Goal: Transaction & Acquisition: Purchase product/service

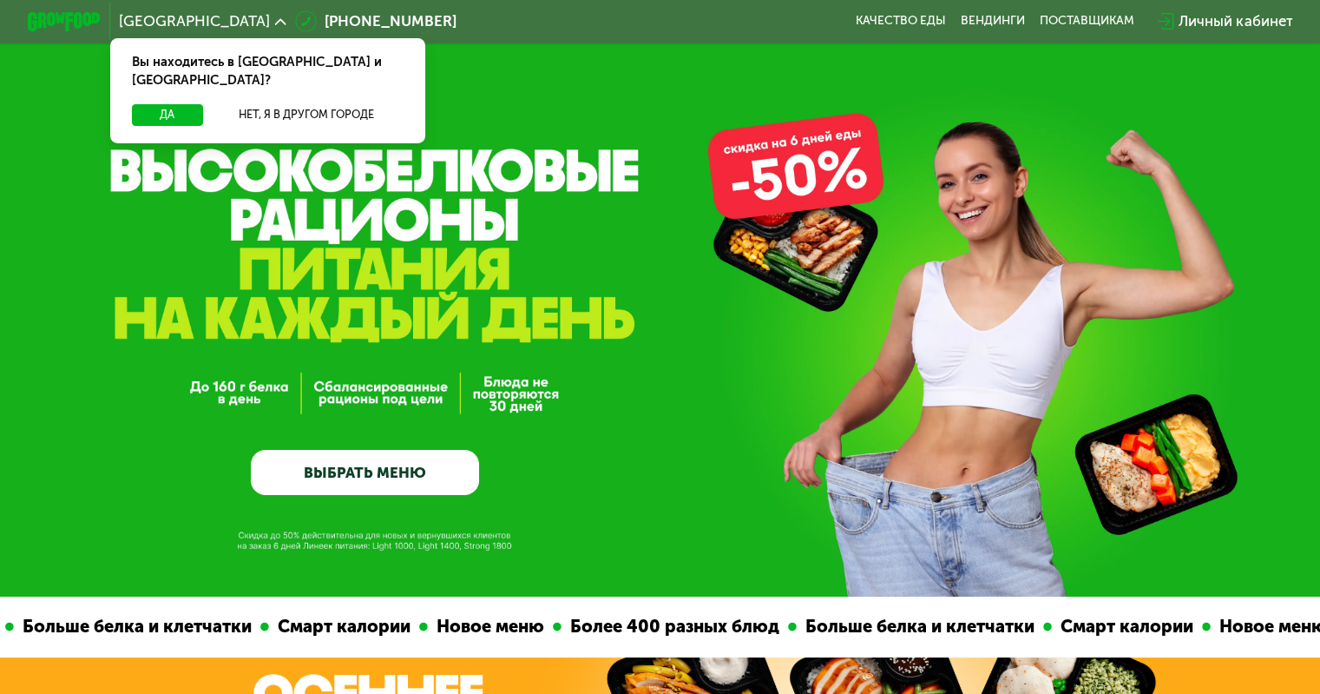
click at [396, 487] on link "ВЫБРАТЬ МЕНЮ" at bounding box center [365, 473] width 228 height 46
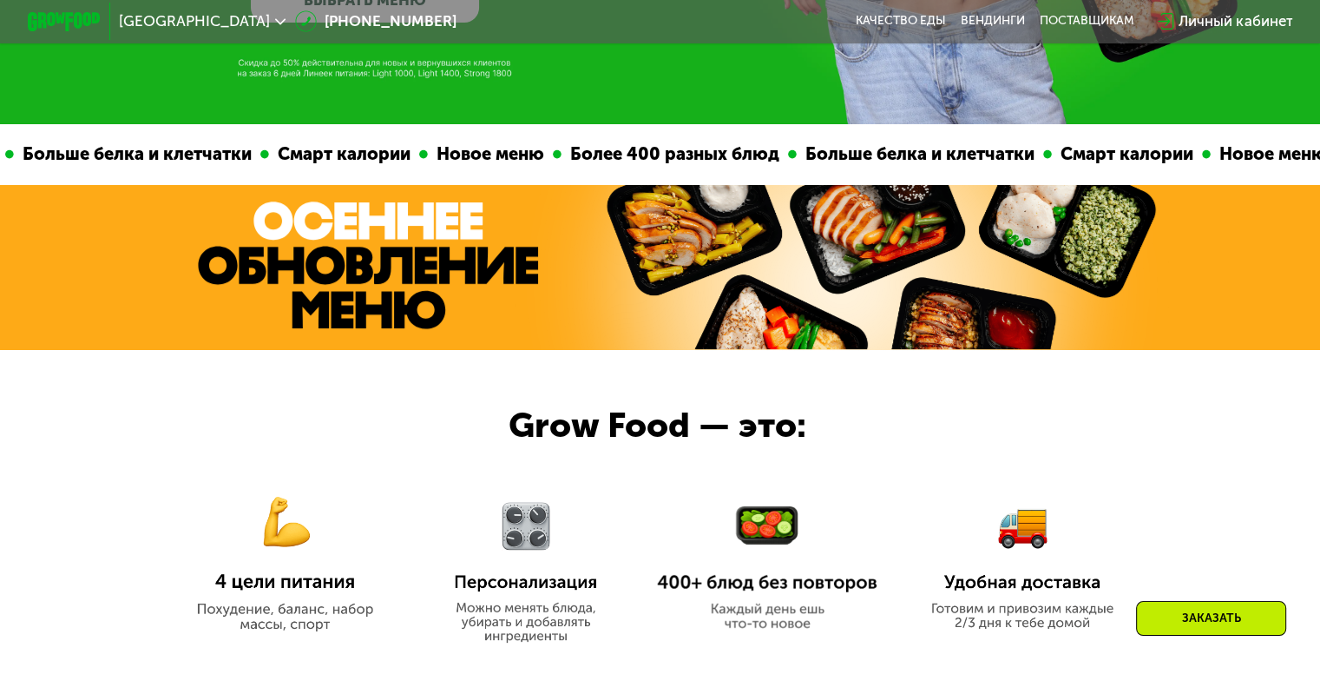
scroll to position [733, 0]
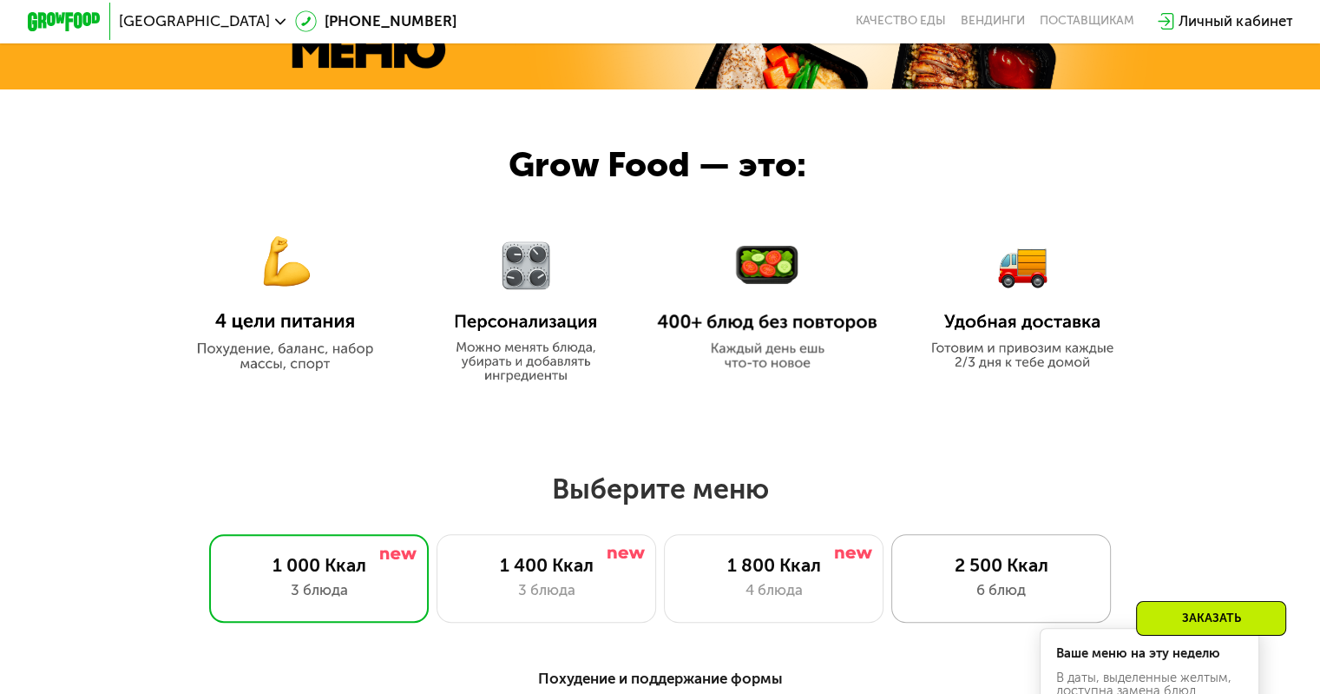
click at [964, 593] on div "6 блюд" at bounding box center [1001, 590] width 181 height 22
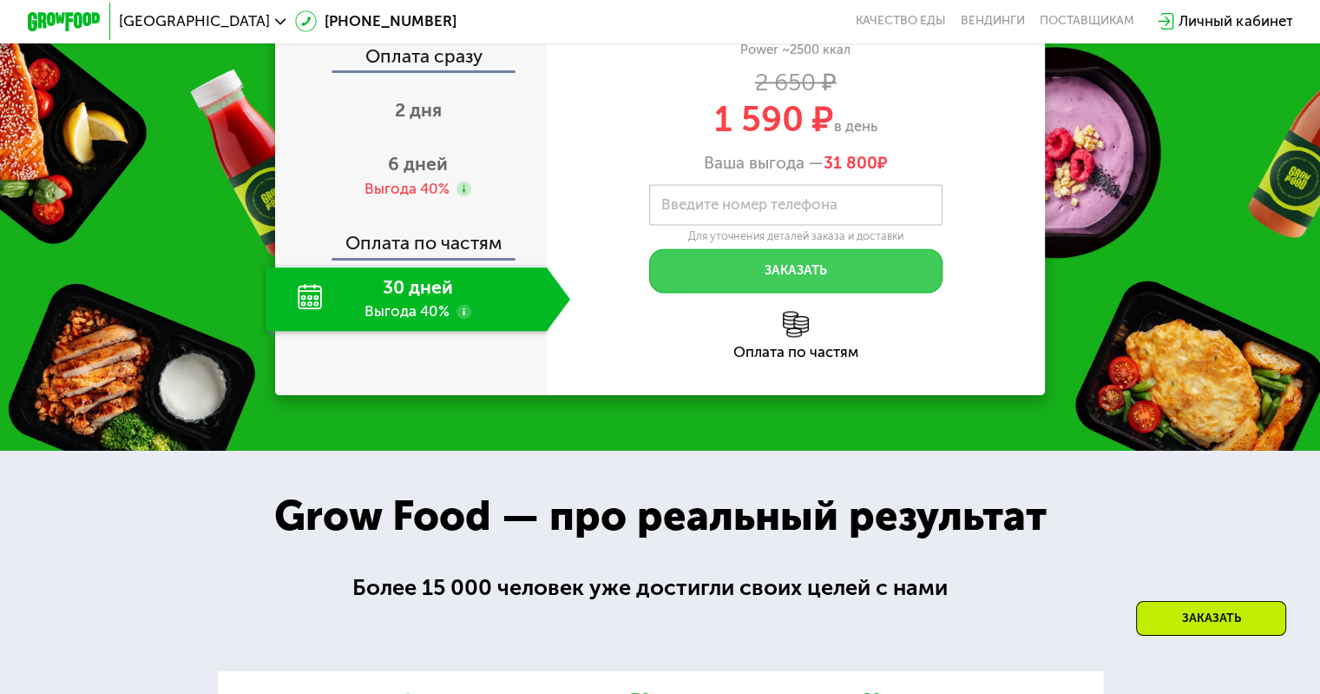
scroll to position [2469, 0]
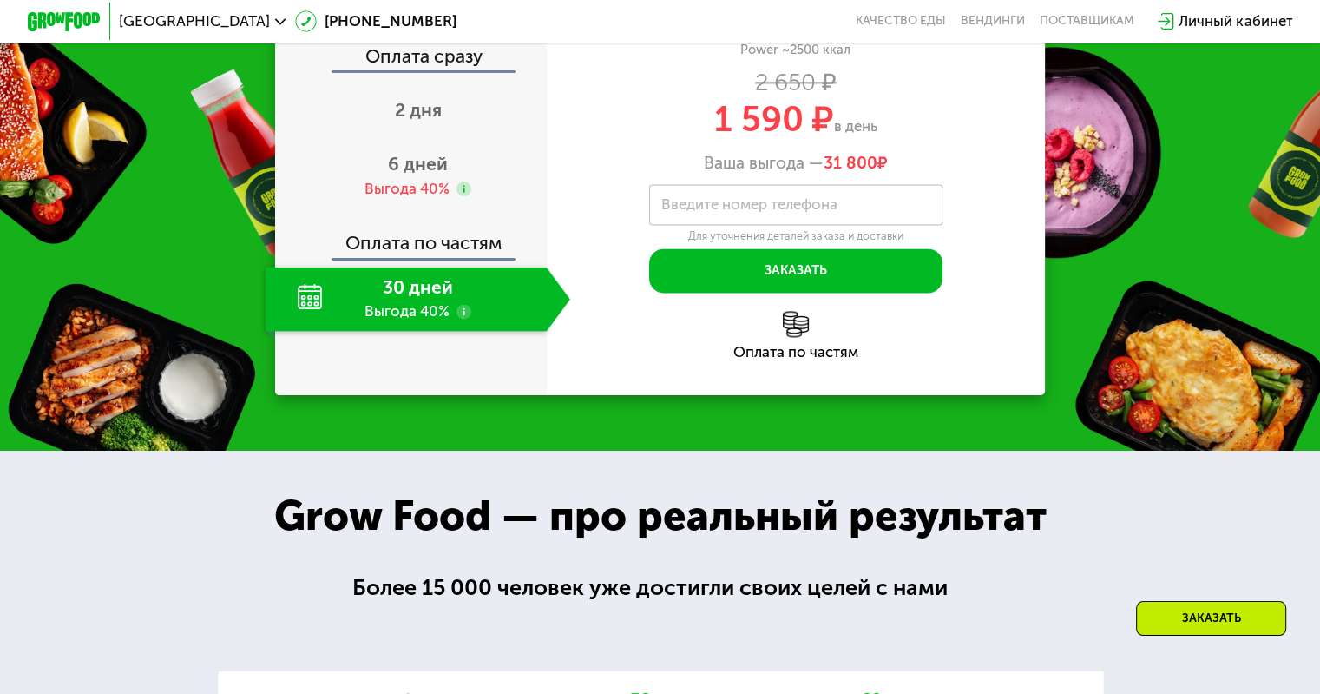
click at [447, 331] on div "30 дней Выгода 40%" at bounding box center [406, 298] width 280 height 64
click at [464, 319] on use at bounding box center [464, 311] width 15 height 15
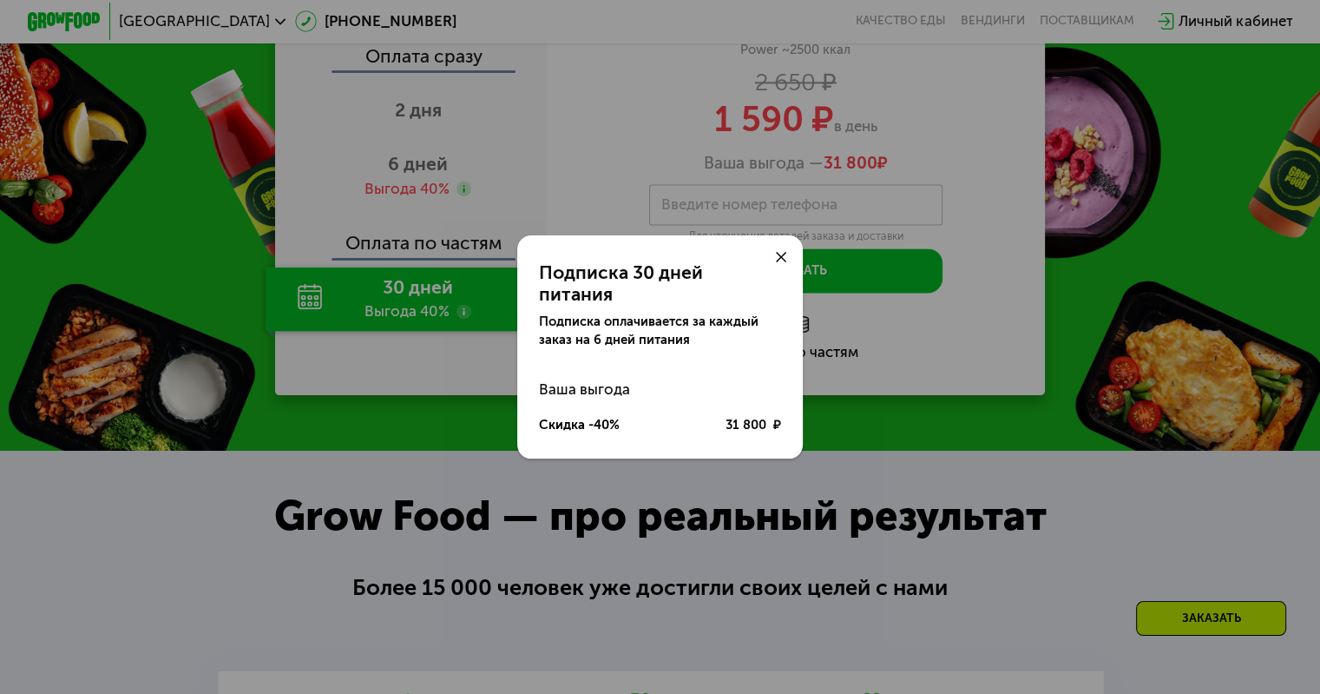
click at [781, 263] on icon at bounding box center [781, 257] width 11 height 11
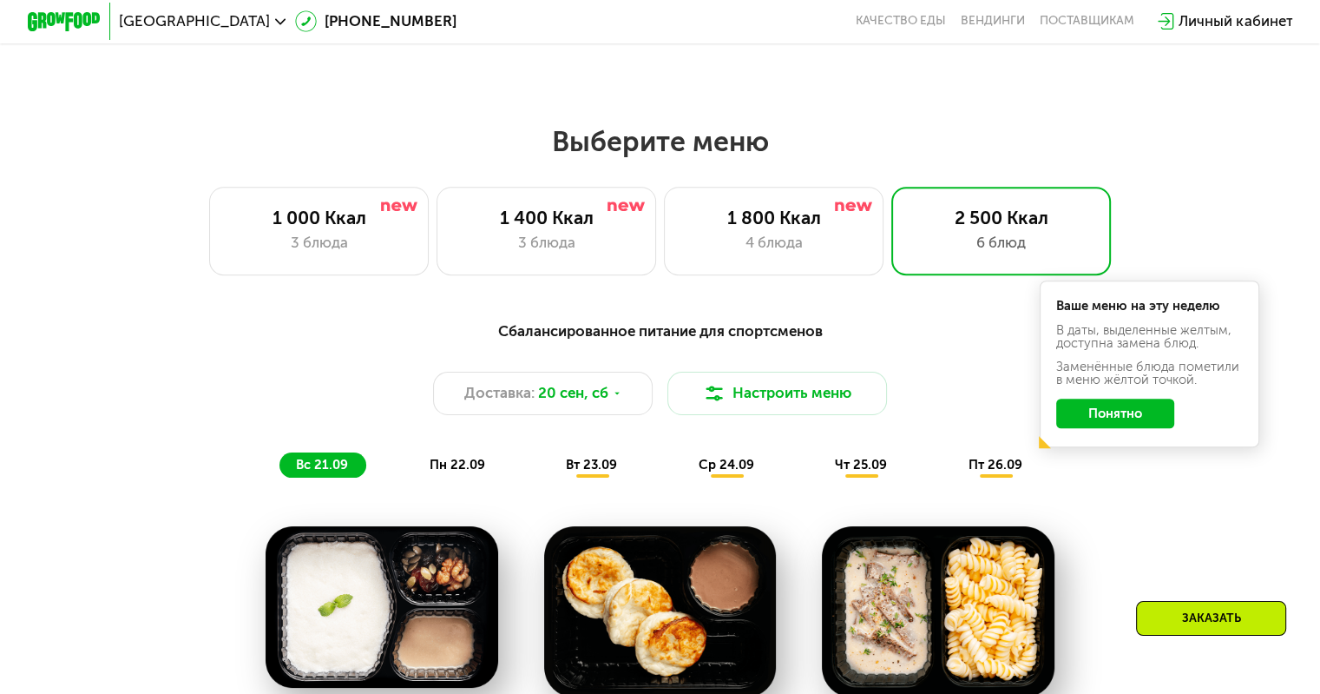
scroll to position [993, 0]
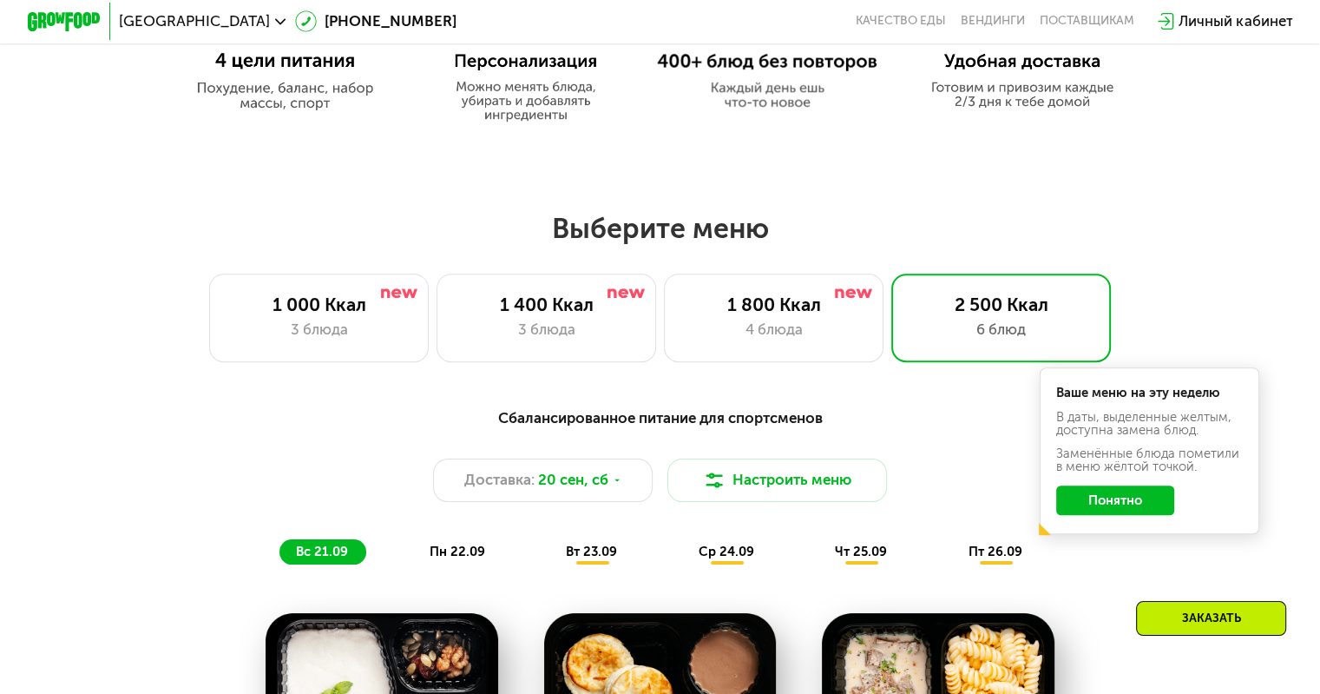
click at [1115, 510] on button "Понятно" at bounding box center [1115, 500] width 118 height 30
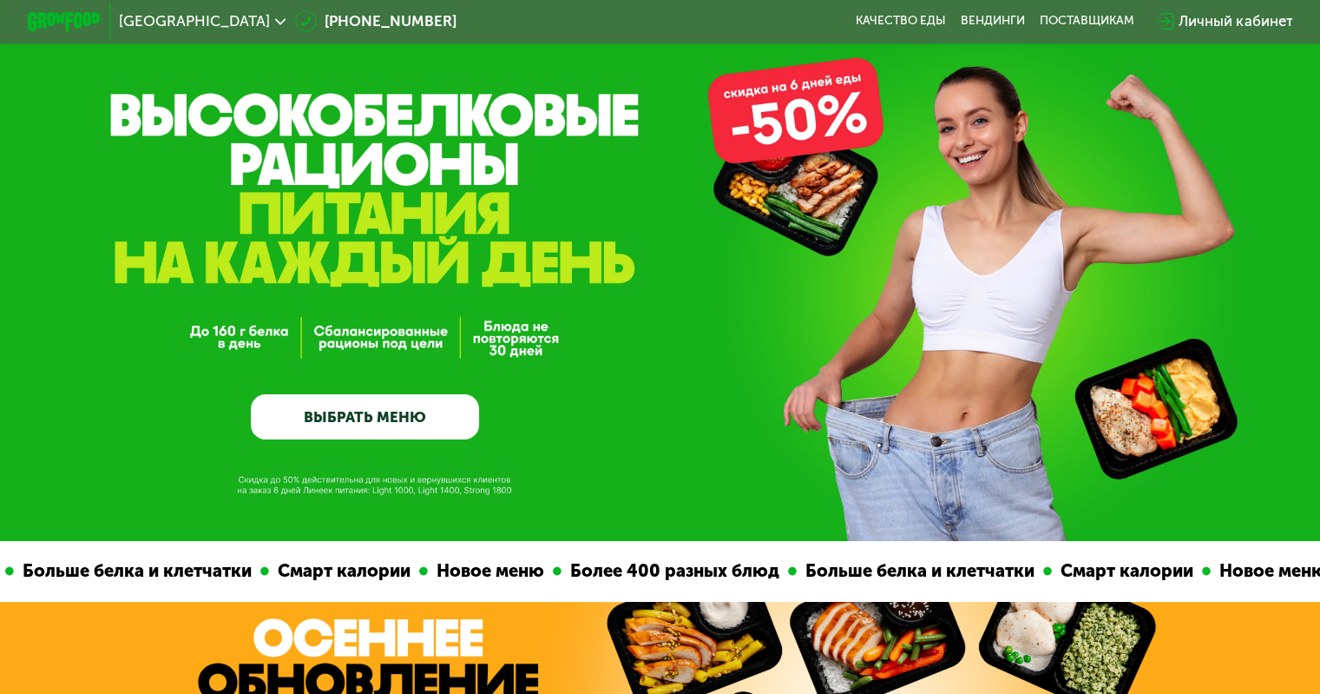
scroll to position [174, 0]
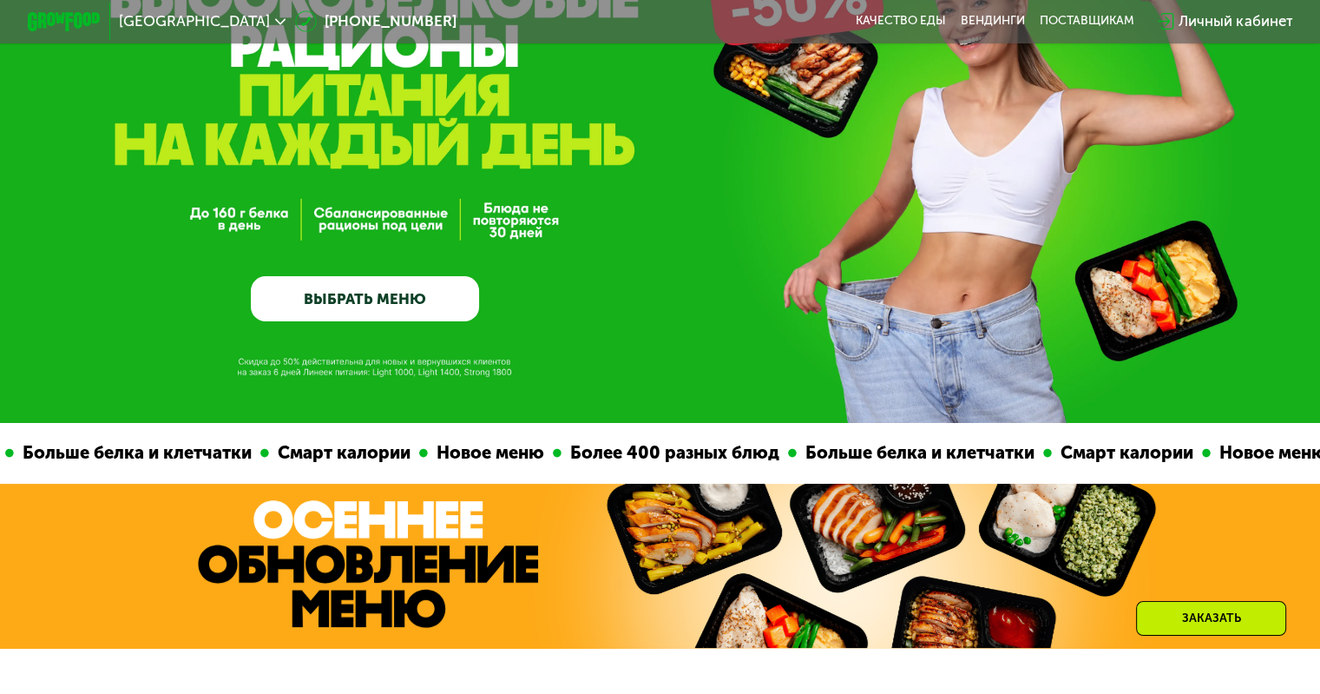
click at [420, 315] on link "ВЫБРАТЬ МЕНЮ" at bounding box center [365, 299] width 228 height 46
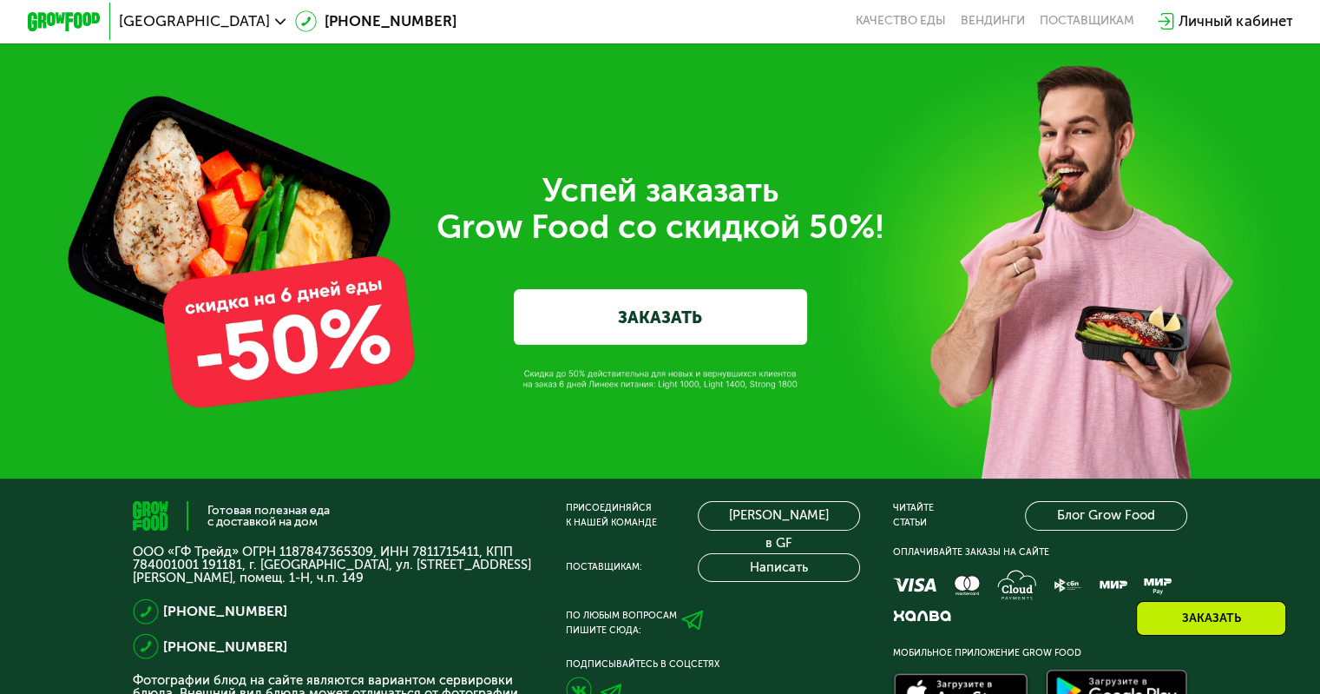
scroll to position [5941, 0]
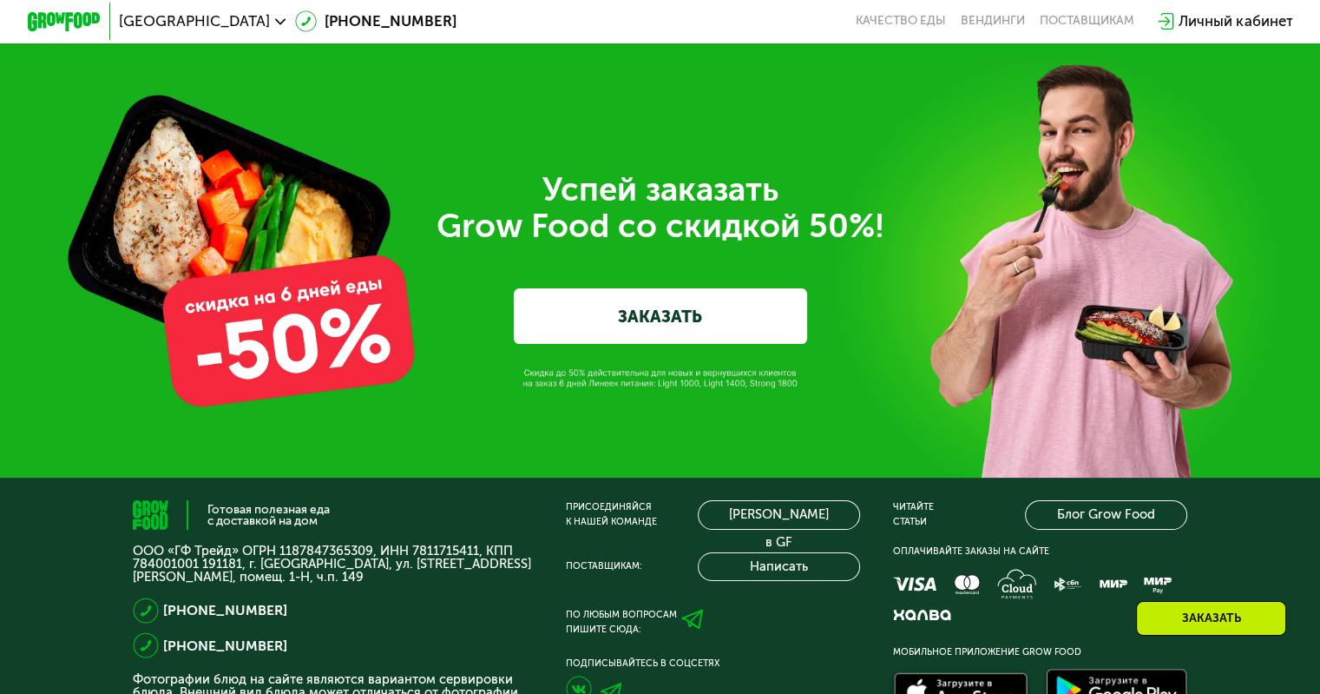
click at [681, 343] on link "ЗАКАЗАТЬ" at bounding box center [660, 315] width 293 height 55
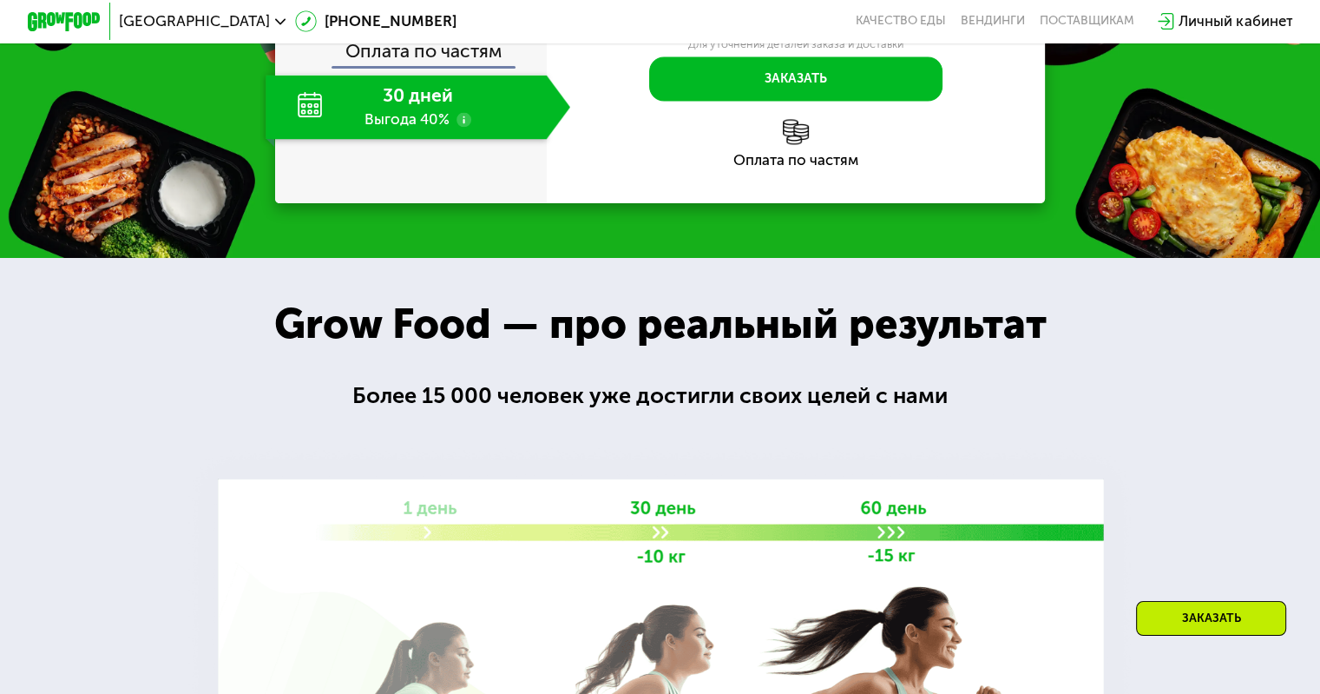
scroll to position [2494, 0]
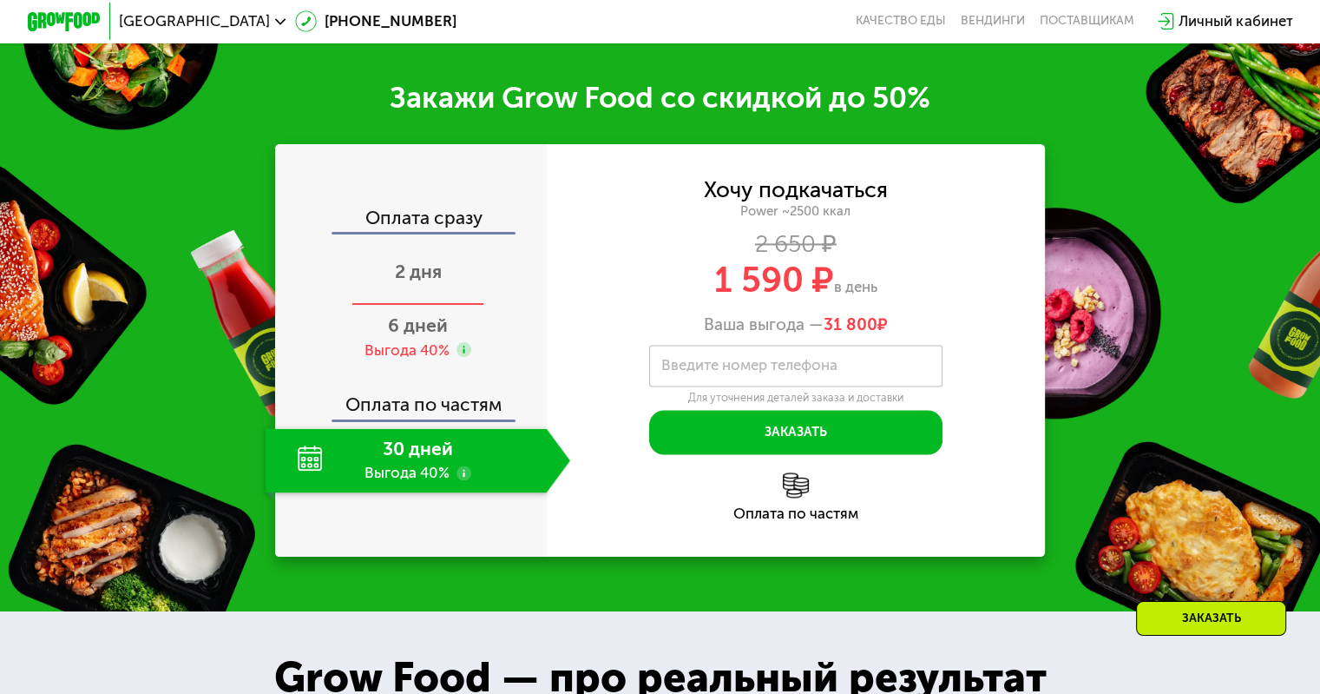
click at [410, 282] on span "2 дня" at bounding box center [418, 271] width 47 height 22
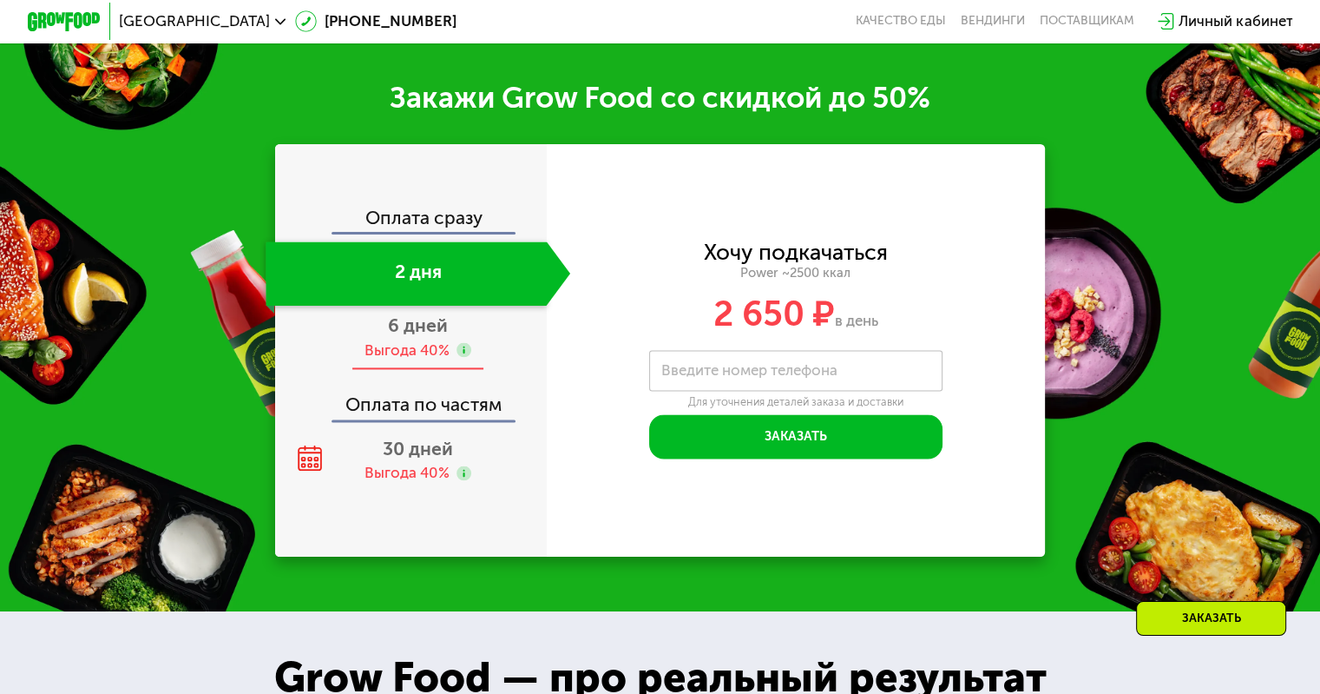
click at [416, 336] on span "6 дней" at bounding box center [418, 325] width 60 height 22
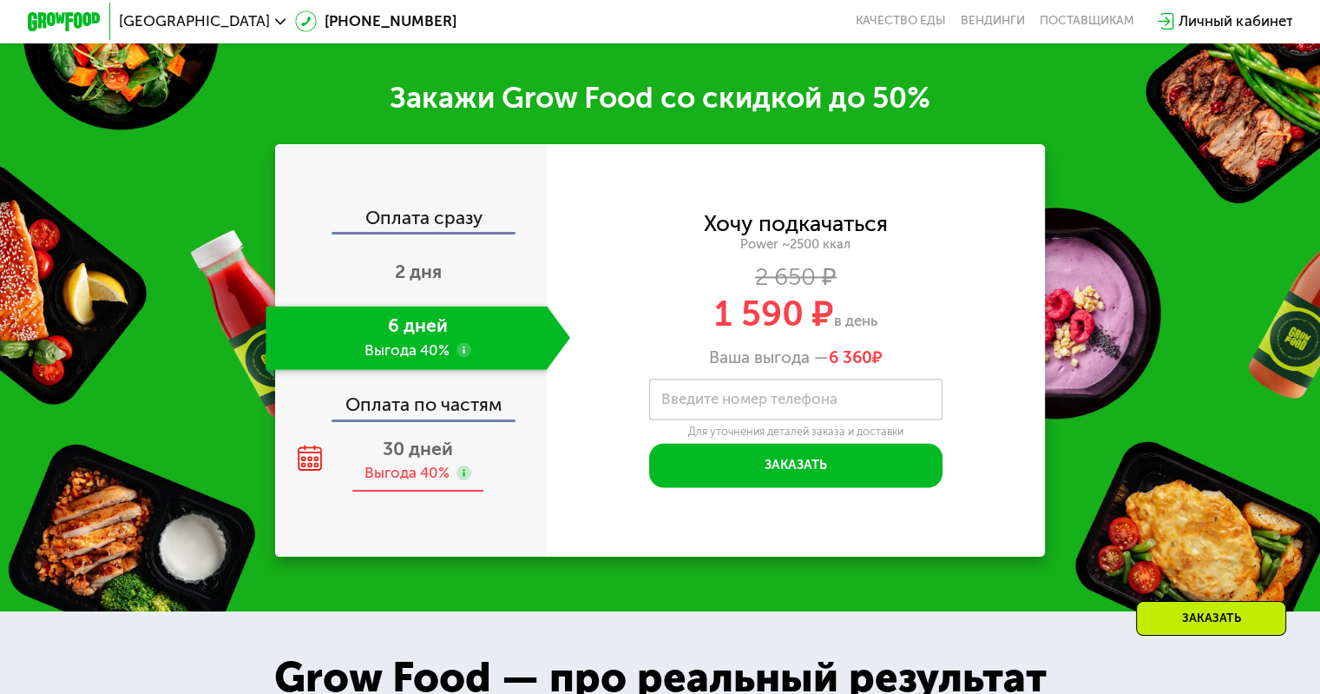
click at [413, 459] on span "30 дней" at bounding box center [418, 448] width 70 height 22
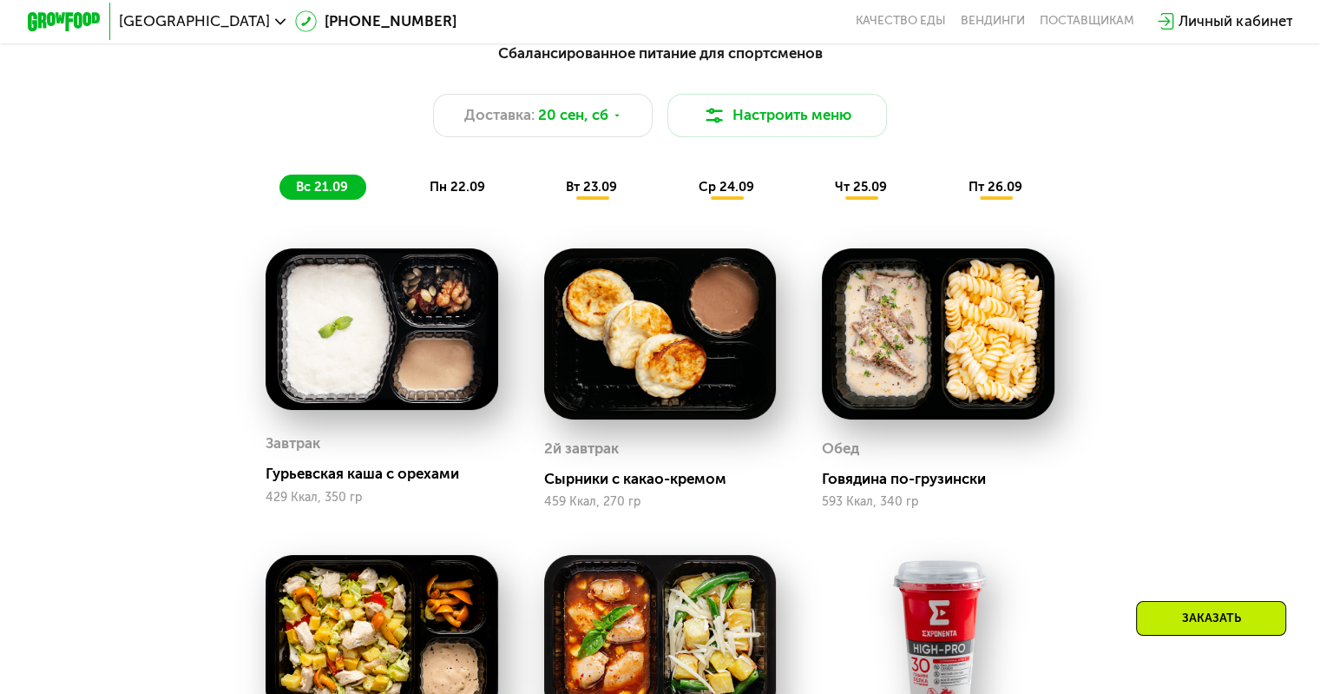
scroll to position [1279, 0]
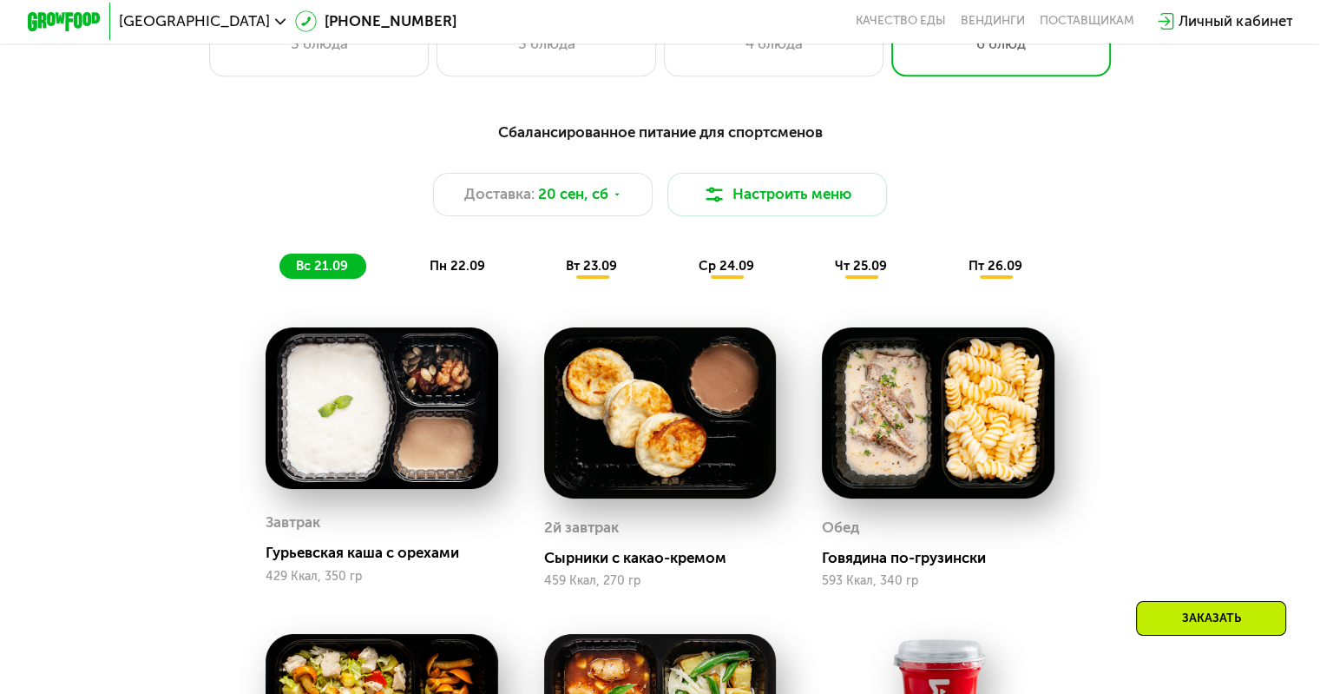
click at [441, 266] on span "пн 22.09" at bounding box center [458, 266] width 56 height 16
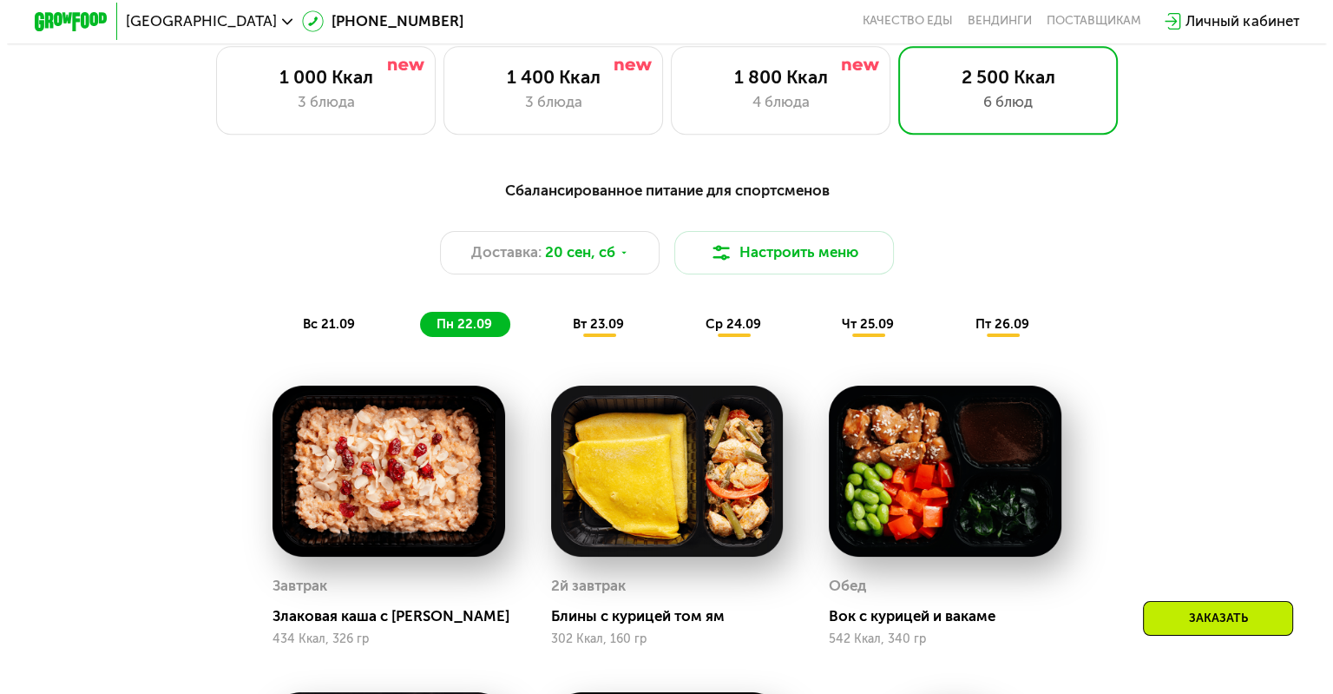
scroll to position [1105, 0]
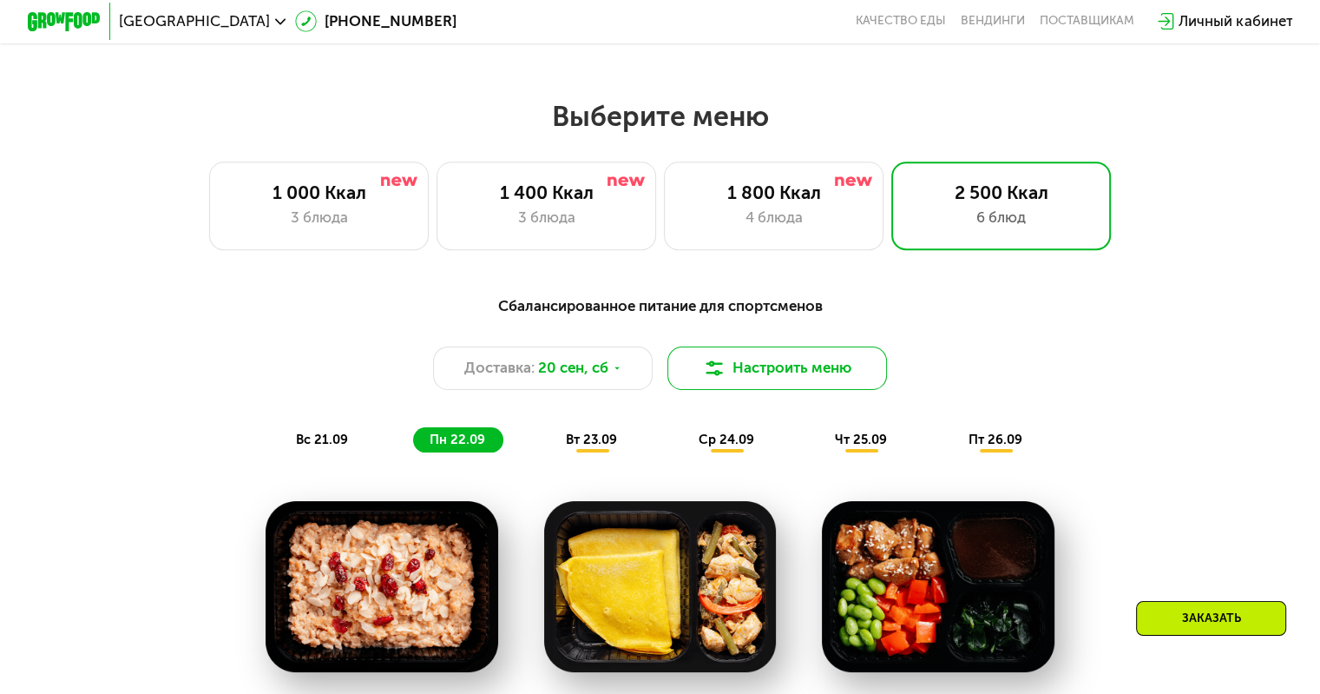
click at [742, 383] on button "Настроить меню" at bounding box center [778, 368] width 220 height 44
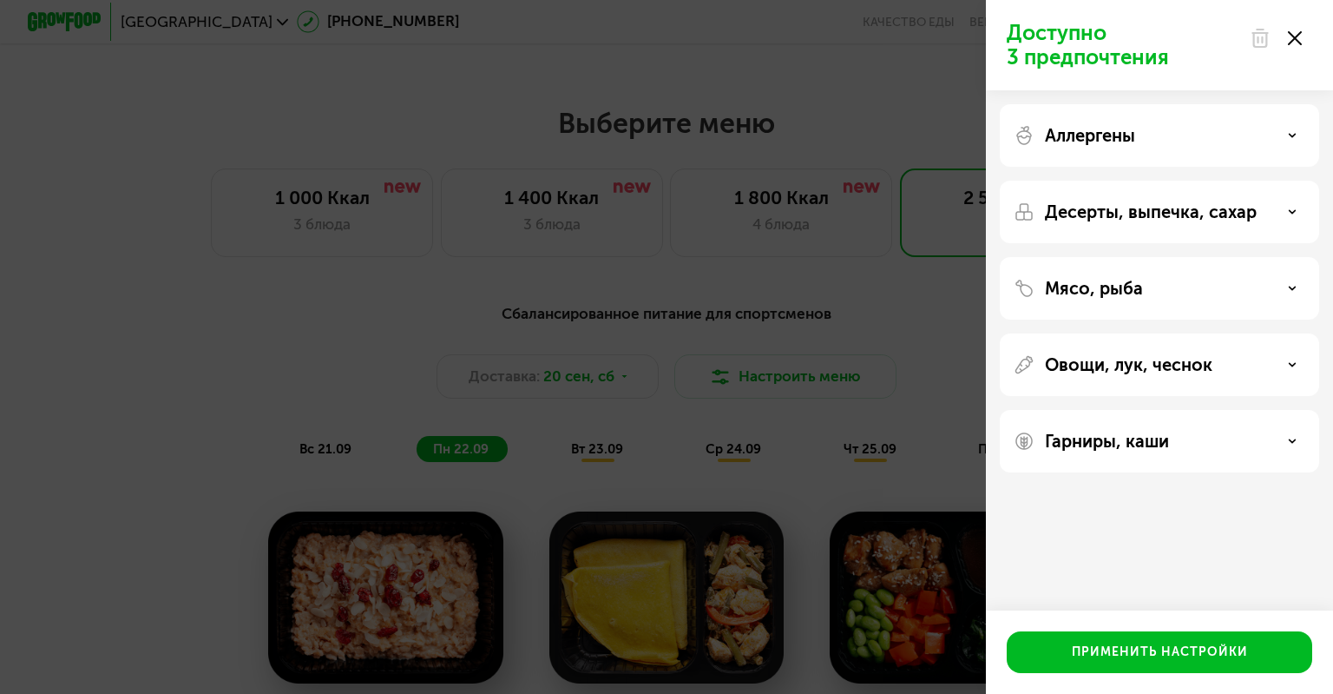
click at [1162, 128] on div "Аллергены" at bounding box center [1160, 135] width 292 height 21
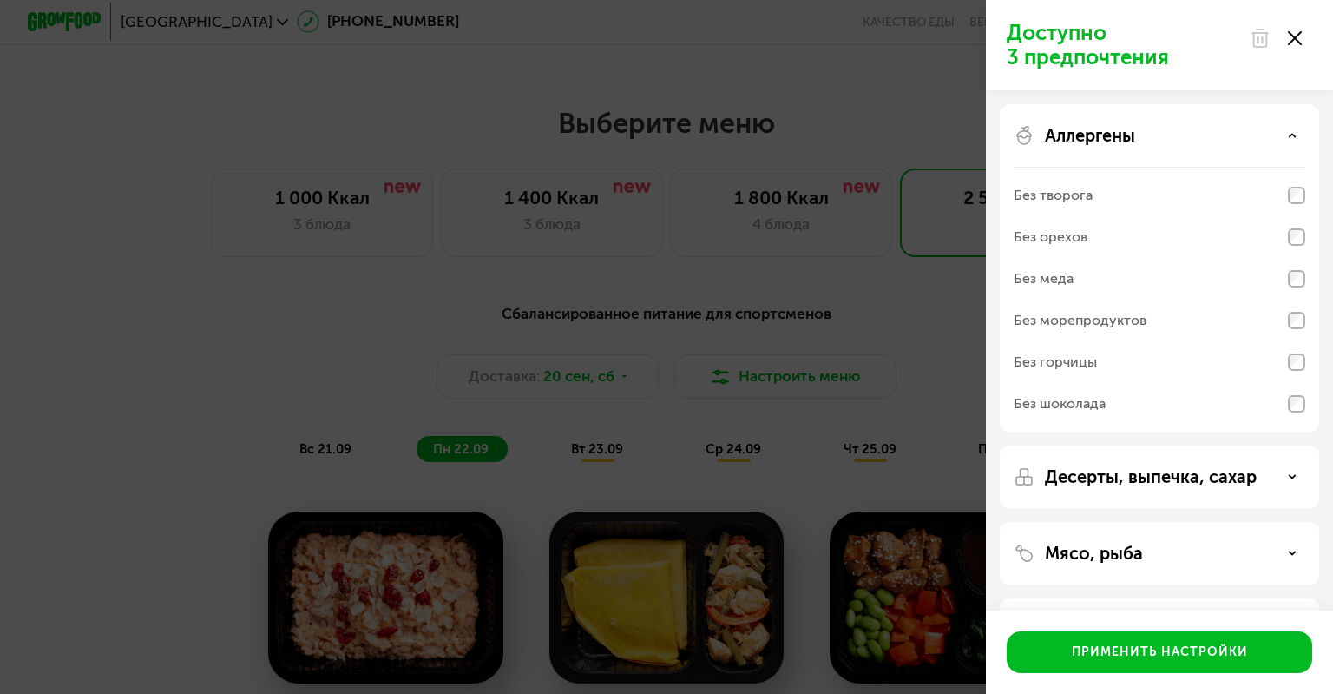
click at [1086, 482] on p "Десерты, выпечка, сахар" at bounding box center [1151, 476] width 212 height 21
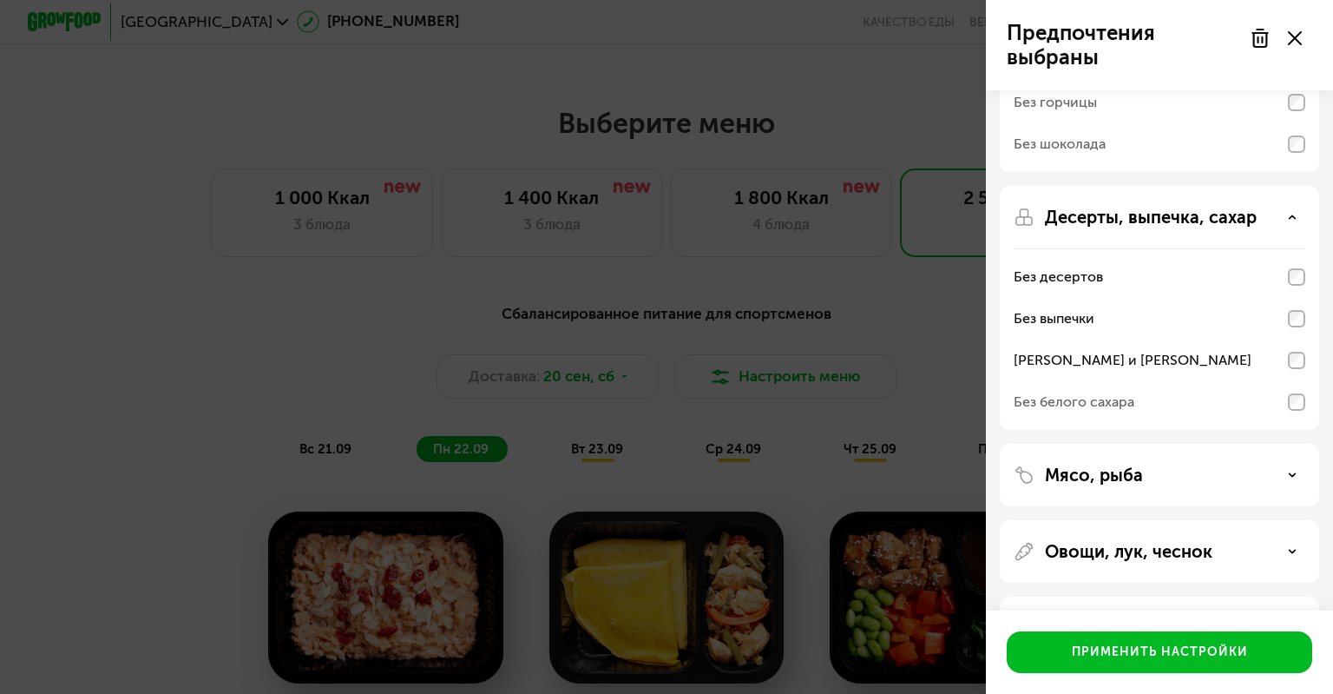
scroll to position [260, 0]
click at [1301, 483] on div "Мясо, рыба" at bounding box center [1160, 474] width 292 height 21
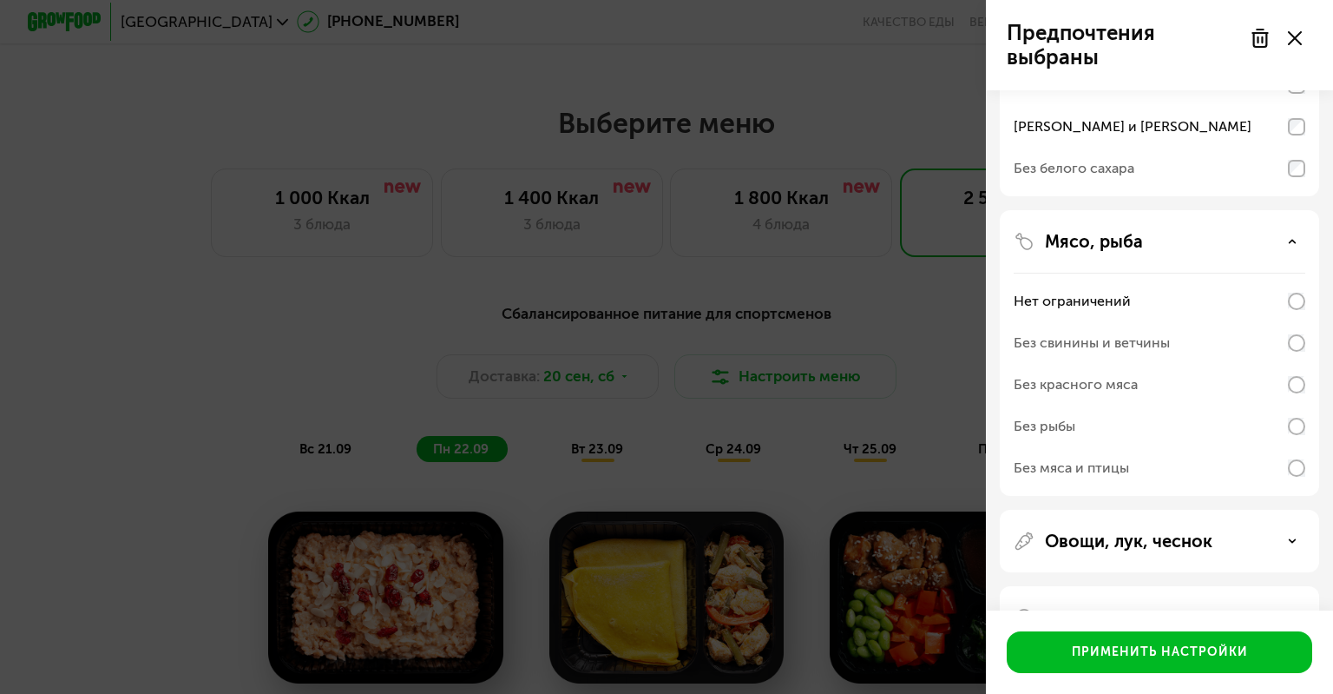
scroll to position [548, 0]
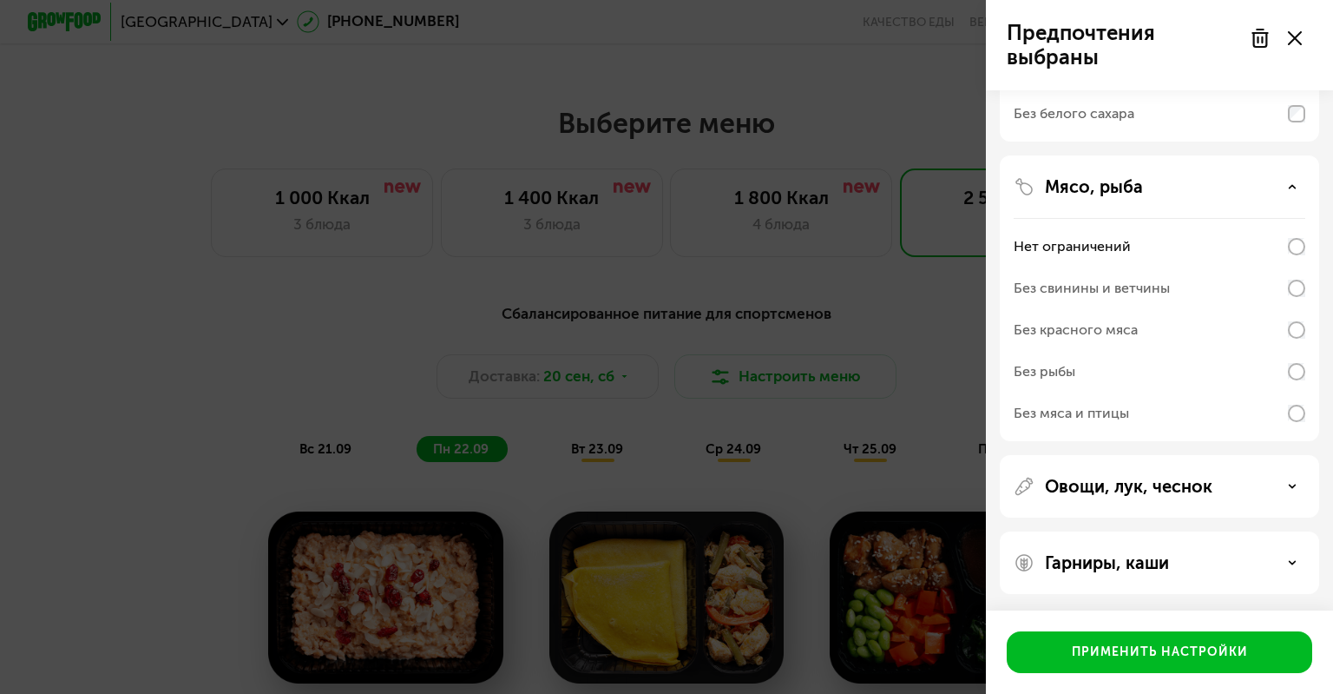
click at [1255, 492] on div "Овощи, лук, чеснок" at bounding box center [1160, 486] width 292 height 21
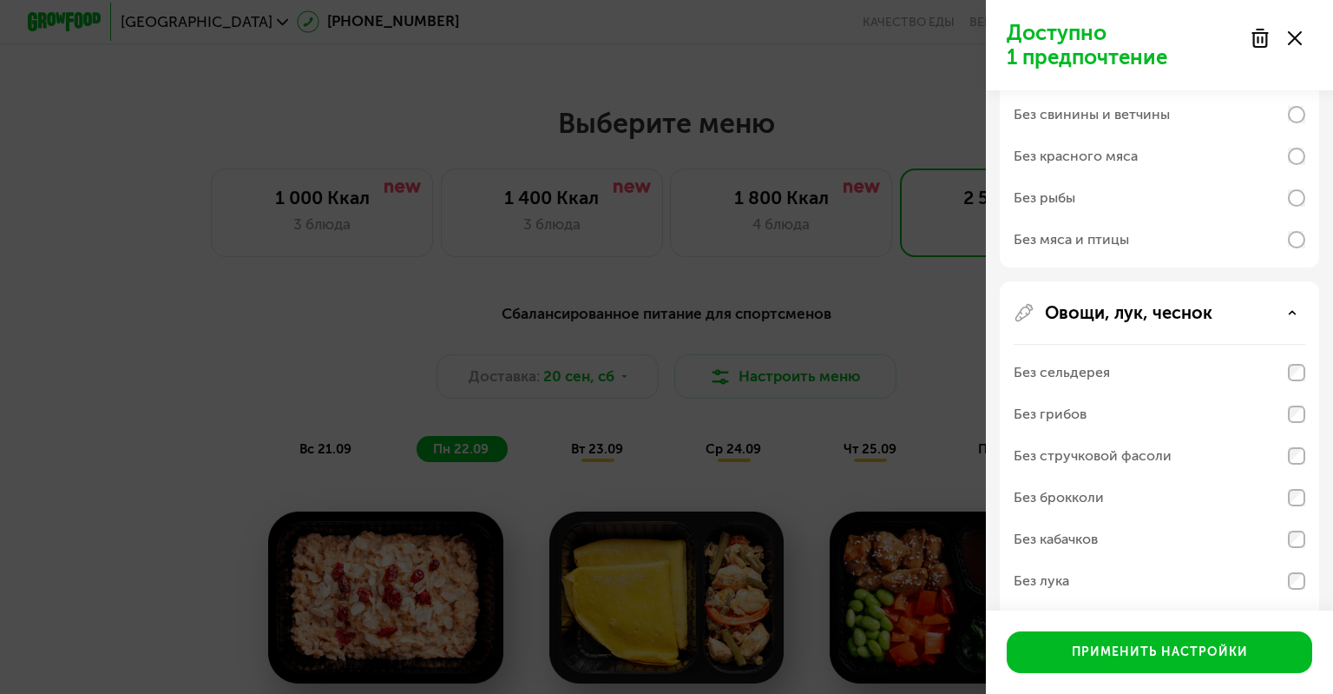
scroll to position [854, 0]
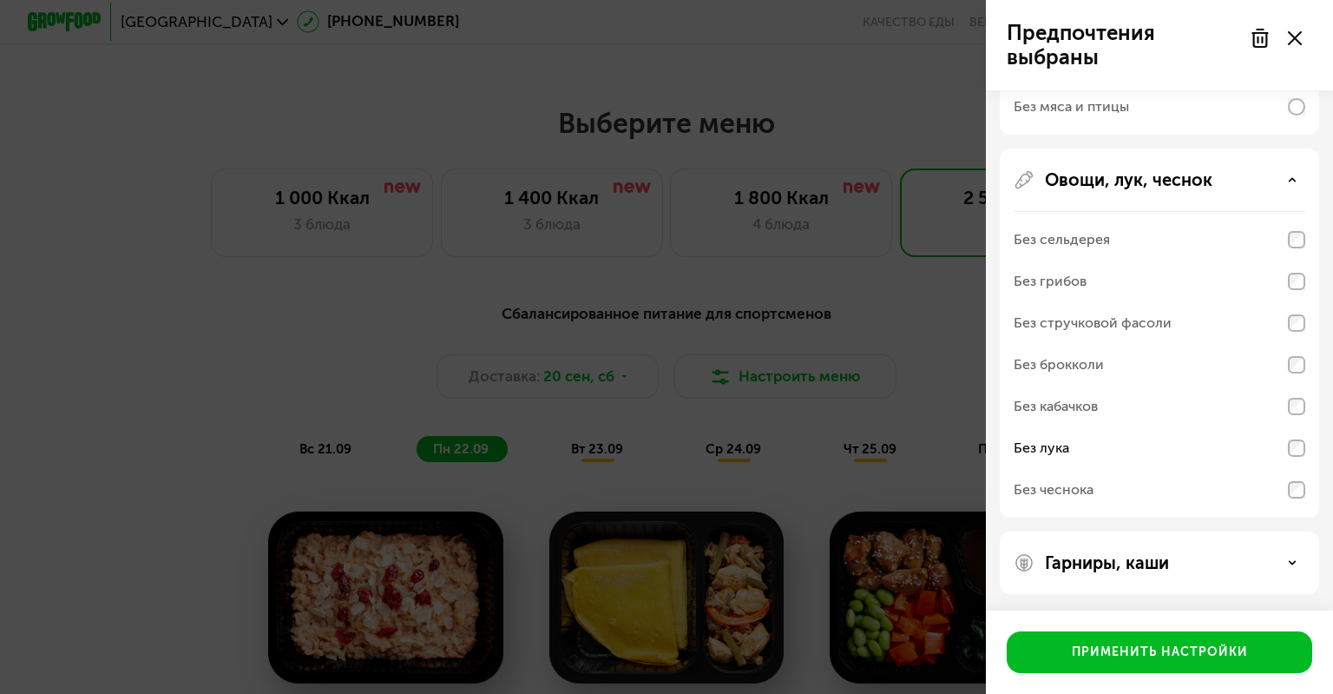
click at [1295, 552] on div "Гарниры, каши" at bounding box center [1160, 562] width 292 height 21
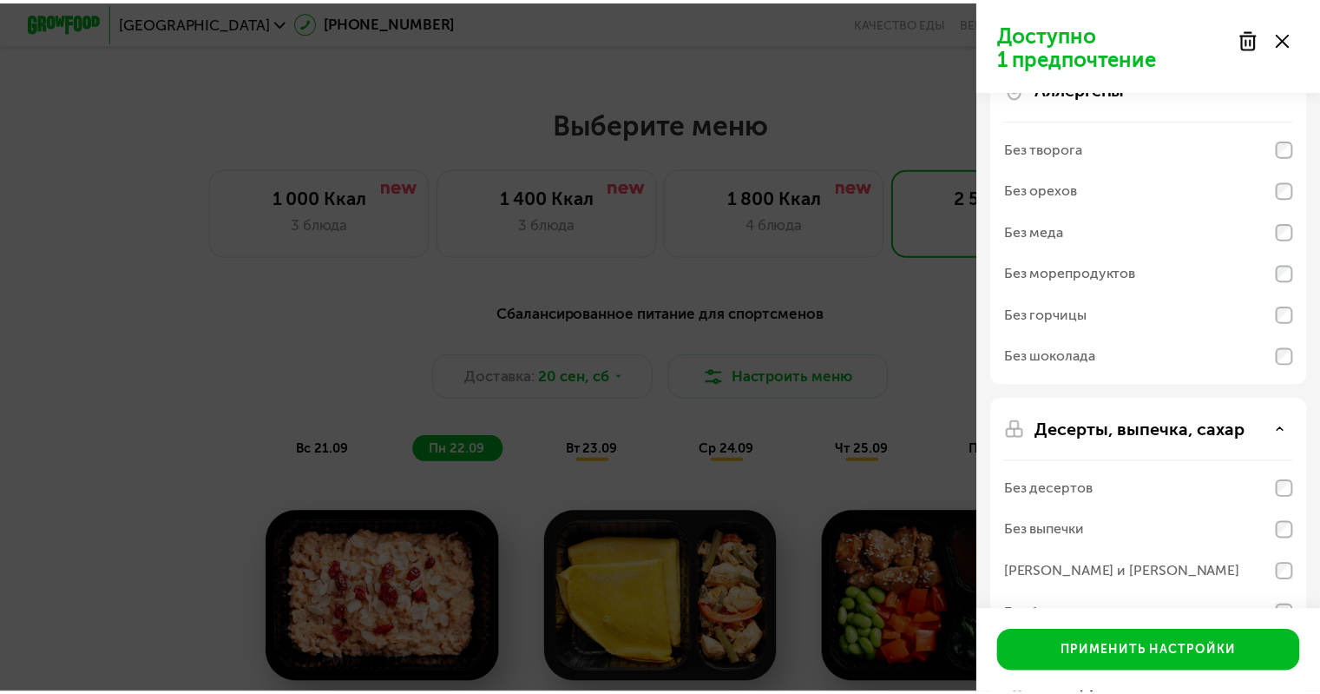
scroll to position [0, 0]
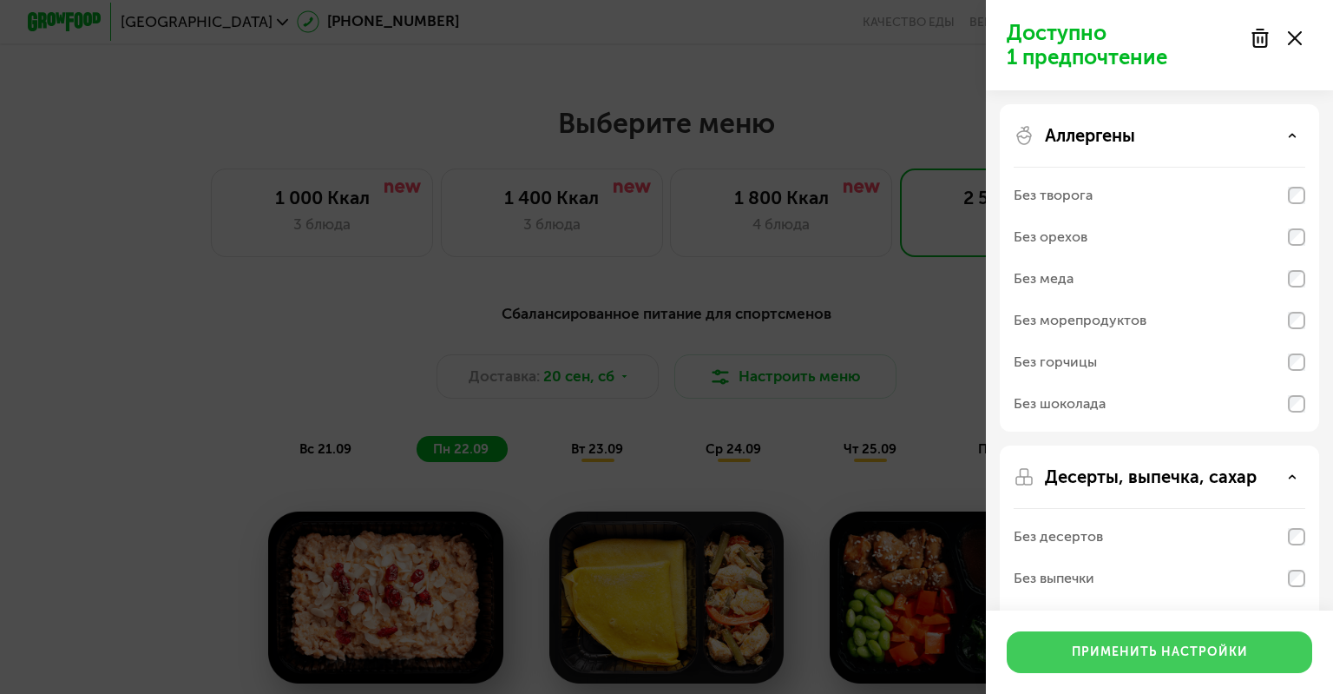
click at [1177, 648] on div "Применить настройки" at bounding box center [1160, 651] width 176 height 17
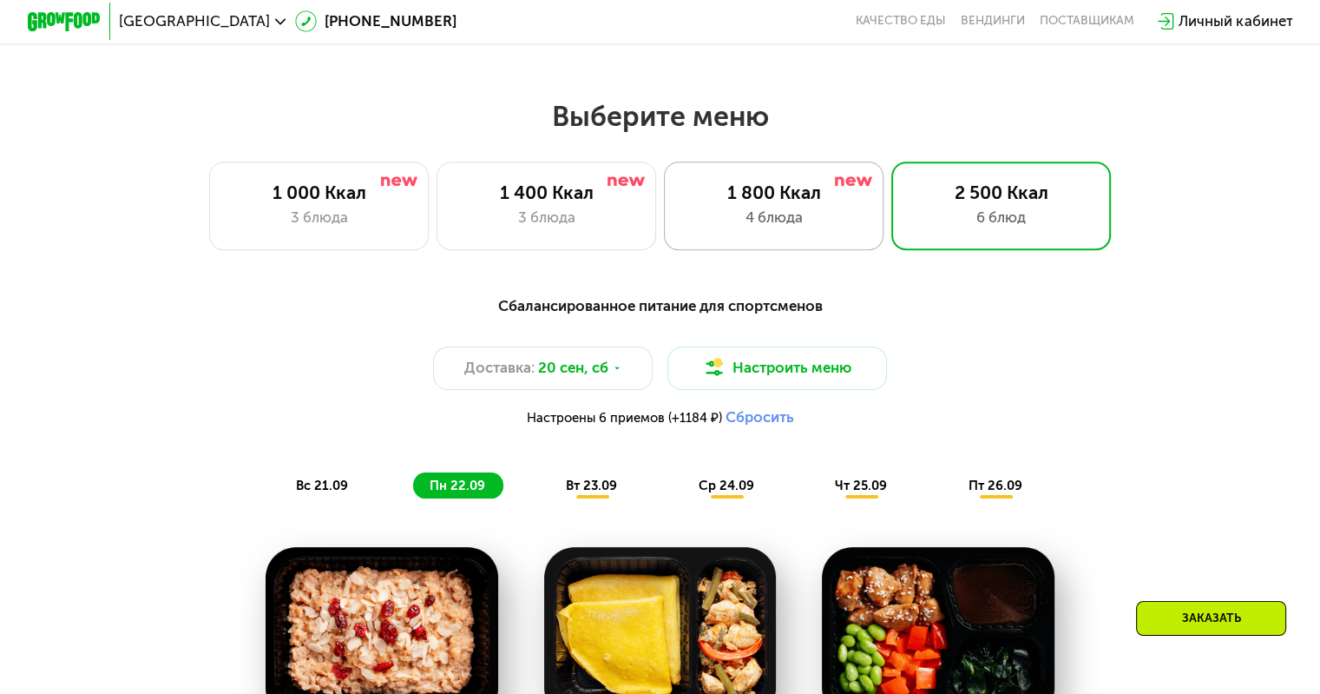
click at [783, 227] on div "4 блюда" at bounding box center [773, 218] width 181 height 22
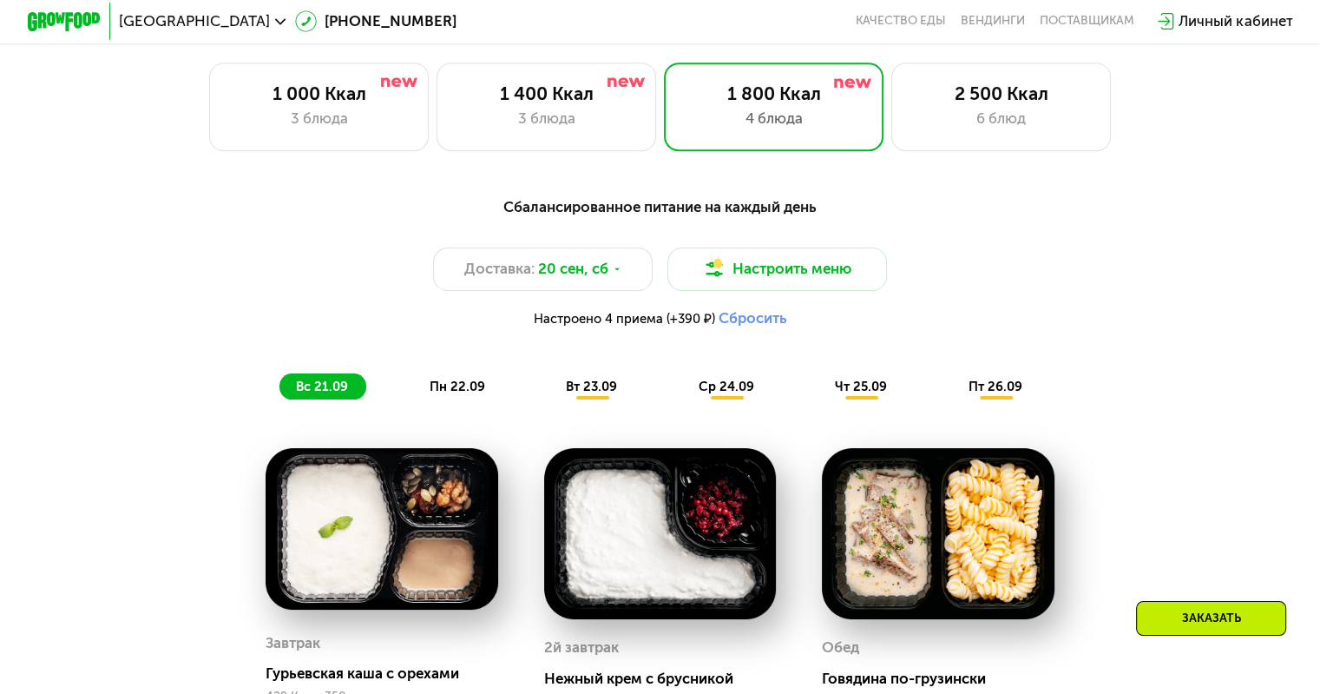
scroll to position [1192, 0]
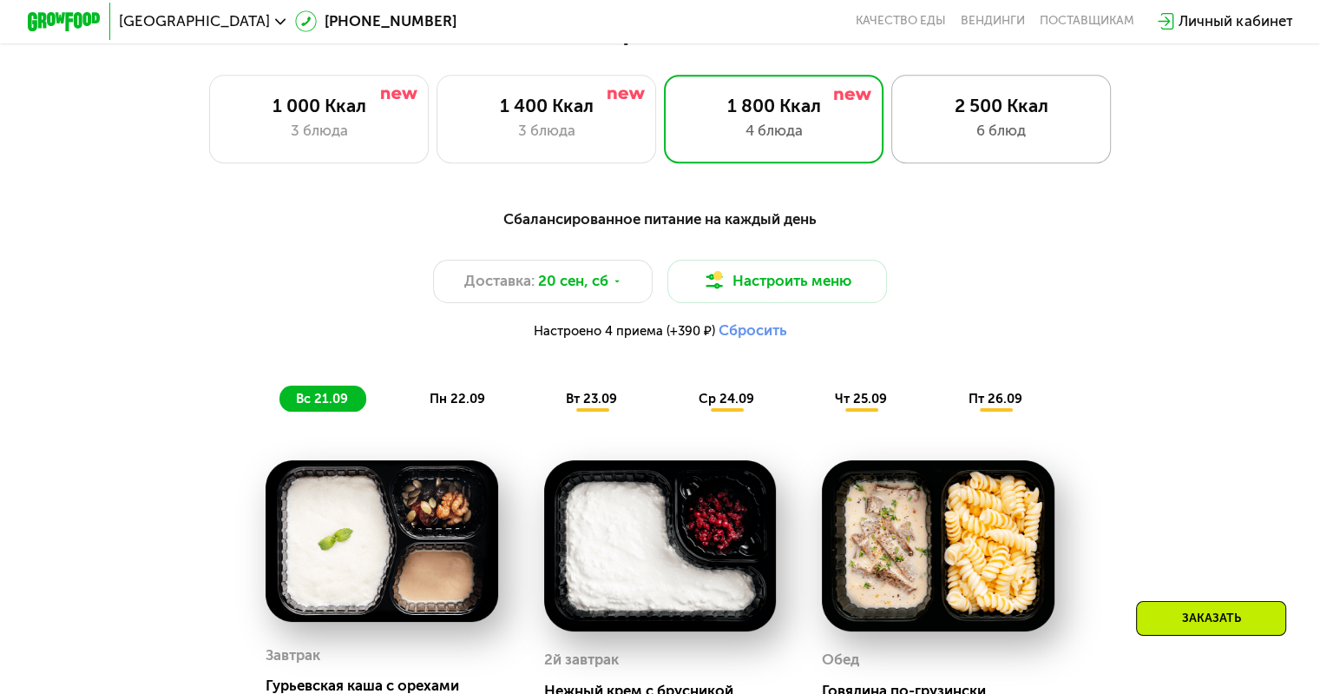
click at [964, 126] on div "6 блюд" at bounding box center [1001, 131] width 181 height 22
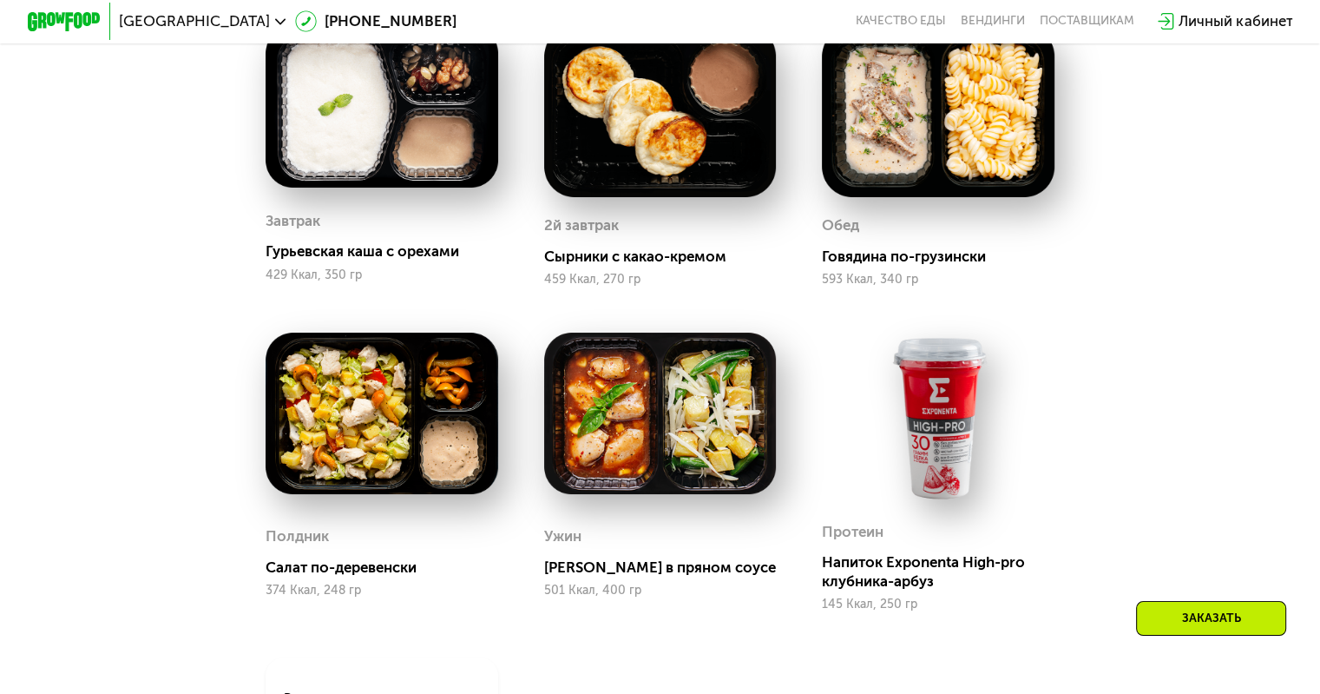
scroll to position [1365, 0]
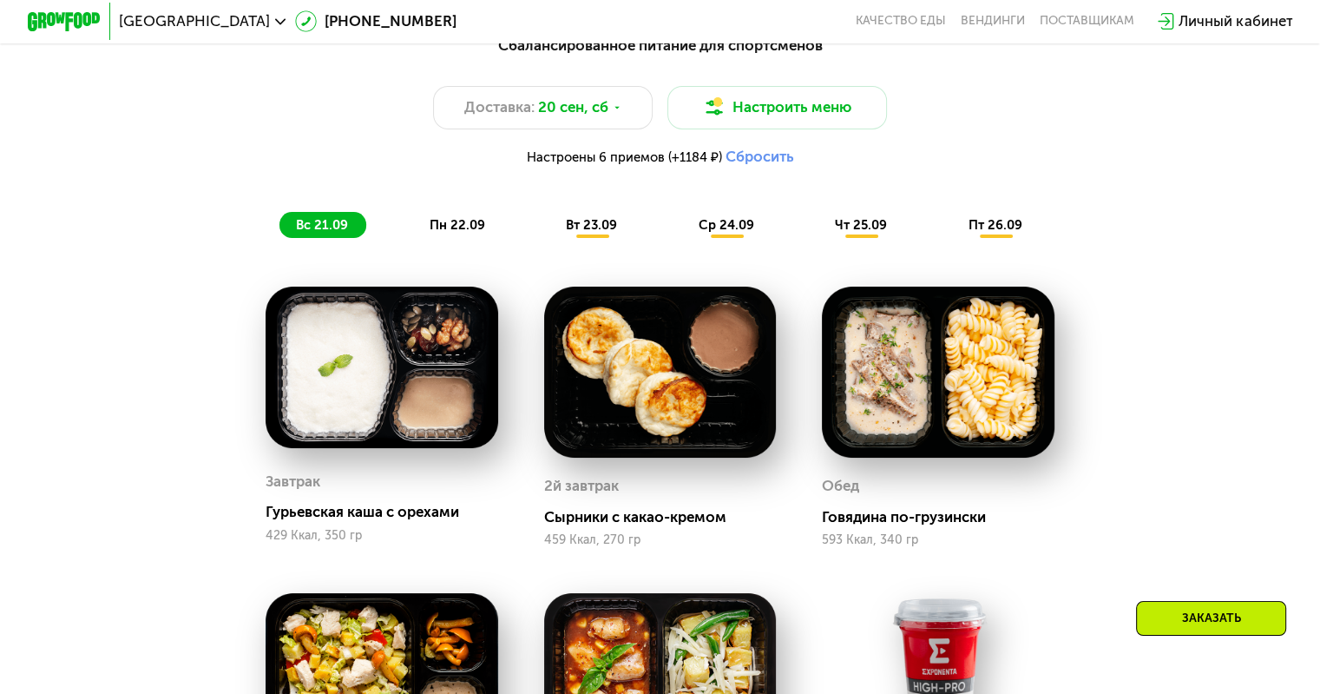
click at [577, 233] on span "вт 23.09" at bounding box center [591, 225] width 51 height 16
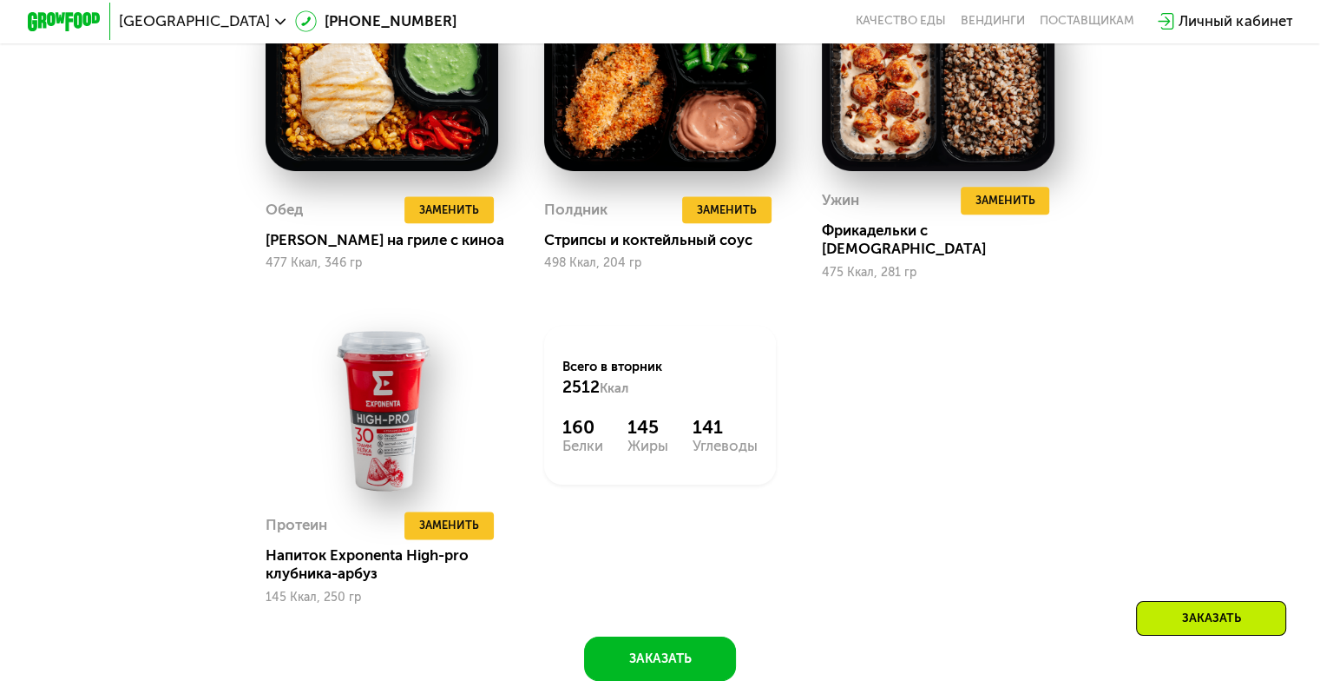
scroll to position [1973, 0]
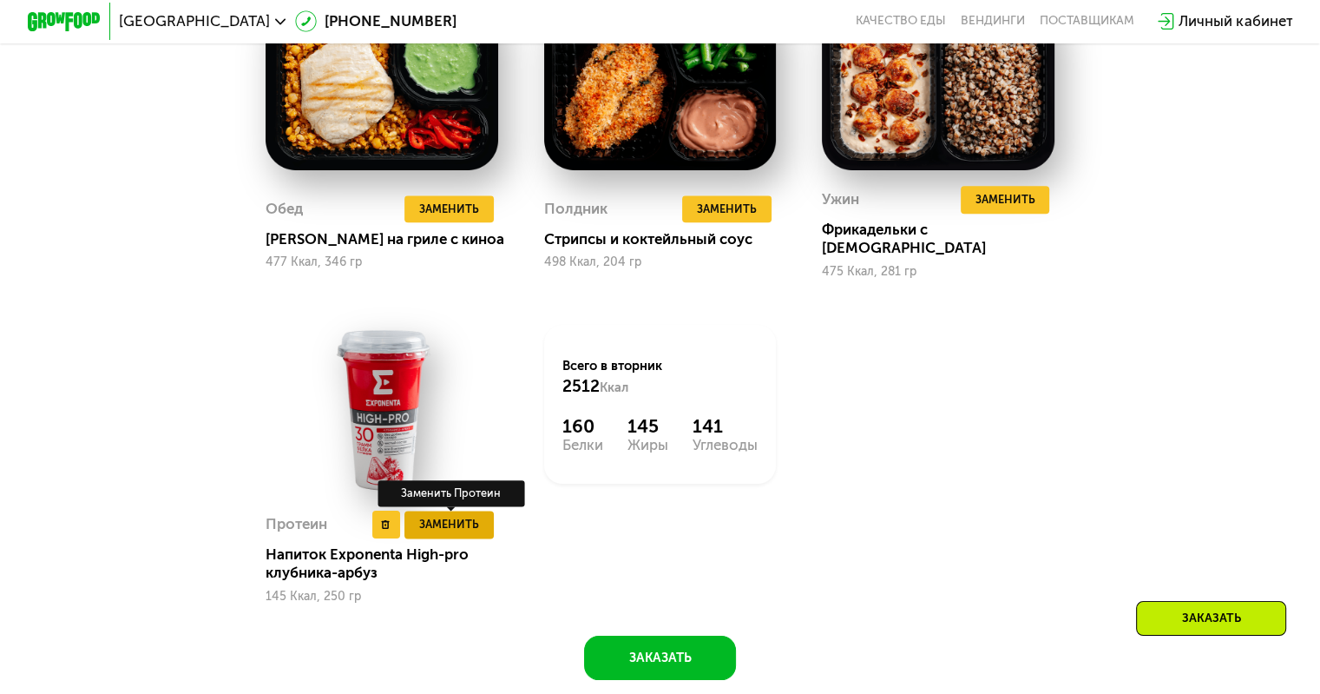
click at [452, 525] on span "Заменить" at bounding box center [449, 524] width 60 height 18
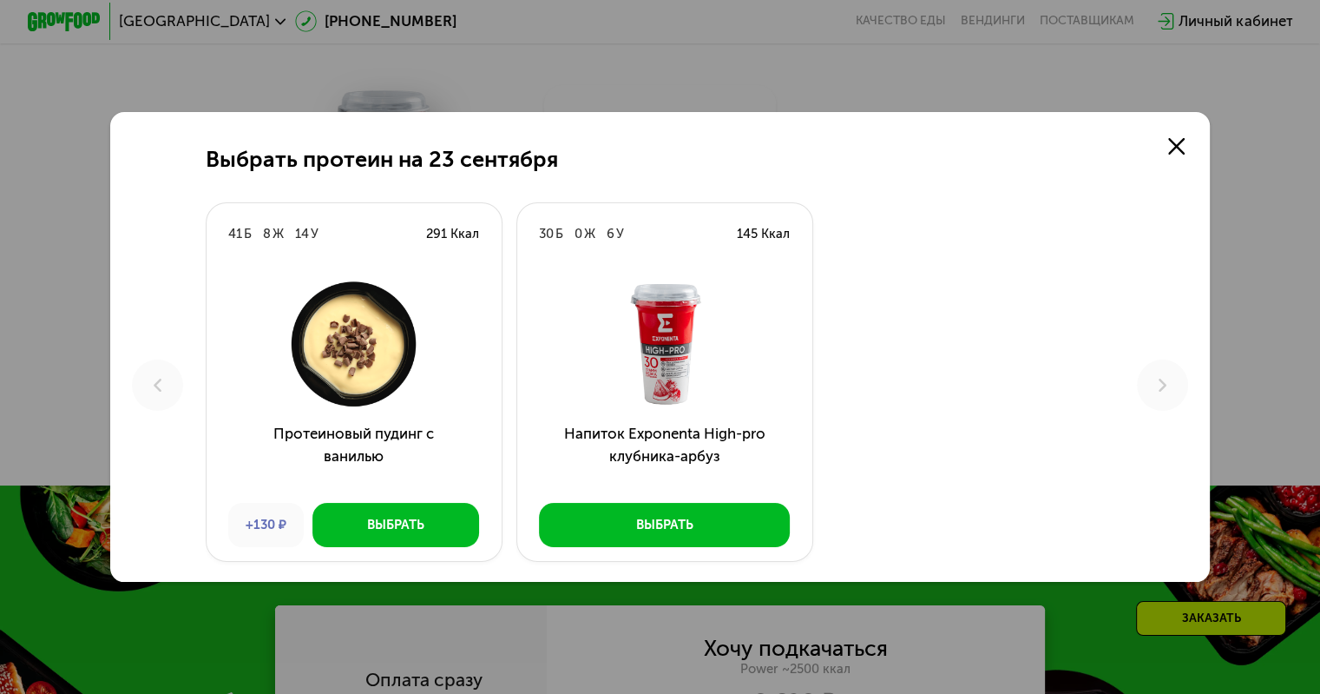
scroll to position [2060, 0]
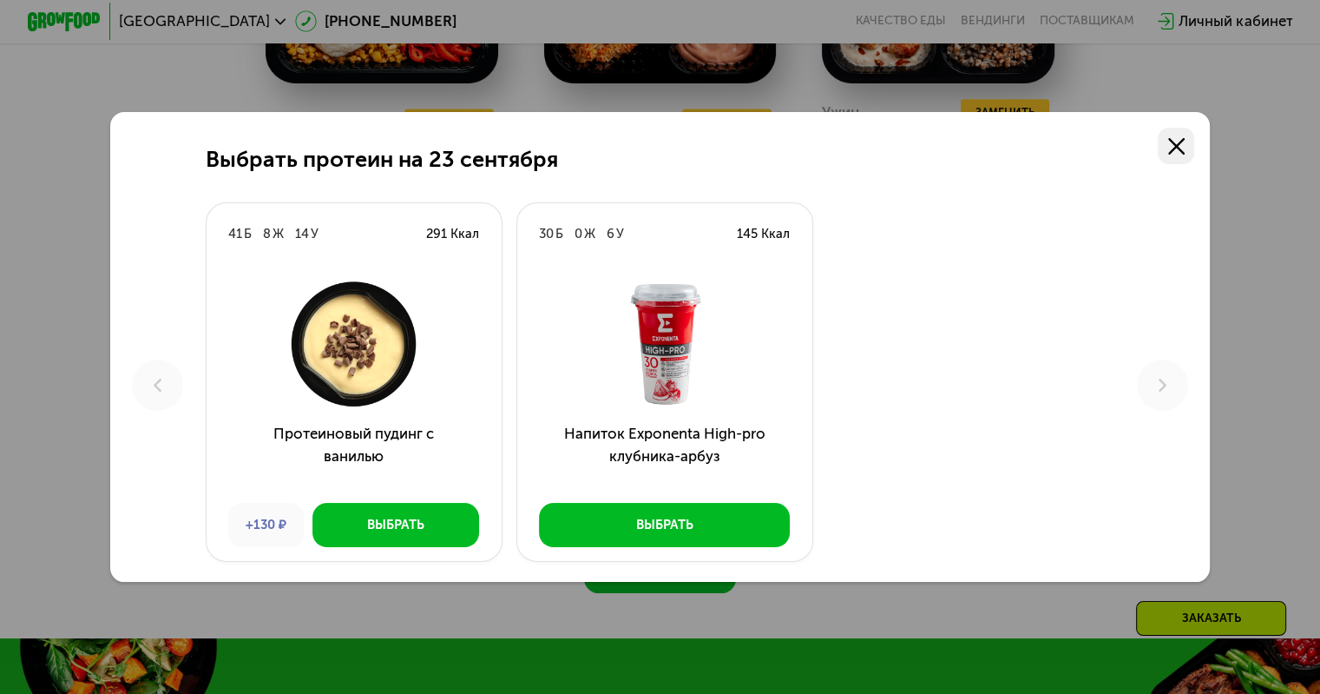
click at [1181, 145] on use at bounding box center [1176, 146] width 16 height 16
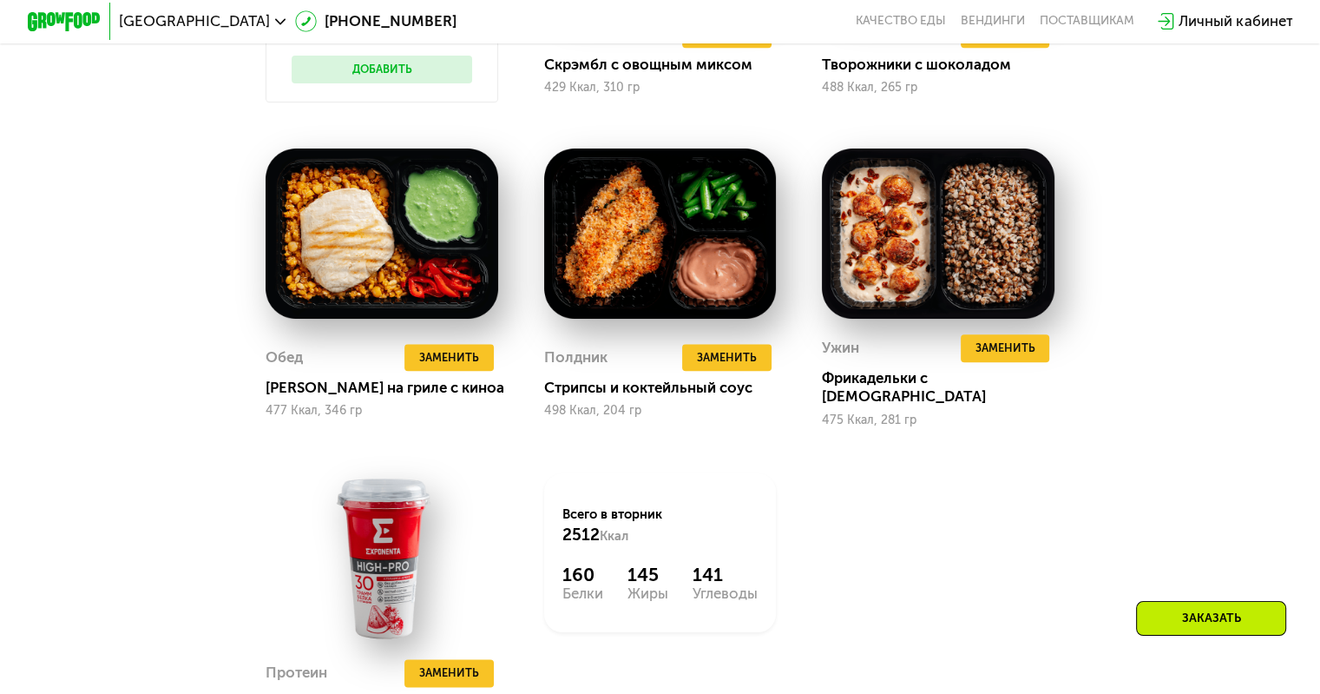
scroll to position [1626, 0]
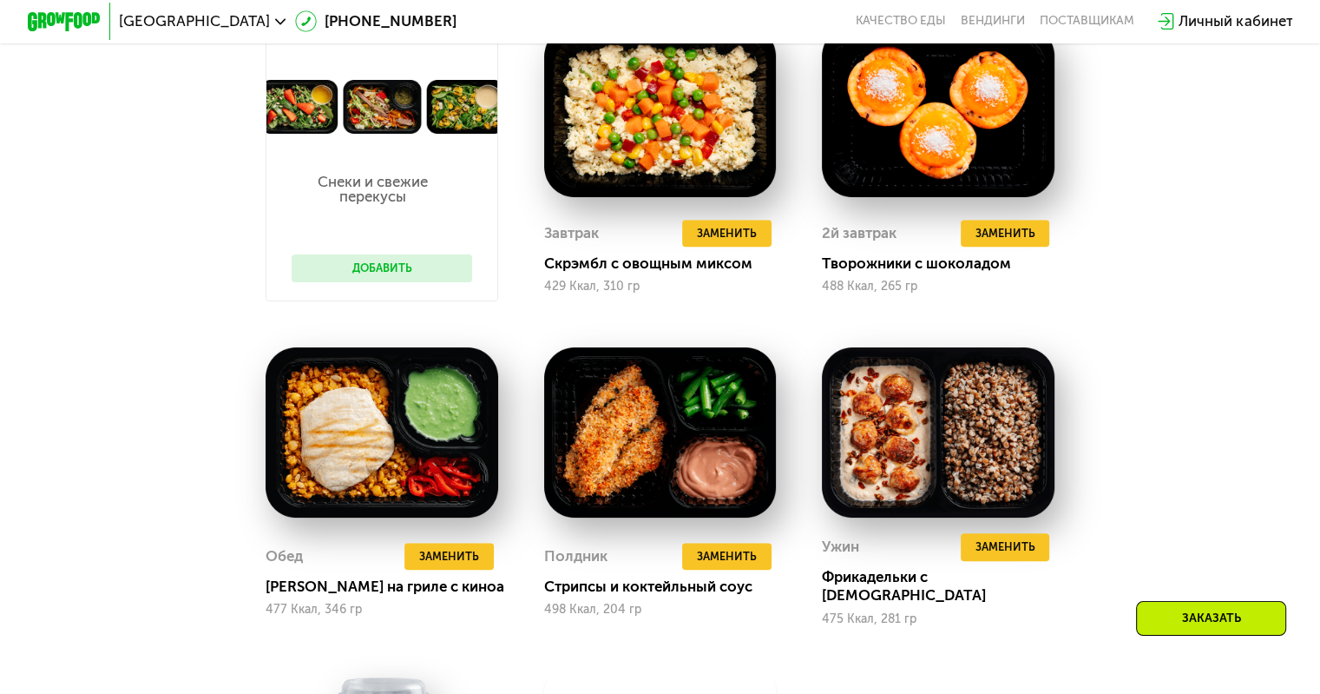
click at [372, 279] on button "Добавить" at bounding box center [382, 268] width 181 height 28
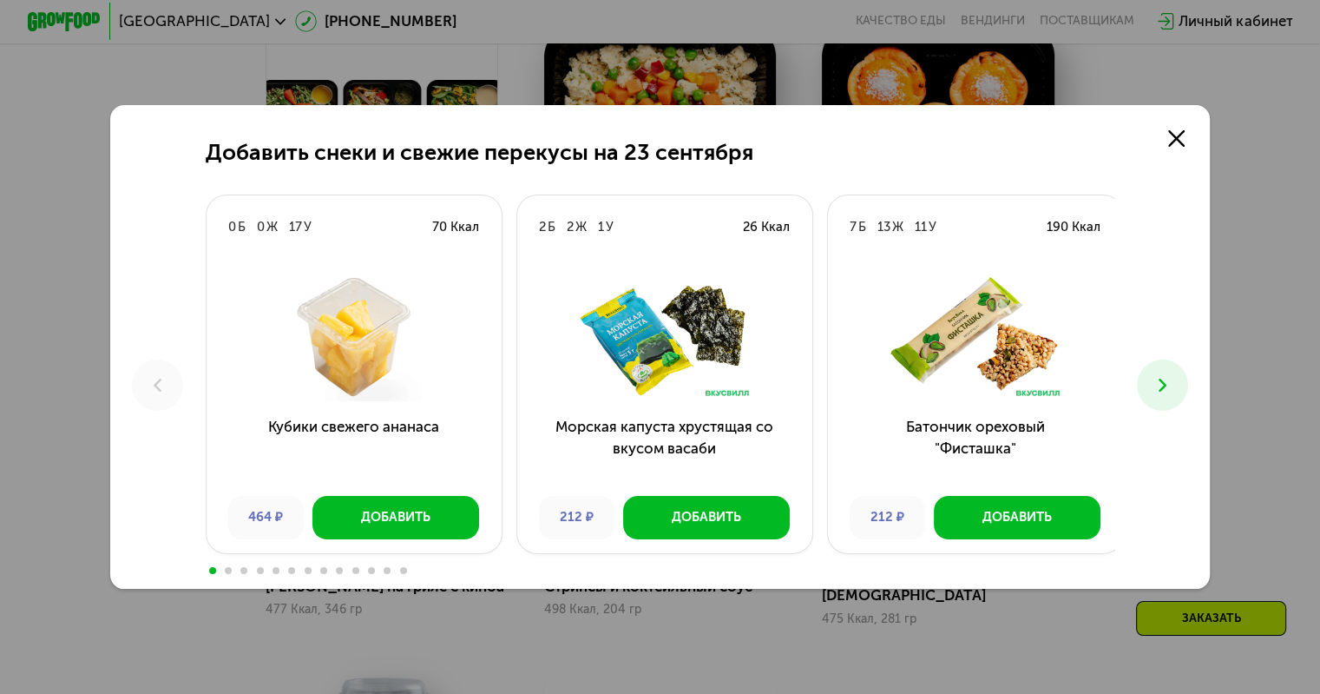
click at [1160, 376] on icon at bounding box center [1163, 385] width 22 height 22
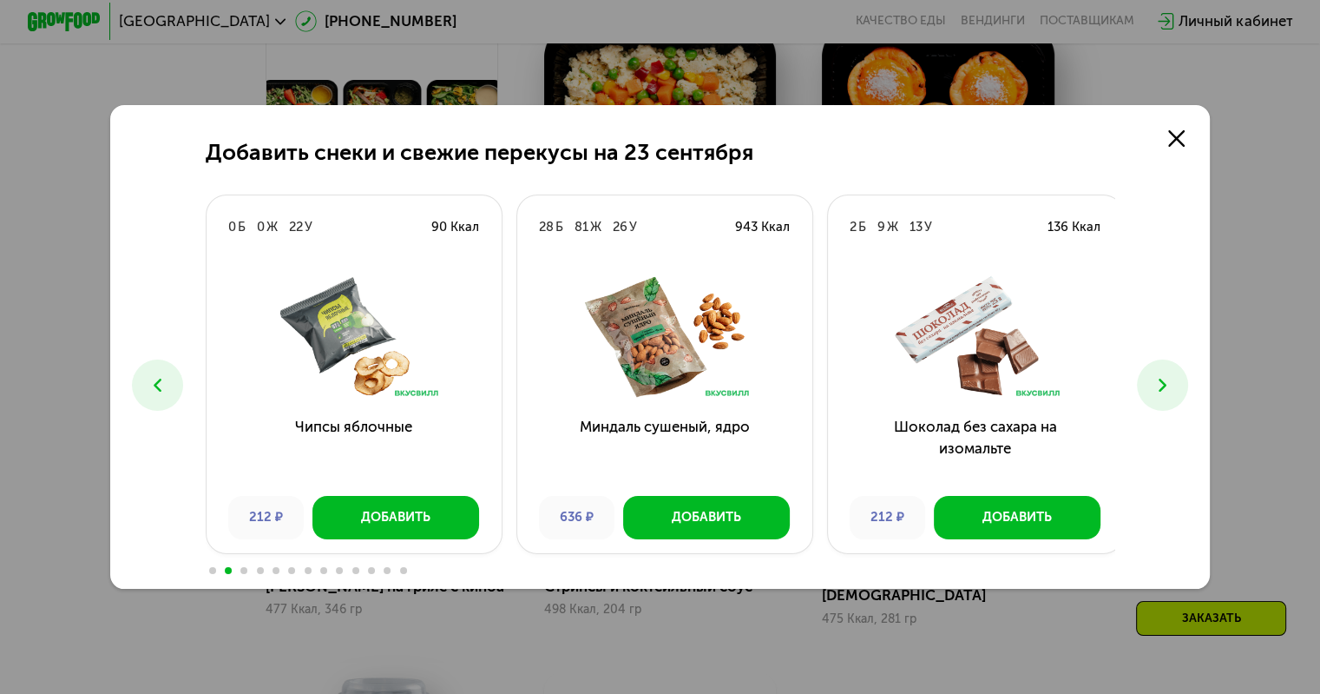
click at [1170, 385] on icon at bounding box center [1163, 385] width 22 height 22
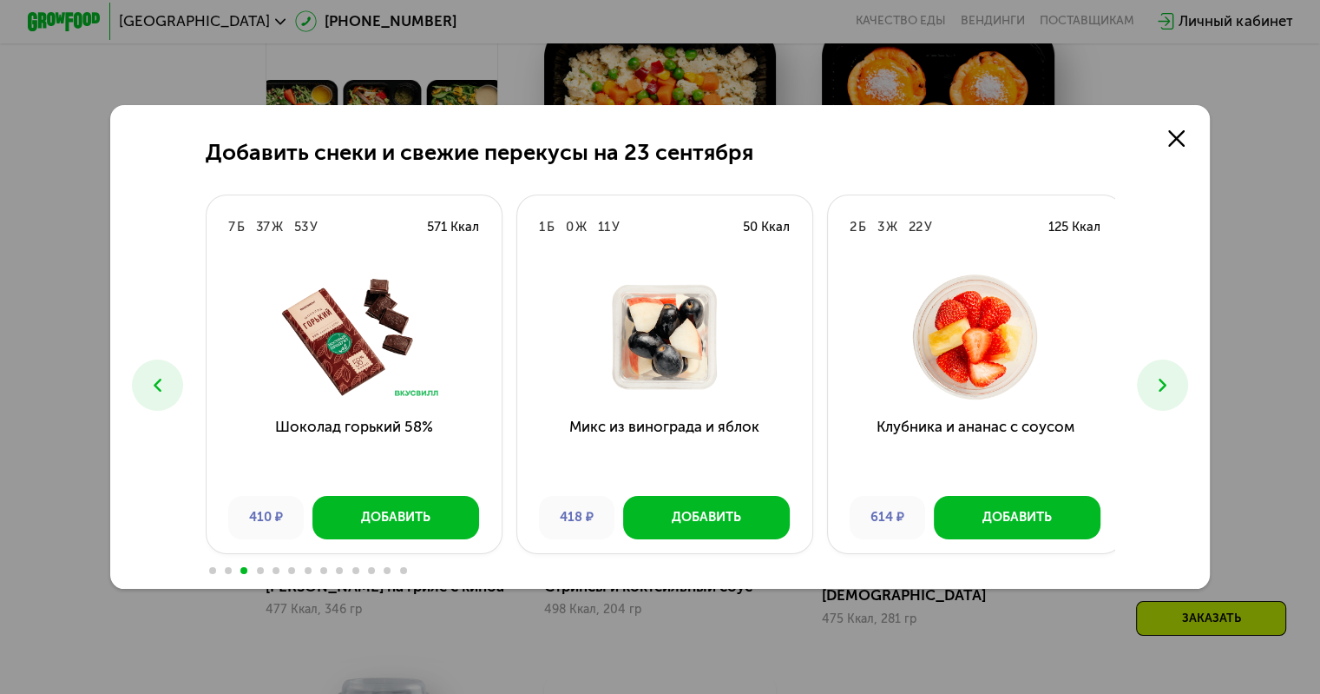
click at [1167, 385] on use at bounding box center [1163, 384] width 8 height 13
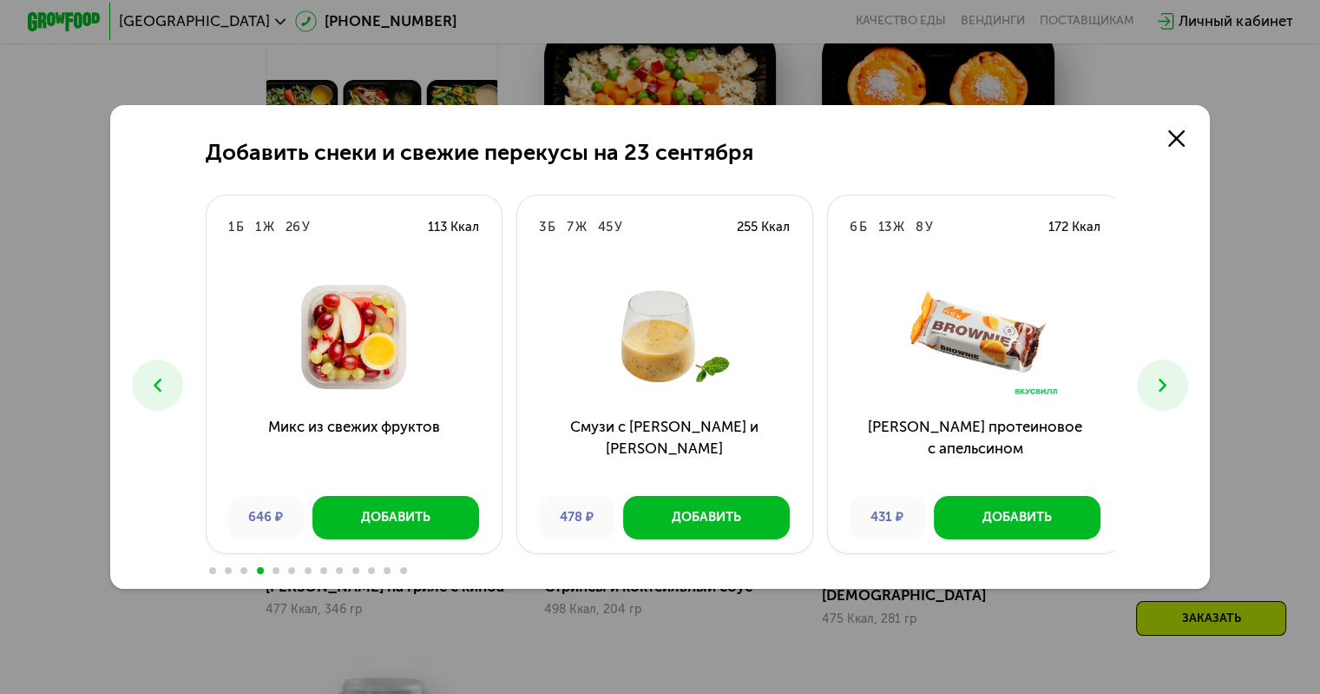
click at [1167, 385] on use at bounding box center [1163, 384] width 8 height 13
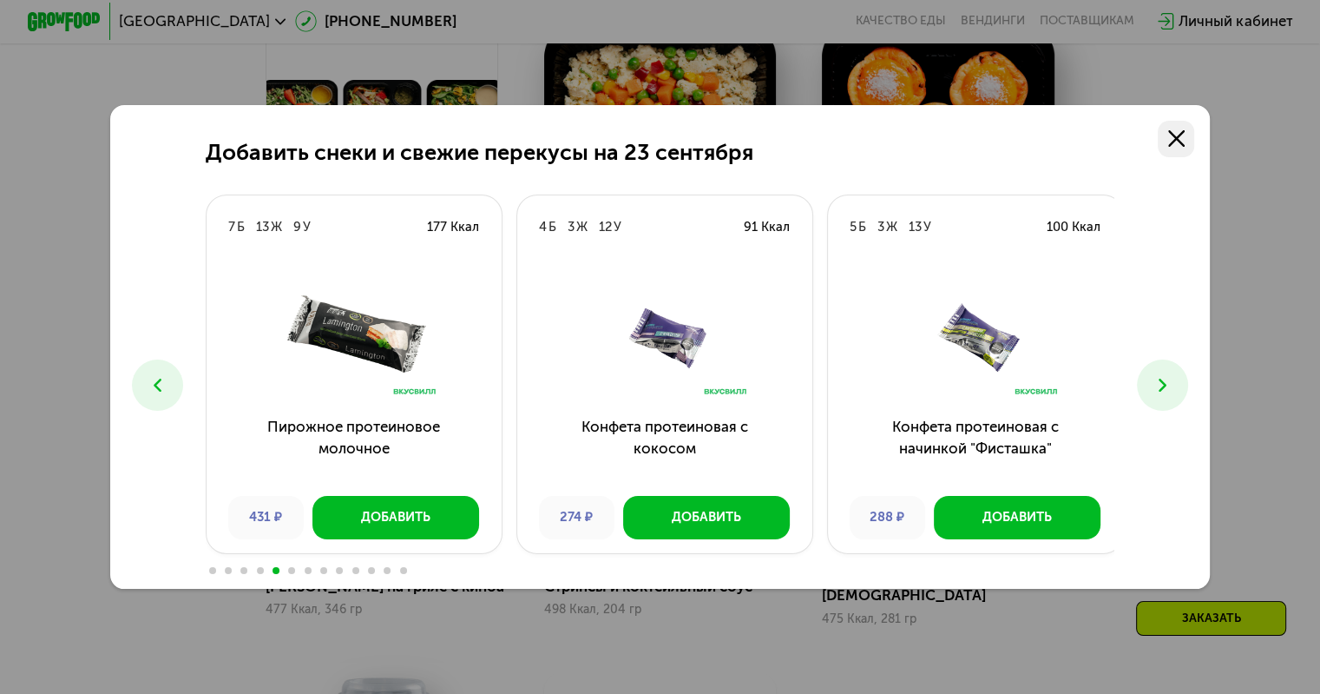
click at [1185, 139] on icon at bounding box center [1176, 138] width 16 height 16
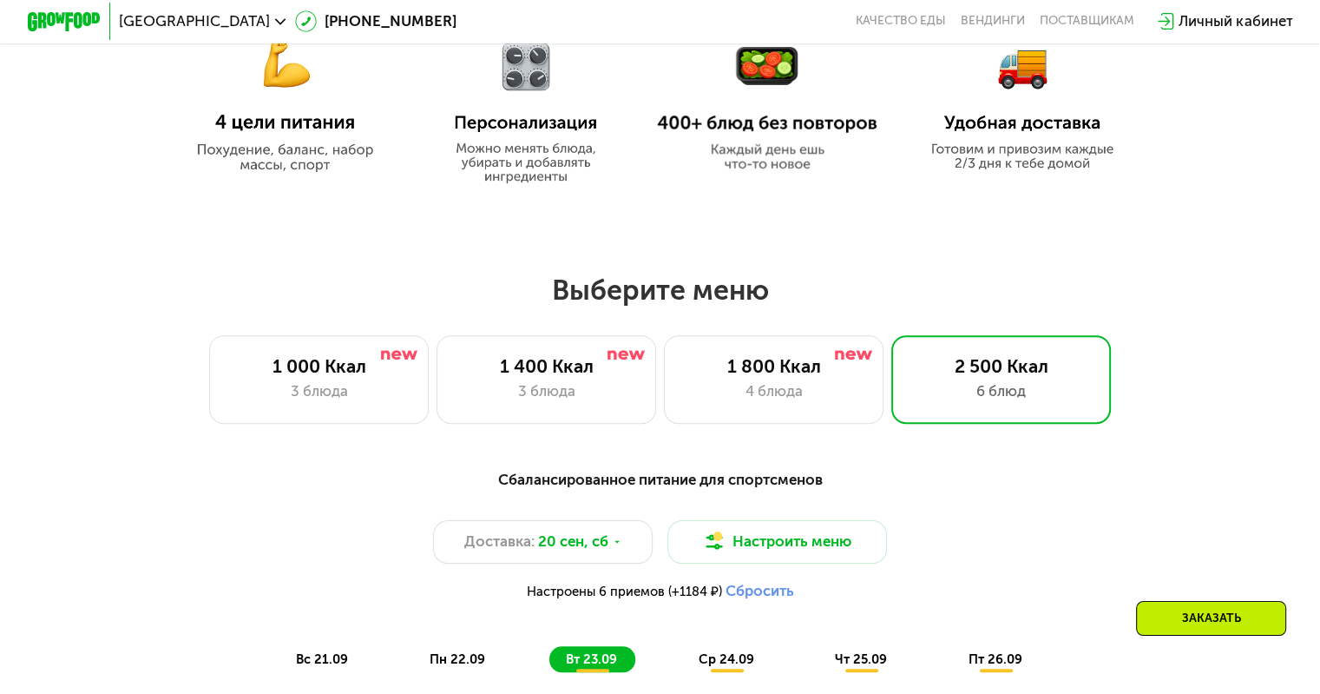
scroll to position [1105, 0]
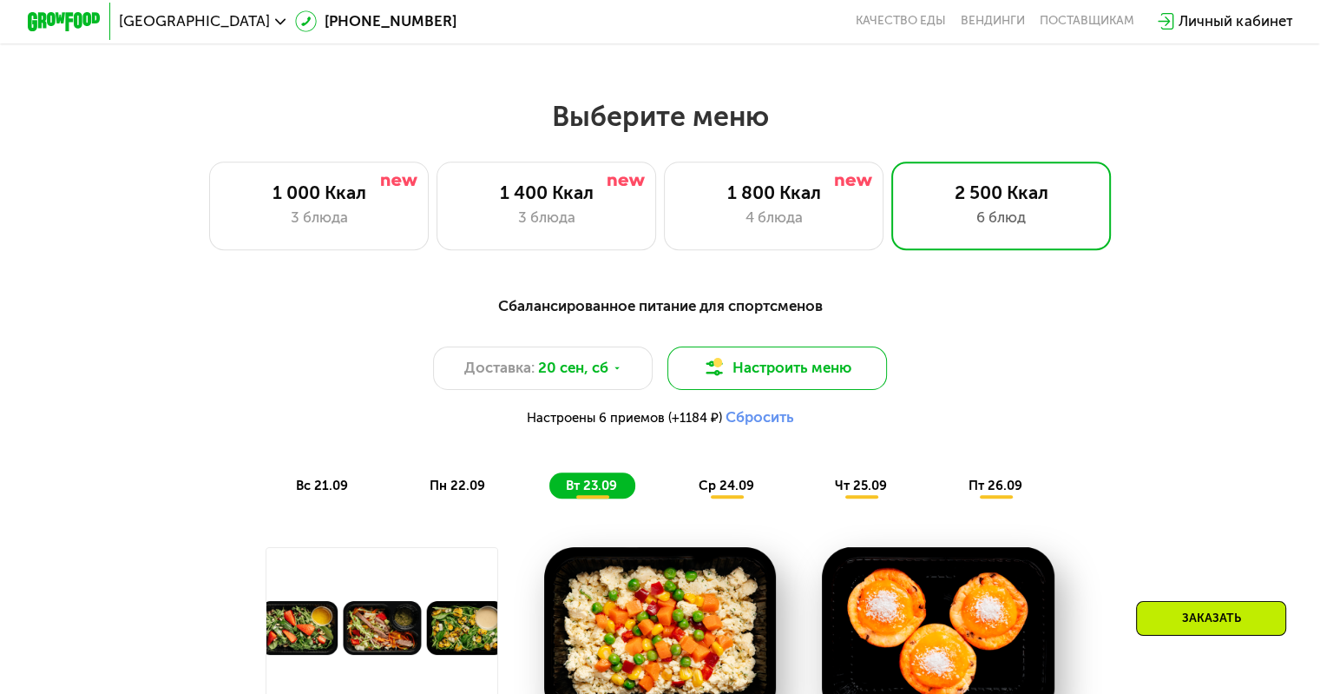
click at [771, 378] on button "Настроить меню" at bounding box center [778, 368] width 220 height 44
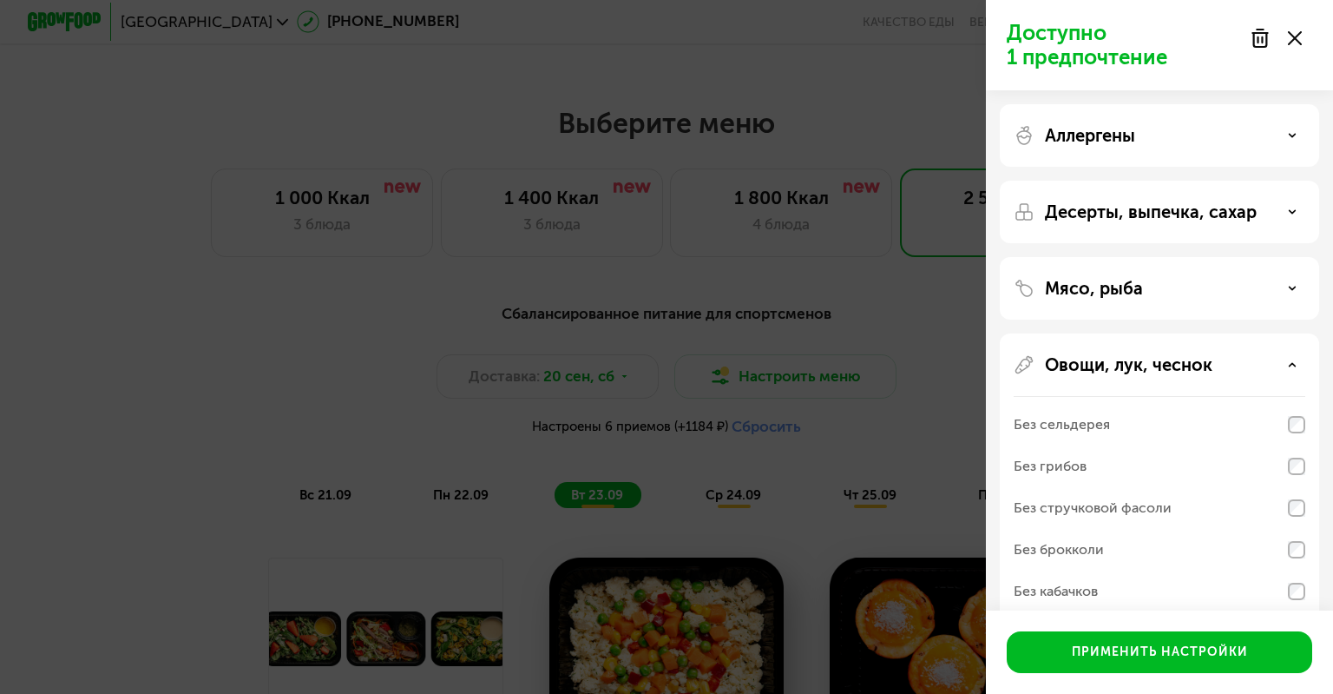
click at [1258, 32] on use at bounding box center [1260, 38] width 15 height 17
click at [1294, 37] on use at bounding box center [1295, 38] width 14 height 14
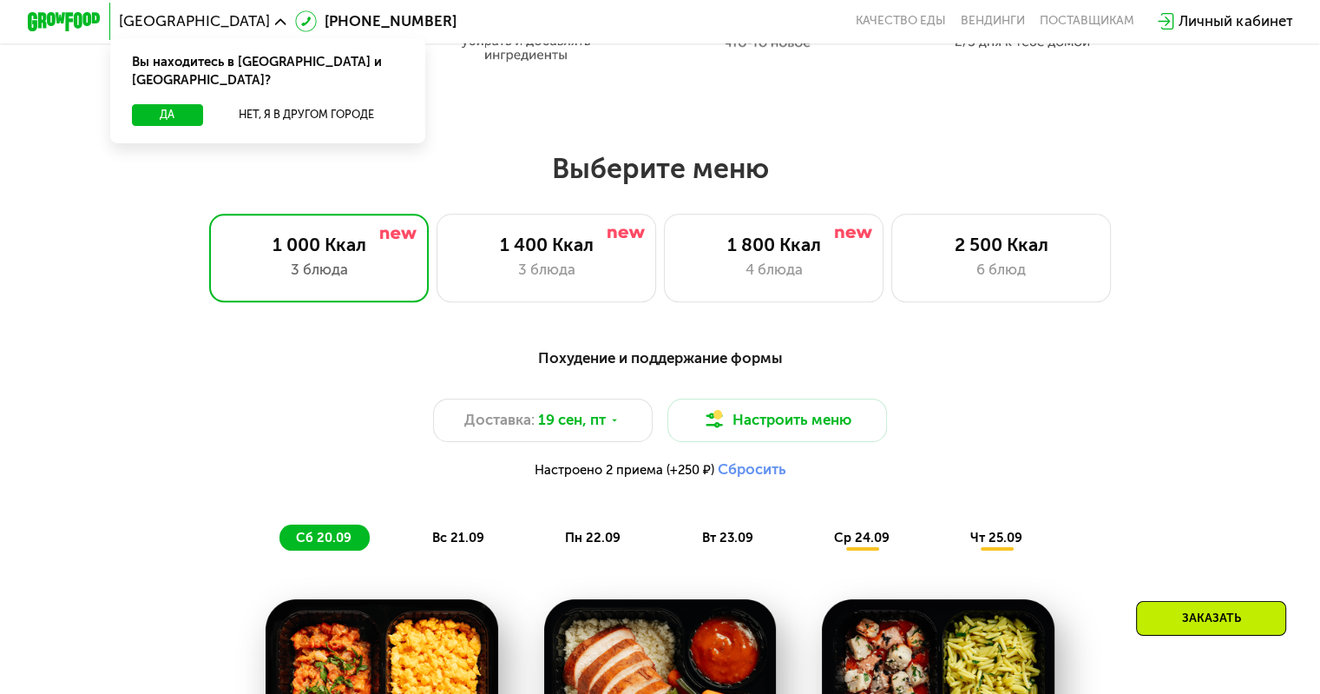
scroll to position [1128, 0]
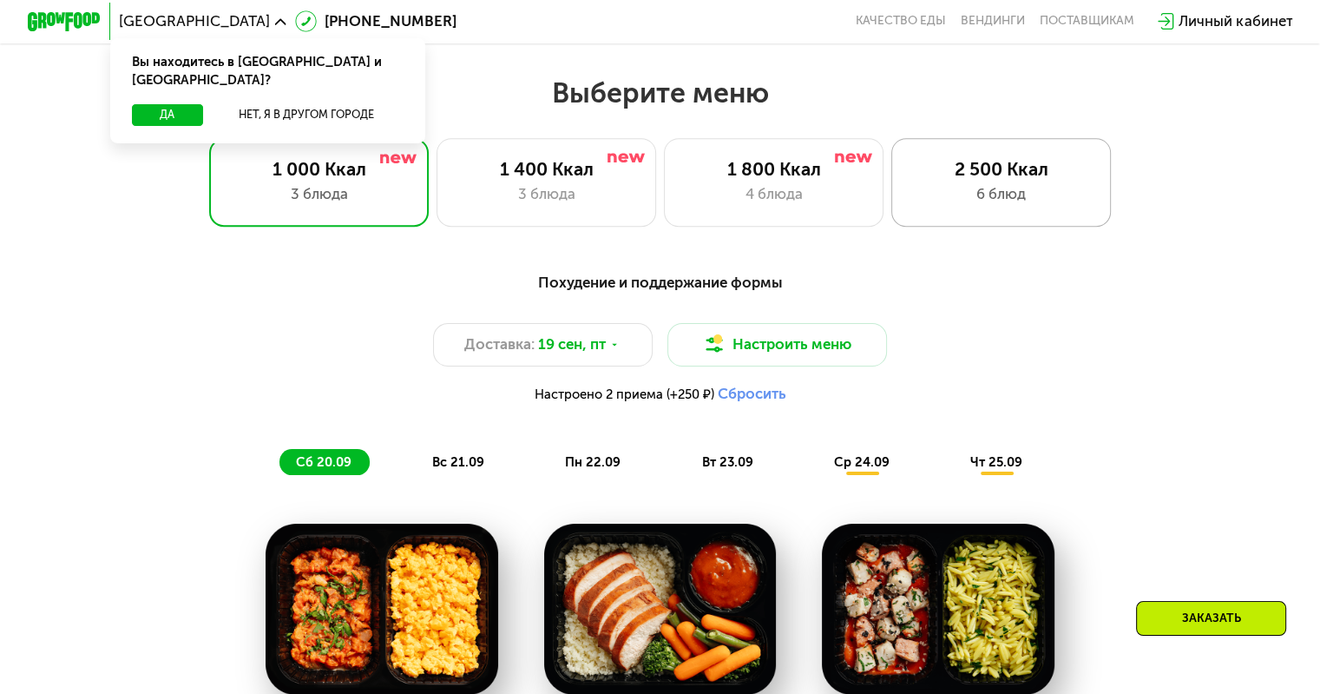
click at [999, 180] on div "2 500 Ккал" at bounding box center [1001, 169] width 181 height 22
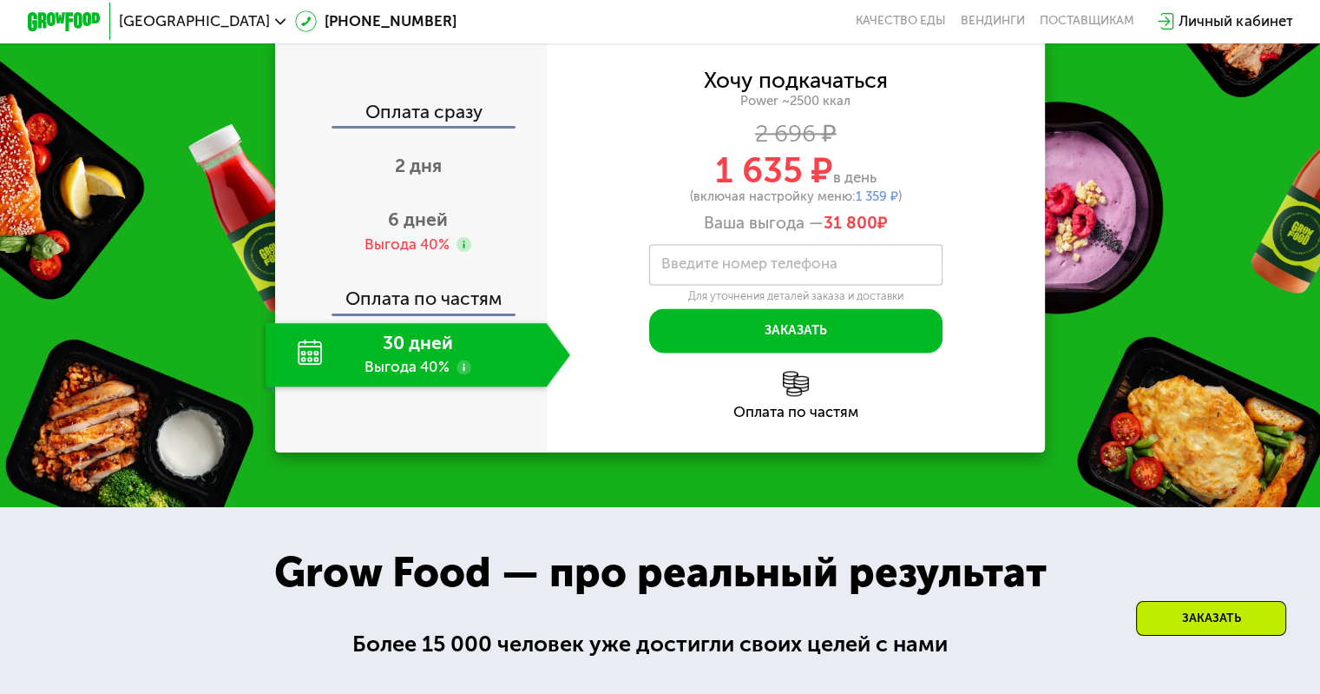
scroll to position [2431, 0]
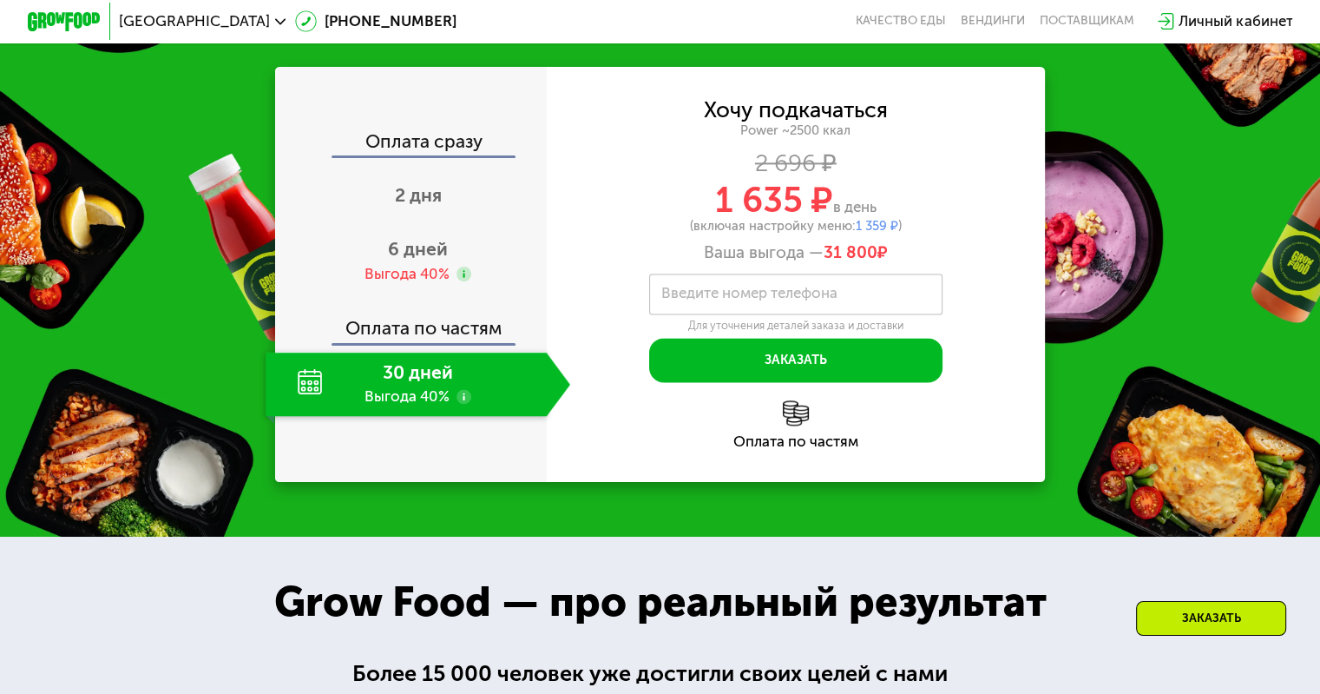
click at [1218, 25] on div "Личный кабинет" at bounding box center [1236, 21] width 114 height 22
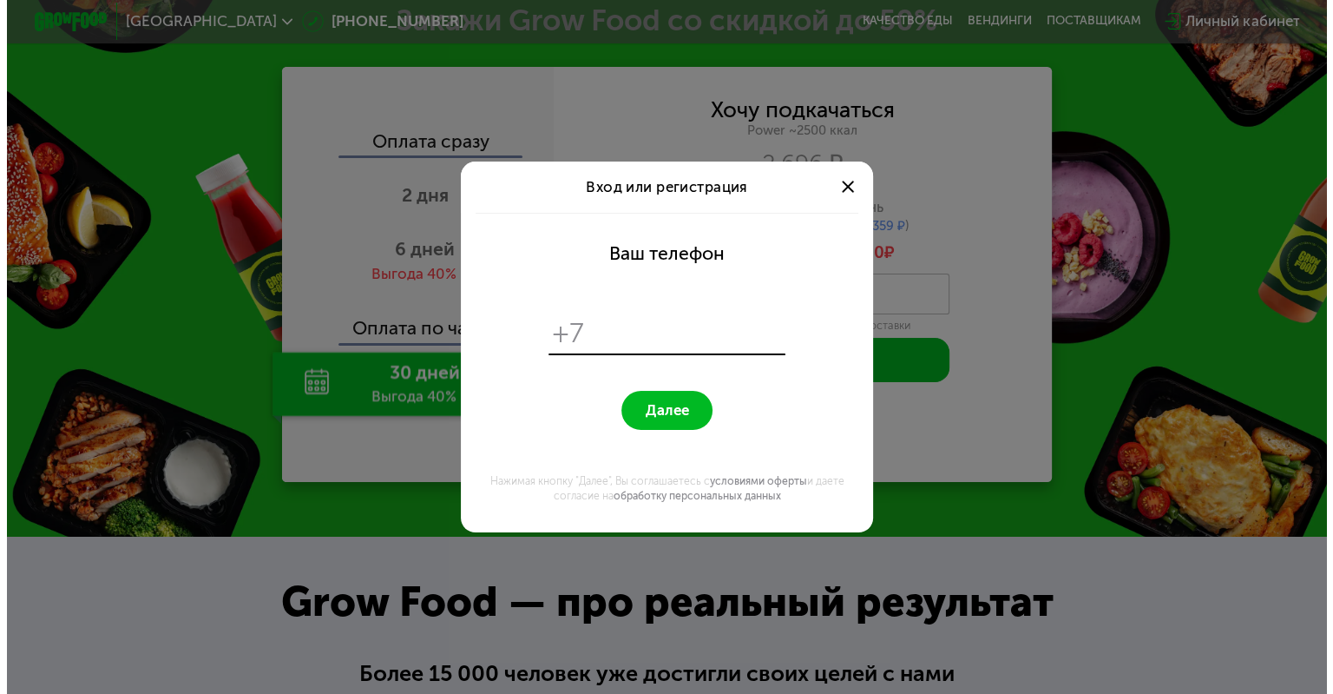
scroll to position [0, 0]
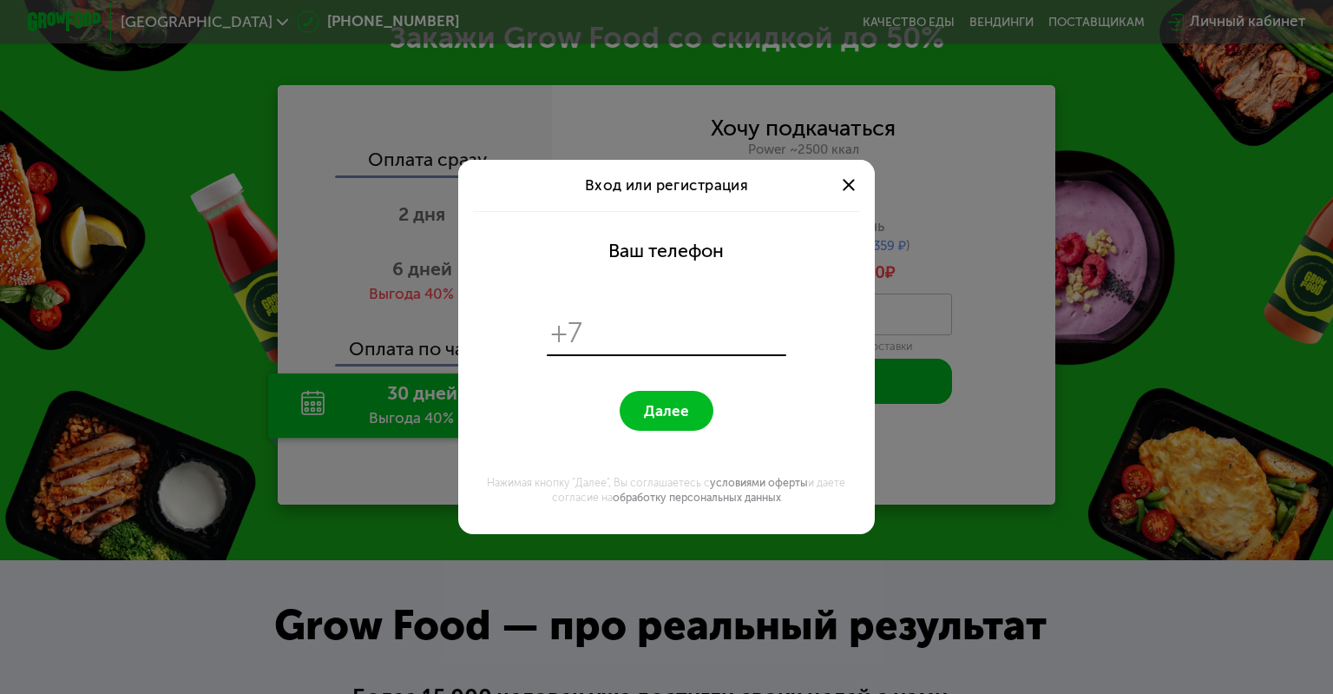
click at [596, 323] on input "tel" at bounding box center [687, 333] width 190 height 36
type input "**********"
click at [674, 414] on span "Далее" at bounding box center [666, 410] width 45 height 17
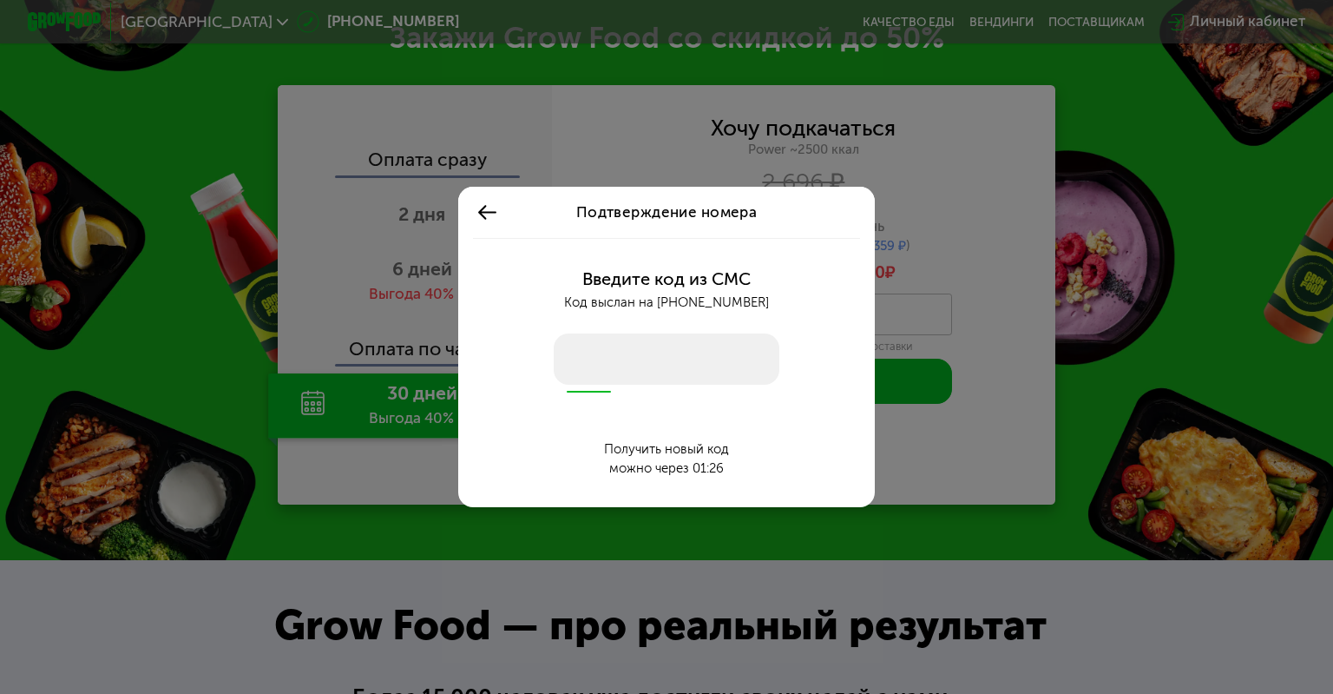
click at [639, 358] on input "number" at bounding box center [667, 359] width 226 height 52
click at [619, 352] on input "number" at bounding box center [667, 359] width 226 height 52
type input "****"
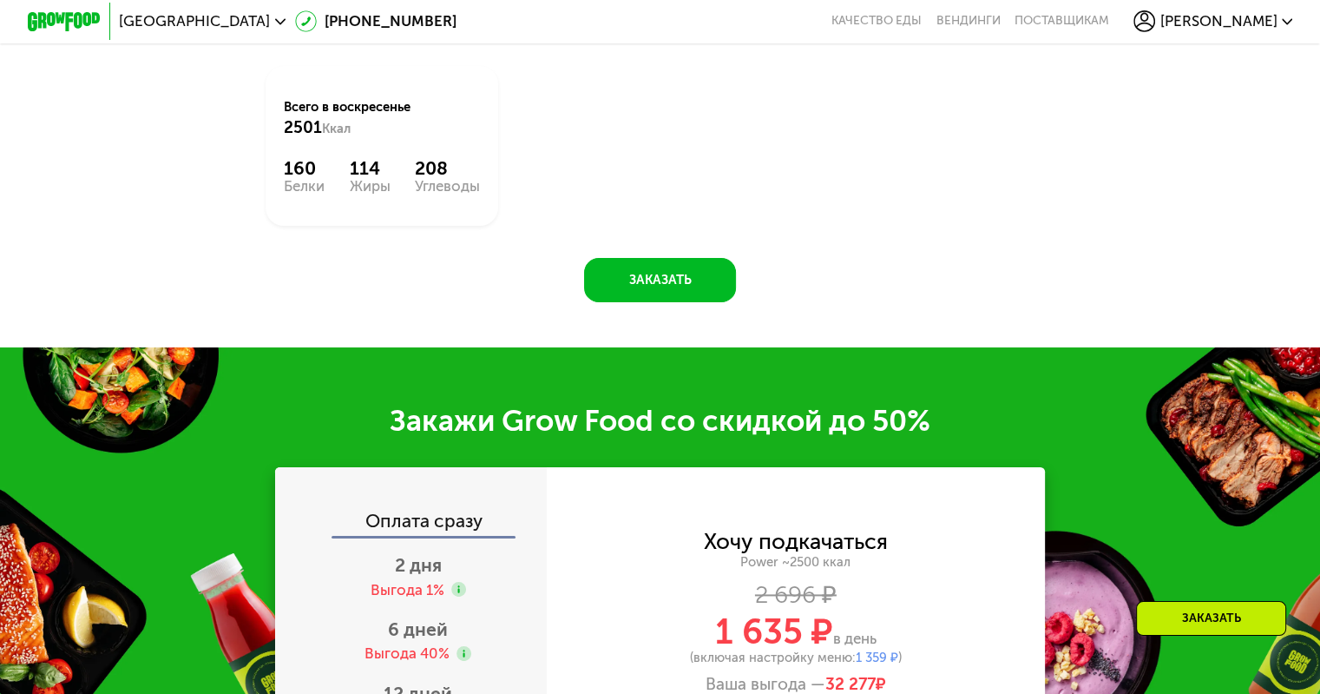
scroll to position [2087, 0]
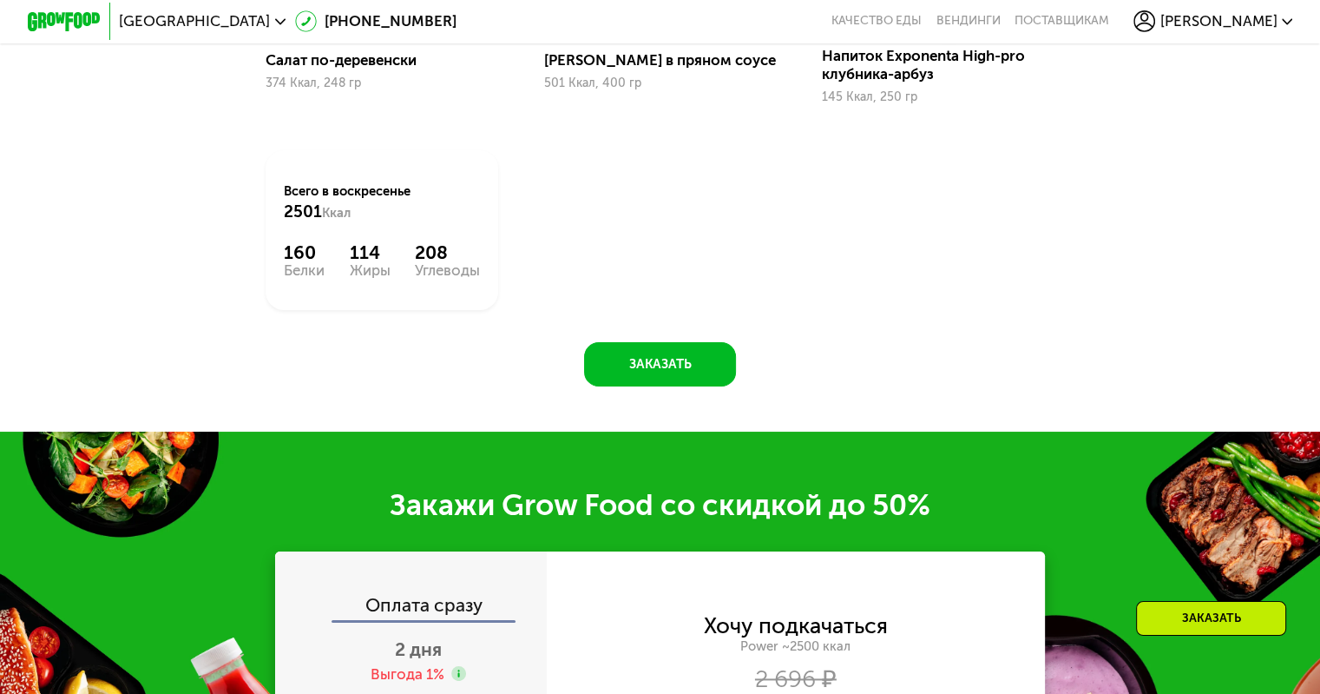
click at [1270, 23] on span "[PERSON_NAME]" at bounding box center [1218, 21] width 117 height 15
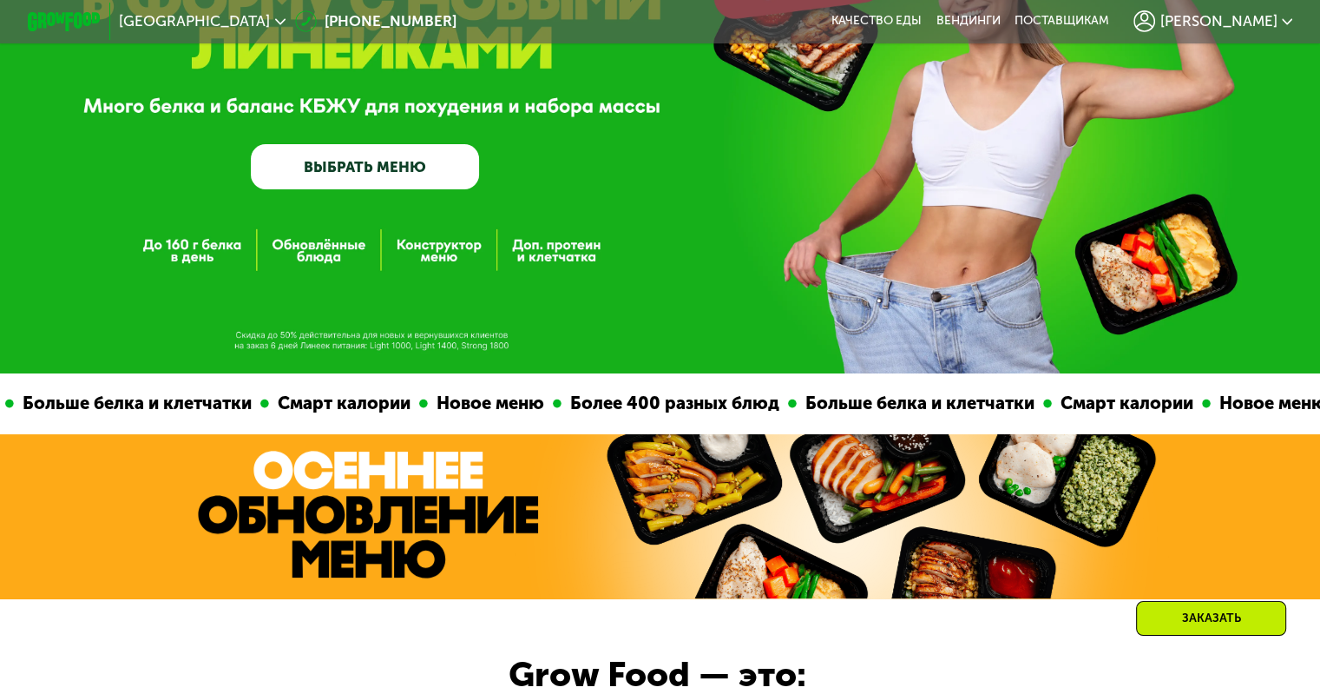
scroll to position [0, 0]
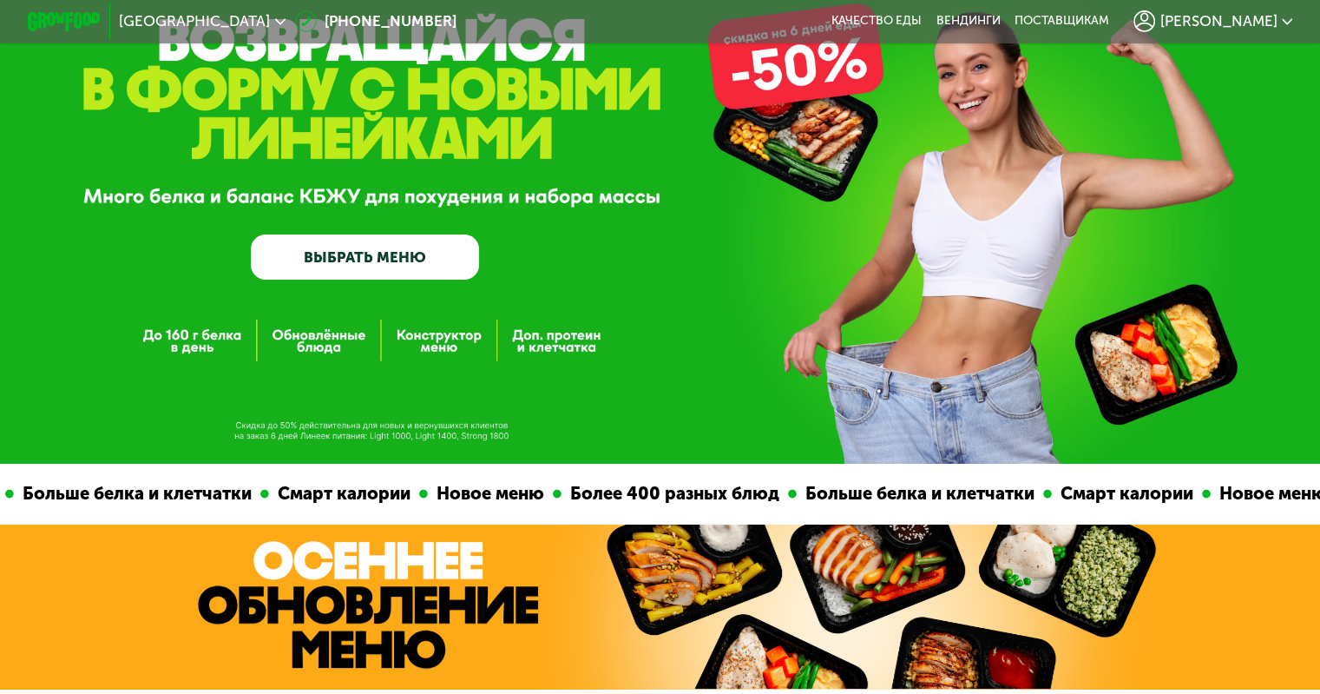
click at [340, 260] on link "ВЫБРАТЬ МЕНЮ" at bounding box center [365, 257] width 228 height 46
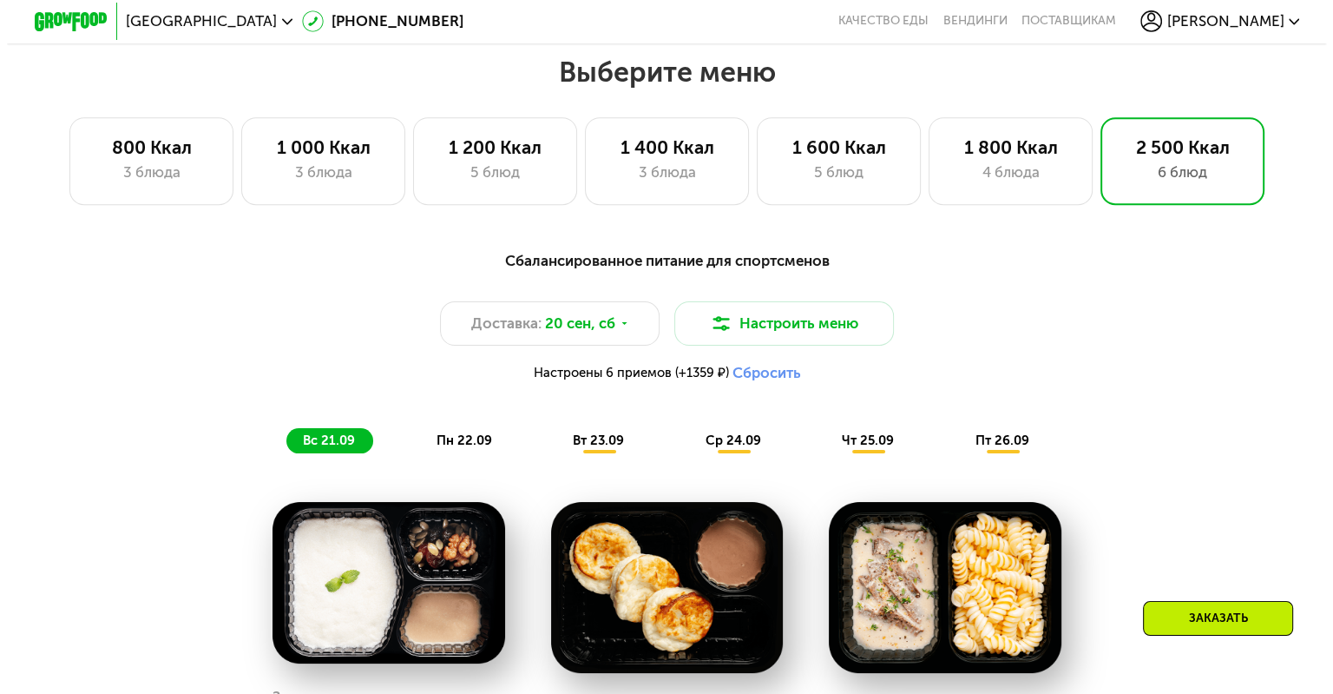
scroll to position [1122, 0]
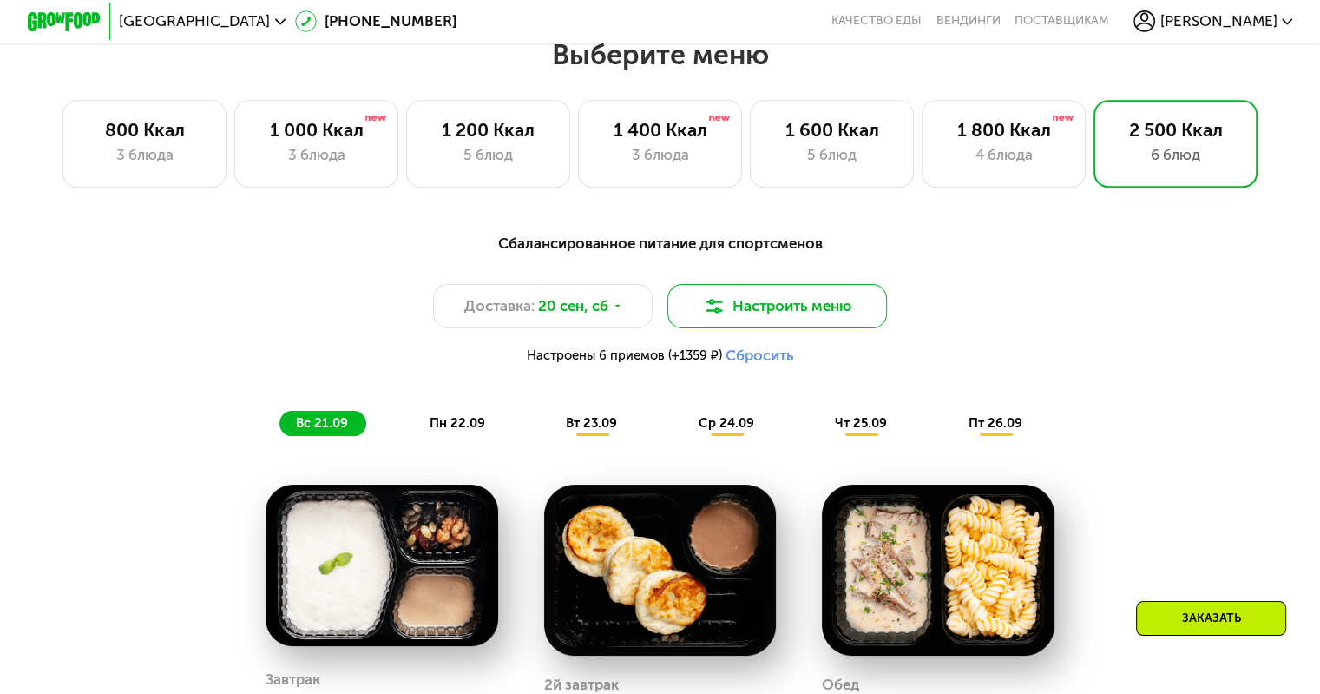
click at [796, 301] on button "Настроить меню" at bounding box center [778, 306] width 220 height 44
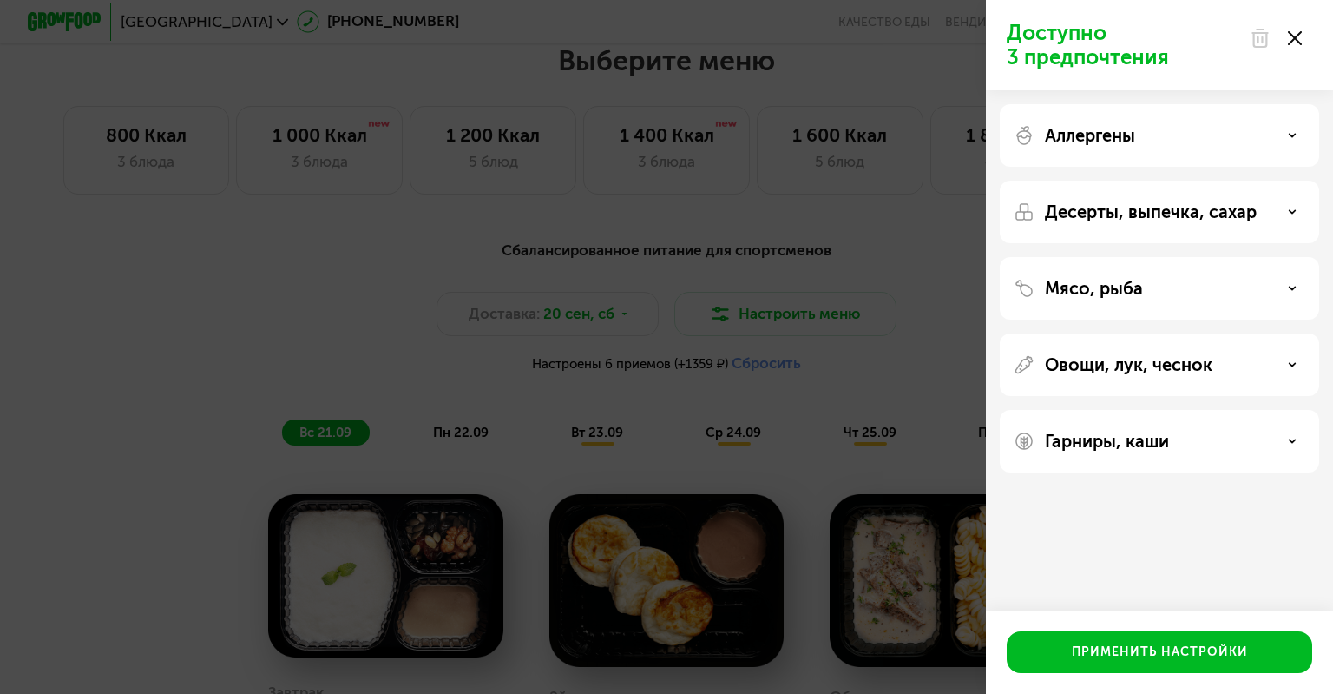
click at [1161, 141] on div "Аллергены" at bounding box center [1160, 135] width 292 height 21
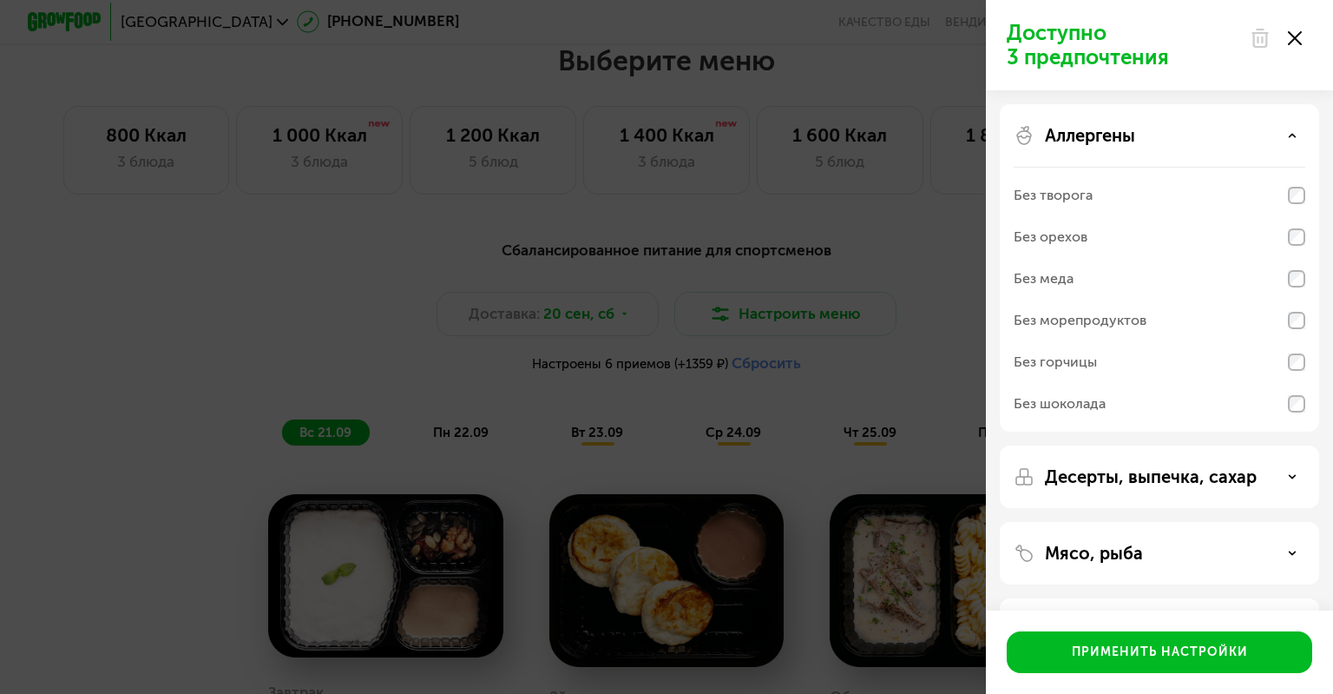
click at [1096, 478] on p "Десерты, выпечка, сахар" at bounding box center [1151, 476] width 212 height 21
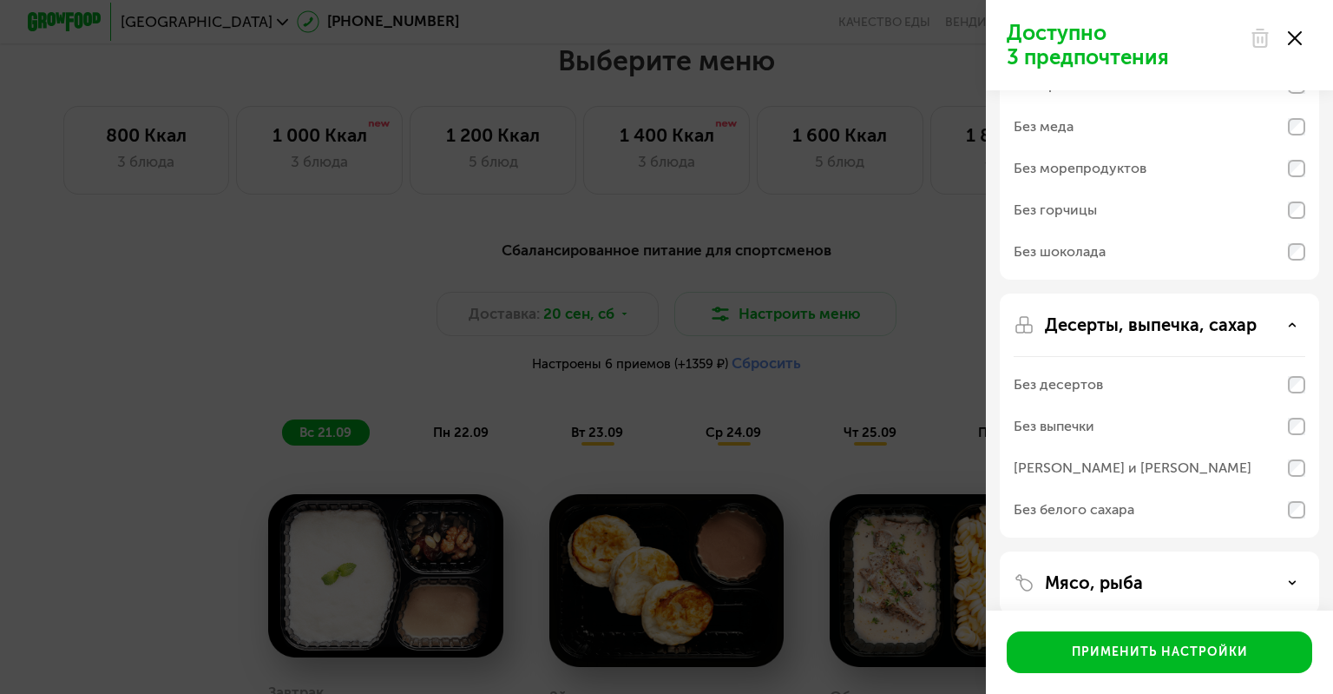
scroll to position [260, 0]
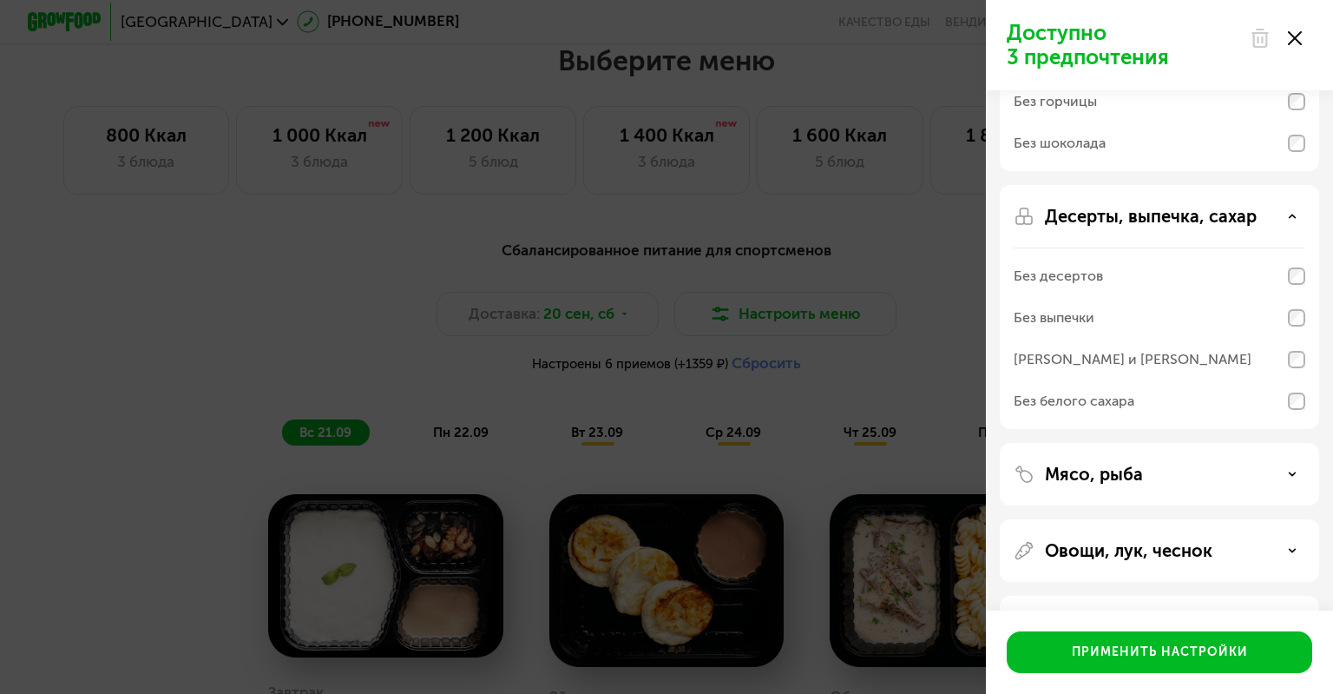
click at [1121, 468] on p "Мясо, рыба" at bounding box center [1094, 474] width 98 height 21
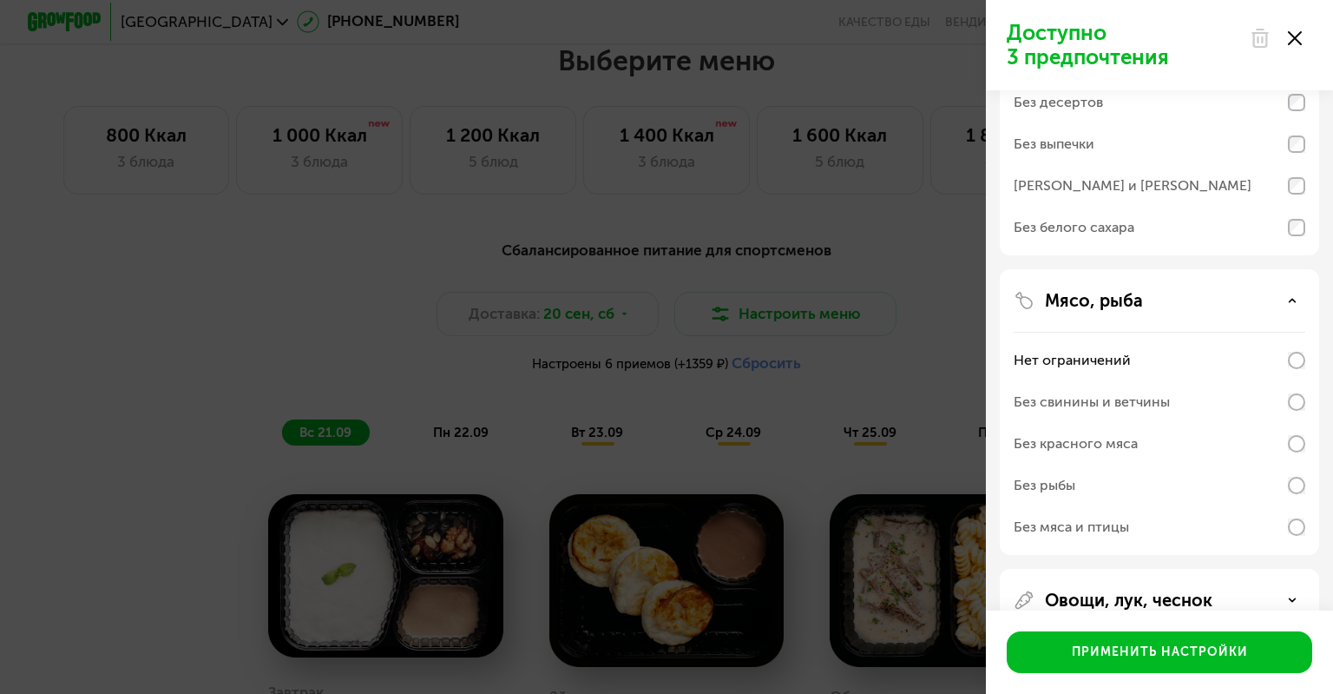
scroll to position [548, 0]
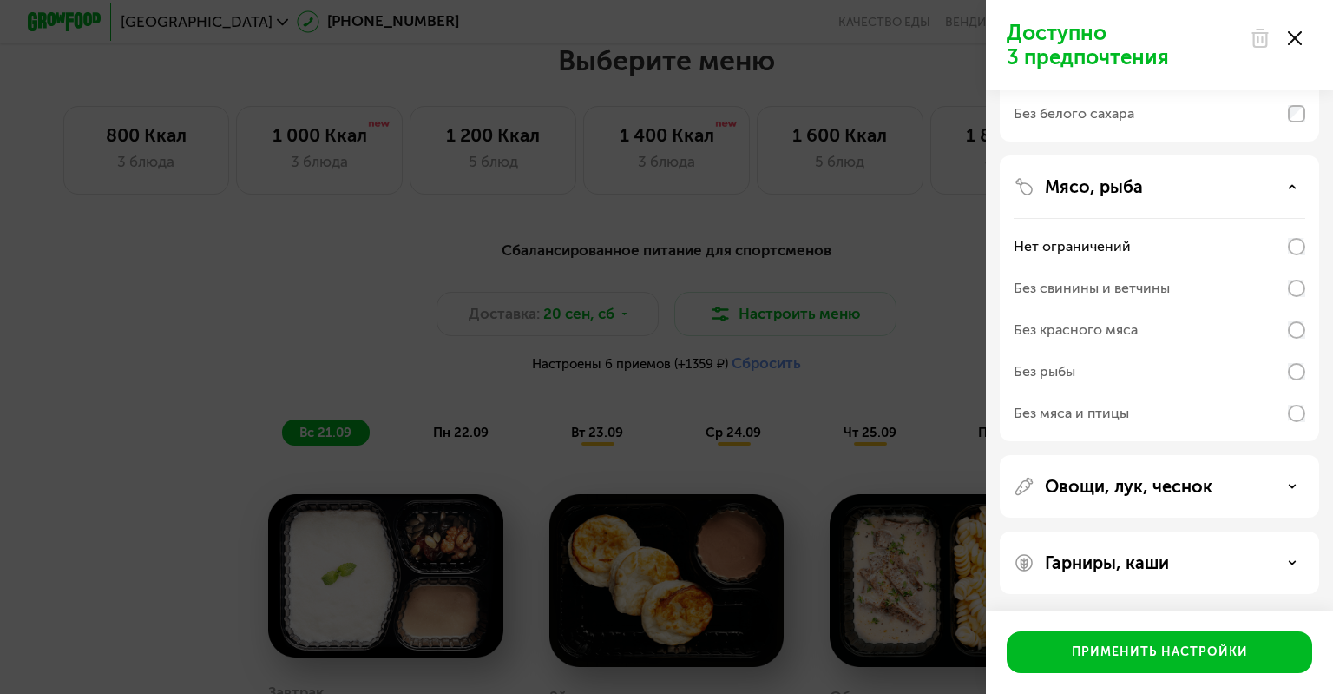
click at [1128, 490] on p "Овощи, лук, чеснок" at bounding box center [1129, 486] width 168 height 21
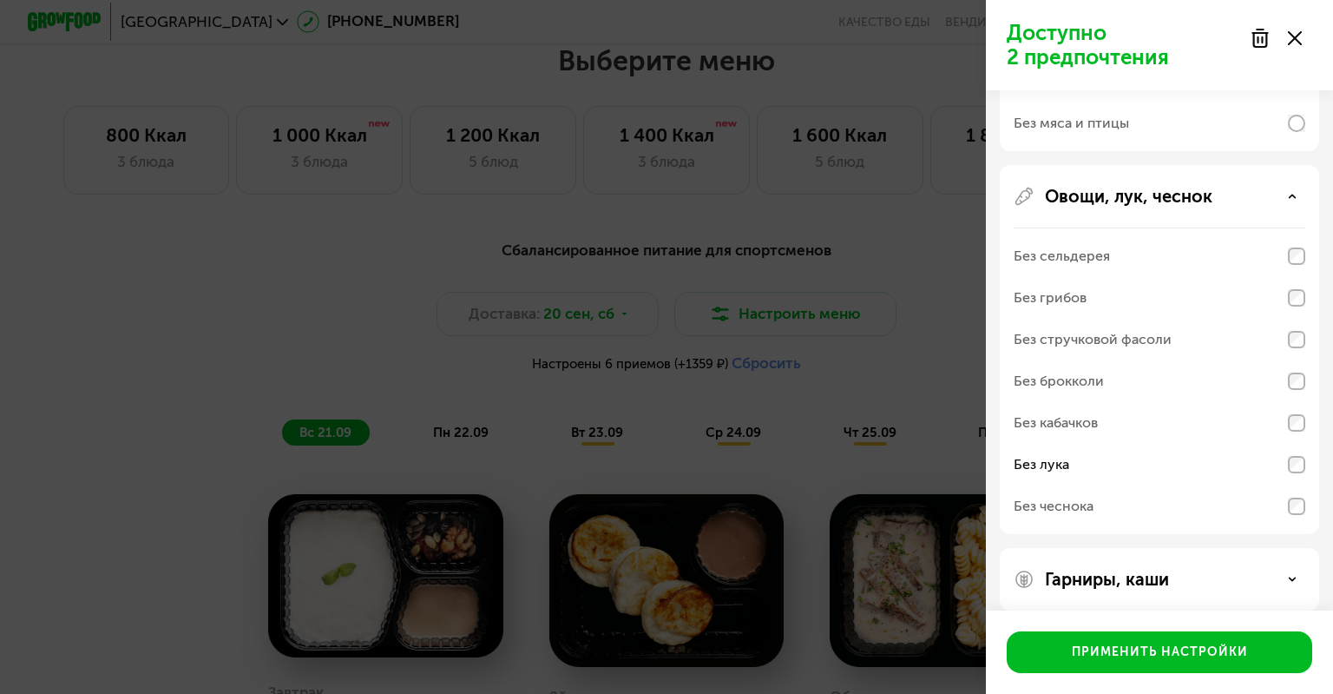
scroll to position [854, 0]
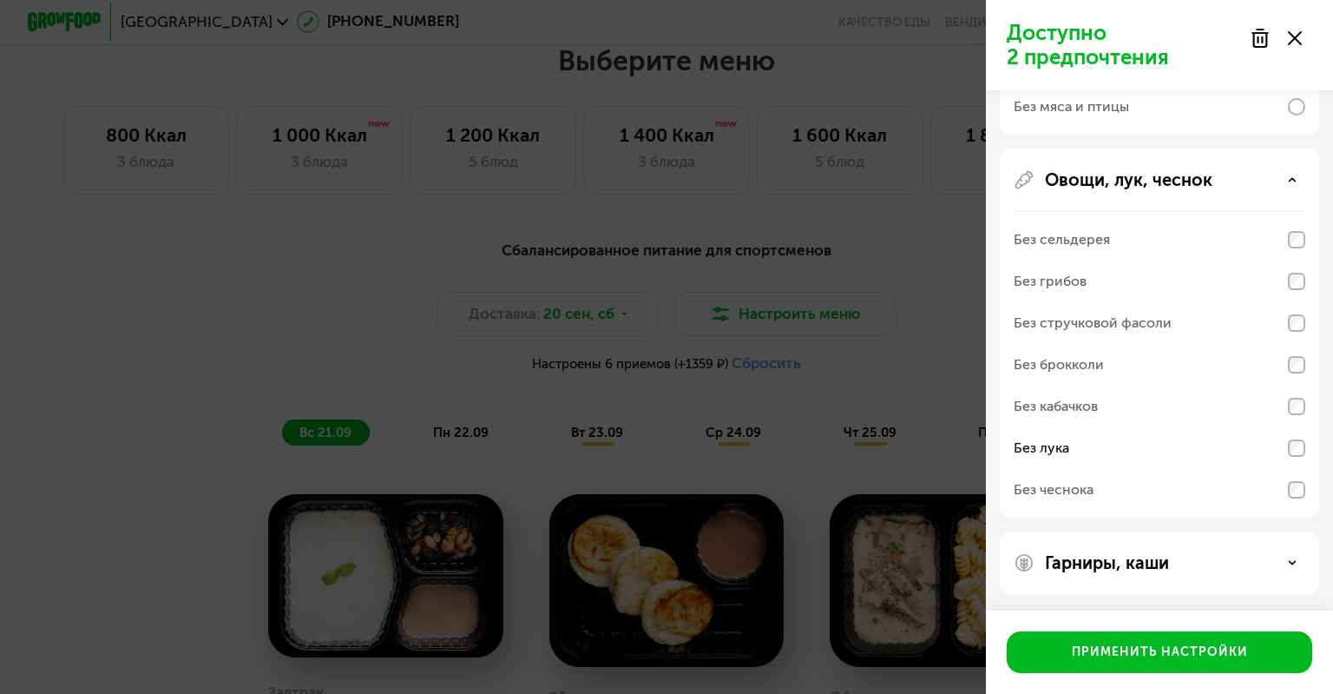
click at [1179, 575] on div "Гарниры, каши" at bounding box center [1159, 562] width 319 height 62
click at [1286, 560] on div "Гарниры, каши" at bounding box center [1160, 562] width 292 height 21
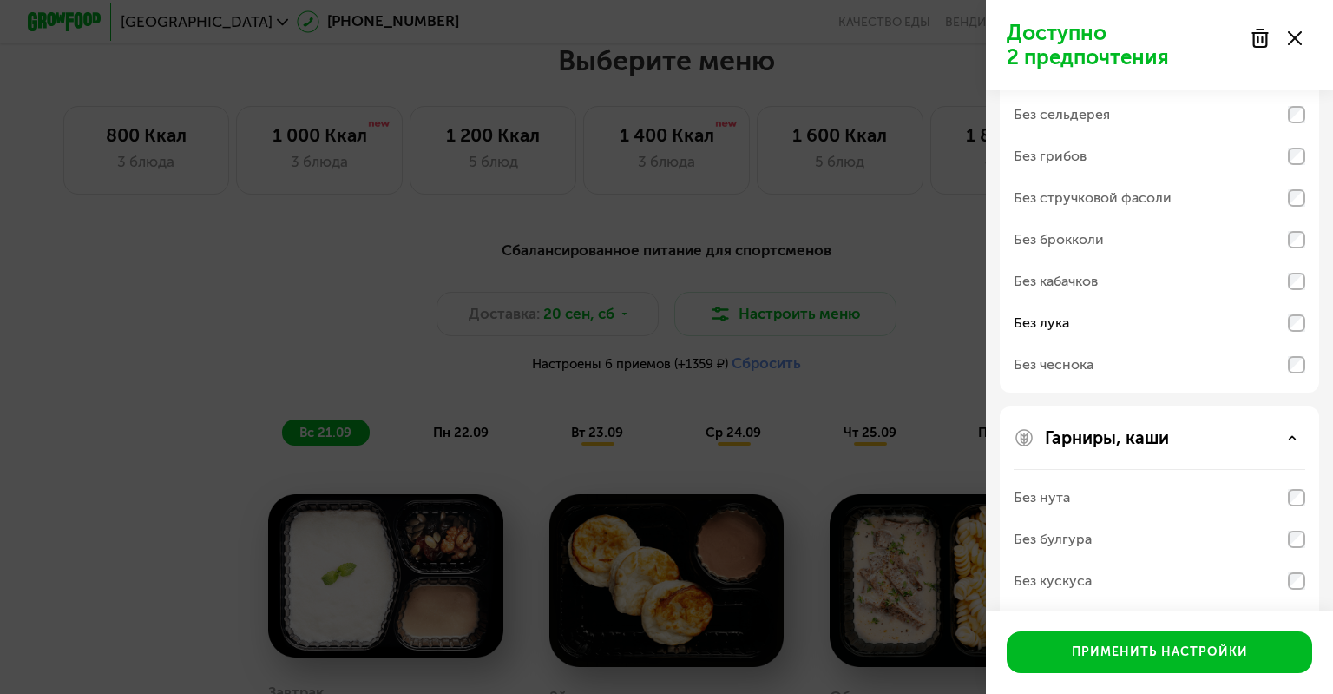
scroll to position [1076, 0]
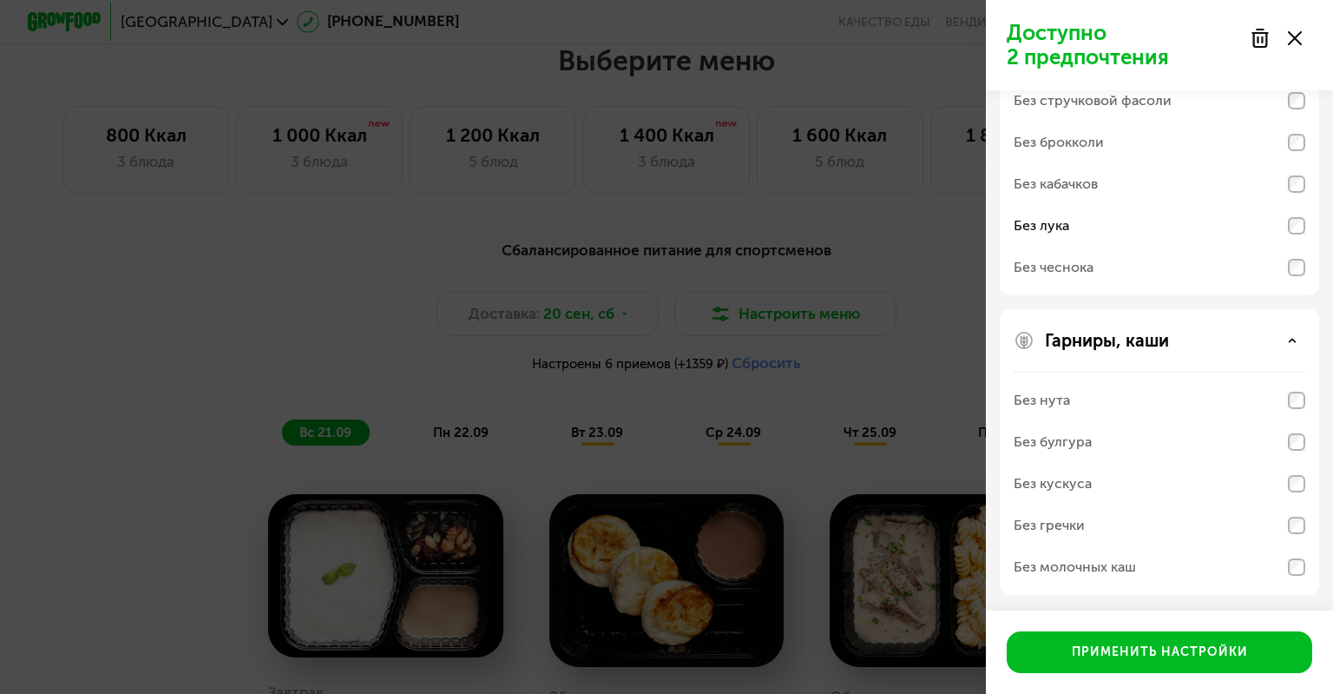
click at [1128, 565] on div "Без молочных каш" at bounding box center [1075, 566] width 122 height 21
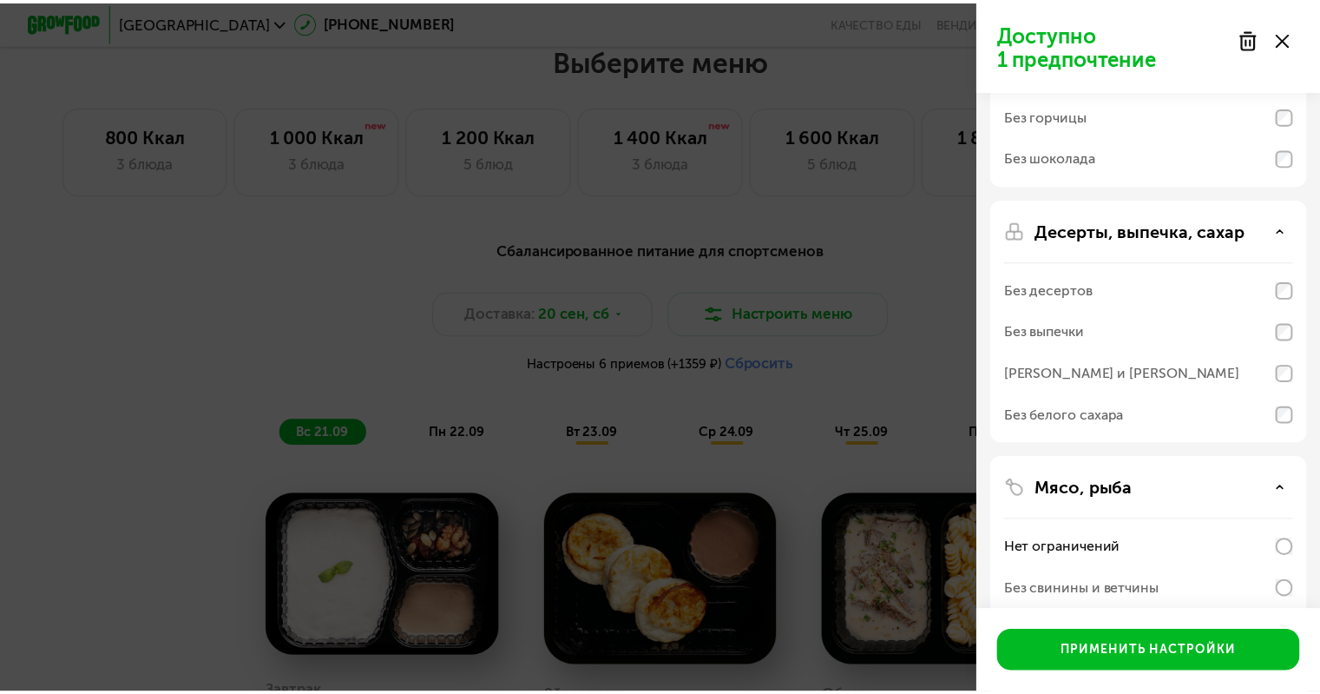
scroll to position [208, 0]
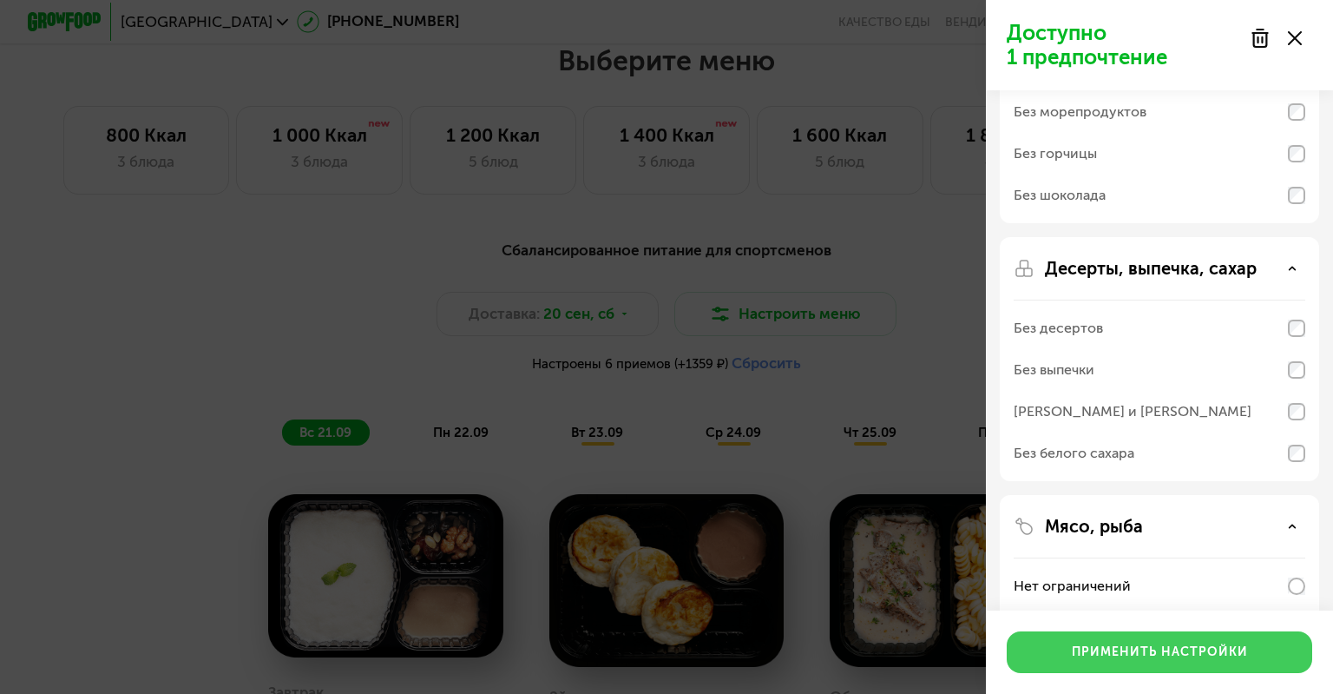
click at [1161, 639] on button "Применить настройки" at bounding box center [1160, 652] width 306 height 42
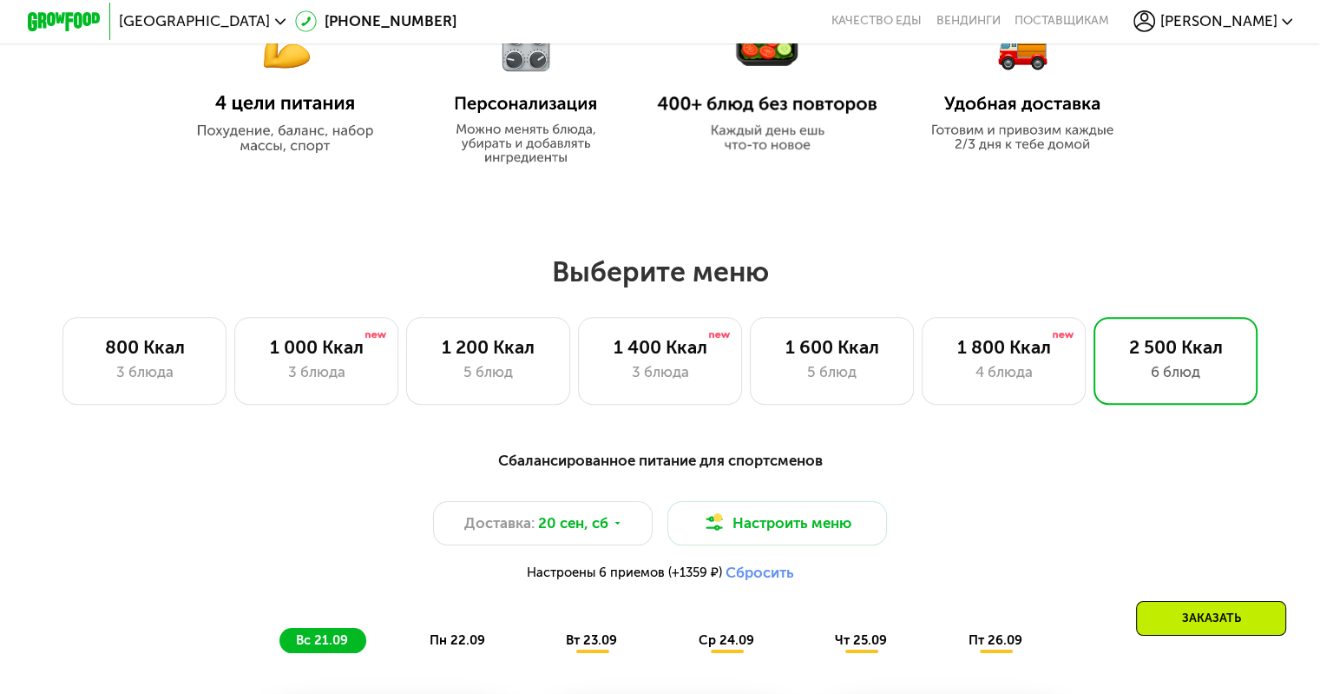
scroll to position [687, 0]
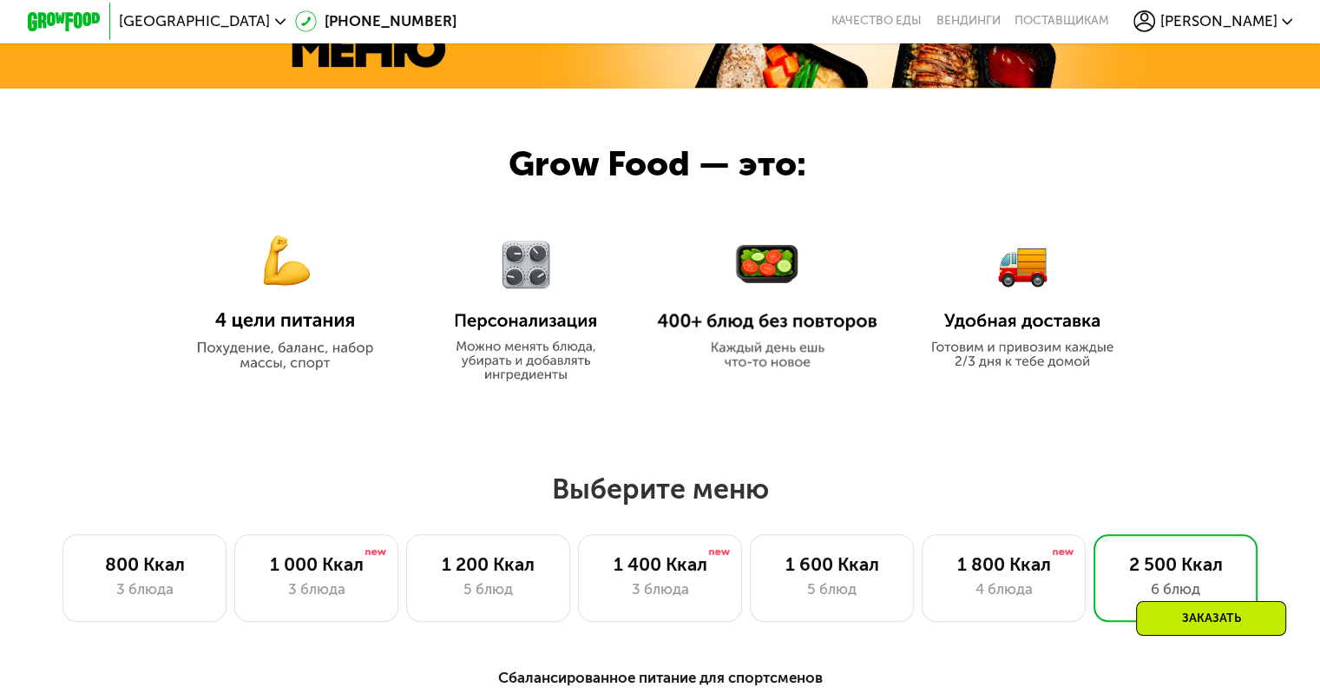
click at [553, 323] on img at bounding box center [526, 299] width 172 height 163
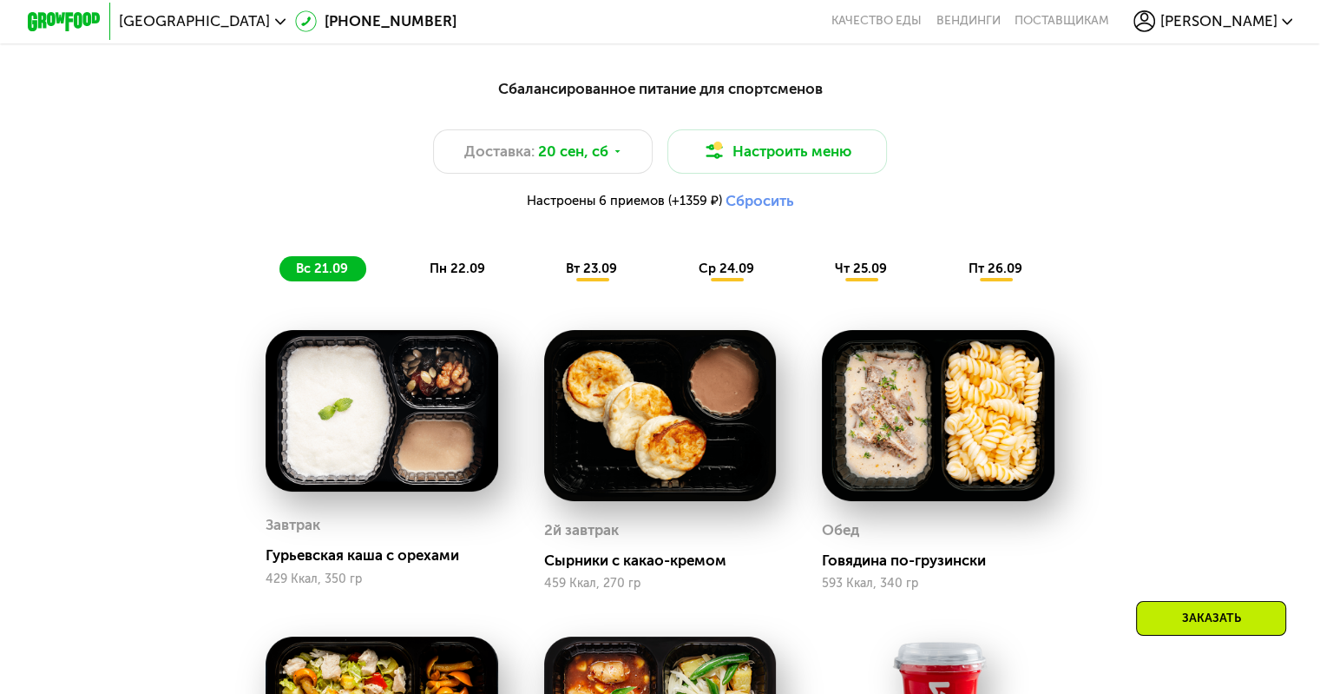
scroll to position [1382, 0]
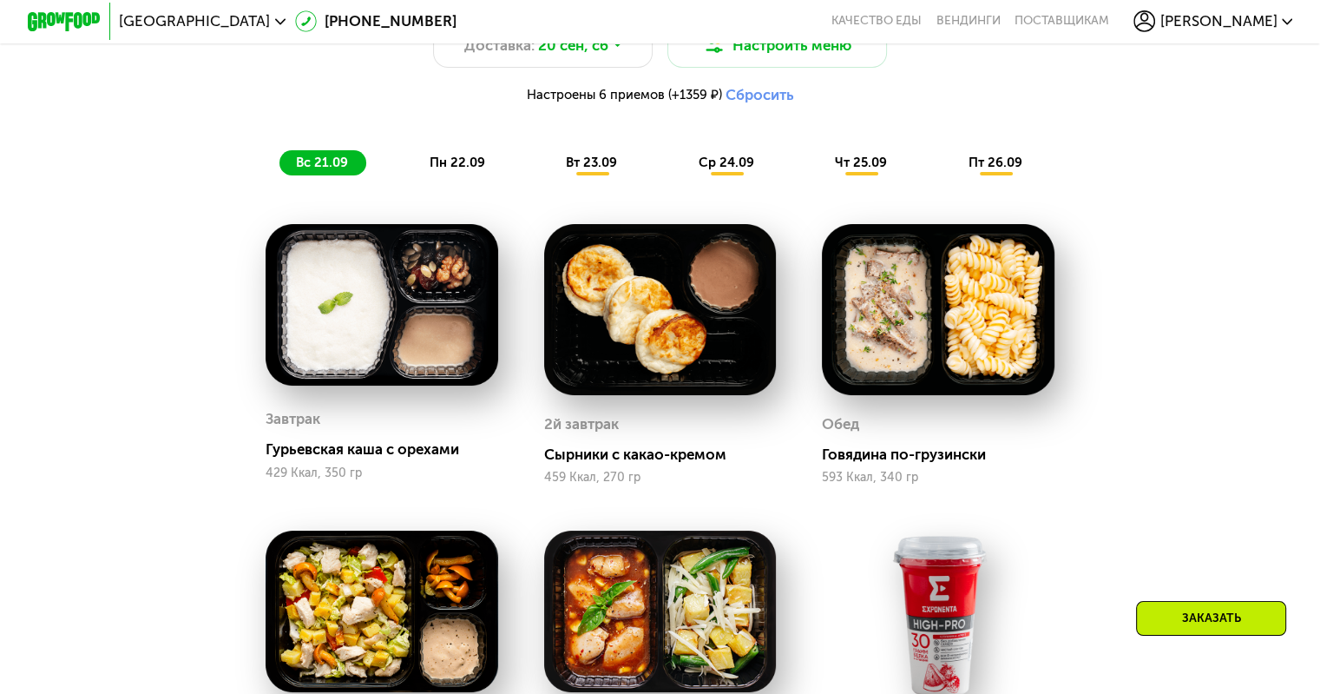
click at [450, 170] on span "пн 22.09" at bounding box center [458, 163] width 56 height 16
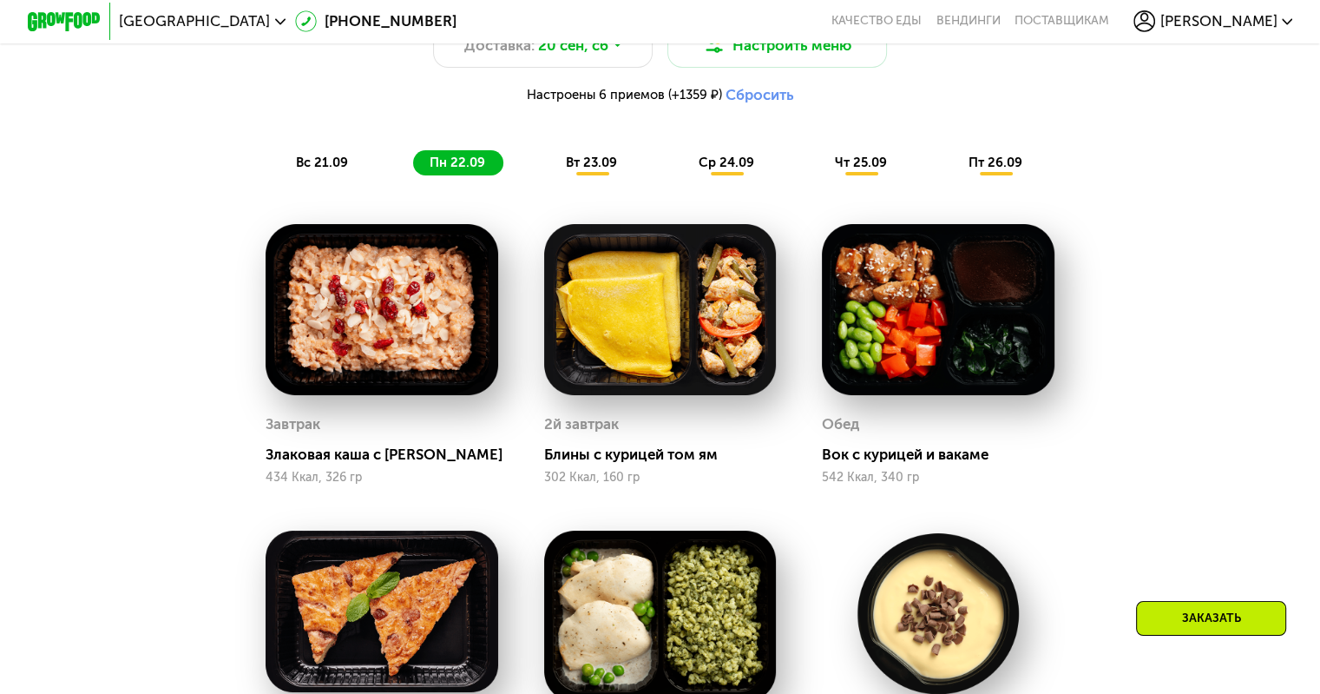
click at [593, 166] on span "вт 23.09" at bounding box center [591, 163] width 51 height 16
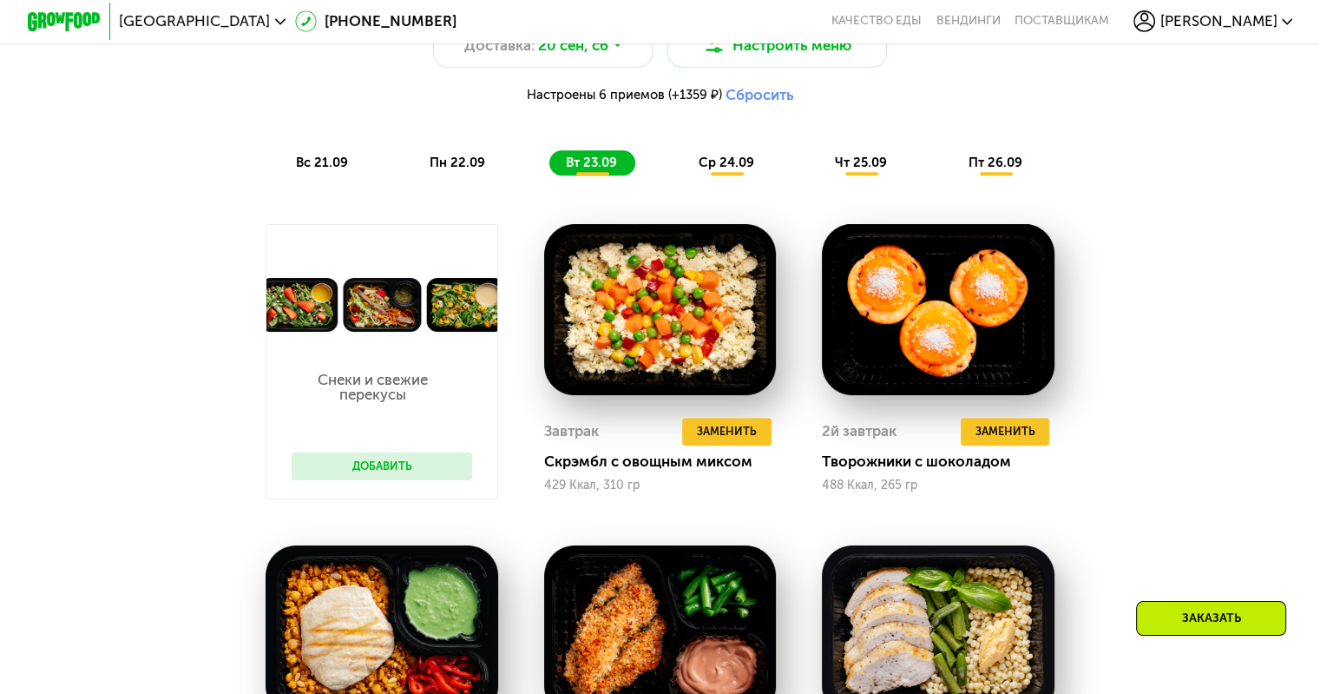
click at [729, 169] on span "ср 24.09" at bounding box center [727, 163] width 56 height 16
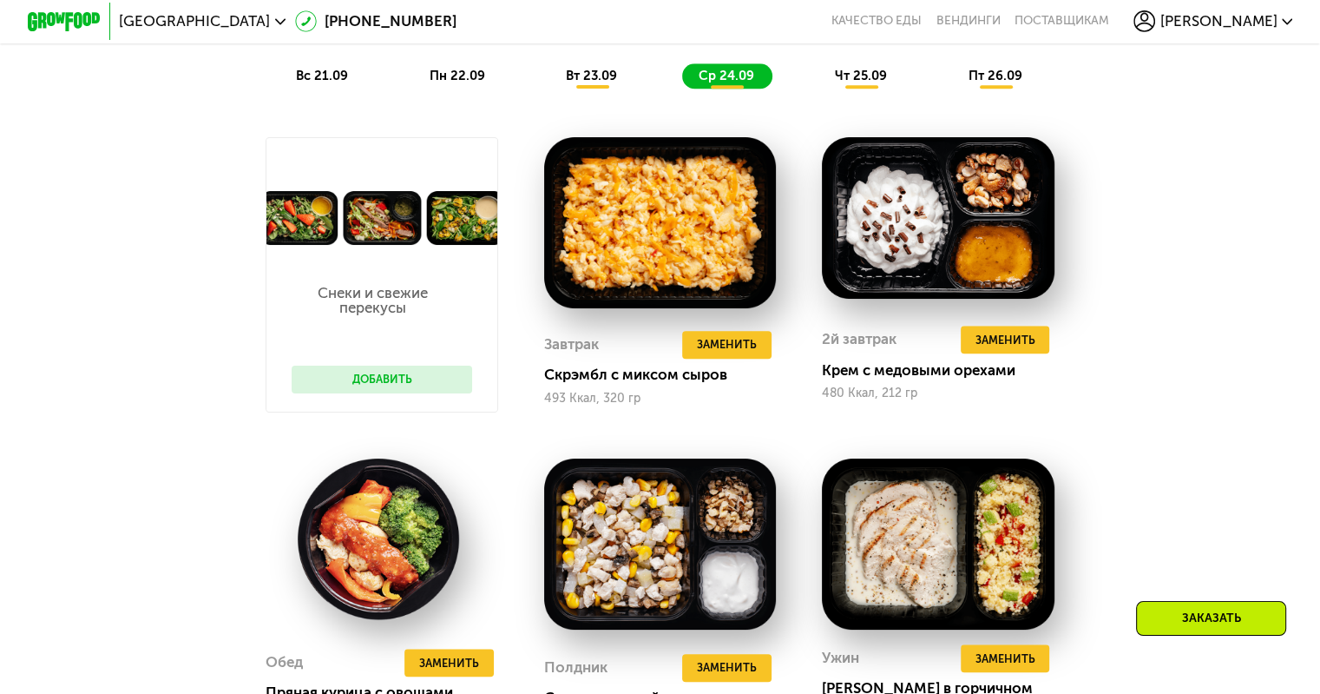
scroll to position [1556, 0]
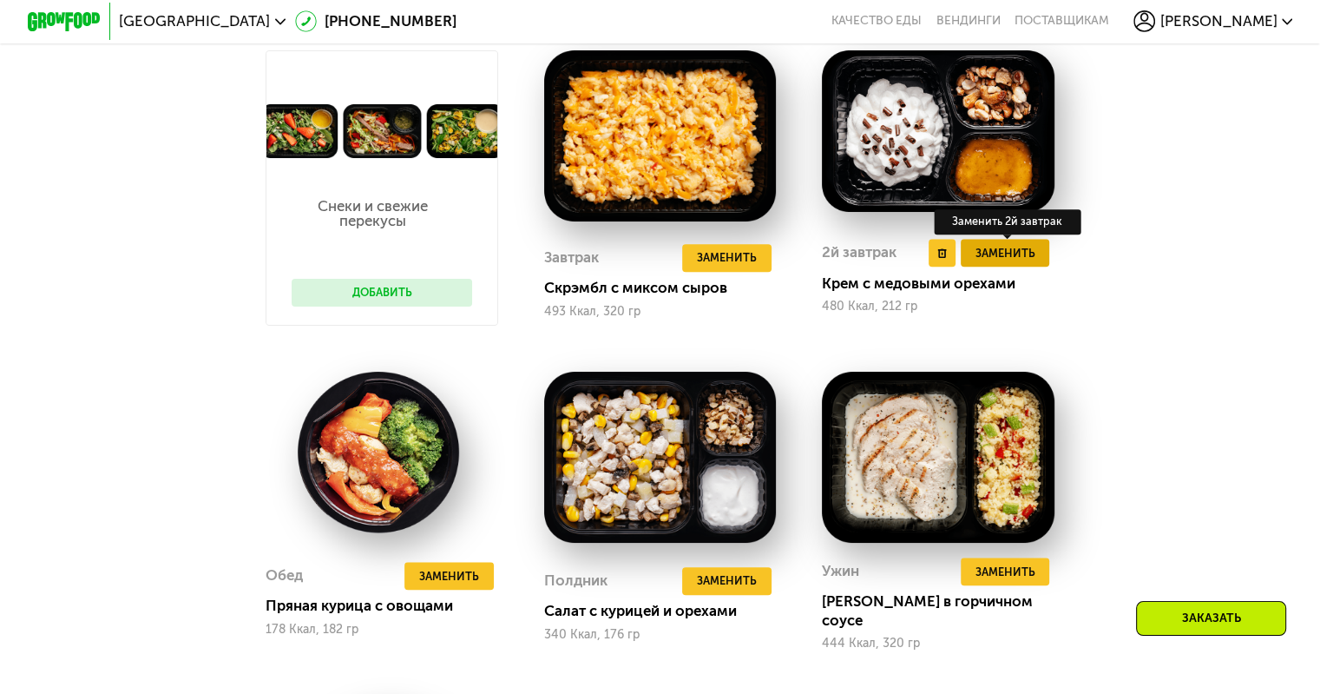
click at [990, 262] on span "Заменить" at bounding box center [1005, 253] width 60 height 18
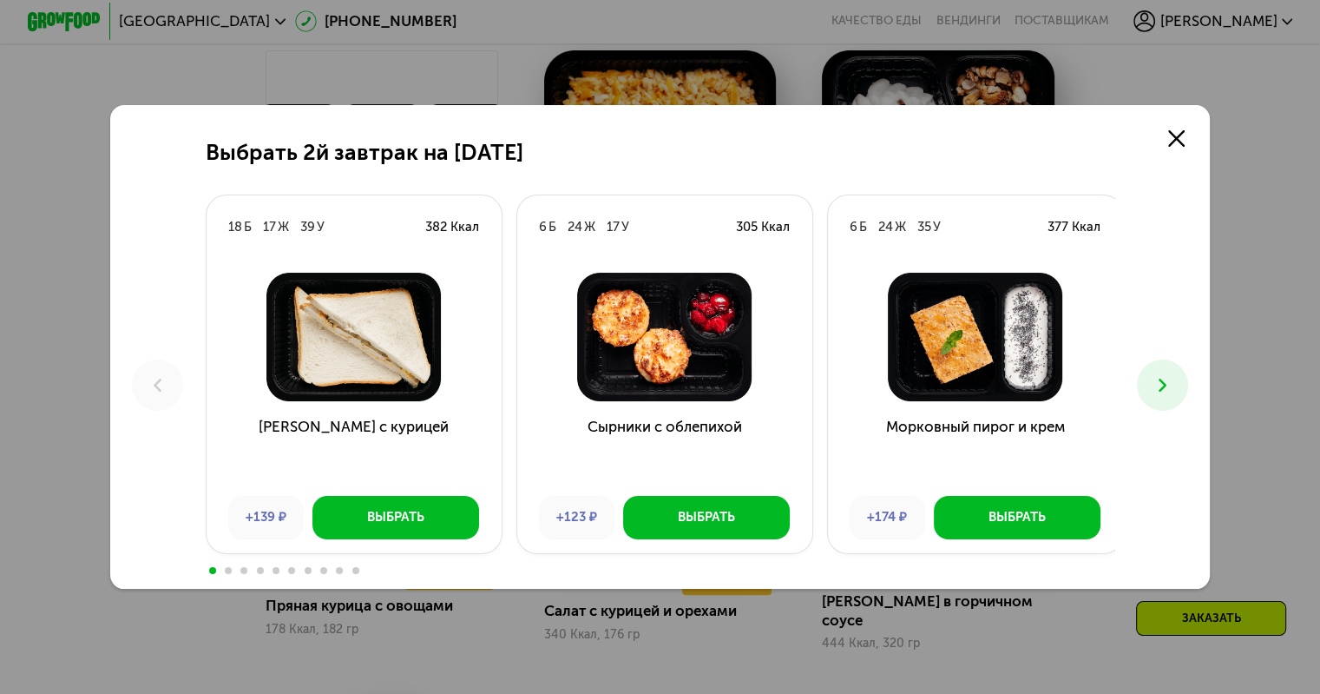
click at [1167, 393] on icon at bounding box center [1163, 385] width 22 height 22
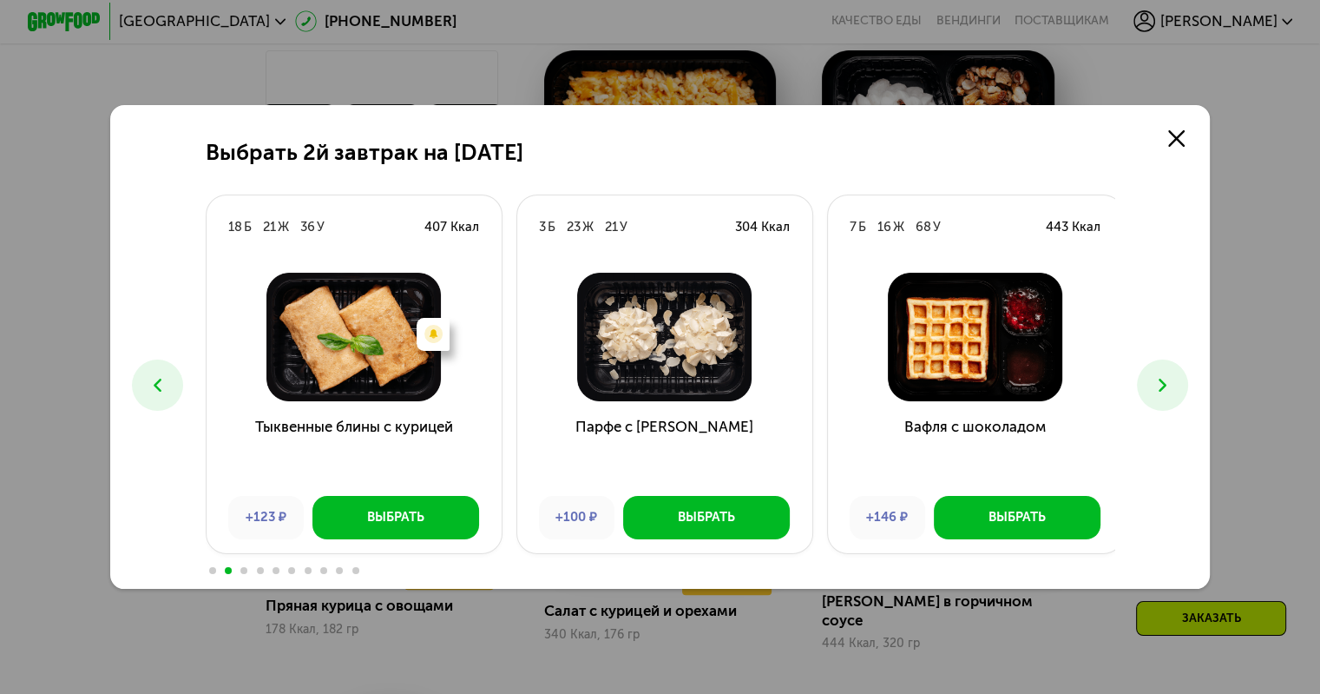
click at [1167, 393] on icon at bounding box center [1163, 385] width 22 height 22
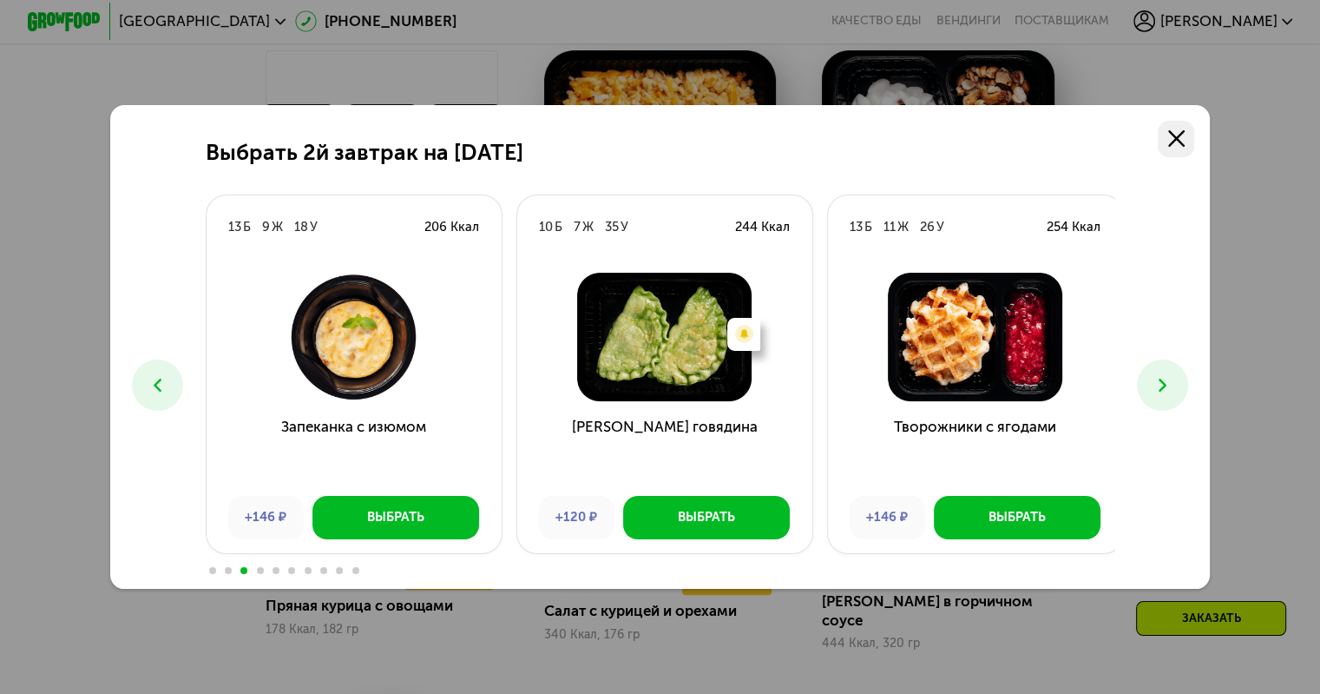
click at [1174, 141] on icon at bounding box center [1176, 138] width 16 height 16
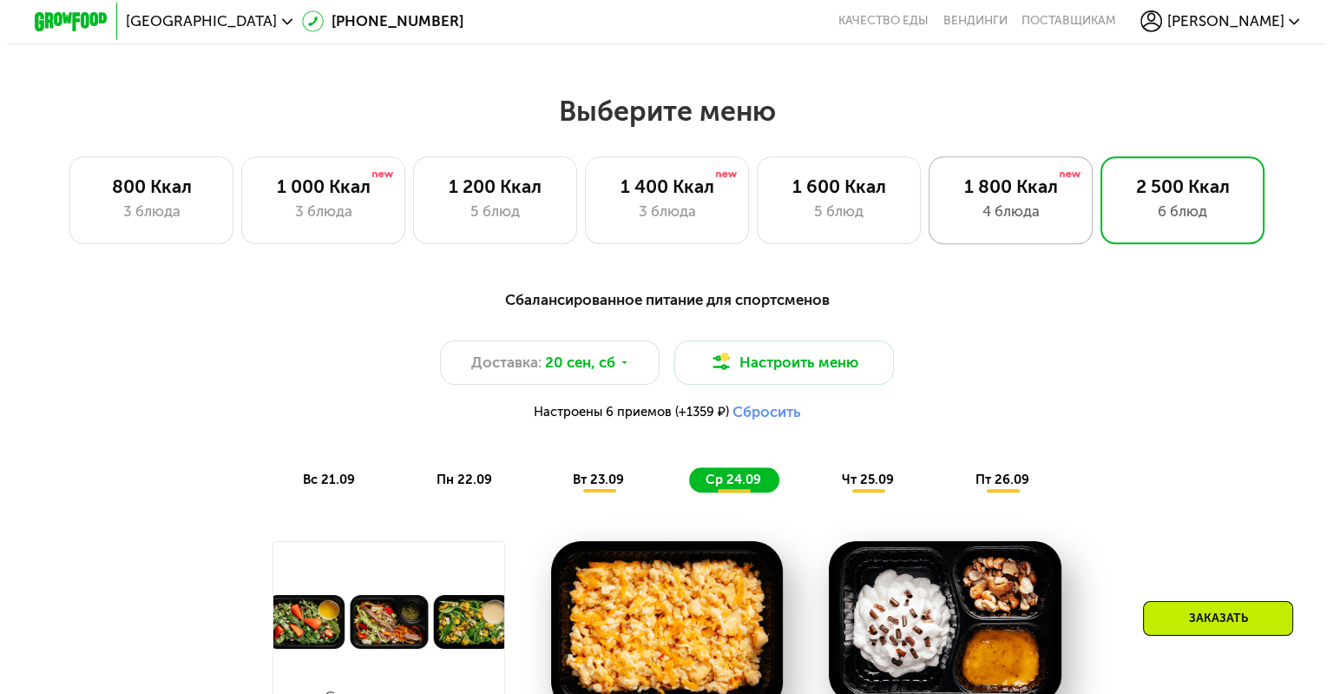
scroll to position [1035, 0]
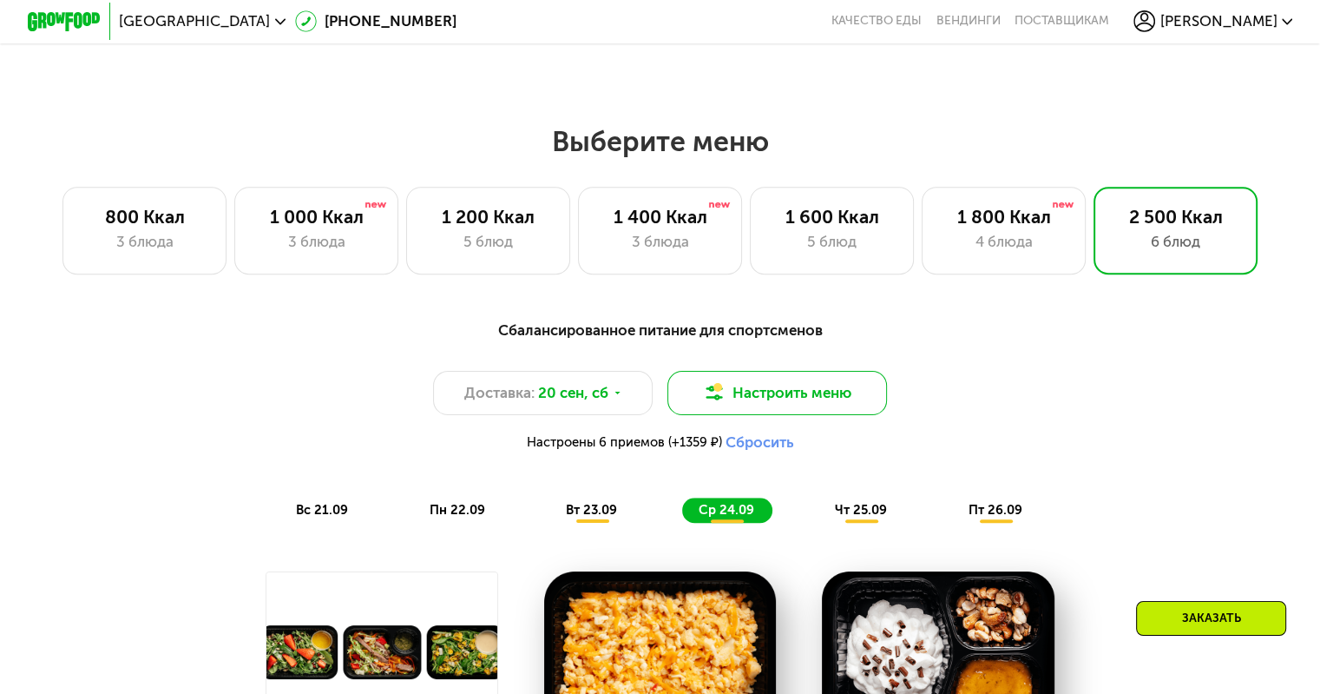
click at [816, 411] on button "Настроить меню" at bounding box center [778, 393] width 220 height 44
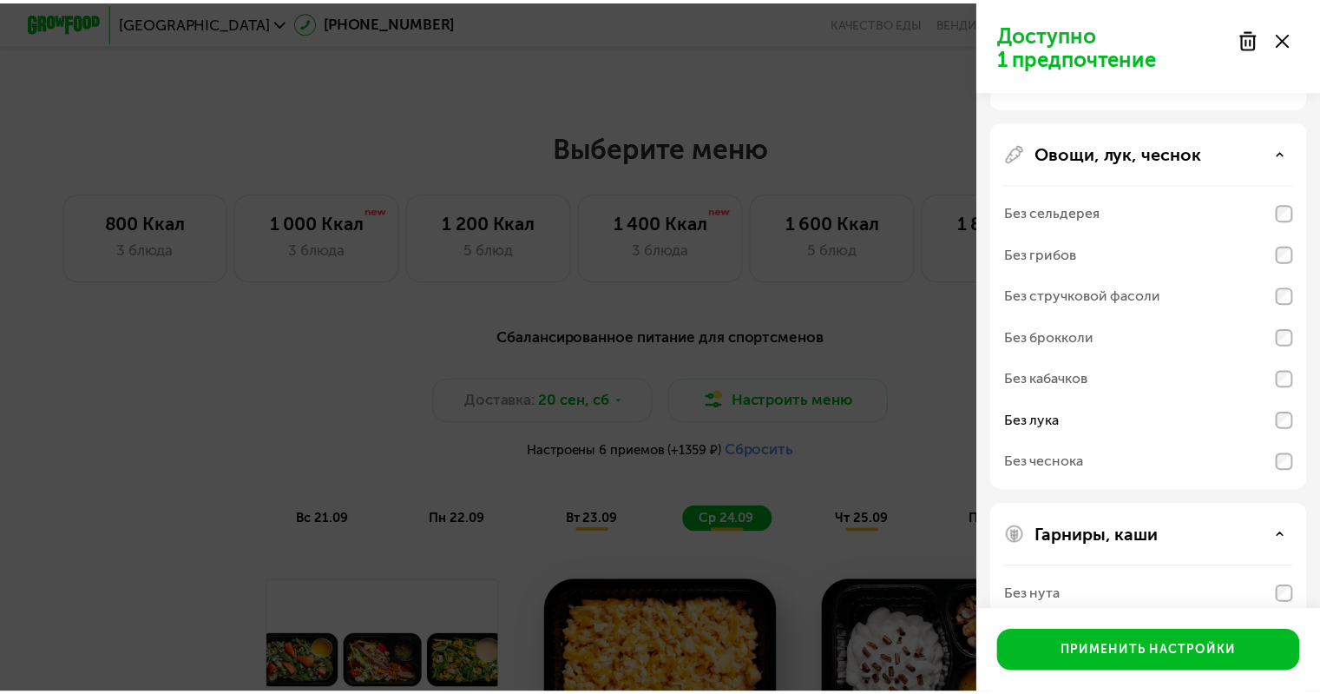
scroll to position [61, 0]
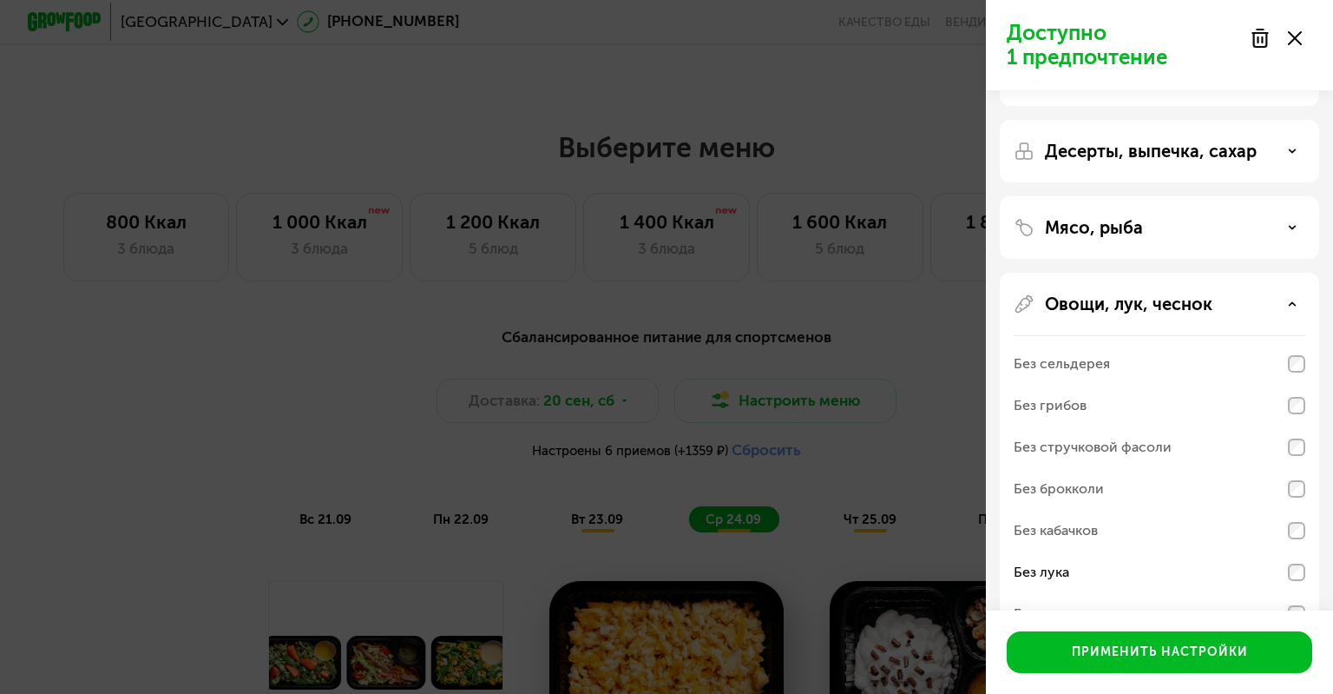
click at [1222, 154] on p "Десерты, выпечка, сахар" at bounding box center [1151, 151] width 212 height 21
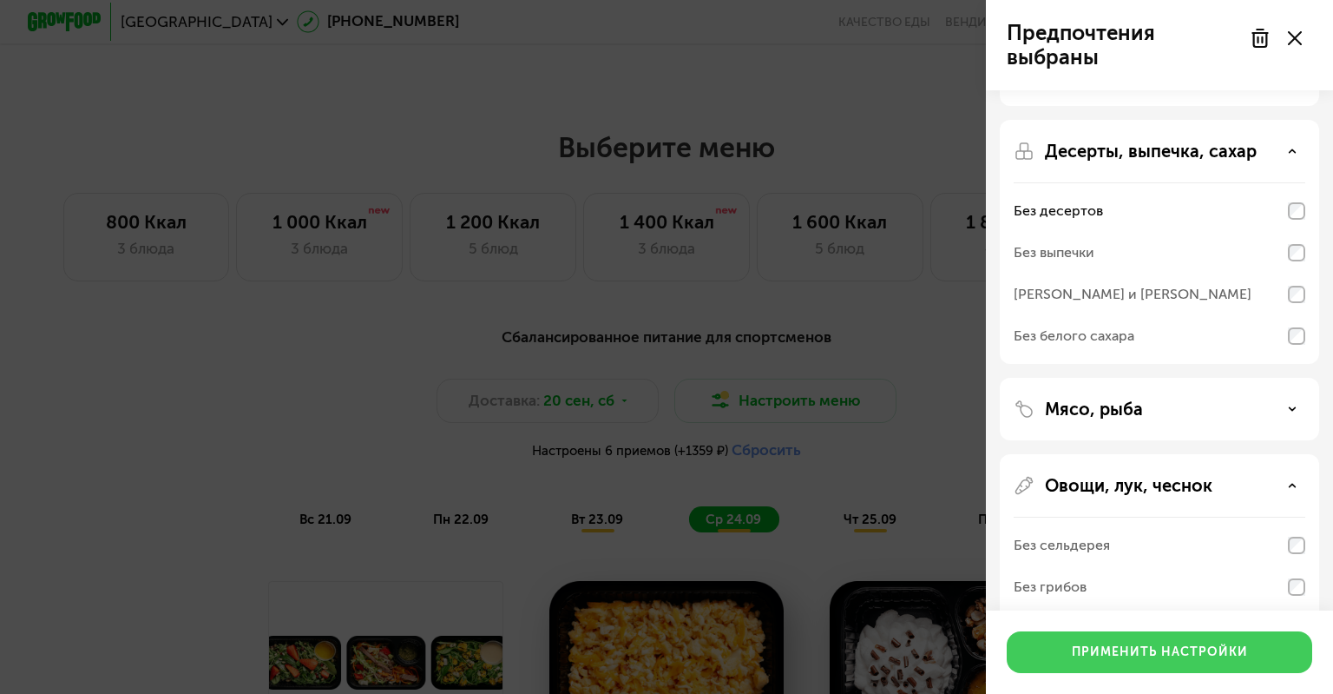
click at [1219, 648] on div "Применить настройки" at bounding box center [1160, 651] width 176 height 17
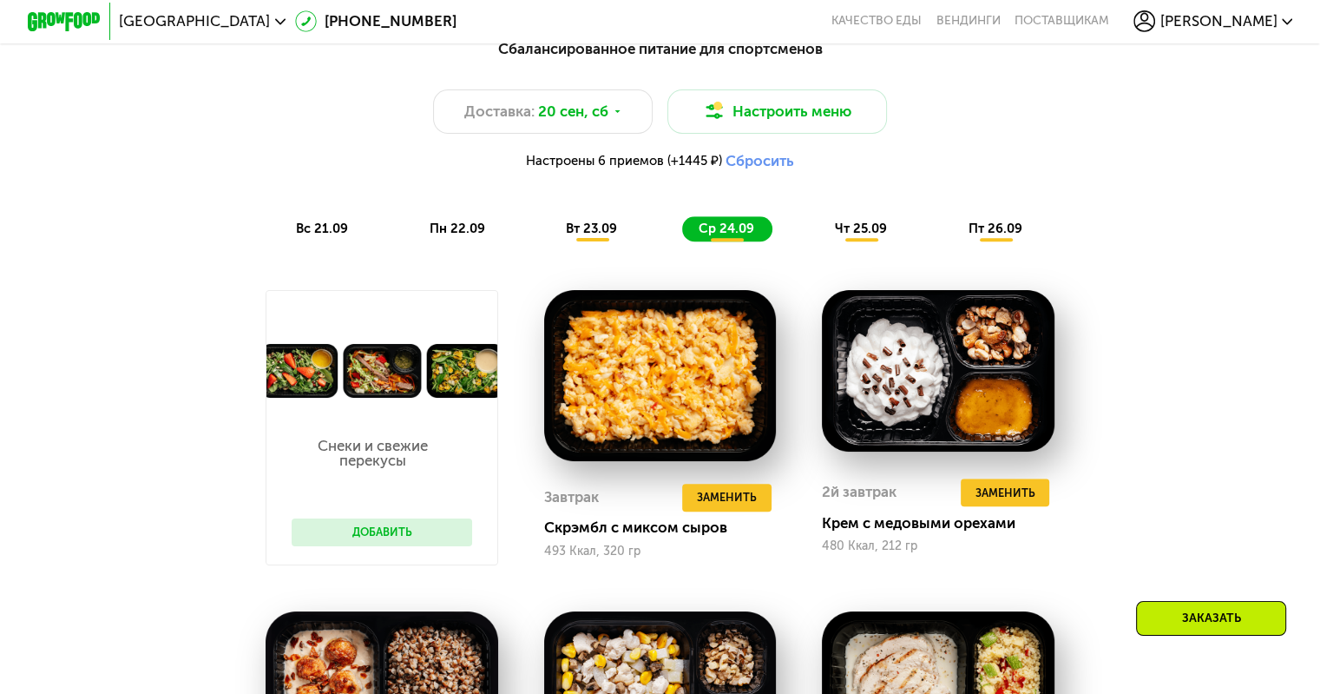
scroll to position [1382, 0]
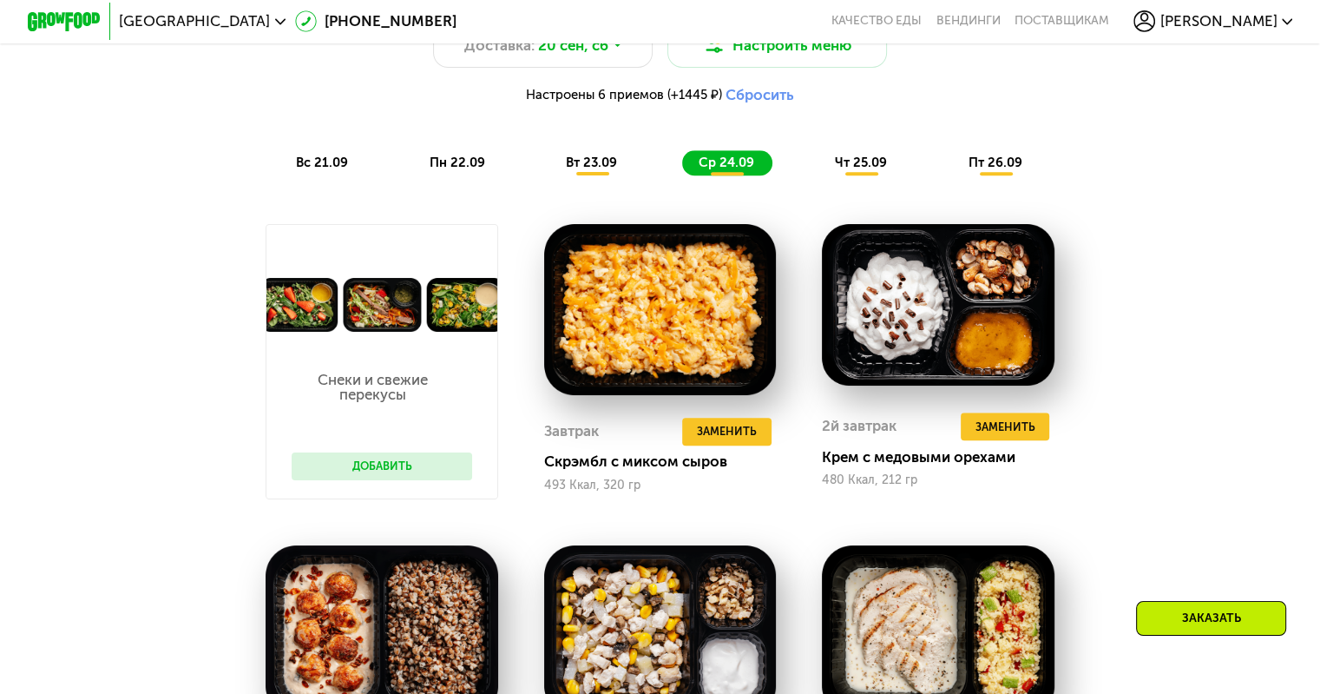
click at [866, 170] on span "чт 25.09" at bounding box center [861, 163] width 52 height 16
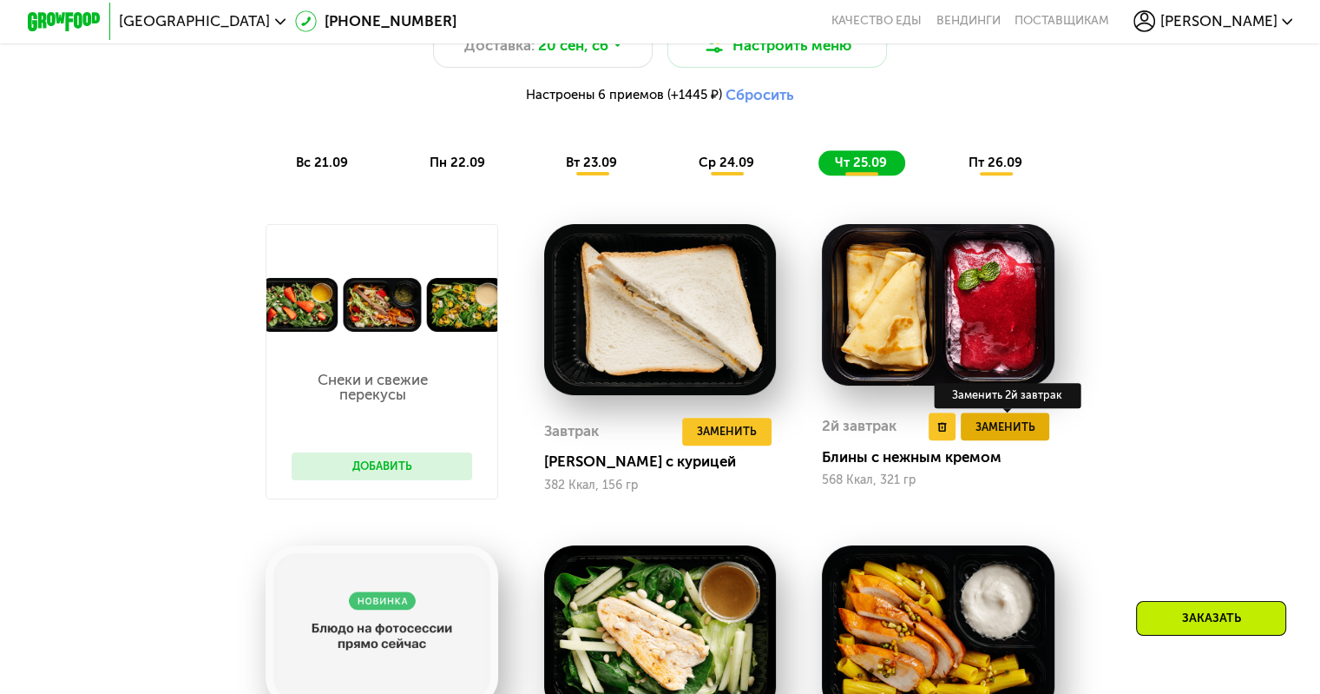
click at [1000, 436] on span "Заменить" at bounding box center [1005, 427] width 60 height 18
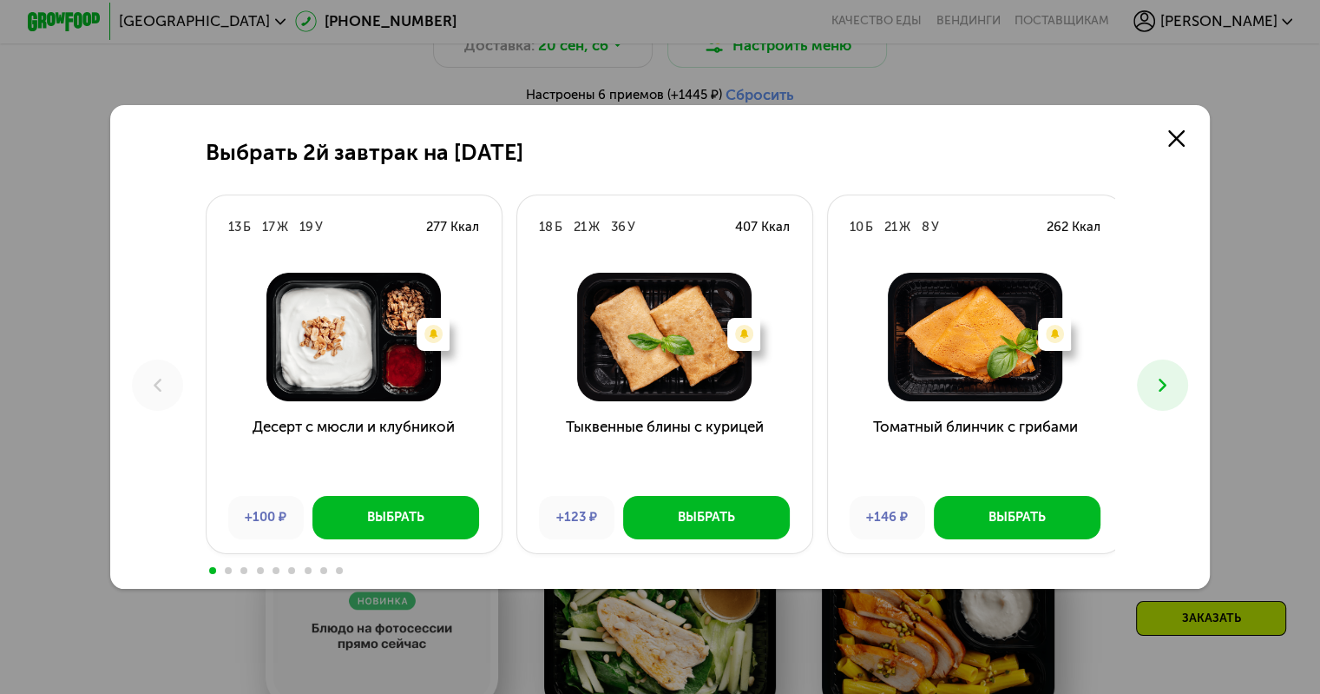
click at [1174, 388] on icon at bounding box center [1163, 385] width 22 height 22
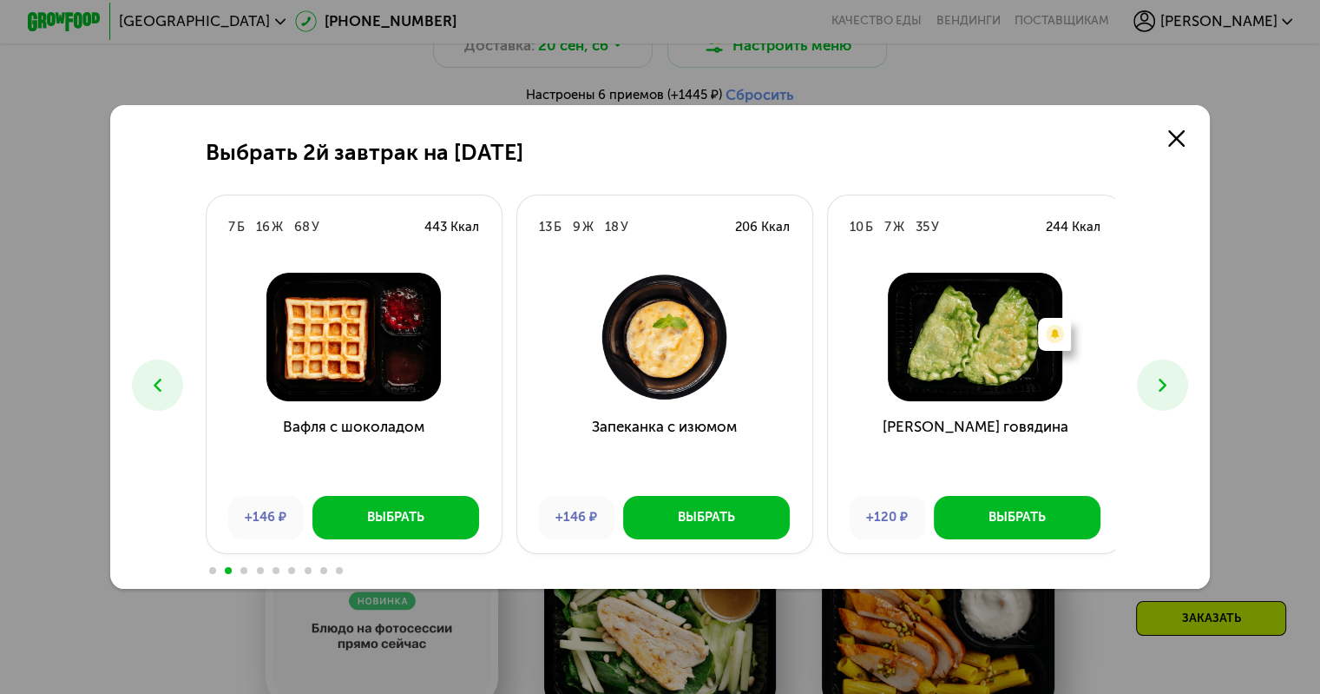
click at [1174, 388] on icon at bounding box center [1163, 385] width 22 height 22
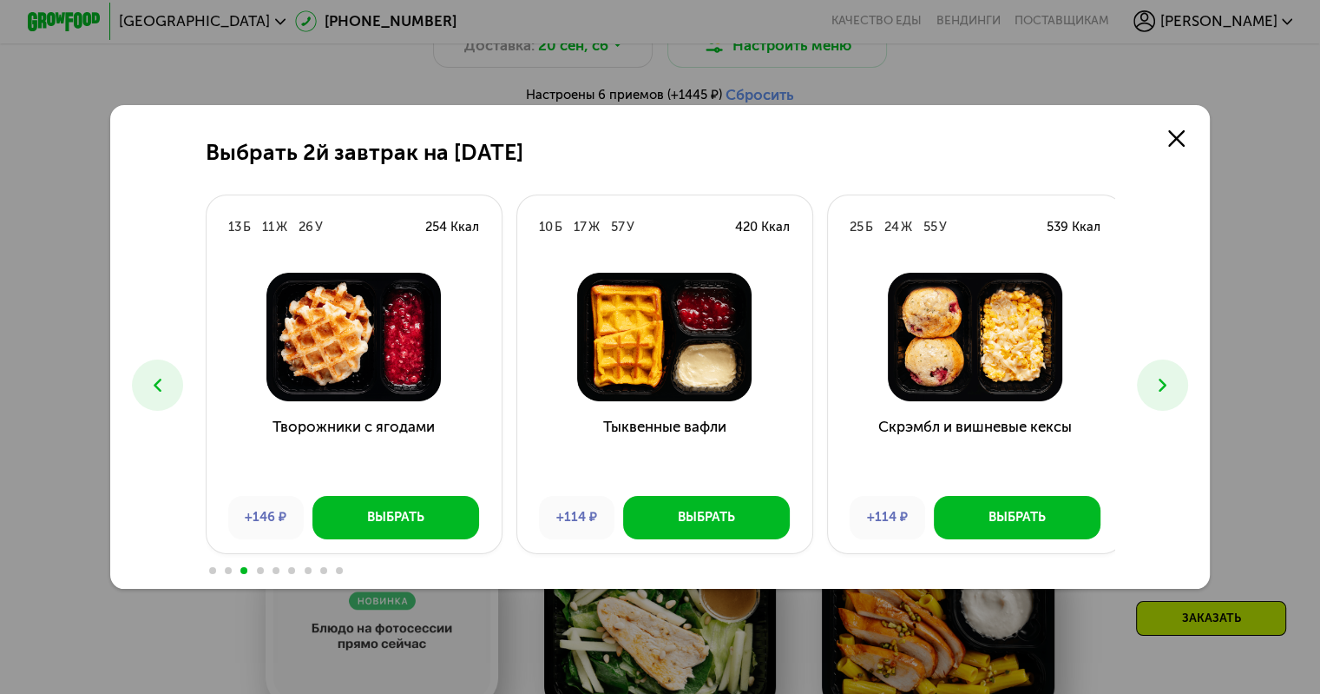
click at [1165, 385] on icon at bounding box center [1163, 385] width 22 height 22
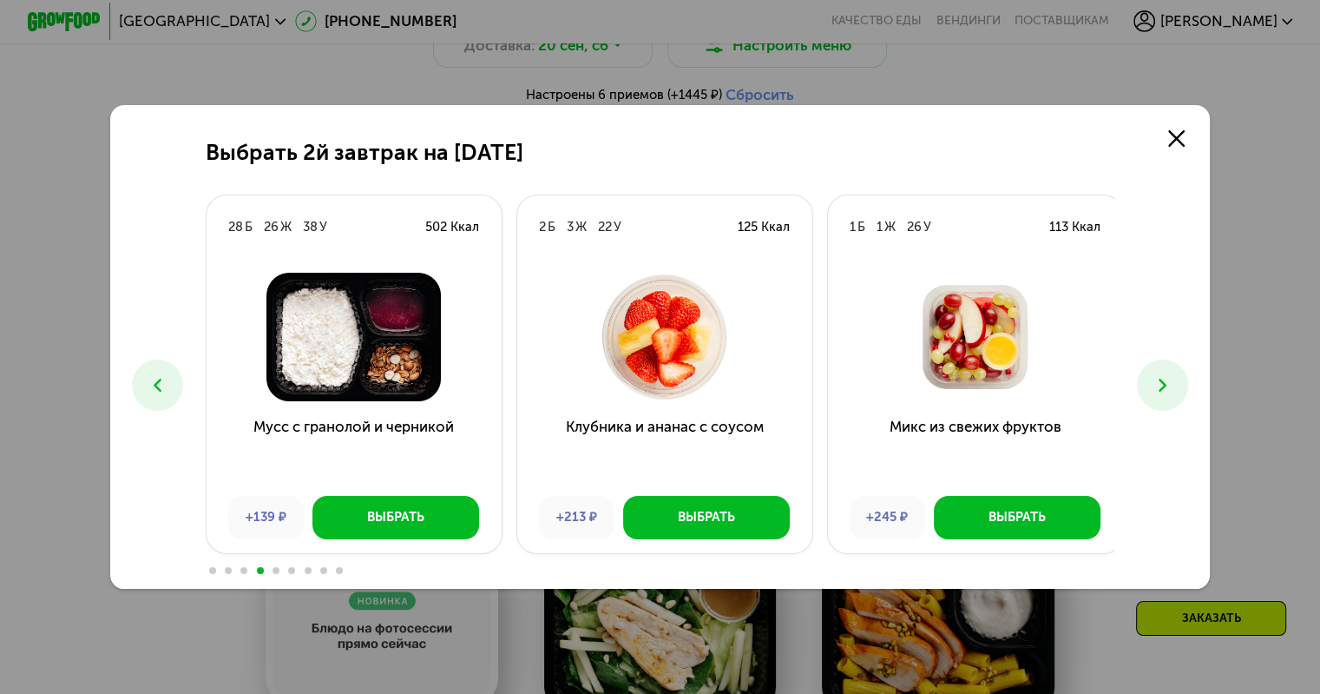
click at [1165, 385] on icon at bounding box center [1163, 385] width 22 height 22
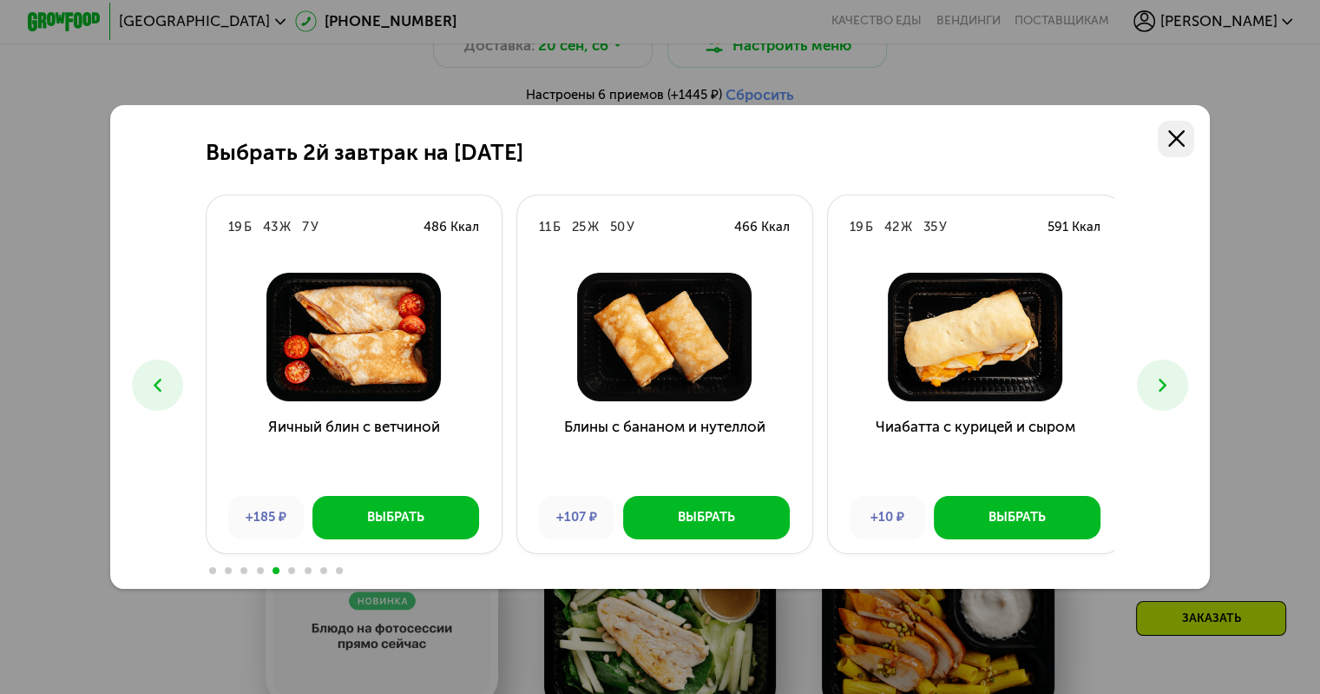
click at [1181, 140] on icon at bounding box center [1176, 138] width 16 height 16
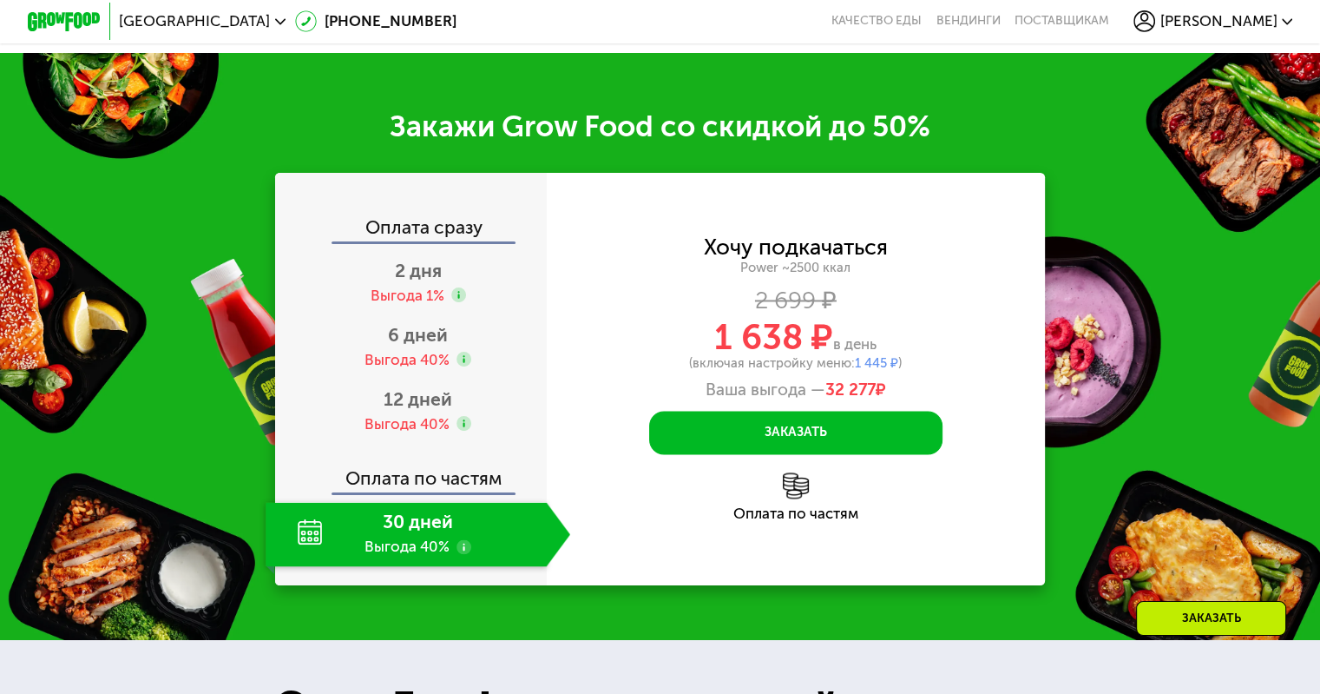
scroll to position [2771, 0]
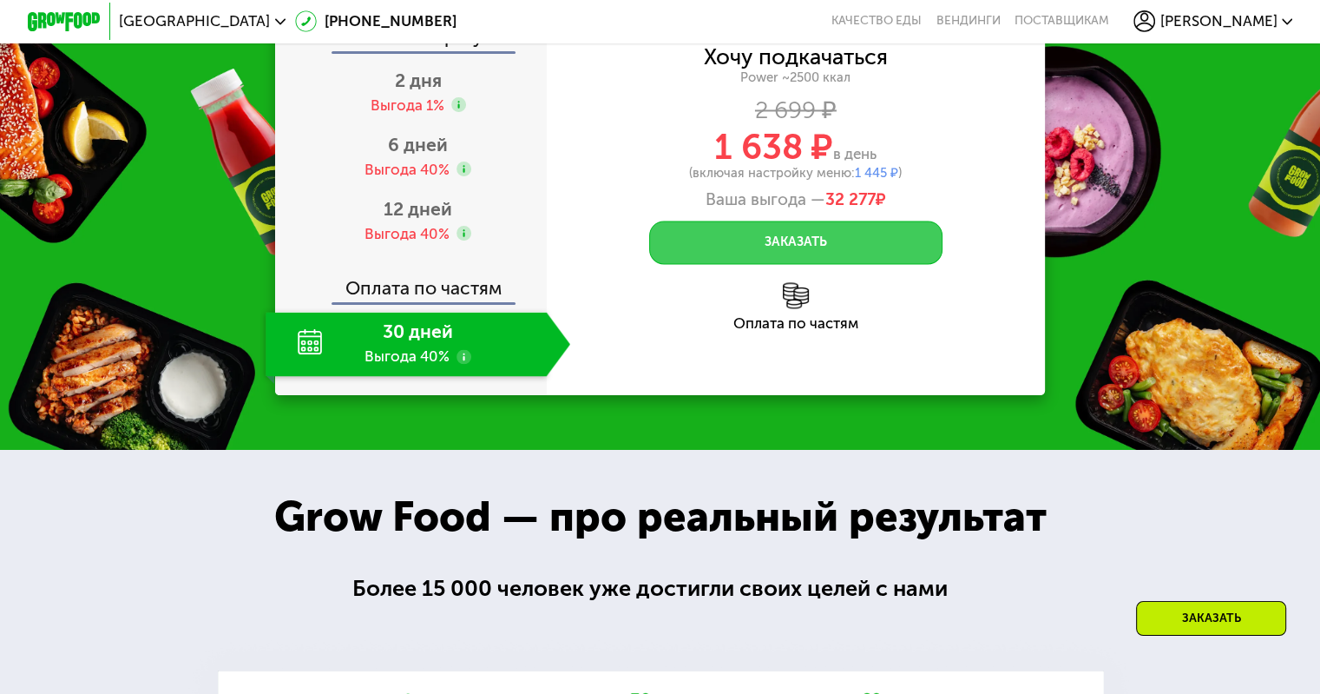
click at [835, 260] on button "Заказать" at bounding box center [795, 242] width 293 height 44
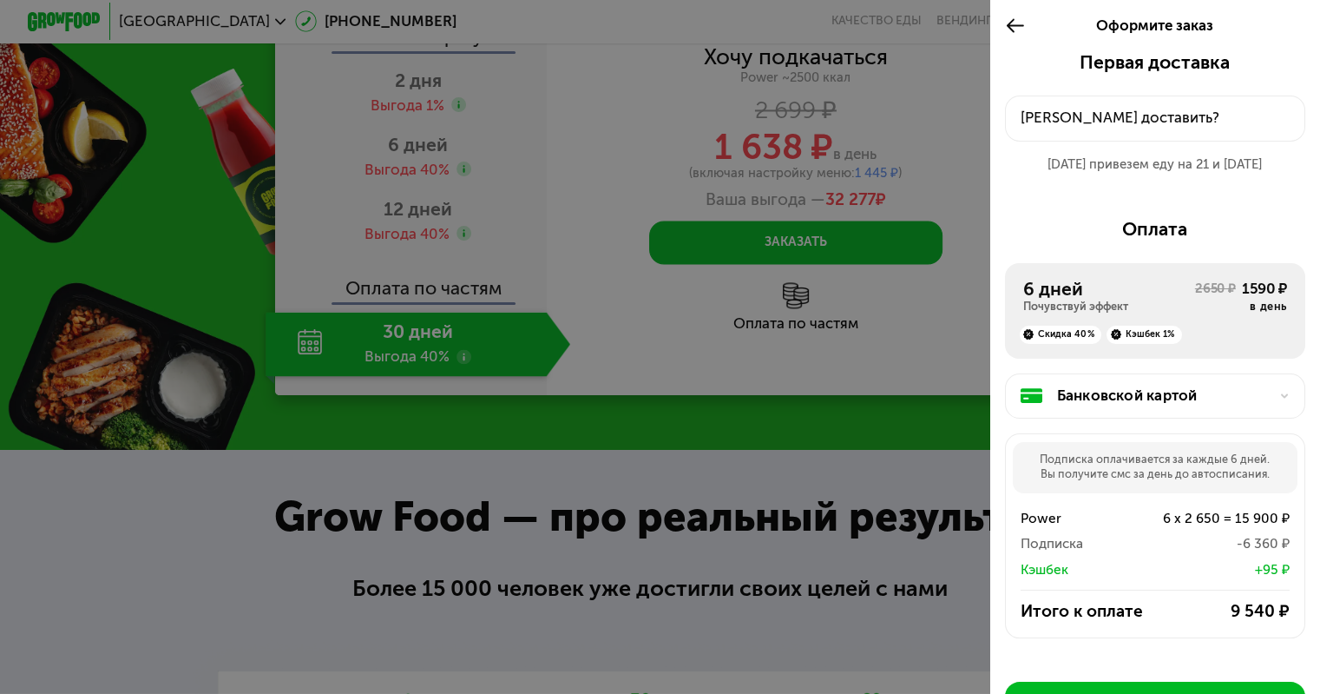
click at [1101, 135] on button "Куда доставить?" at bounding box center [1155, 118] width 300 height 46
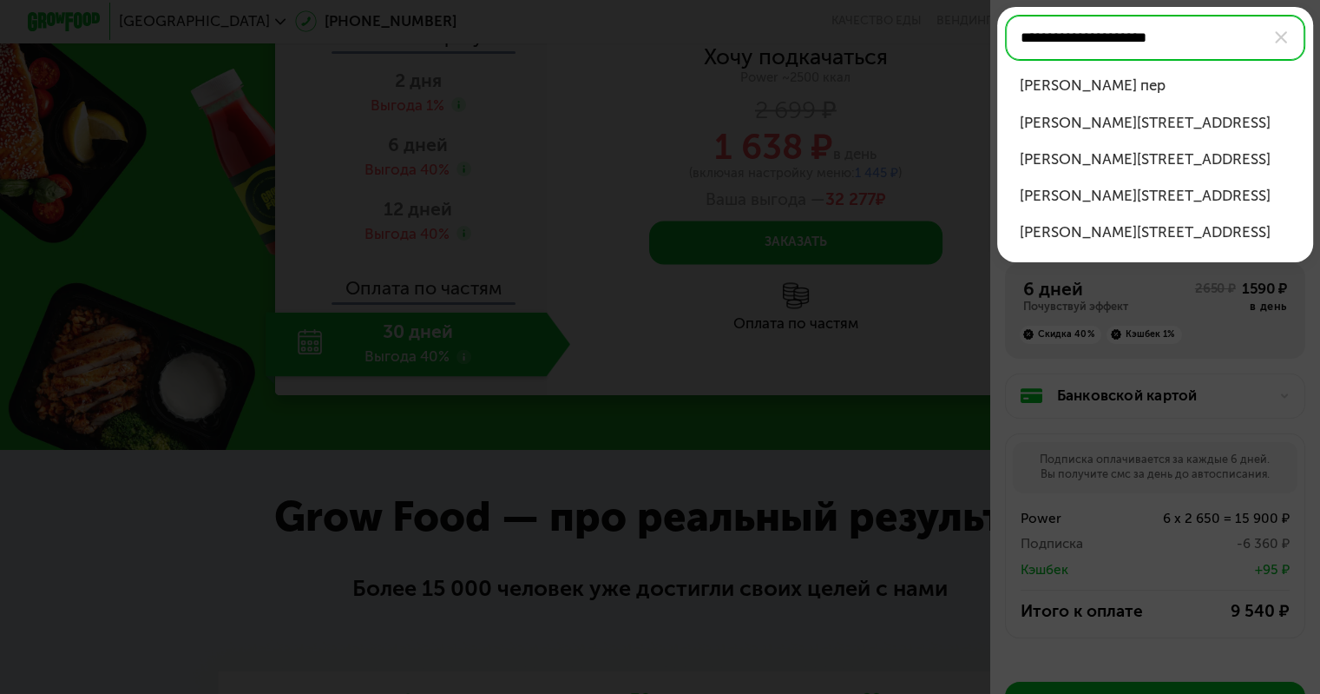
click at [1180, 197] on div "Климентовский пер, д 6" at bounding box center [1156, 196] width 272 height 22
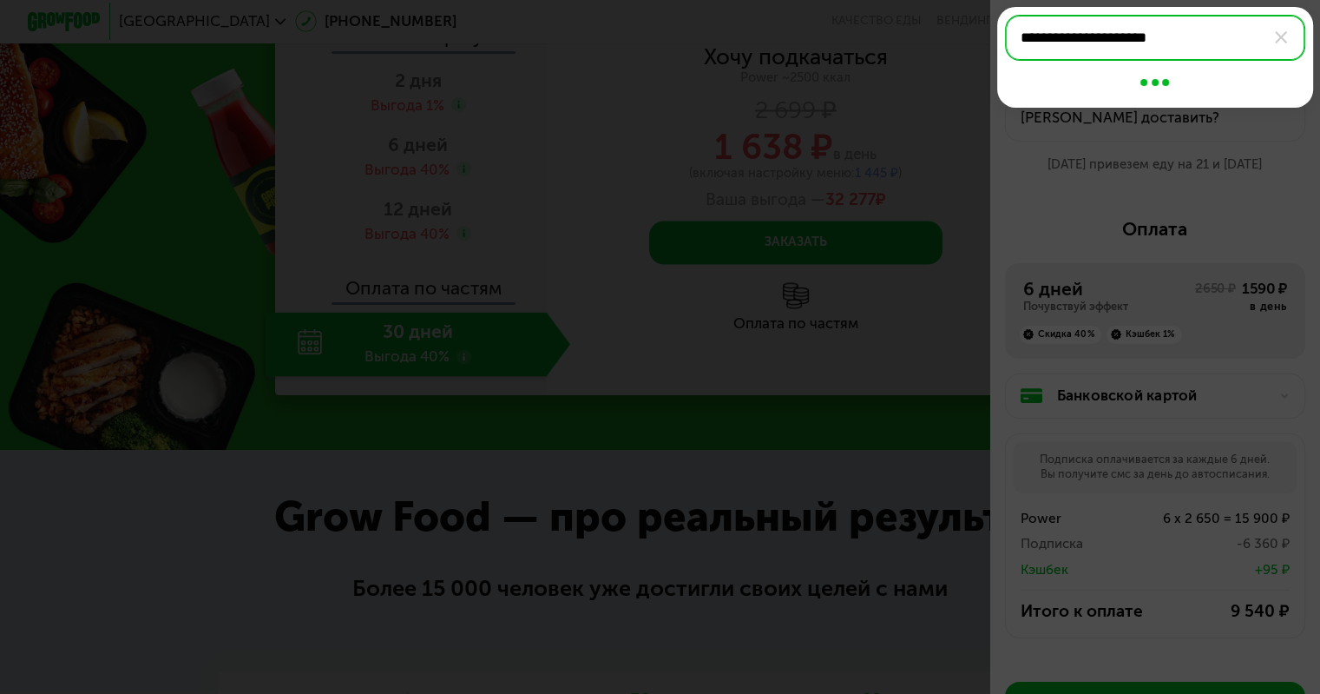
type input "**********"
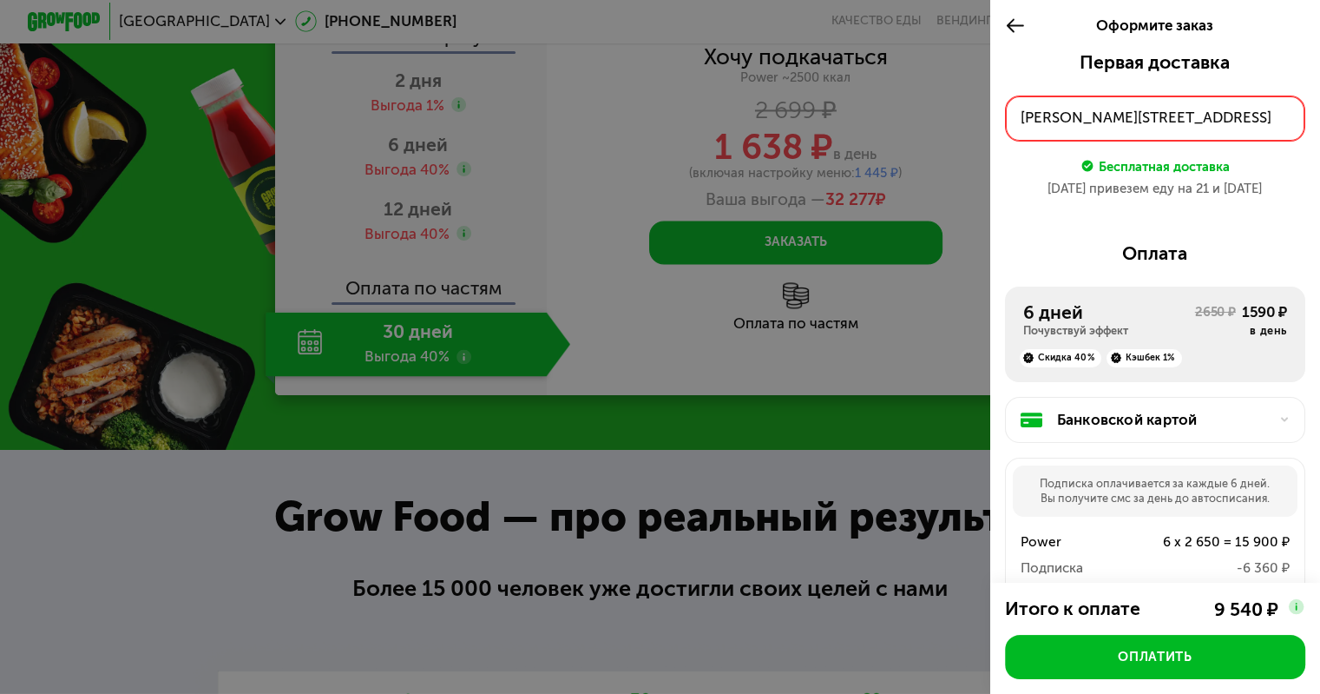
click at [1013, 24] on icon at bounding box center [1015, 26] width 21 height 22
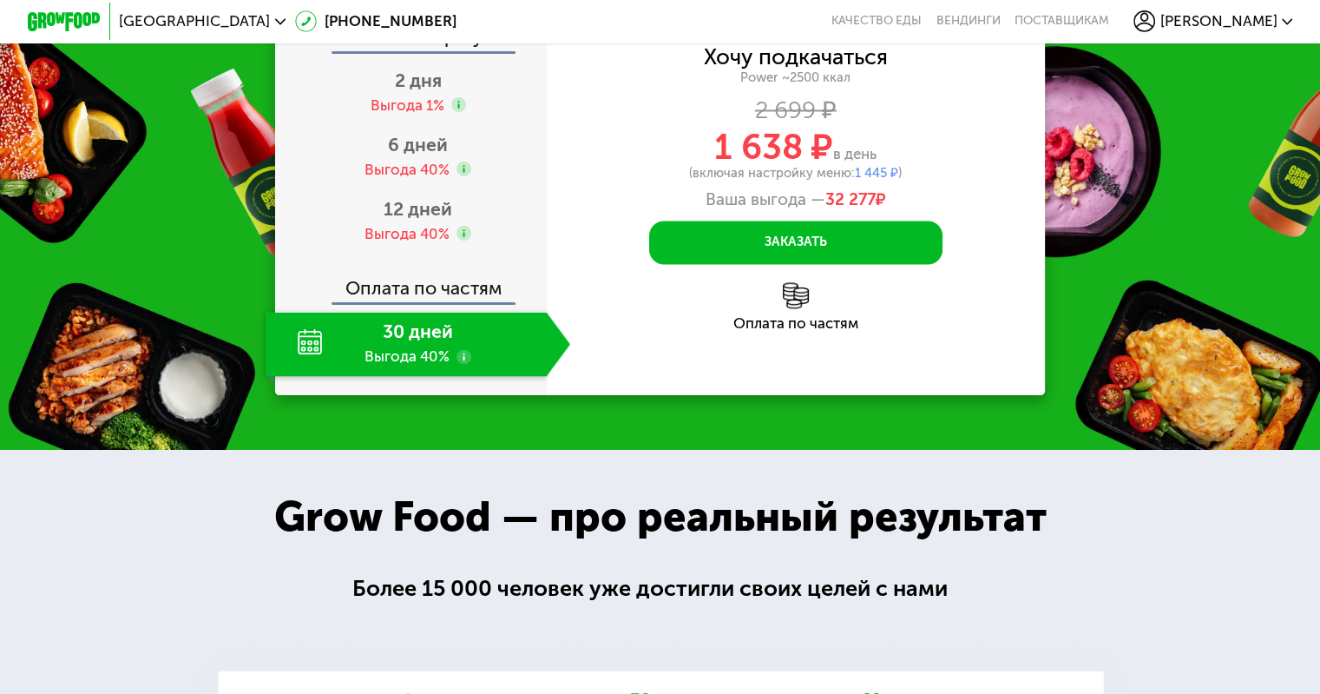
click at [450, 372] on div "30 дней Выгода 40%" at bounding box center [406, 344] width 280 height 64
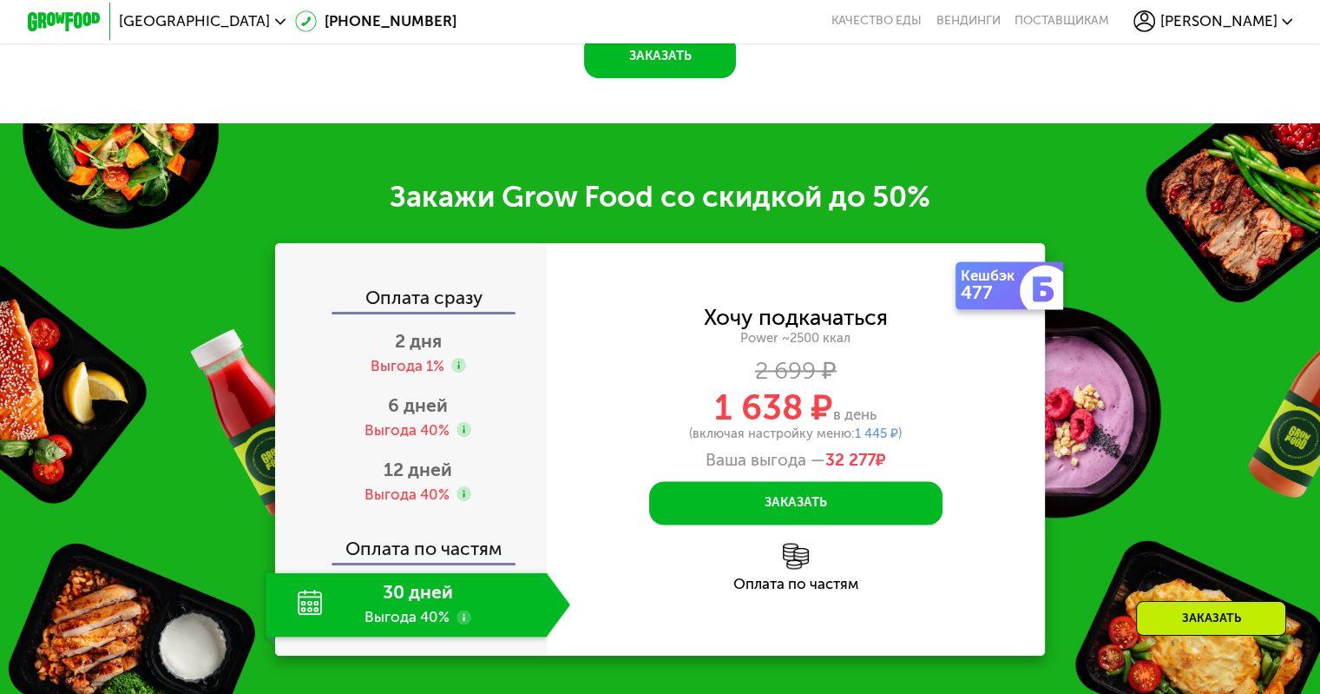
scroll to position [2510, 0]
click at [306, 628] on div "30 дней Выгода 40%" at bounding box center [406, 604] width 280 height 64
click at [457, 624] on use at bounding box center [464, 616] width 15 height 15
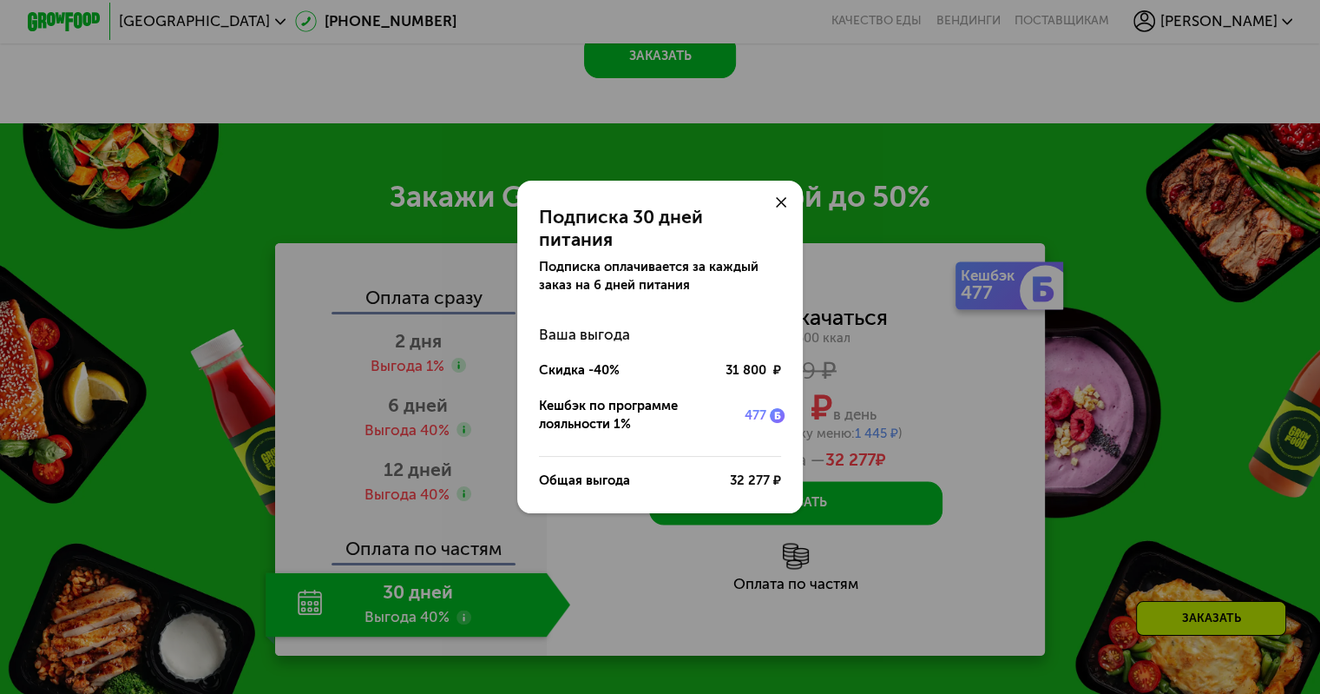
click at [774, 408] on img at bounding box center [777, 415] width 15 height 15
click at [779, 208] on icon at bounding box center [781, 202] width 11 height 11
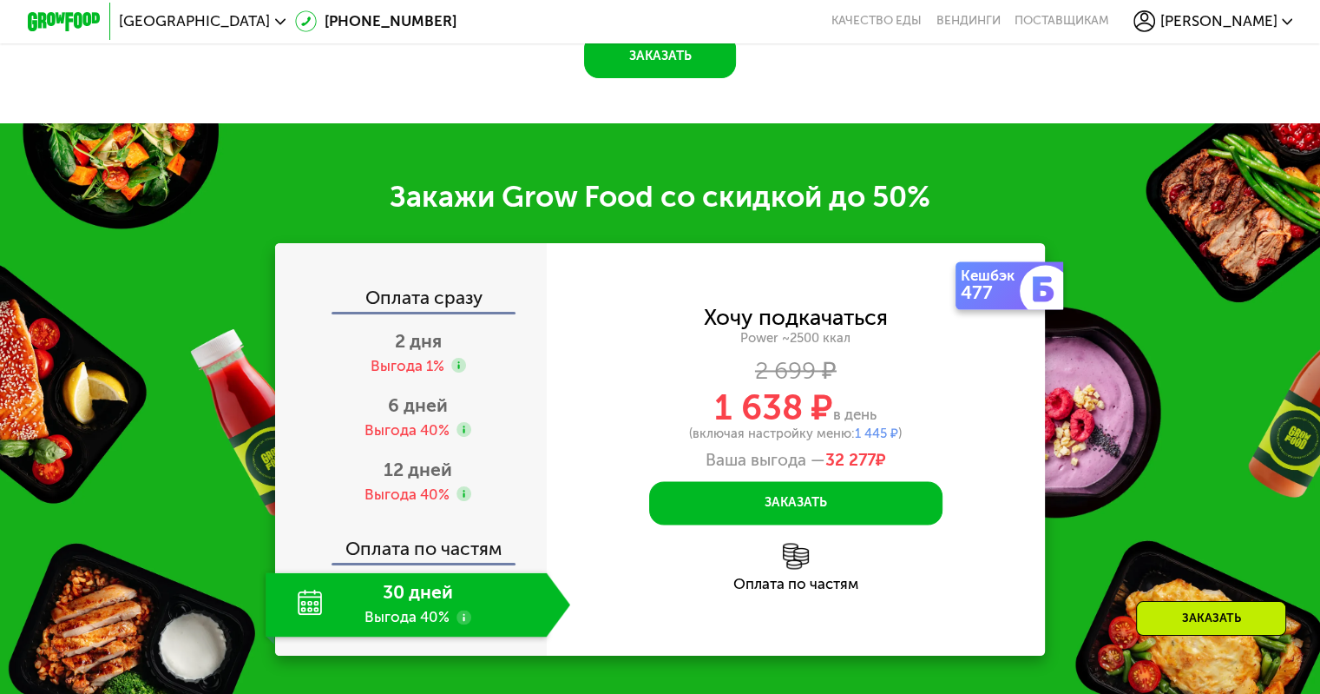
click at [791, 591] on div "Оплата по частям" at bounding box center [796, 583] width 499 height 15
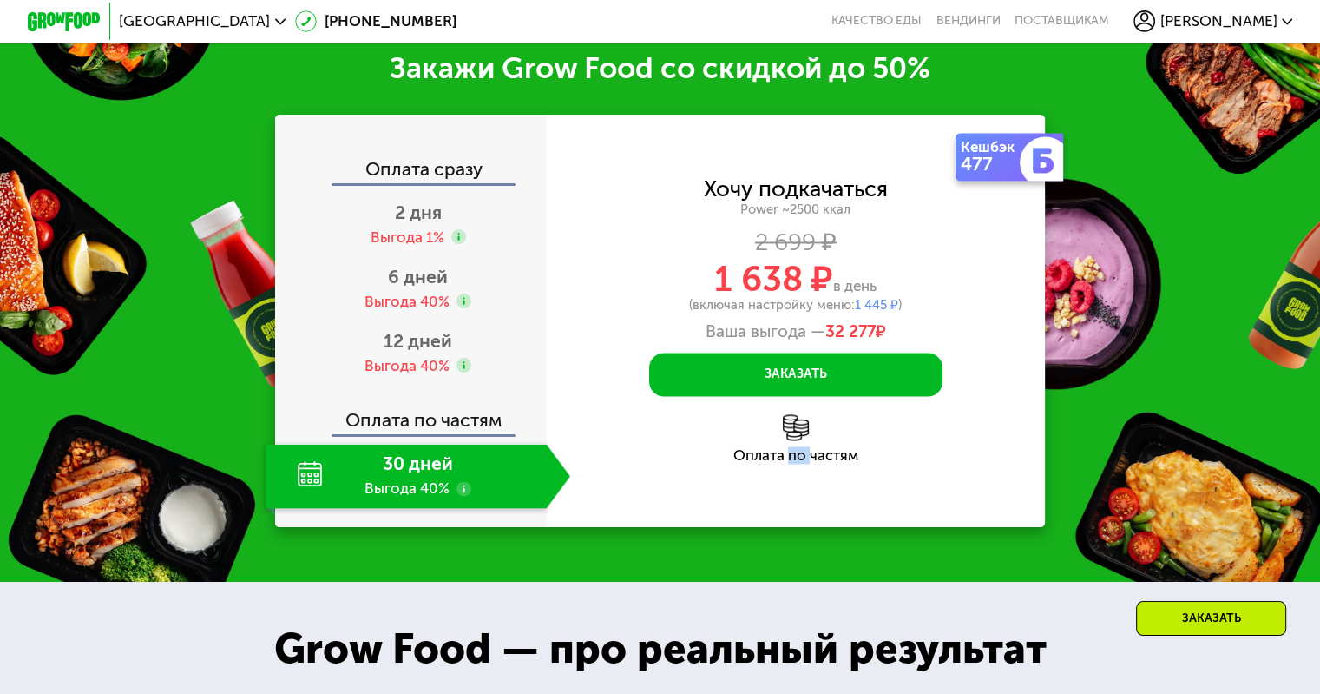
scroll to position [2771, 0]
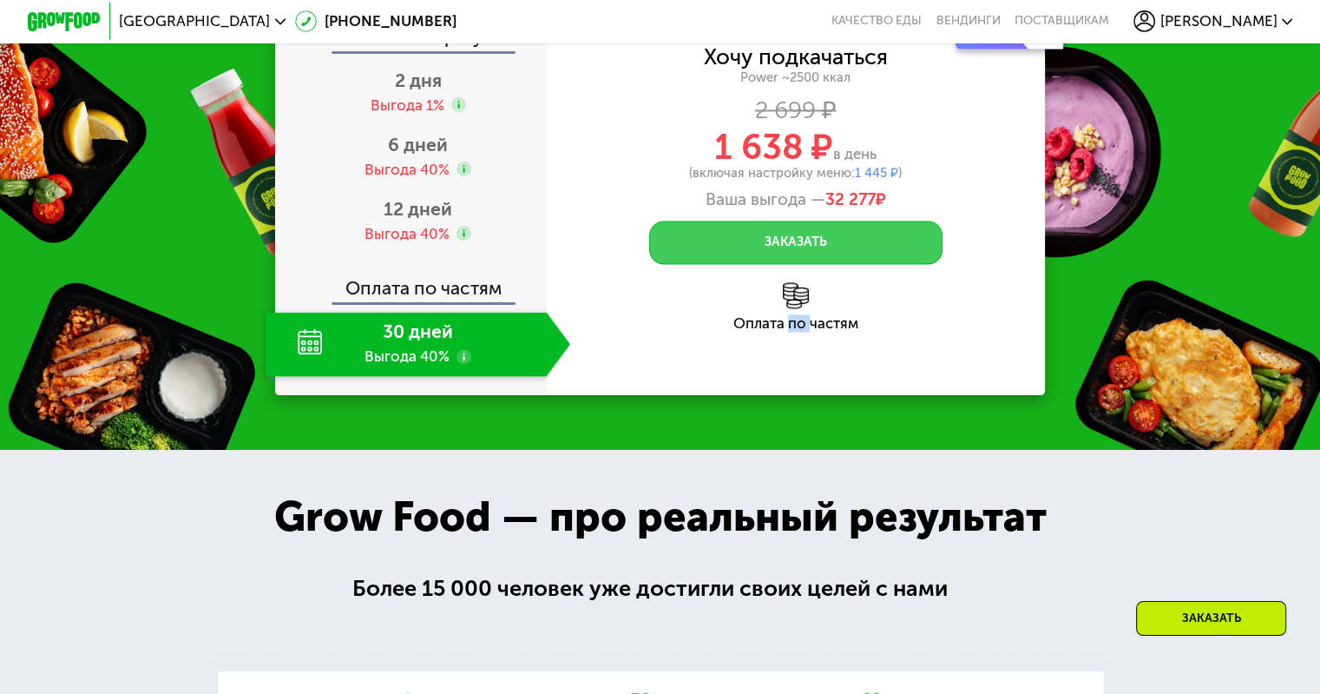
click at [832, 265] on button "Заказать" at bounding box center [795, 242] width 293 height 44
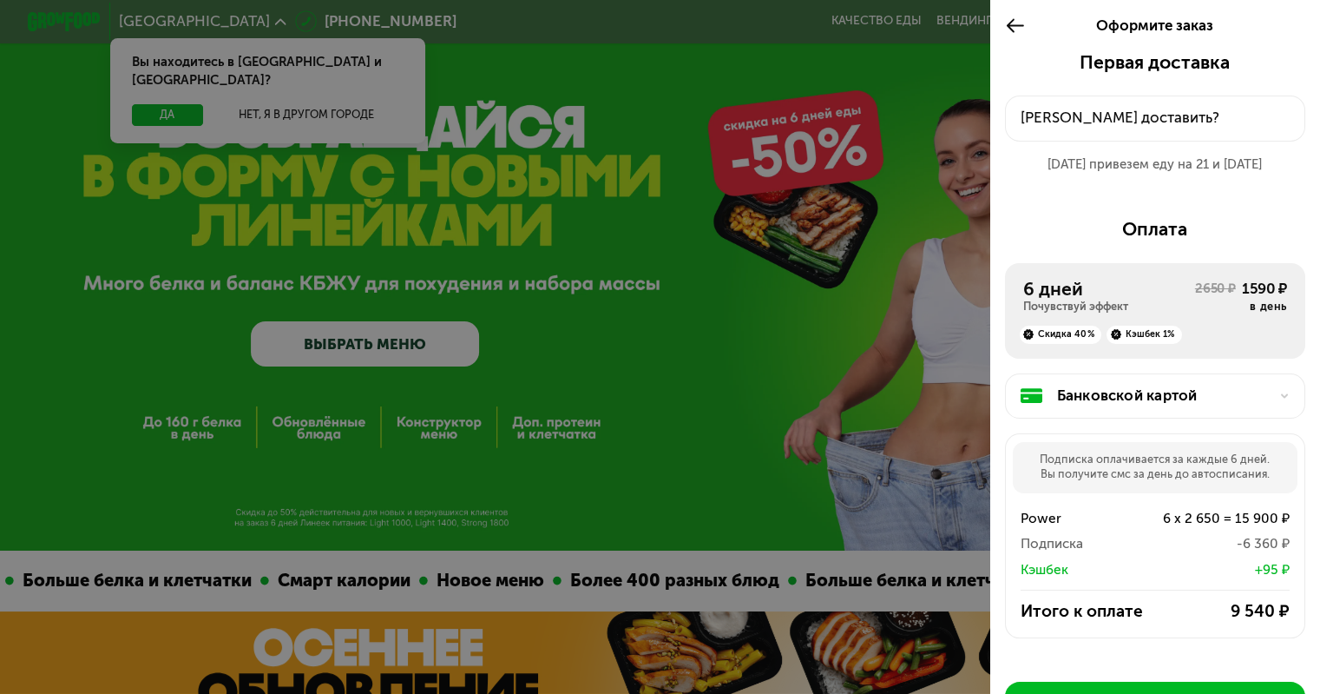
scroll to position [1820, 0]
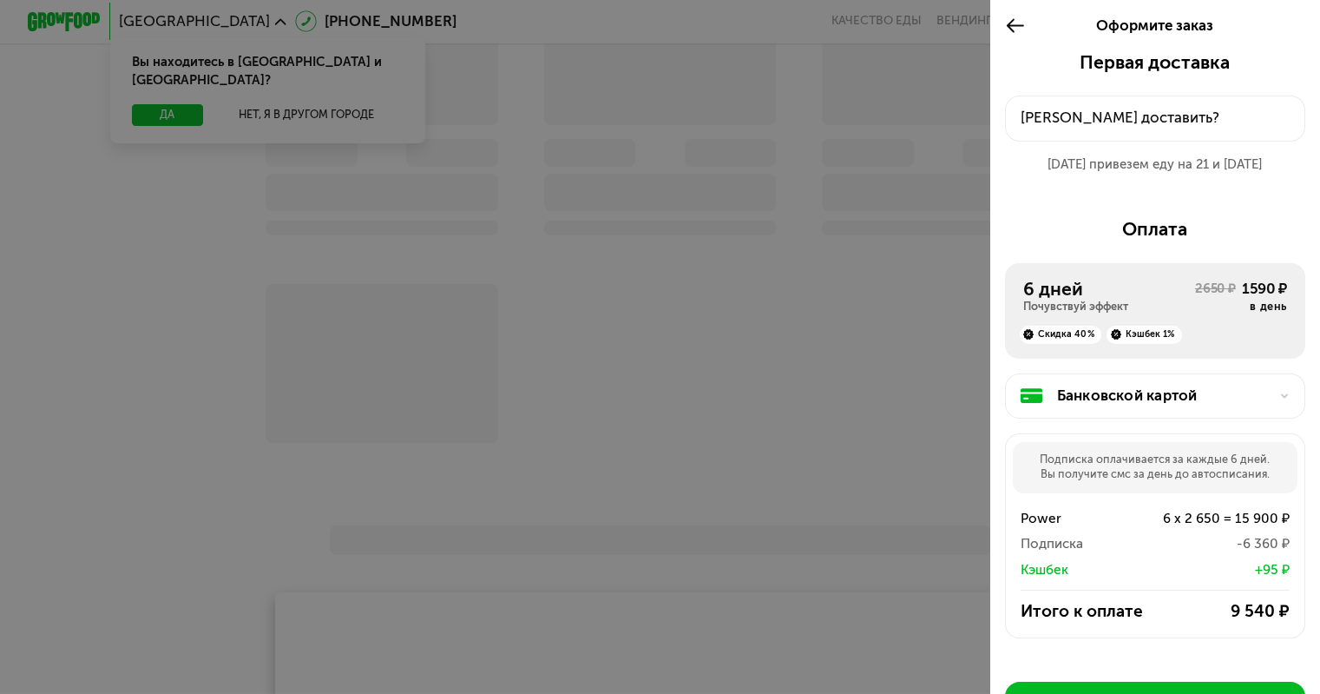
click at [503, 276] on div at bounding box center [660, 347] width 1320 height 694
click at [1143, 405] on div "Банковской картой" at bounding box center [1162, 396] width 211 height 22
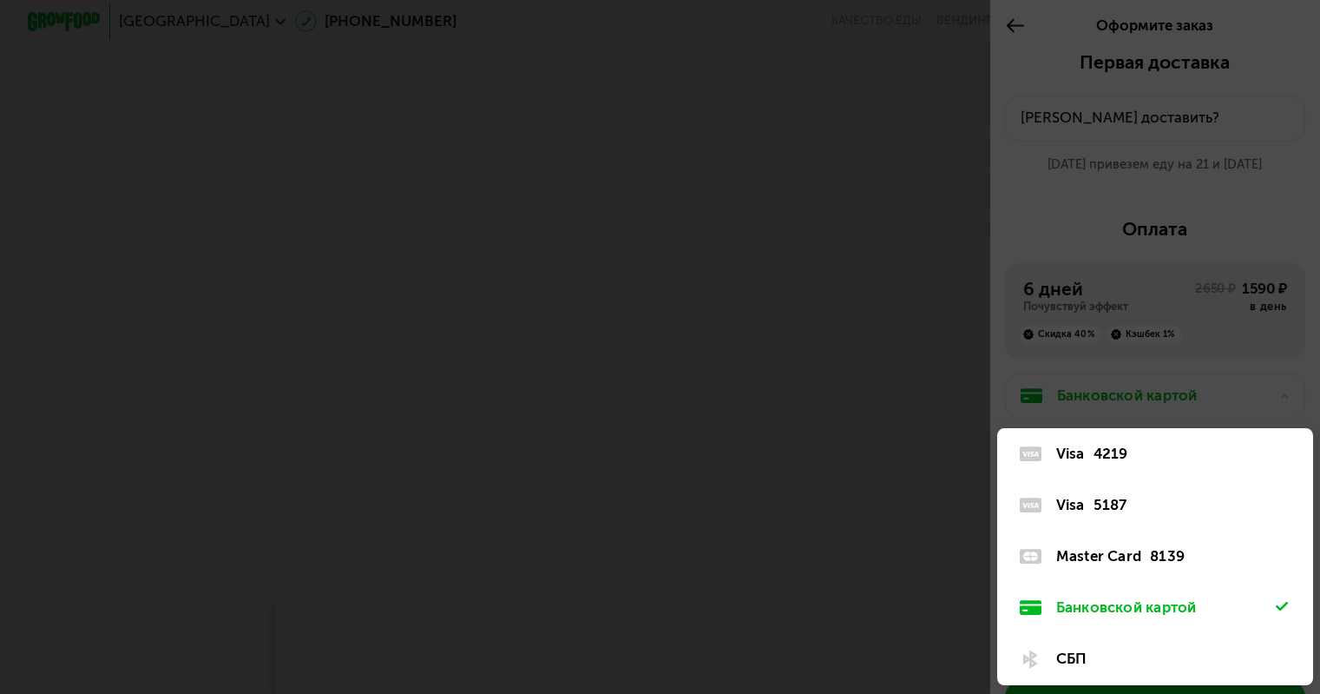
click at [1118, 607] on div "Банковской картой" at bounding box center [1166, 607] width 220 height 22
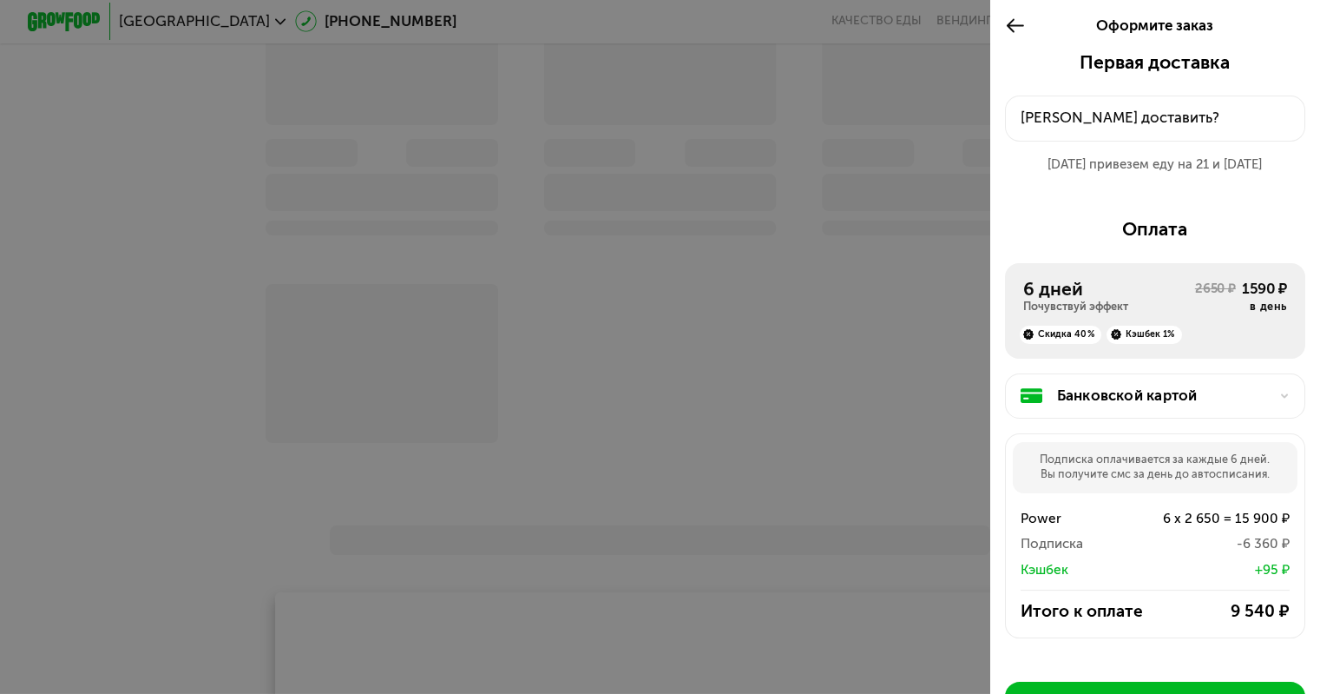
click at [1264, 391] on div "Банковской картой" at bounding box center [1155, 396] width 300 height 46
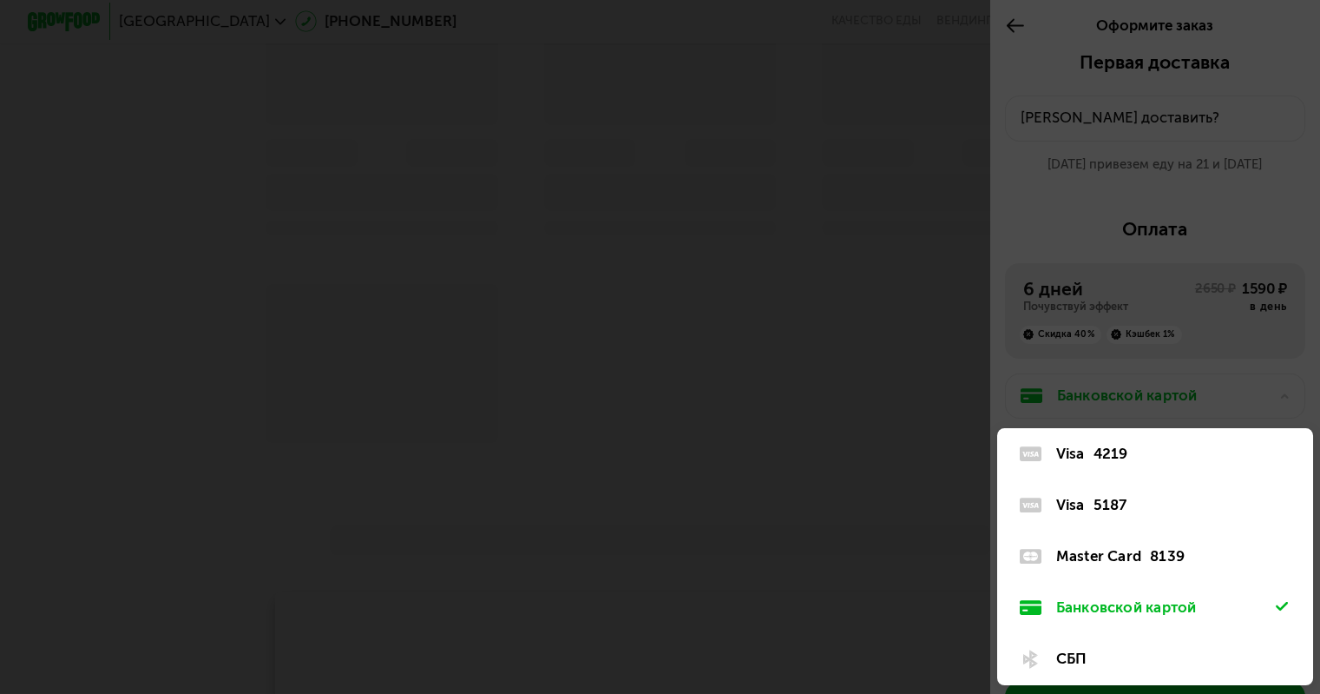
click at [1139, 608] on div "Банковской картой" at bounding box center [1166, 607] width 220 height 22
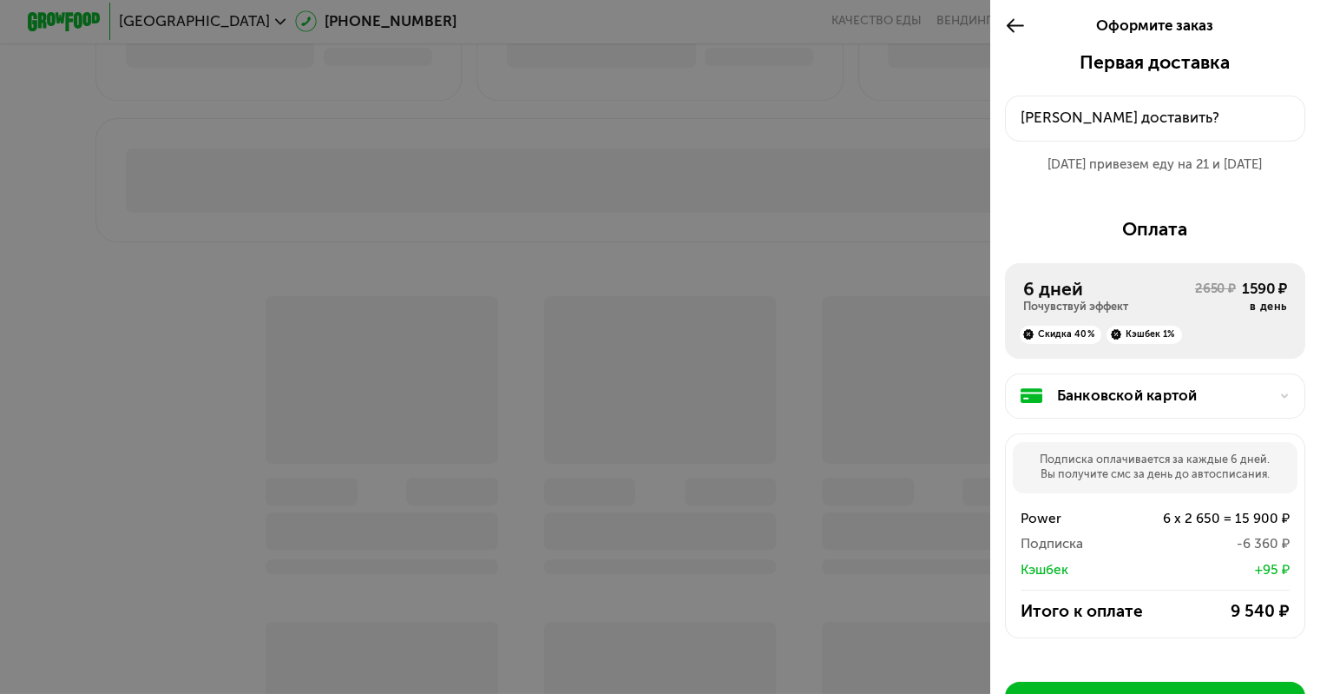
scroll to position [1039, 0]
click at [1161, 110] on div "Куда доставить?" at bounding box center [1156, 118] width 270 height 22
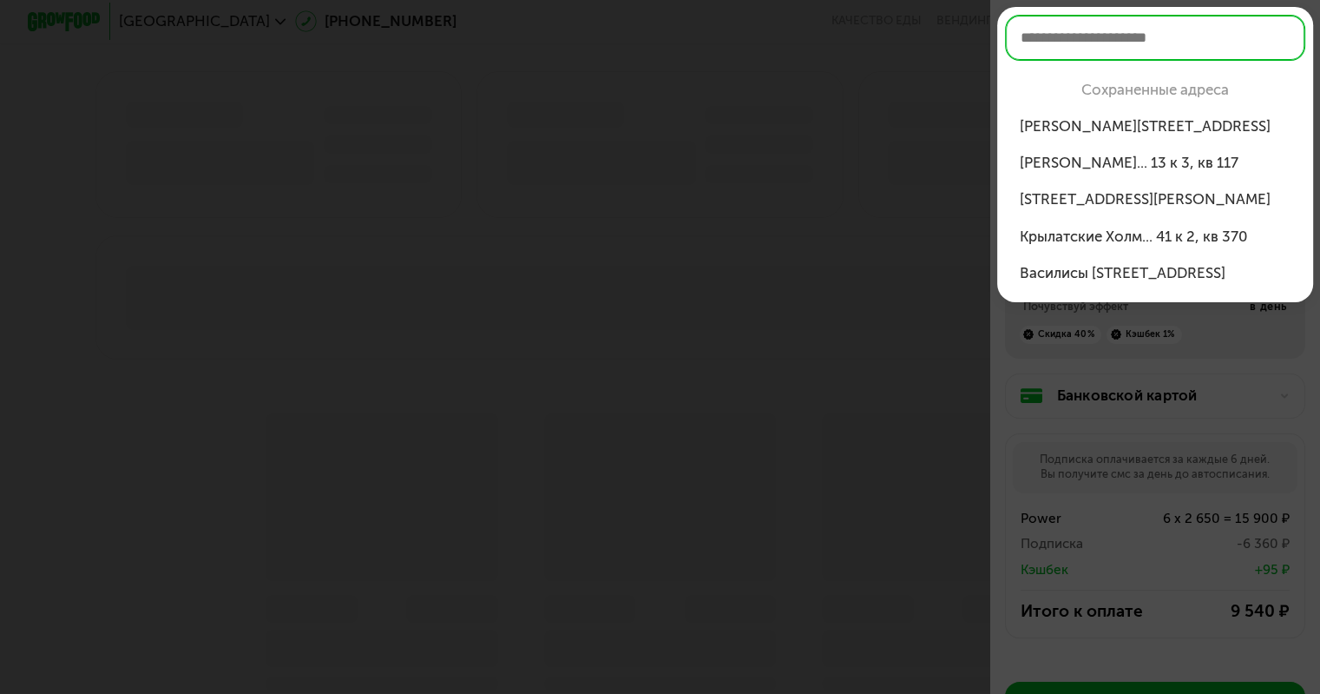
click at [1102, 125] on div "Климентовский пер, 6" at bounding box center [1156, 126] width 272 height 22
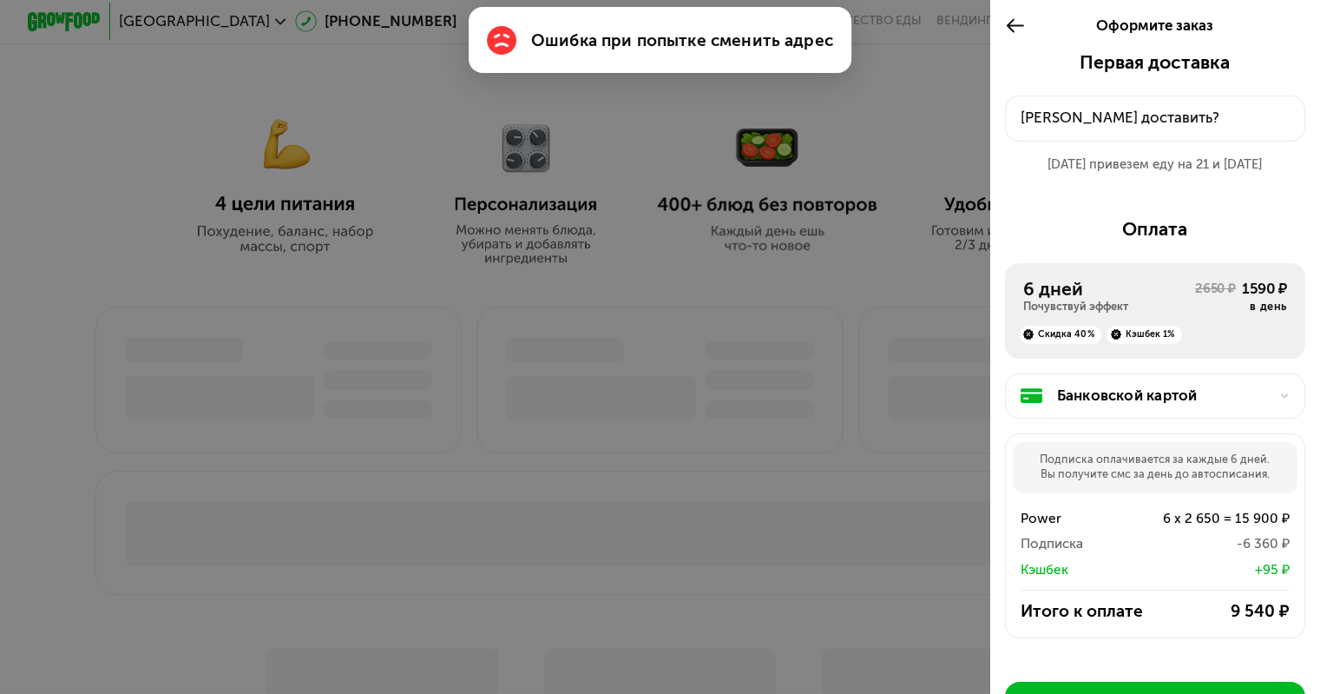
scroll to position [605, 0]
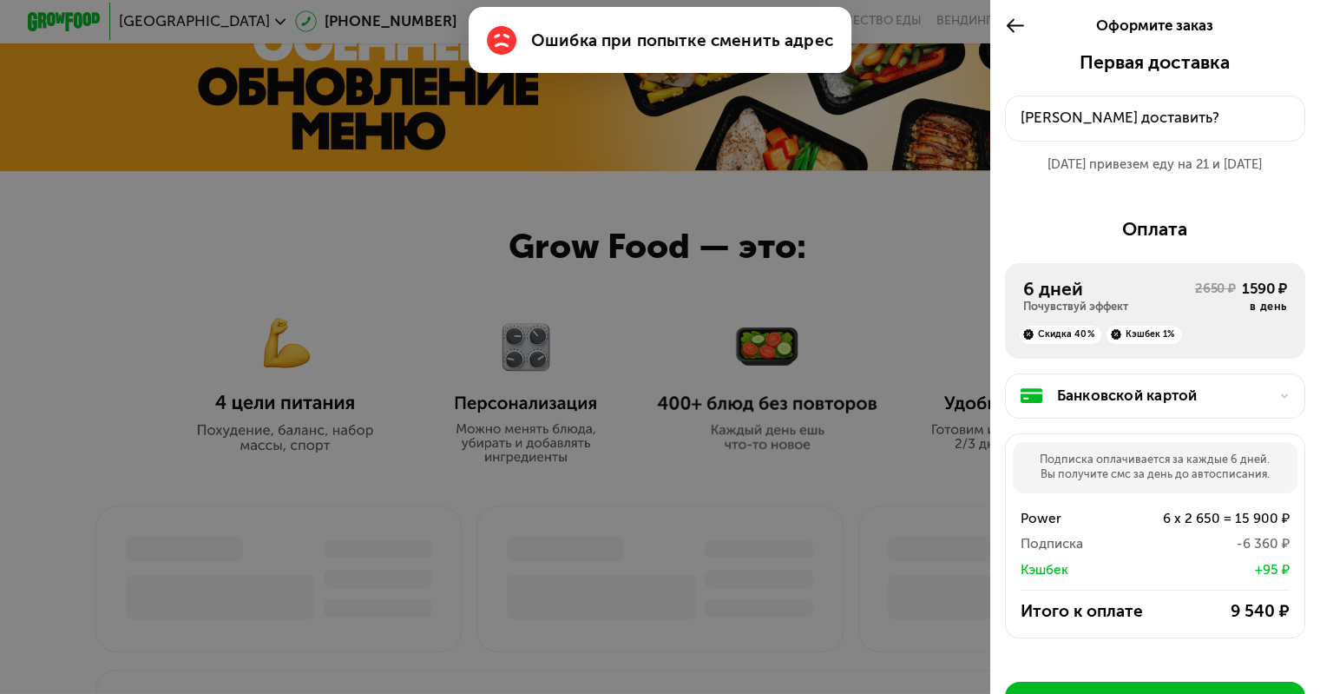
click at [1007, 23] on use at bounding box center [1015, 26] width 17 height 14
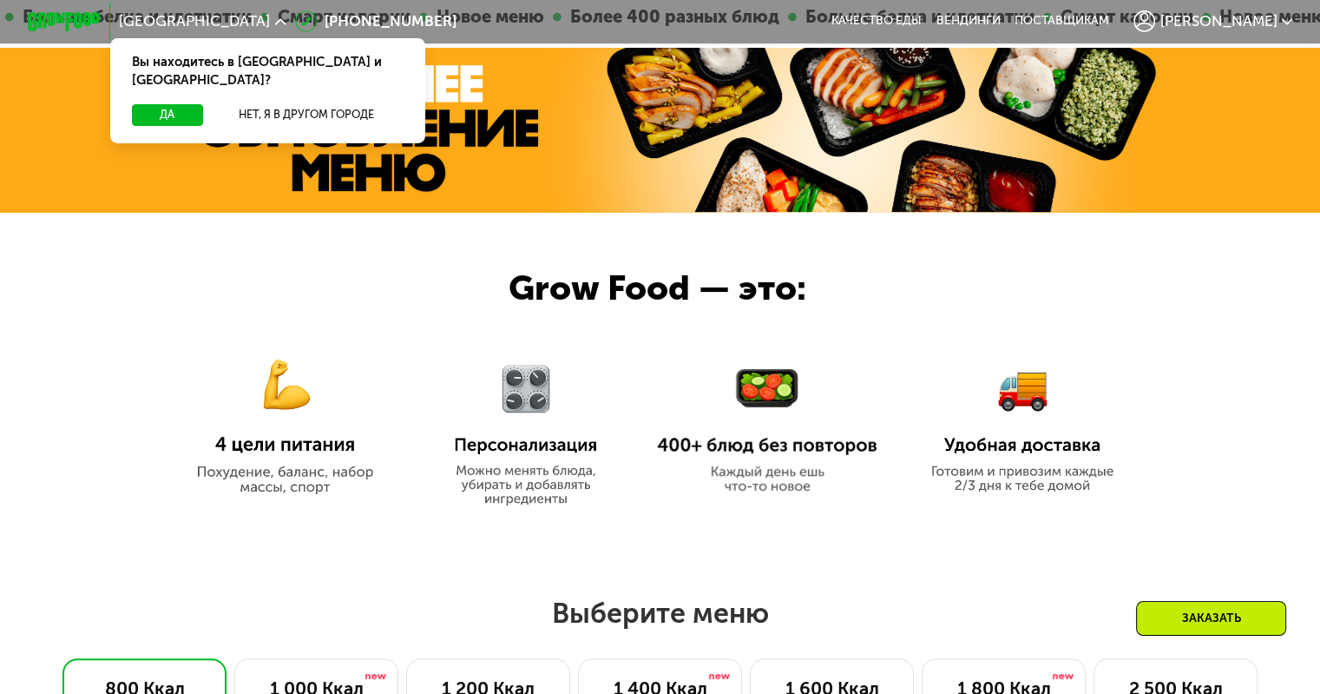
scroll to position [781, 0]
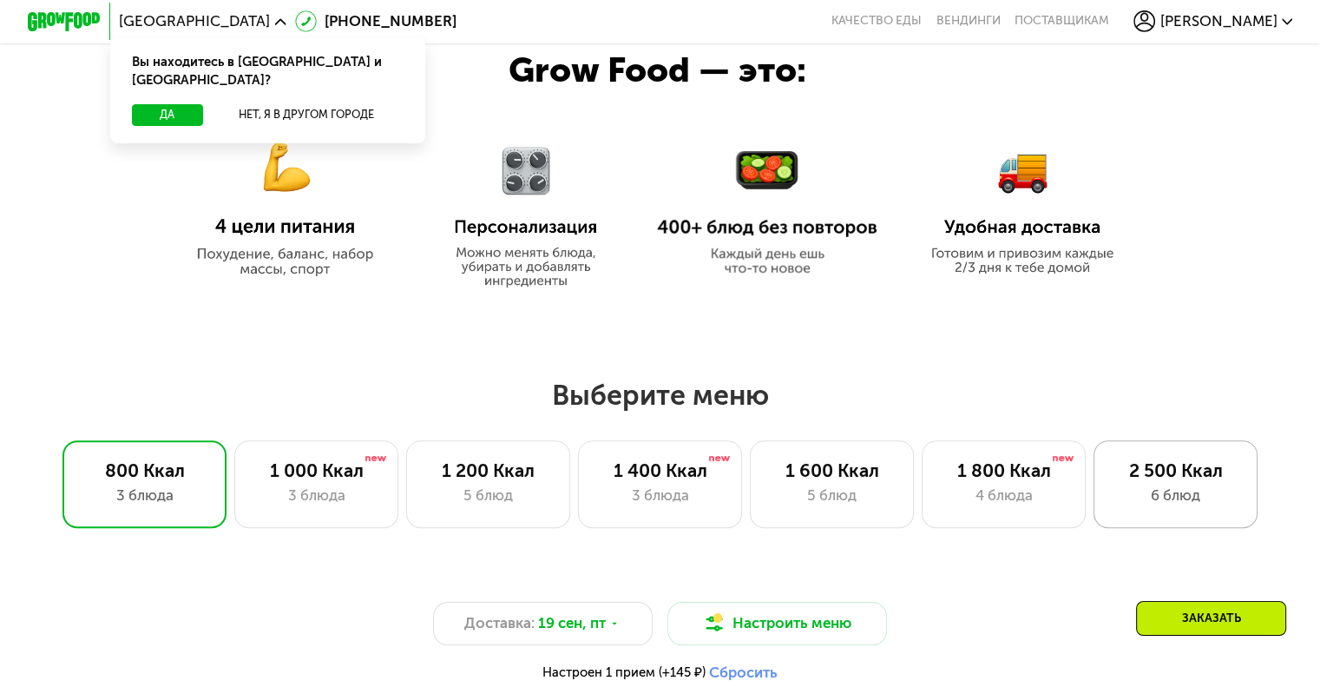
click at [1181, 490] on div "2 500 Ккал 6 блюд" at bounding box center [1176, 484] width 165 height 88
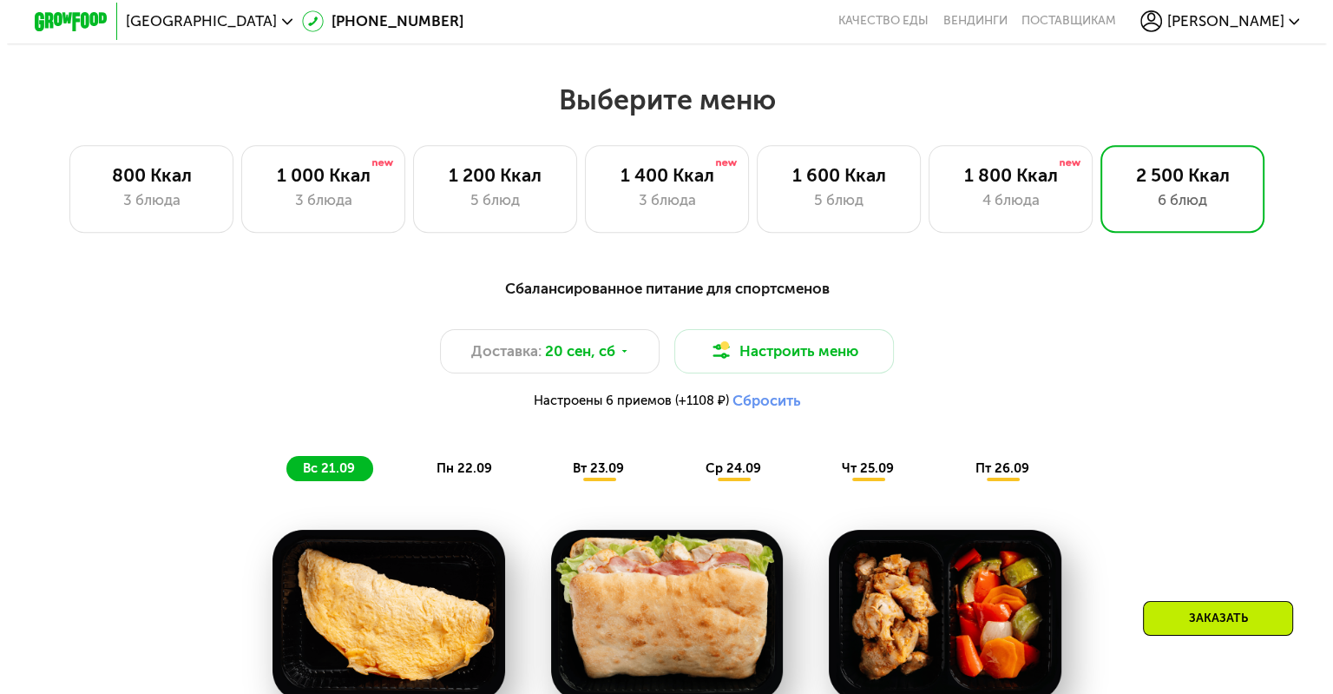
scroll to position [1128, 0]
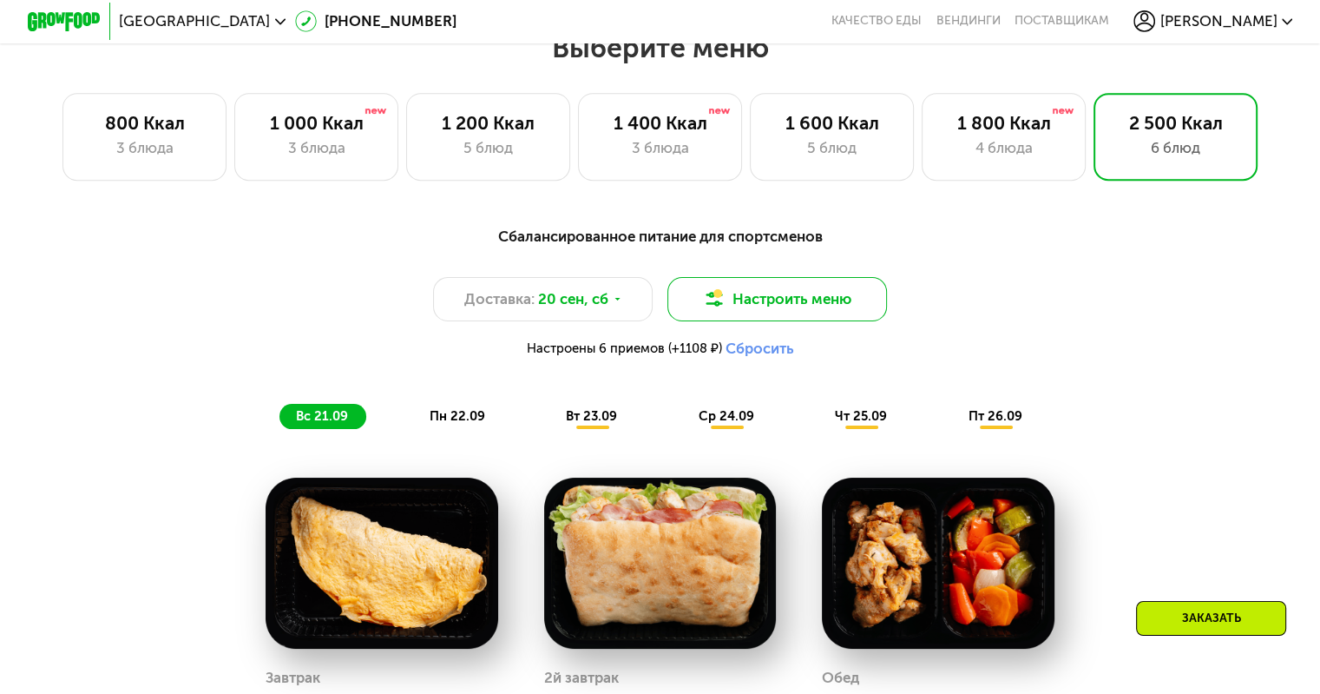
click at [793, 312] on button "Настроить меню" at bounding box center [778, 299] width 220 height 44
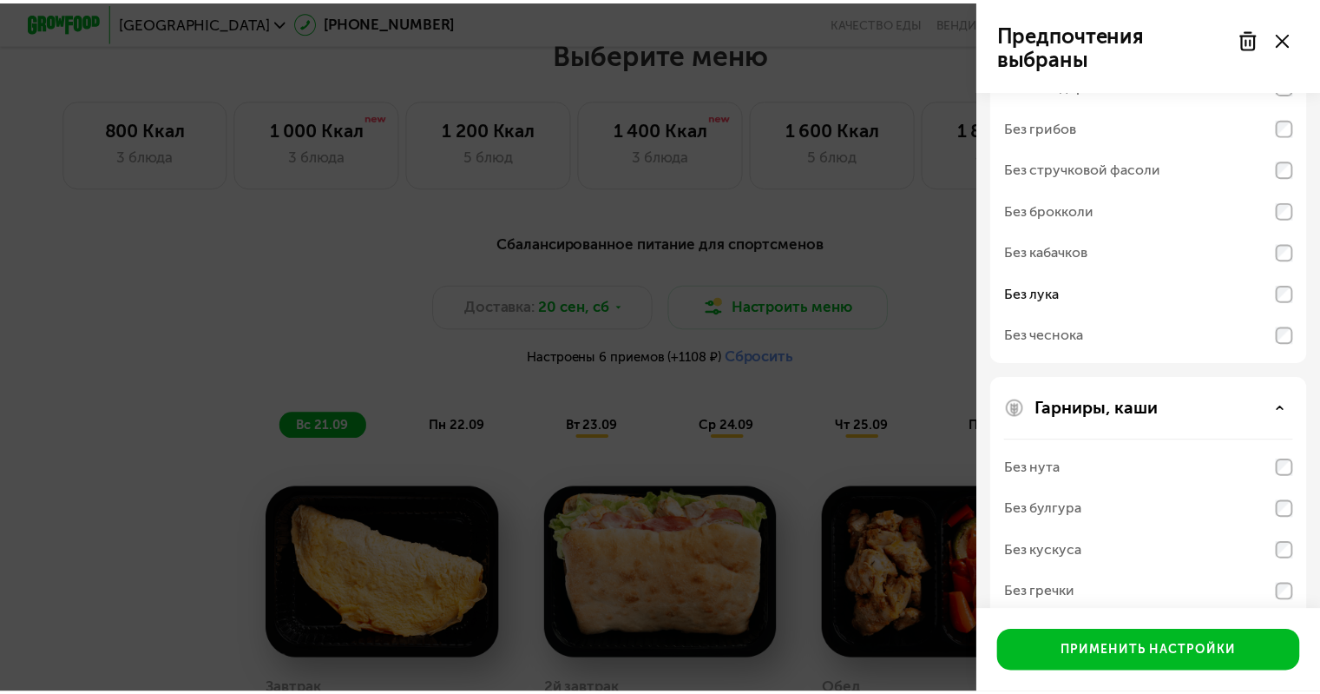
scroll to position [589, 0]
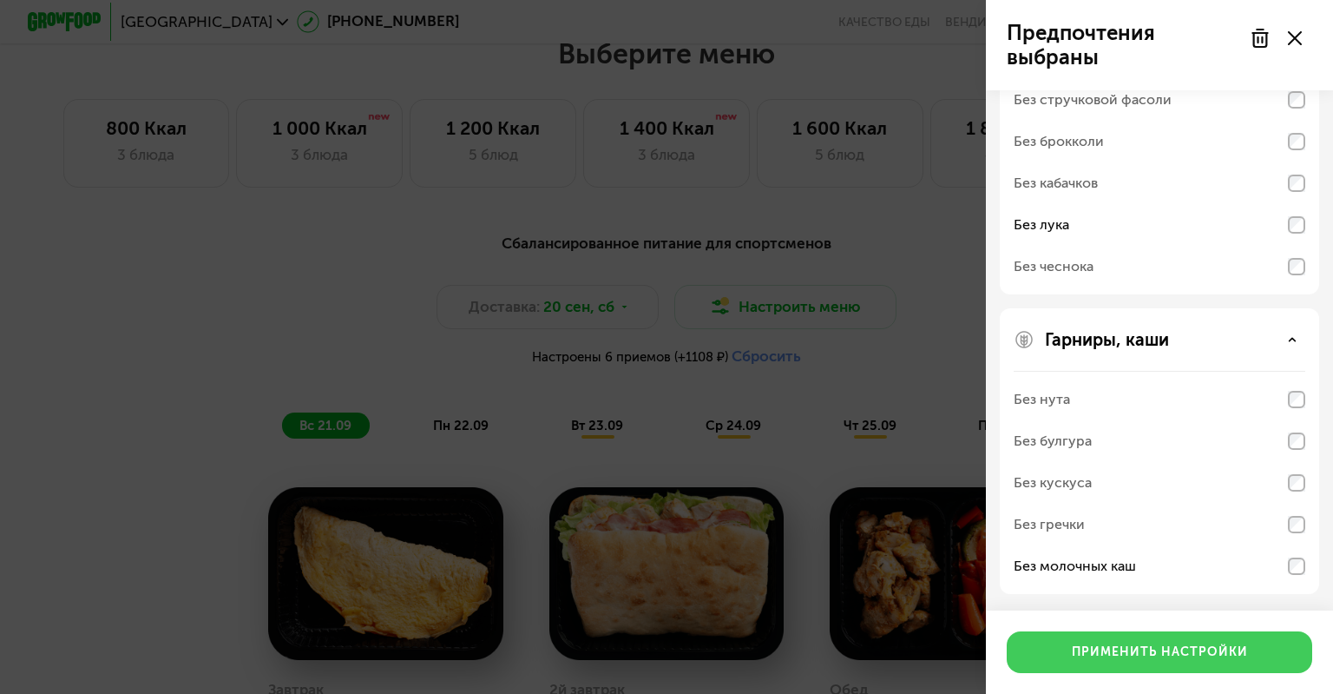
click at [1135, 655] on div "Применить настройки" at bounding box center [1160, 651] width 176 height 17
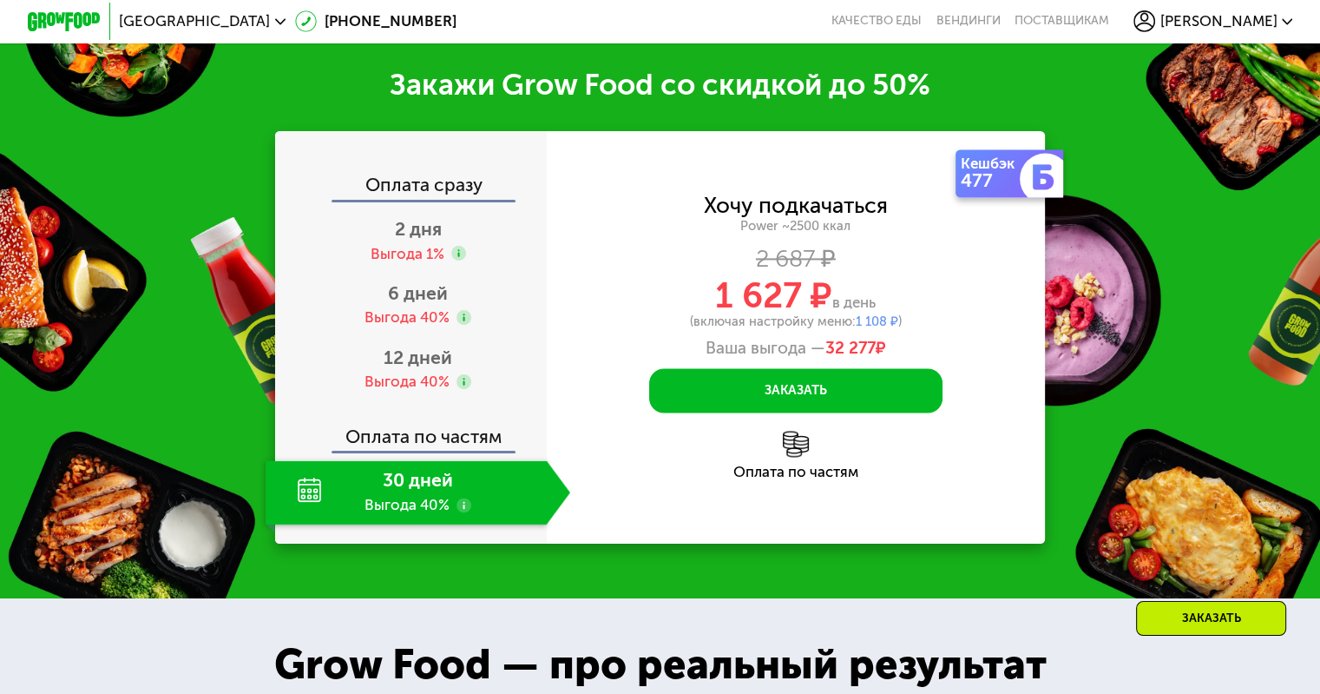
scroll to position [2517, 0]
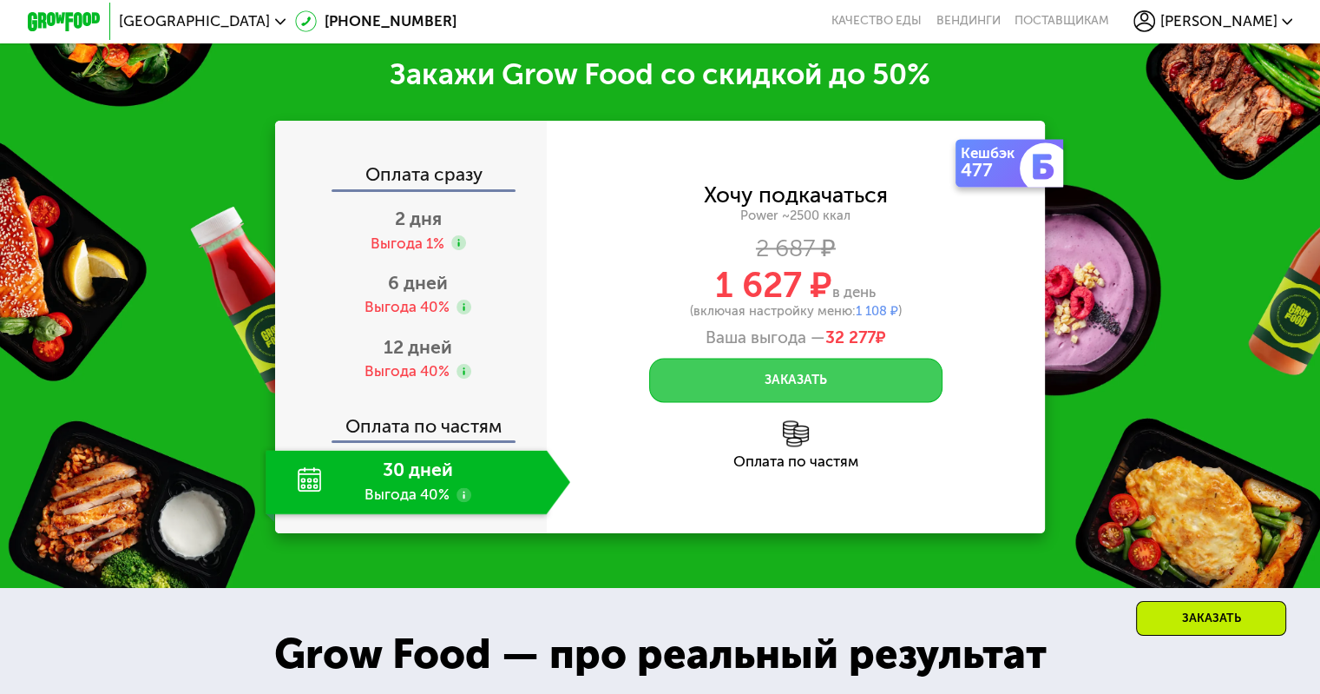
click at [812, 402] on button "Заказать" at bounding box center [795, 380] width 293 height 44
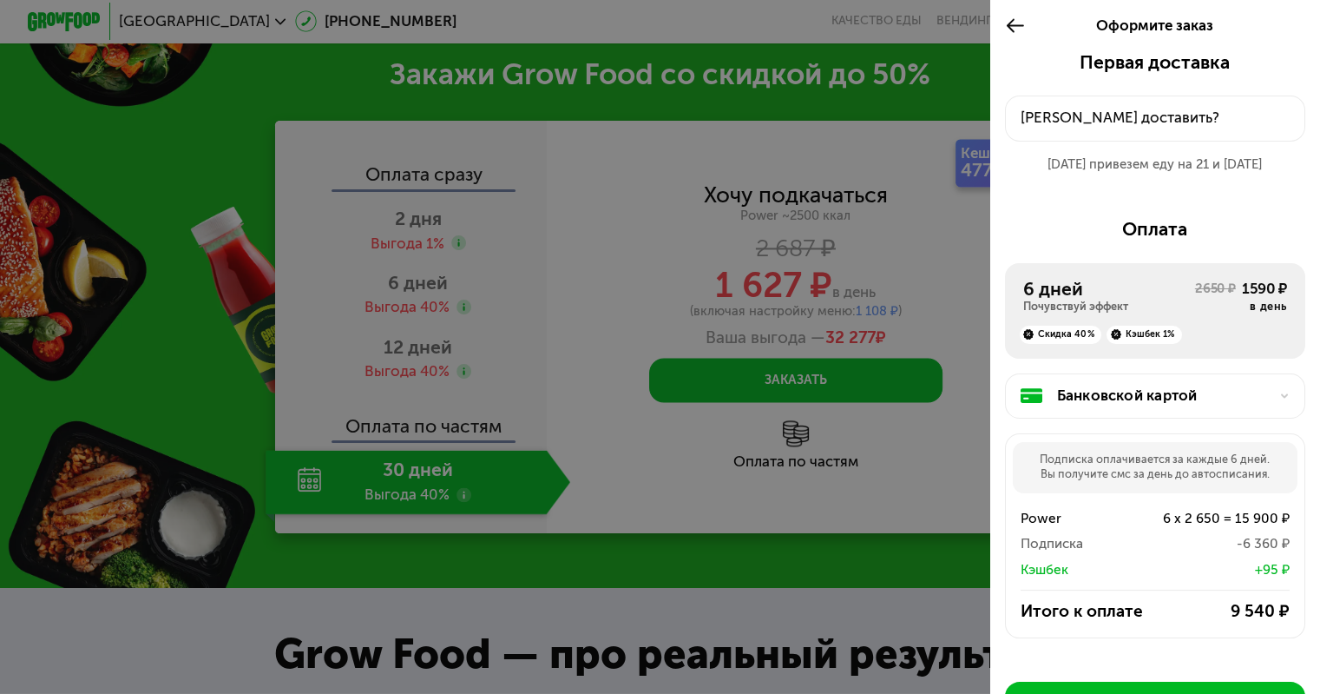
click at [1128, 123] on div "[PERSON_NAME] доставить?" at bounding box center [1156, 118] width 270 height 22
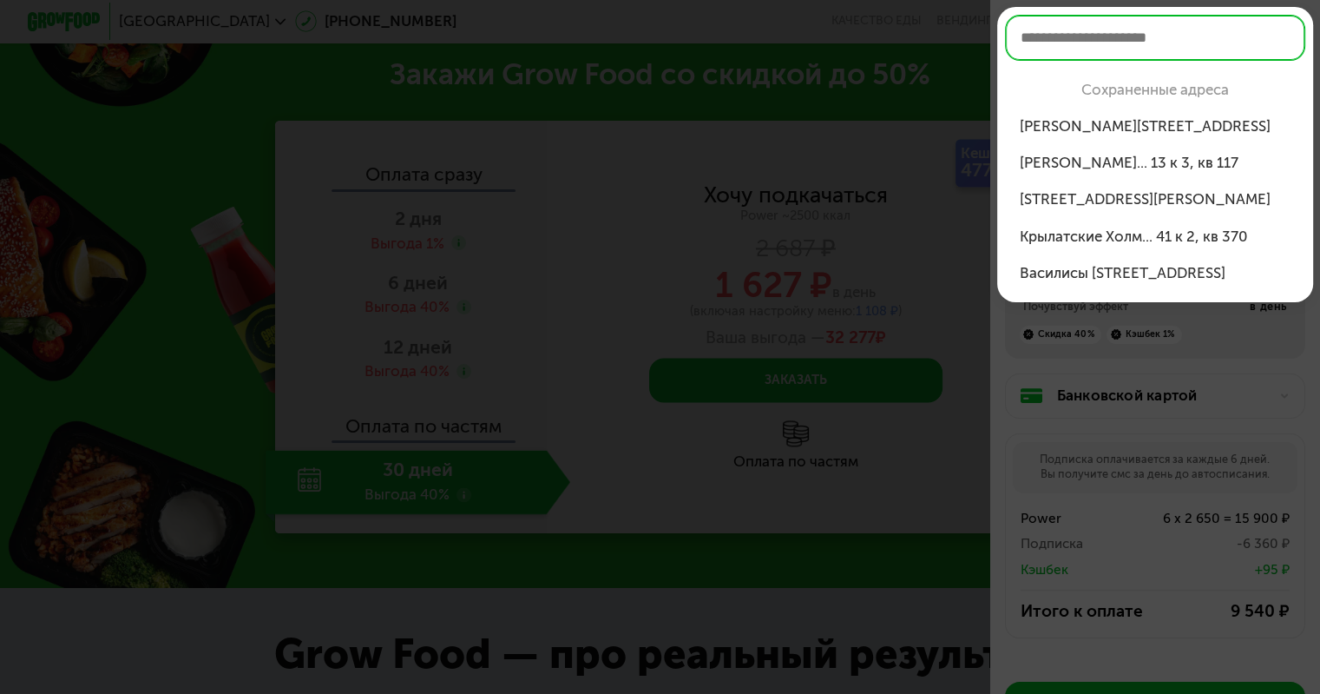
click at [1111, 130] on div "[PERSON_NAME][STREET_ADDRESS]" at bounding box center [1156, 126] width 272 height 22
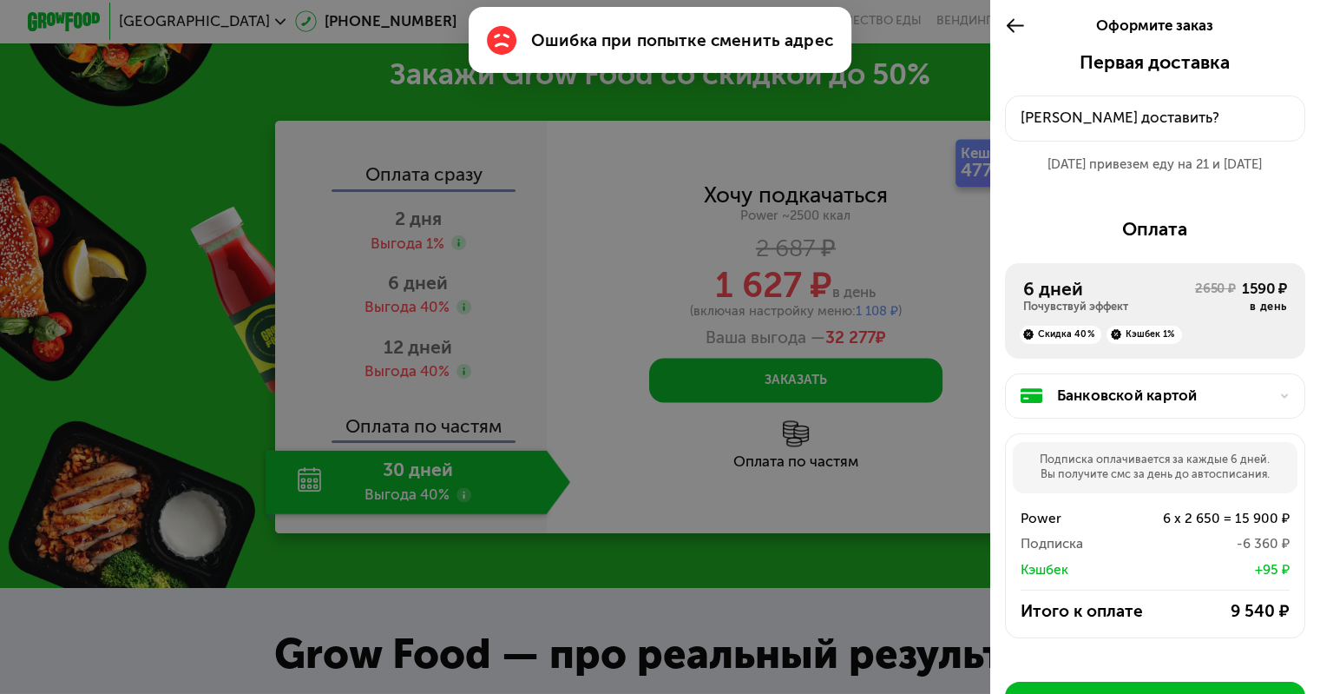
click at [1090, 124] on div "[PERSON_NAME] доставить?" at bounding box center [1156, 118] width 270 height 22
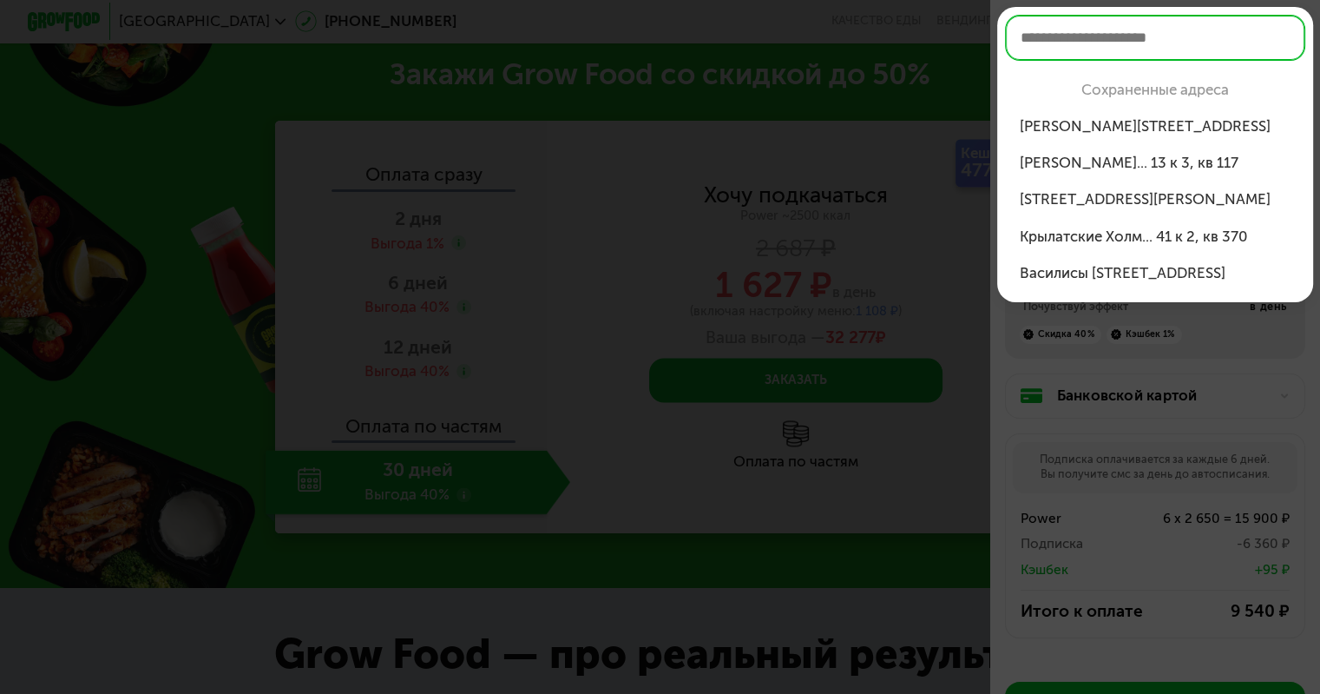
click at [1172, 128] on div "[PERSON_NAME][STREET_ADDRESS]" at bounding box center [1156, 126] width 272 height 22
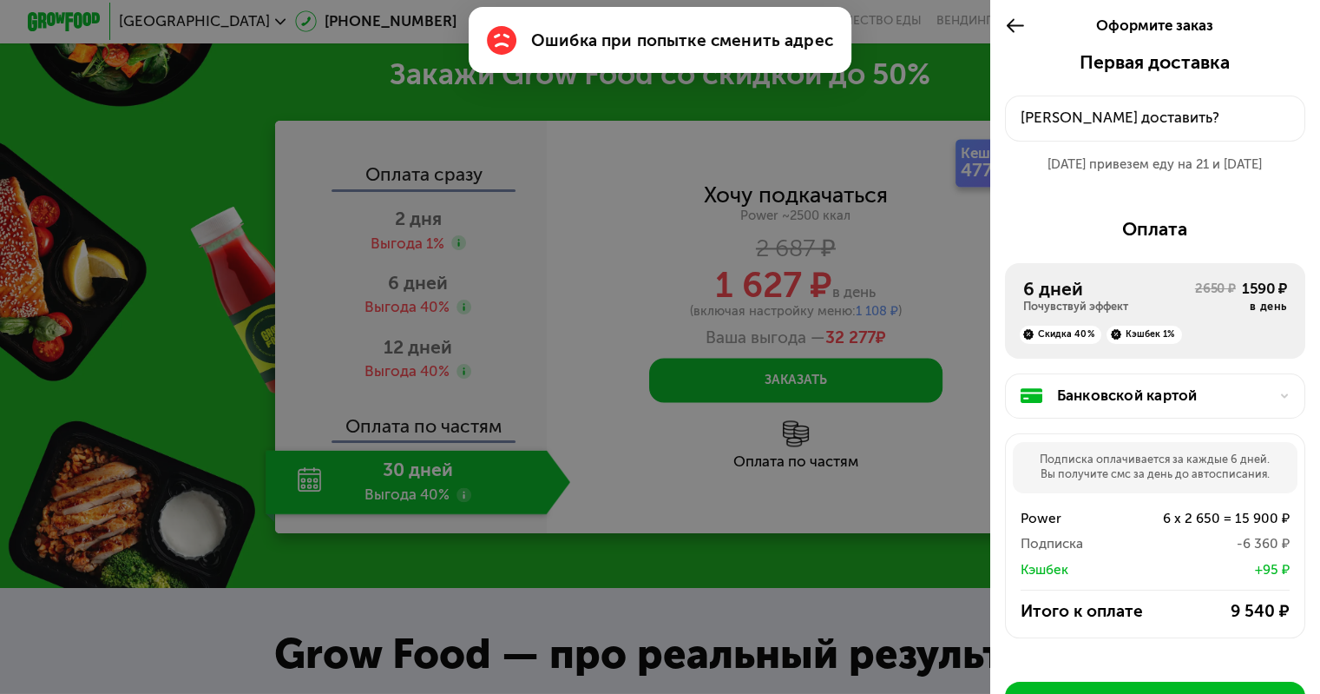
click at [1135, 116] on div "[PERSON_NAME] доставить?" at bounding box center [1156, 118] width 270 height 22
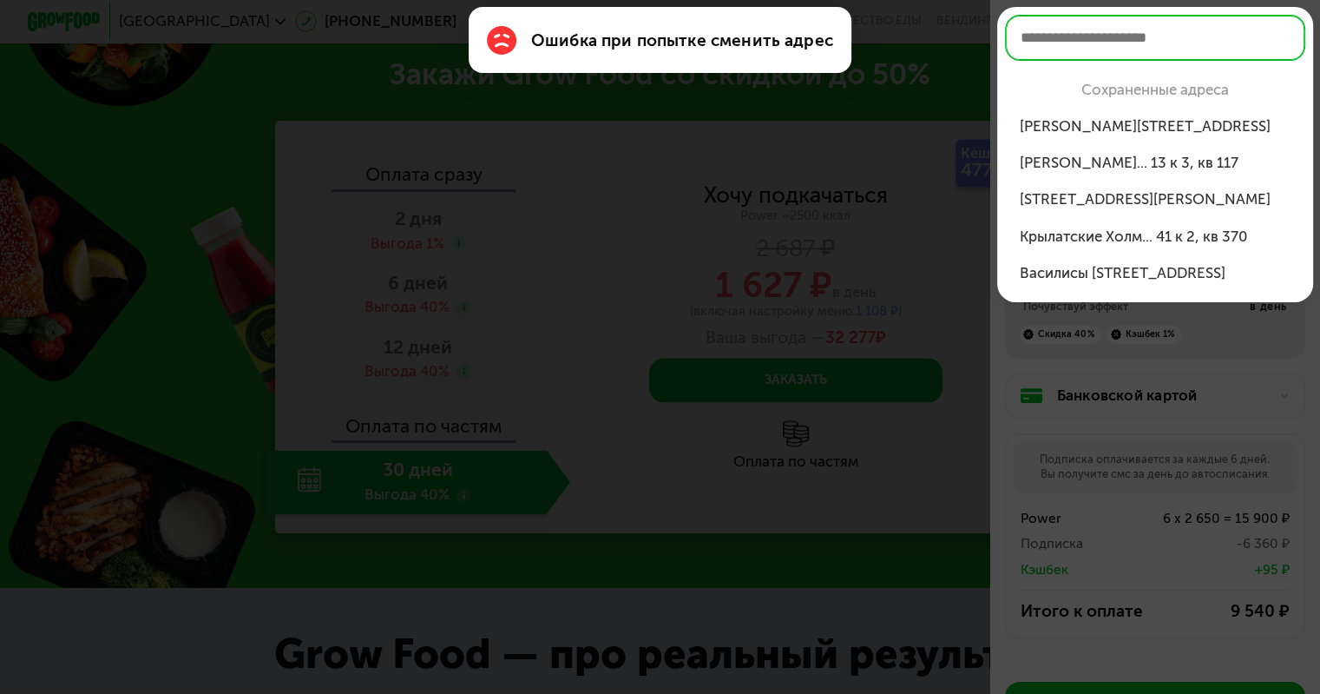
click at [1103, 24] on input "text" at bounding box center [1155, 38] width 300 height 46
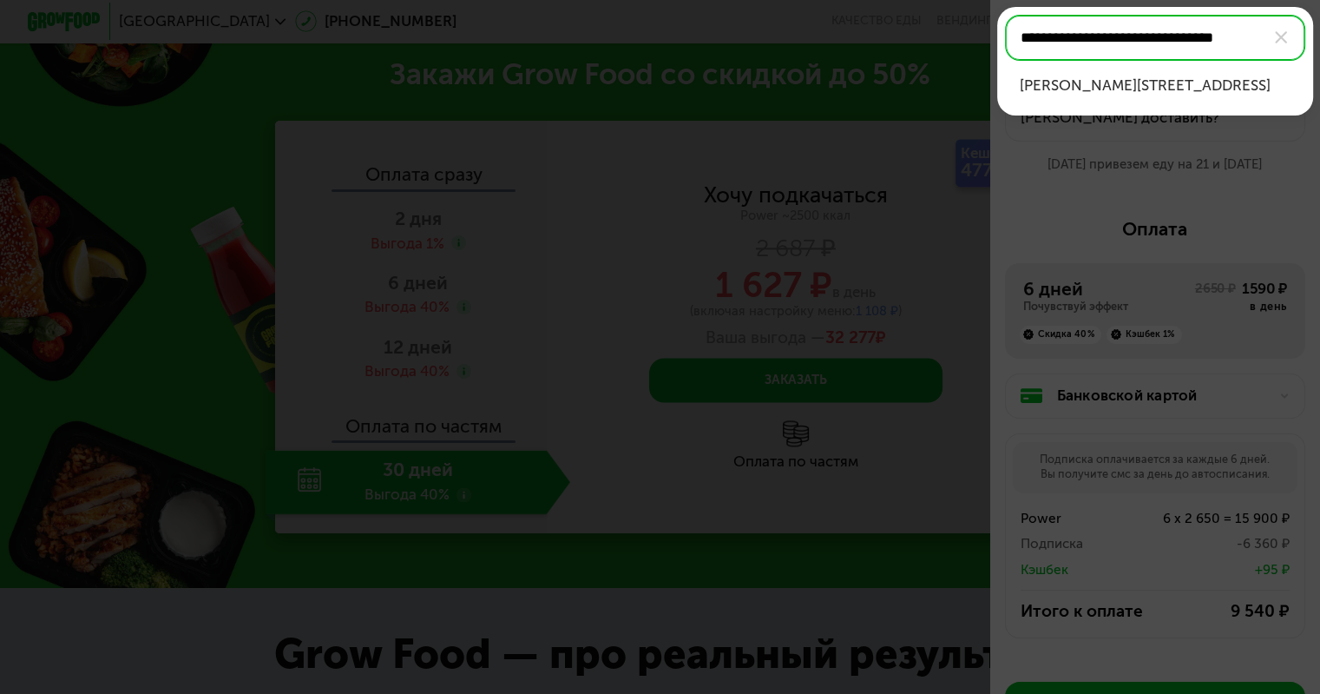
click at [1211, 90] on div "Климентовский пер, д 6, кв 18" at bounding box center [1156, 86] width 272 height 22
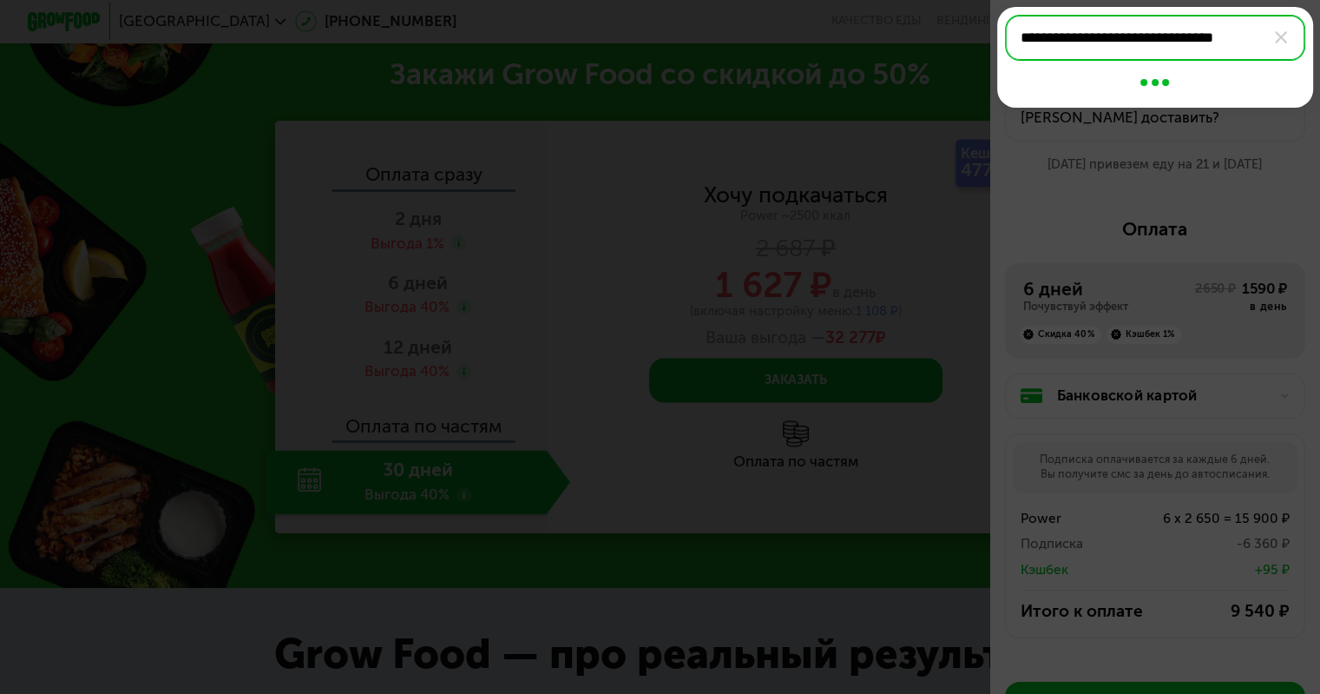
type input "**********"
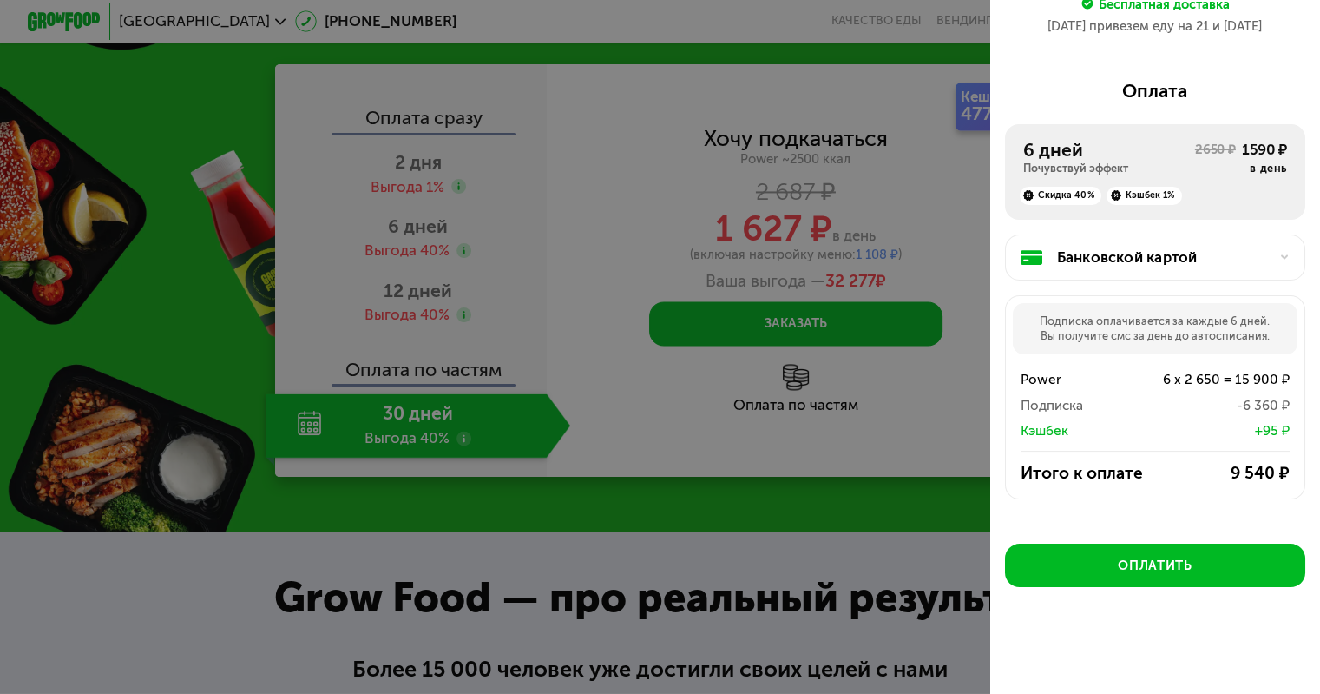
scroll to position [2604, 0]
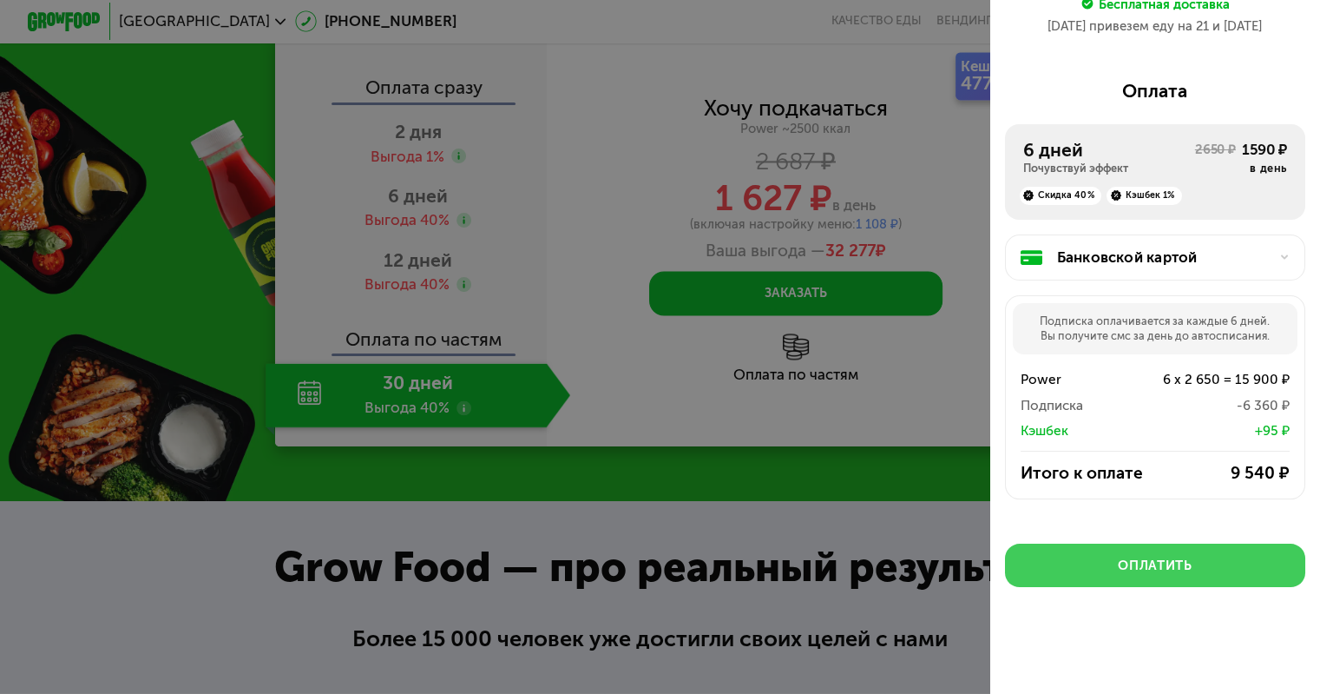
click at [1140, 569] on div "Оплатить" at bounding box center [1155, 565] width 74 height 18
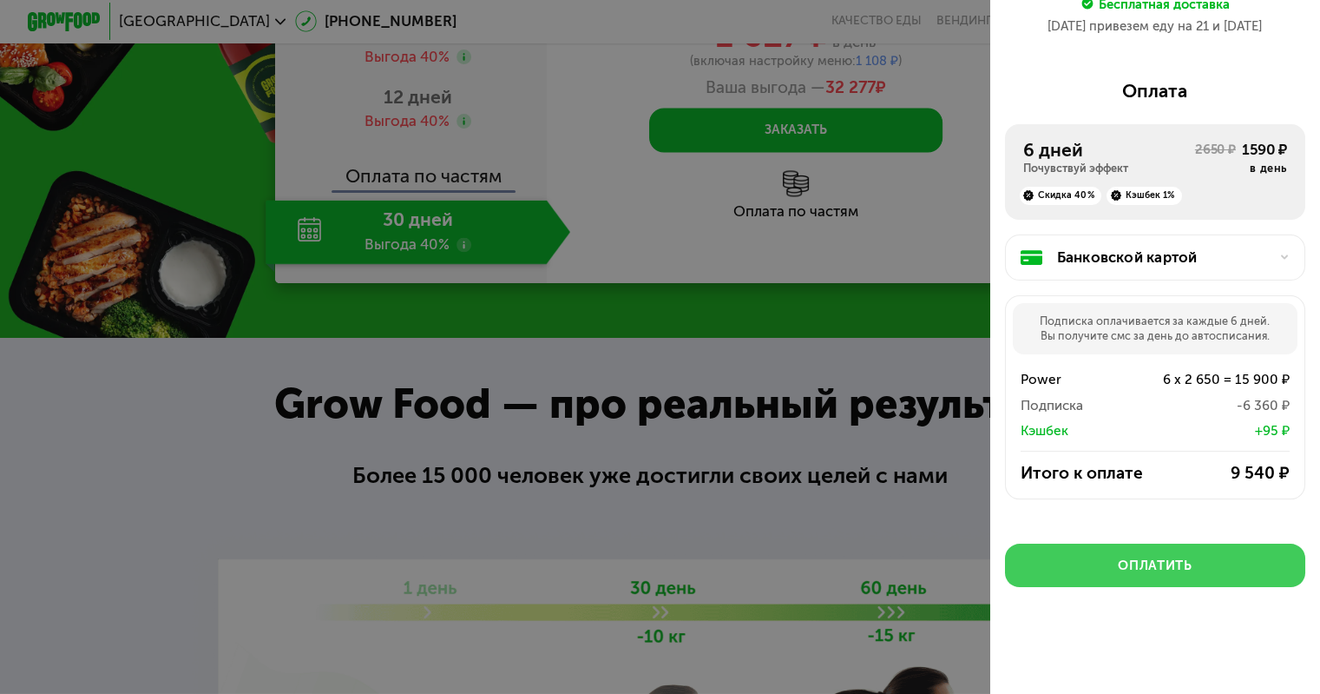
scroll to position [2865, 0]
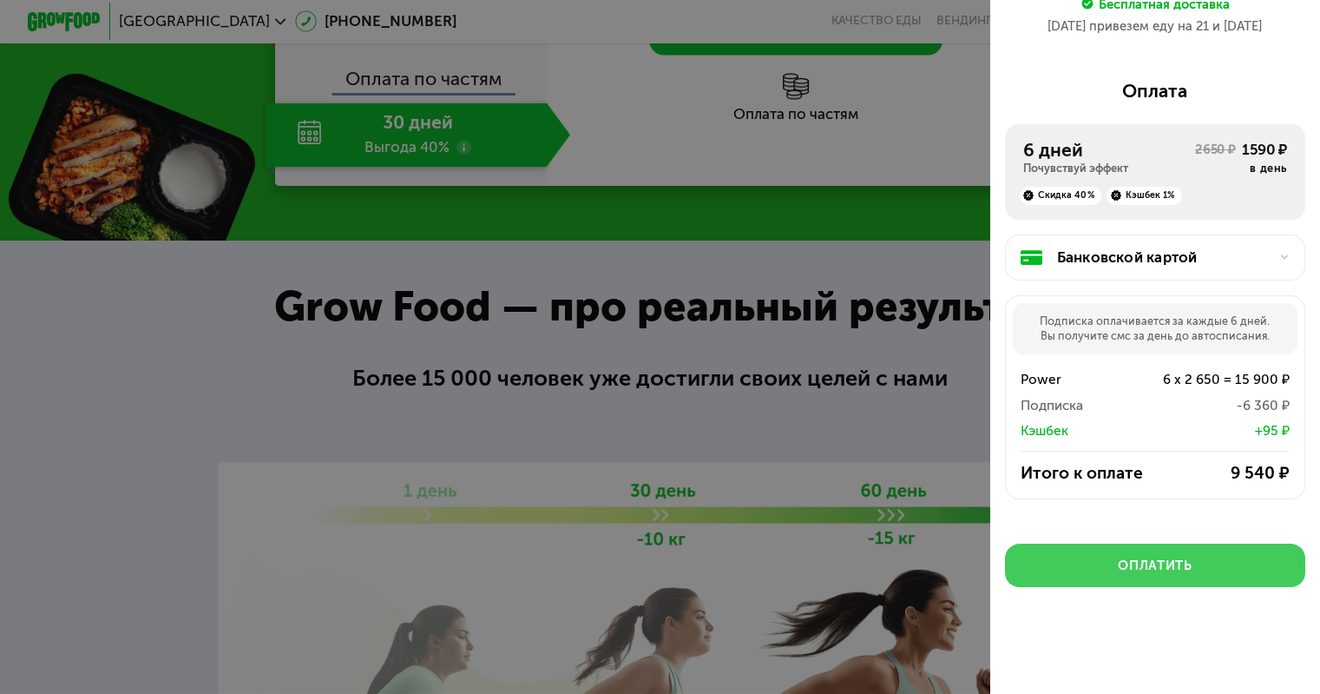
click at [1161, 569] on div "Оплатить" at bounding box center [1155, 565] width 74 height 18
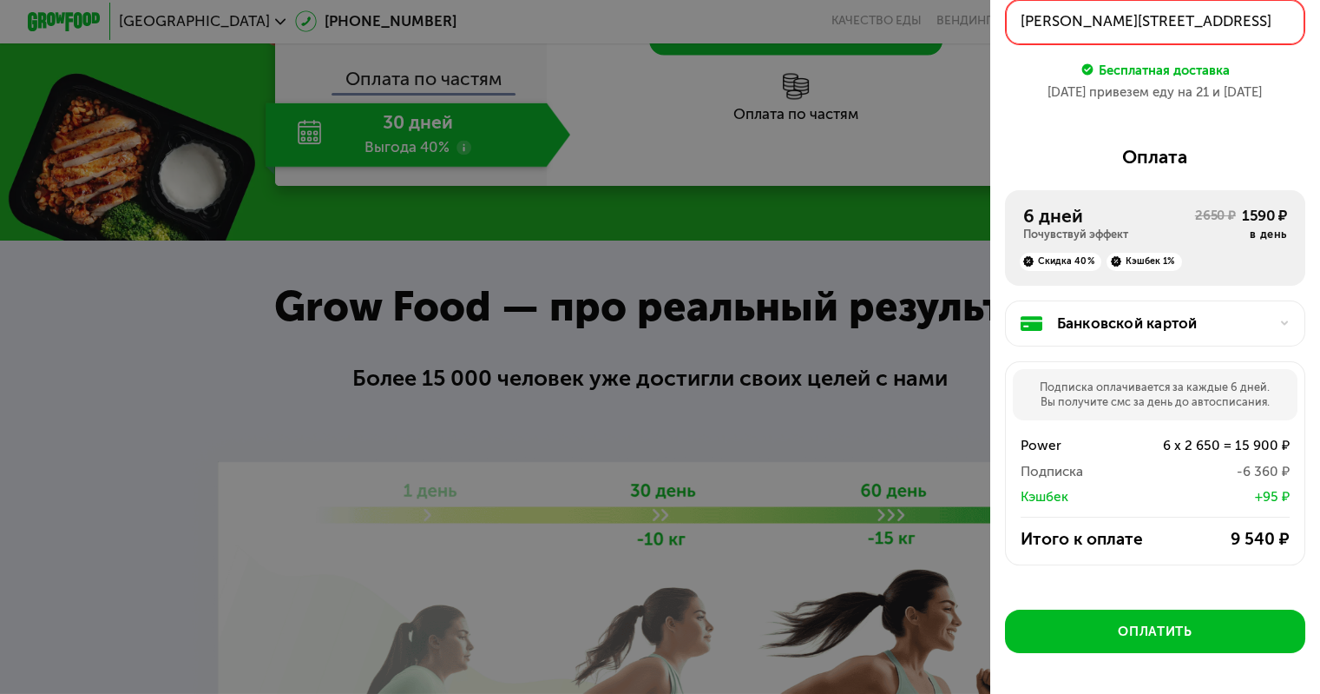
click at [1118, 343] on div "Банковской картой" at bounding box center [1155, 323] width 300 height 46
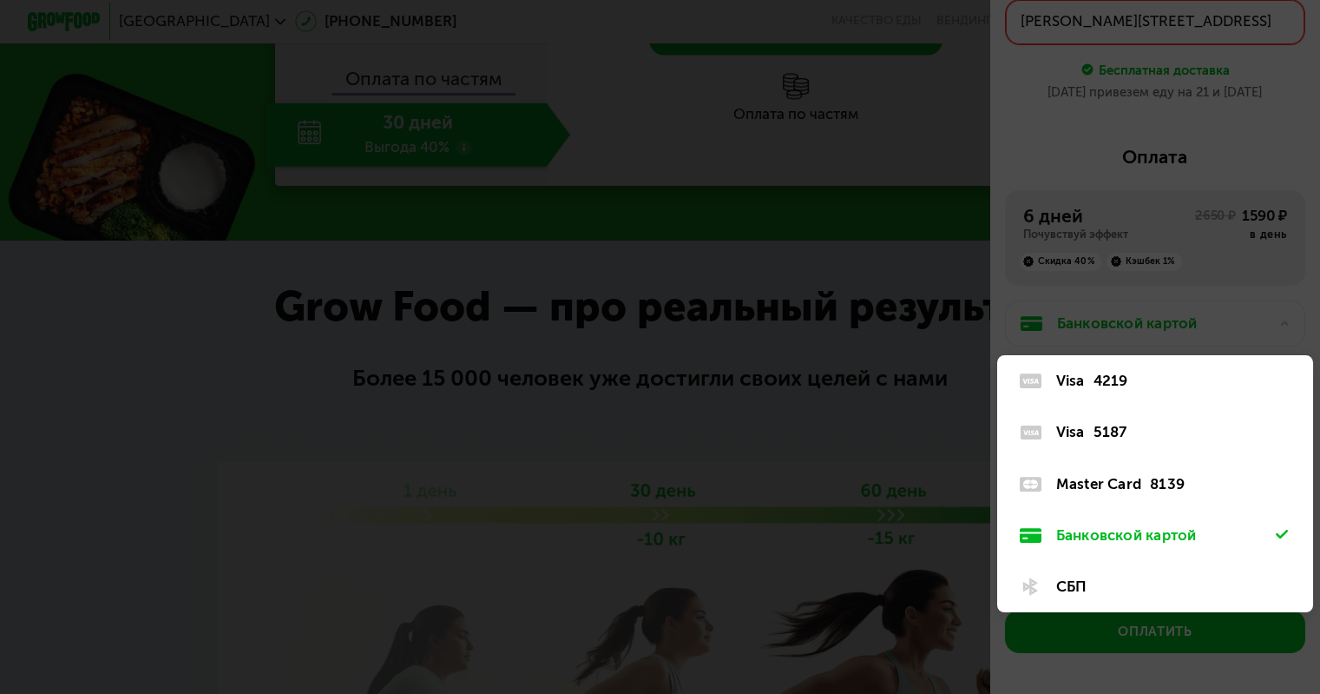
click at [1110, 482] on div "Master Card" at bounding box center [1098, 484] width 85 height 22
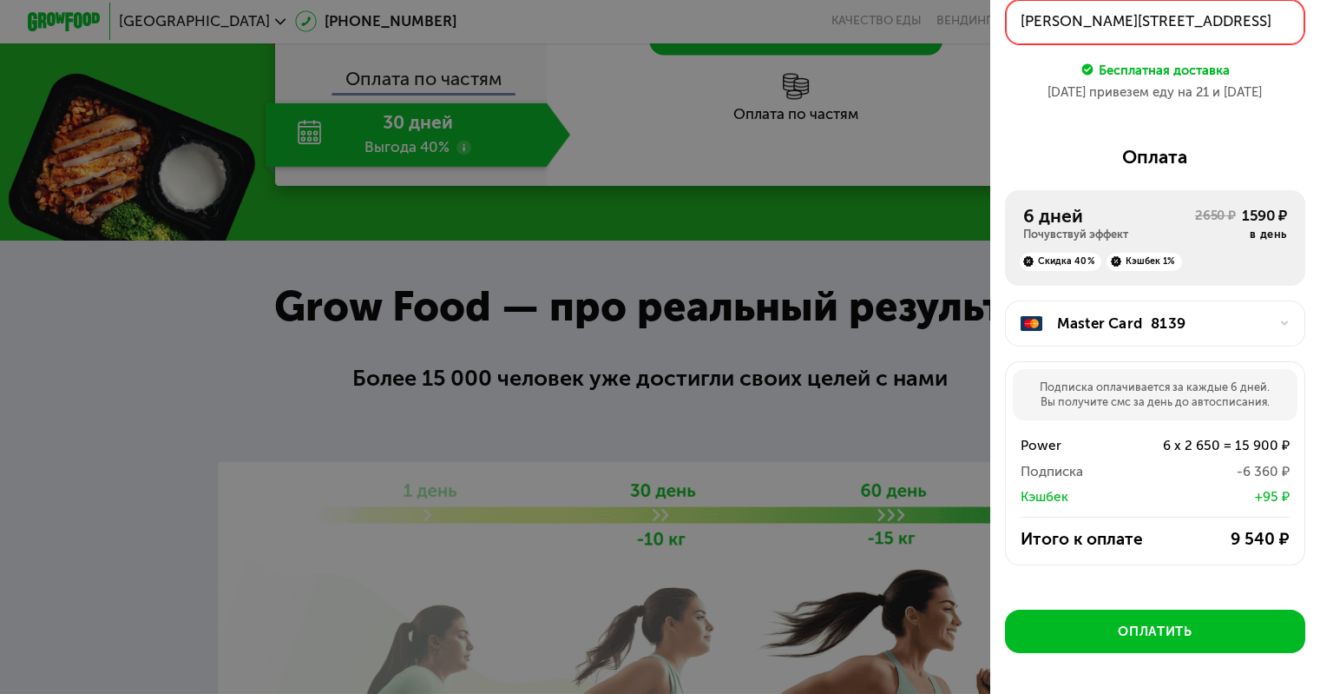
click at [1191, 330] on div "Master Card 8139" at bounding box center [1162, 323] width 211 height 22
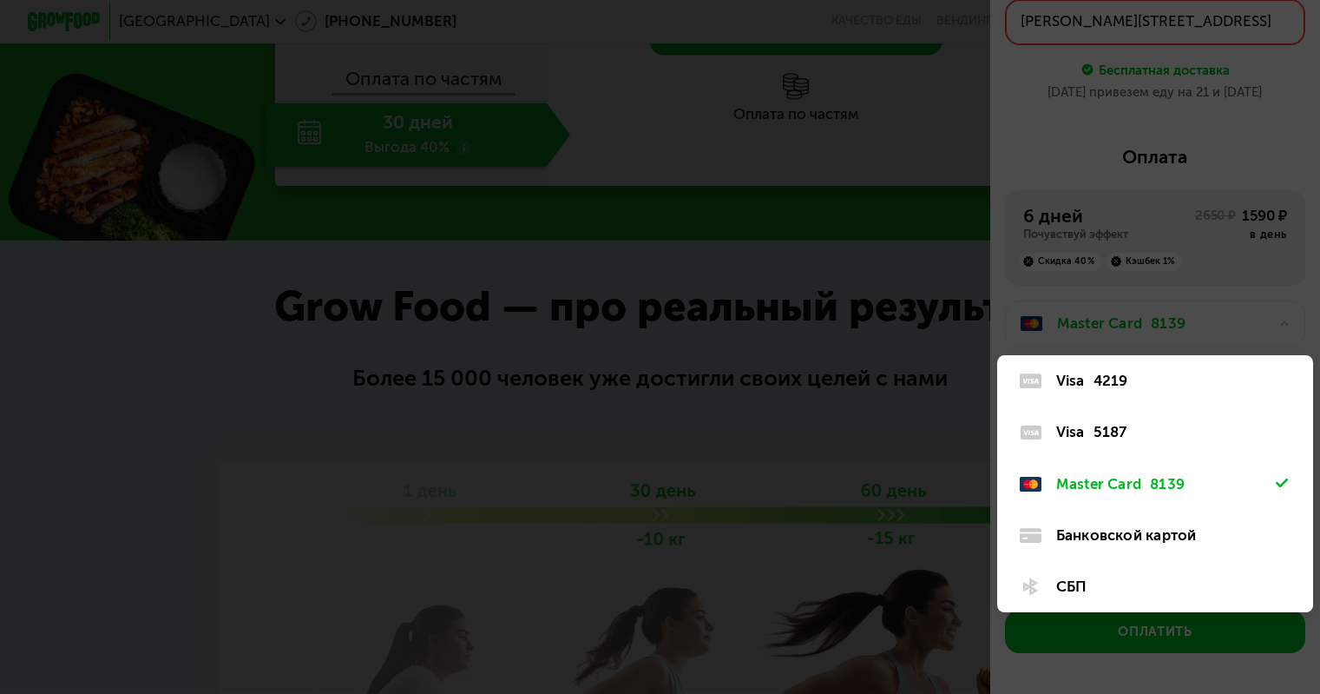
click at [937, 217] on div at bounding box center [660, 347] width 1320 height 694
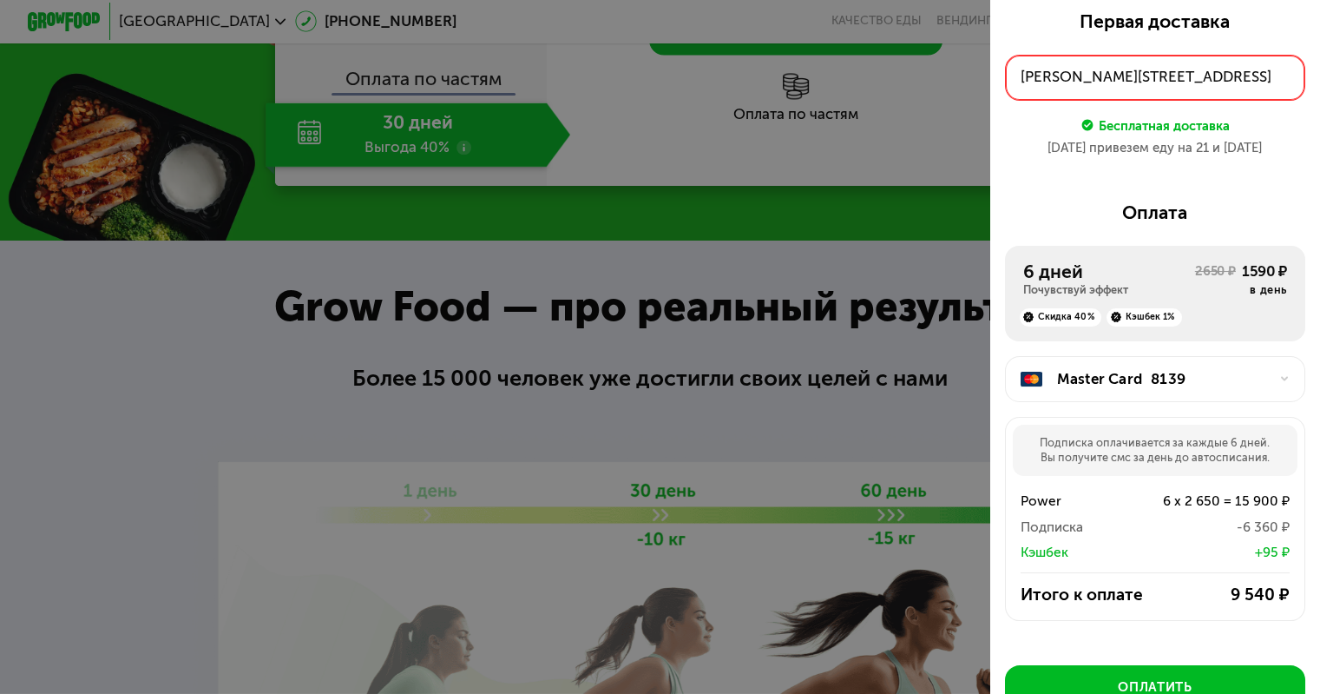
scroll to position [0, 0]
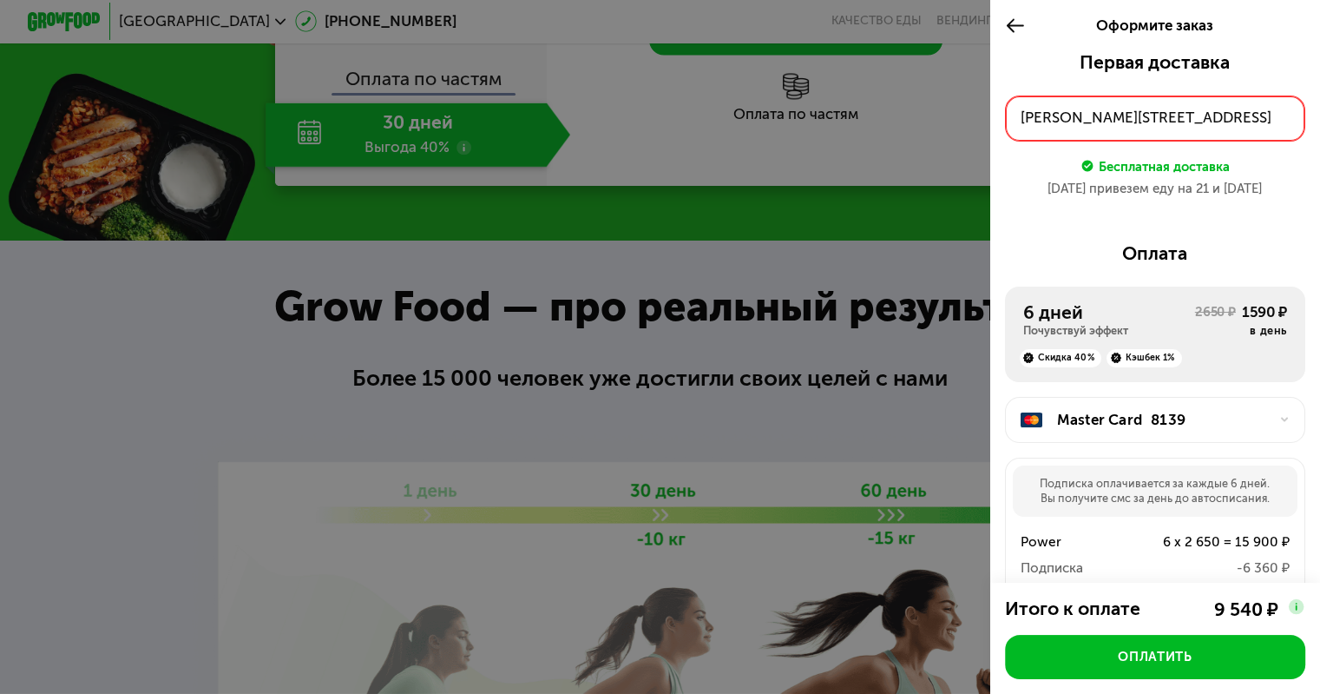
click at [1010, 21] on use at bounding box center [1015, 26] width 17 height 14
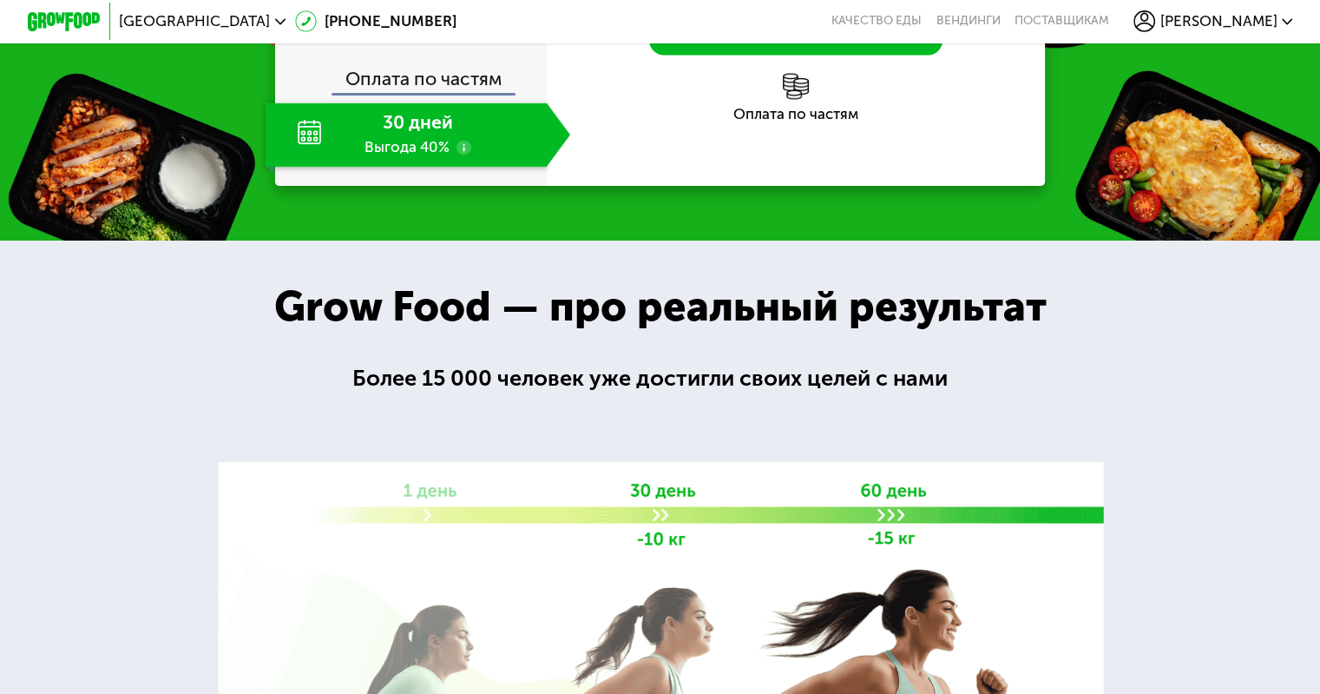
click at [1267, 20] on span "[PERSON_NAME]" at bounding box center [1218, 21] width 117 height 15
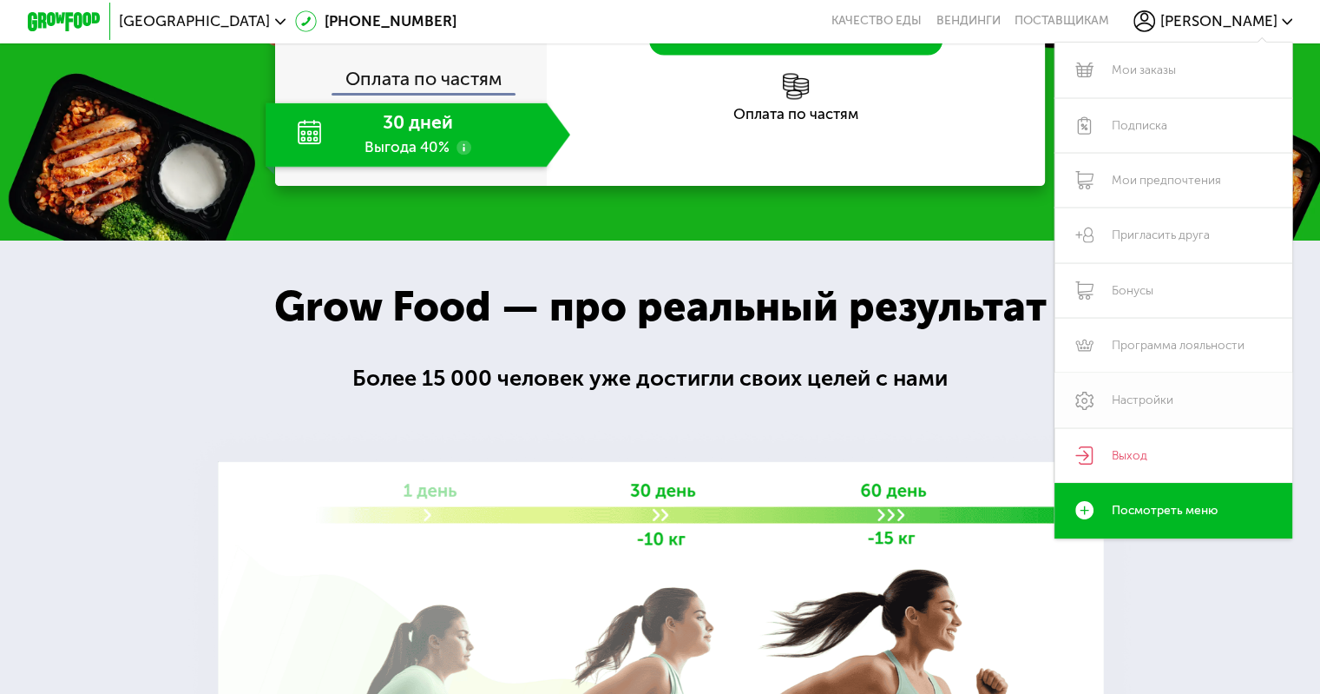
click at [1128, 407] on link "Настройки" at bounding box center [1174, 399] width 239 height 55
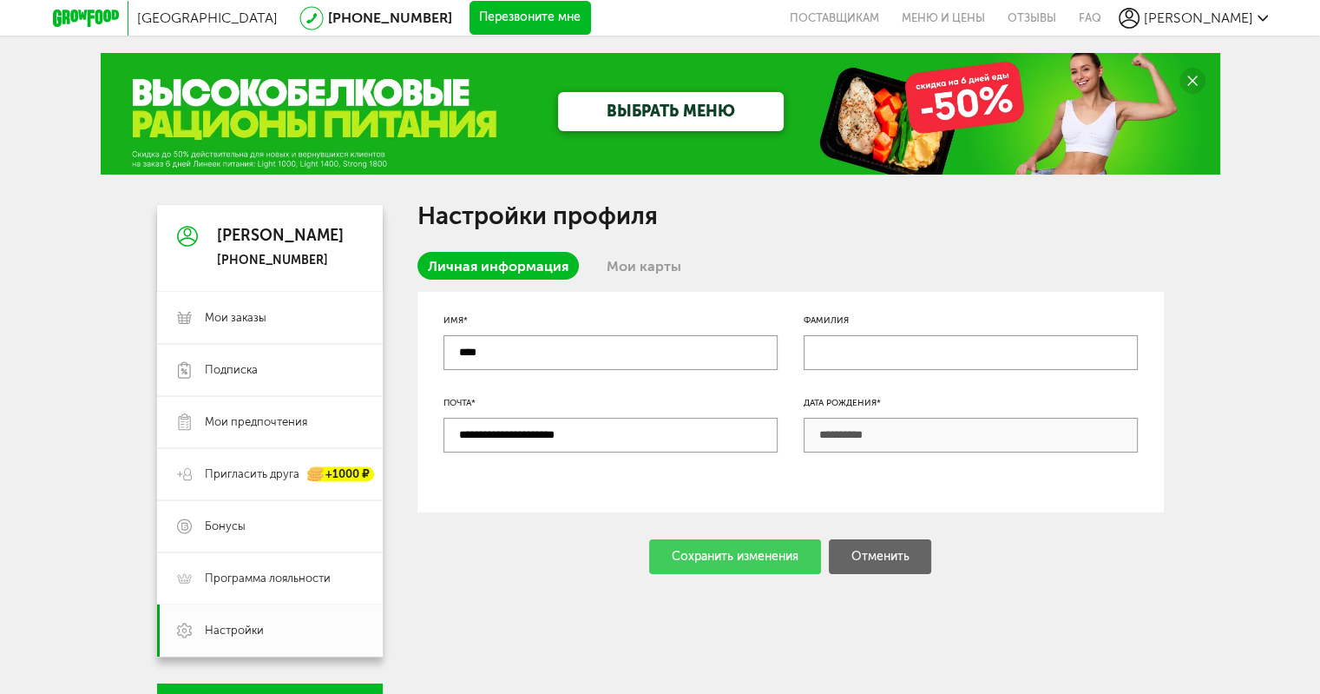
click at [650, 270] on link "Мои карты" at bounding box center [643, 266] width 95 height 28
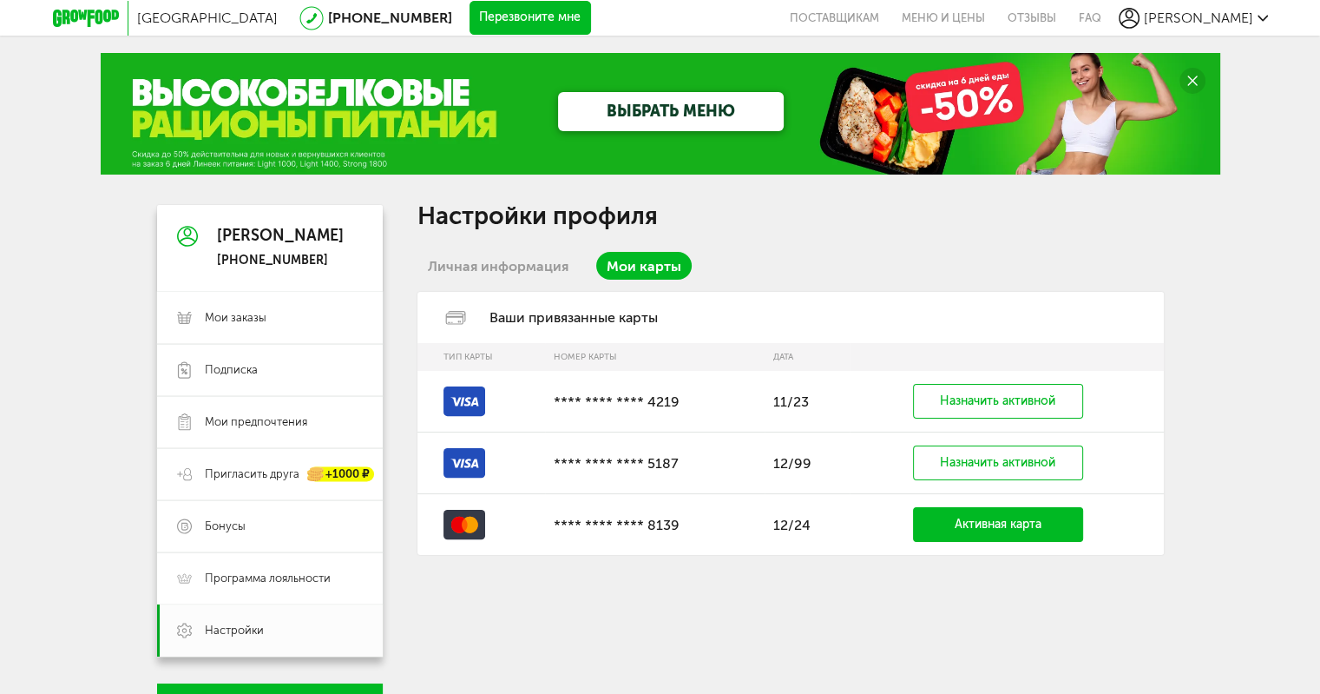
click at [455, 391] on rect at bounding box center [465, 401] width 42 height 30
drag, startPoint x: 470, startPoint y: 406, endPoint x: 997, endPoint y: 464, distance: 530.1
click at [997, 464] on link "Назначить активной" at bounding box center [998, 462] width 170 height 35
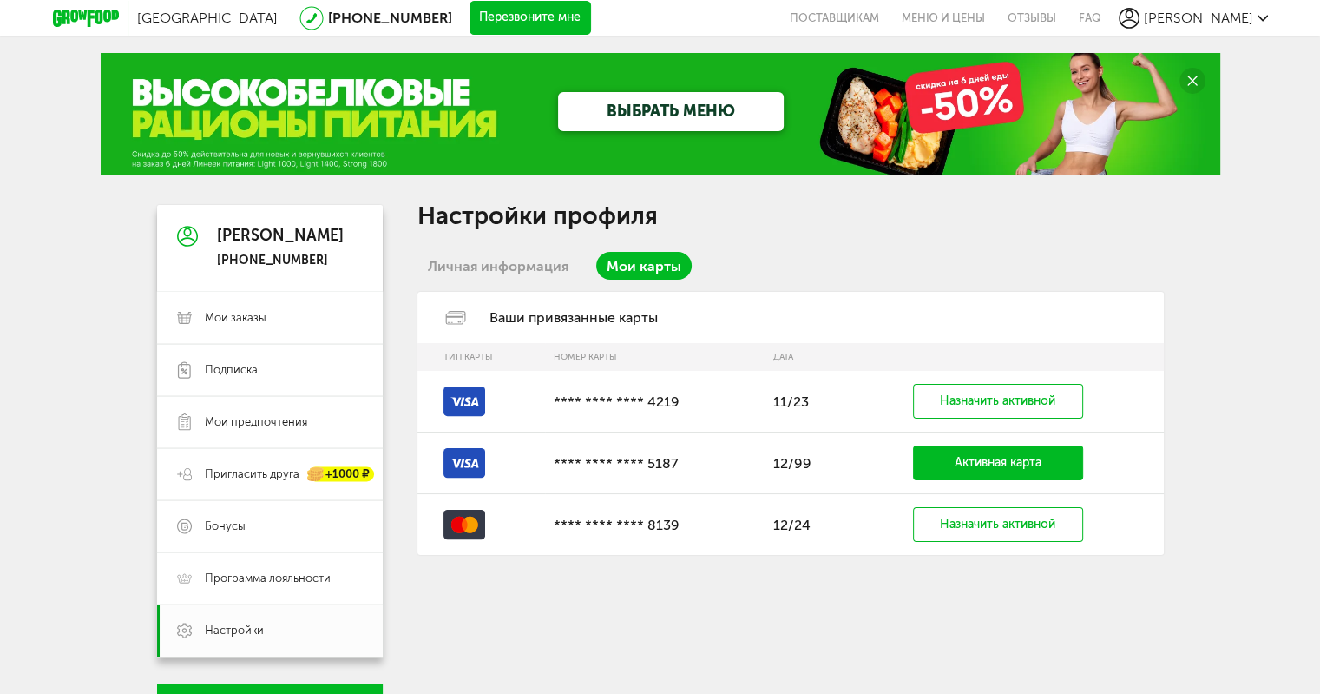
drag, startPoint x: 997, startPoint y: 464, endPoint x: 762, endPoint y: 379, distance: 249.3
click at [762, 379] on td "**** **** **** 4219" at bounding box center [655, 402] width 220 height 62
click at [501, 322] on div "Ваши привязанные карты" at bounding box center [791, 317] width 747 height 51
click at [437, 322] on icon at bounding box center [456, 318] width 42 height 14
click at [466, 319] on icon at bounding box center [456, 318] width 42 height 14
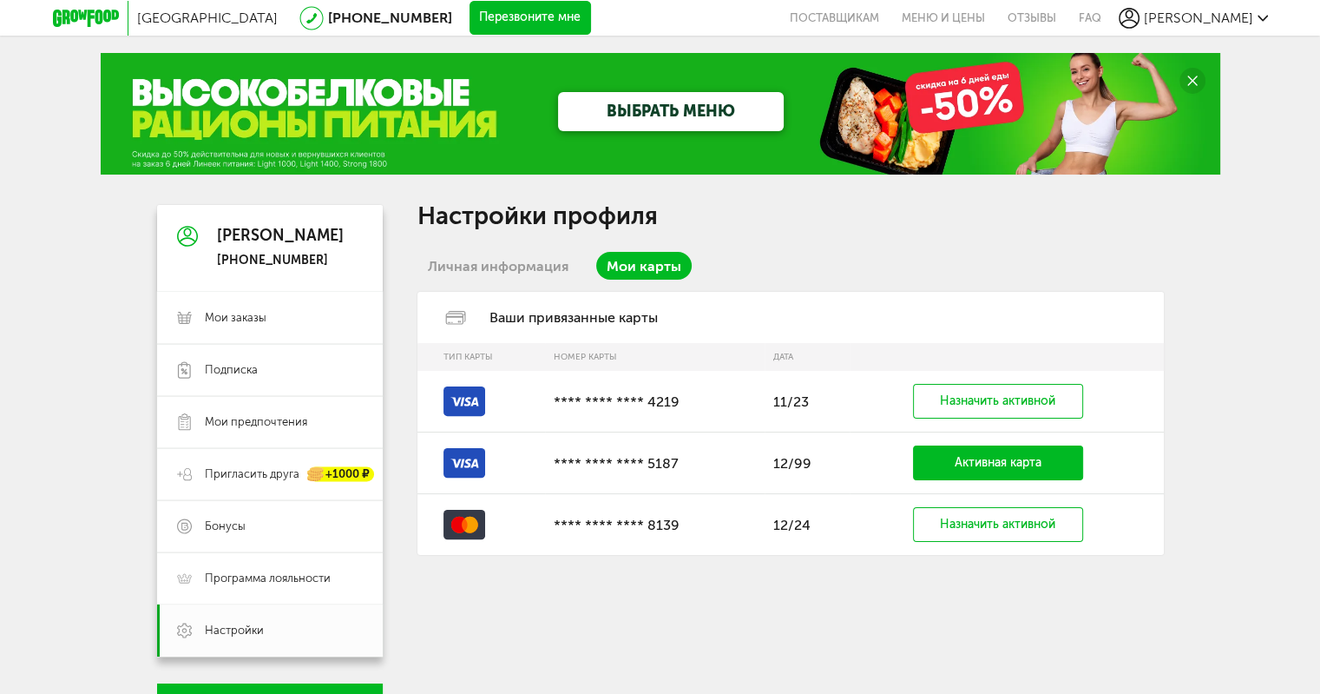
click at [652, 272] on link "Мои карты" at bounding box center [643, 266] width 95 height 28
click at [479, 266] on link "Личная информация" at bounding box center [498, 266] width 161 height 28
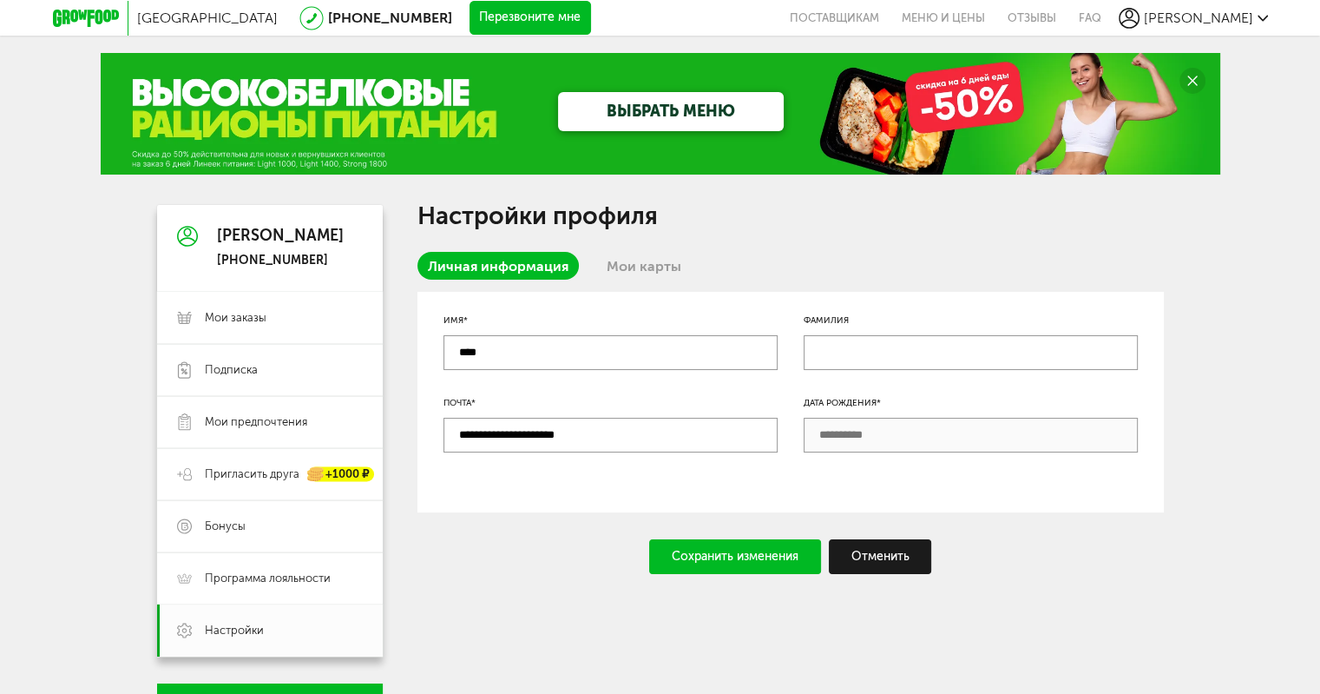
click at [622, 266] on link "Мои карты" at bounding box center [643, 266] width 95 height 28
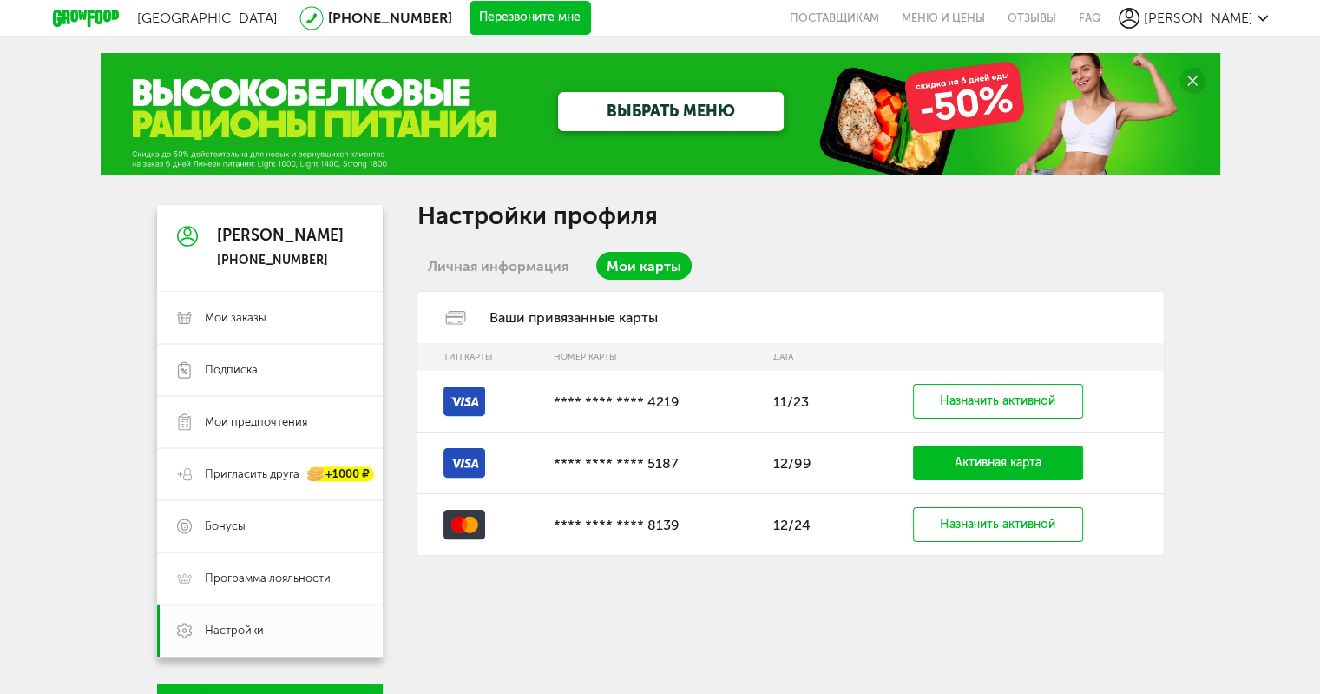
click at [458, 349] on th "Тип карты" at bounding box center [482, 357] width 128 height 28
click at [462, 357] on th "Тип карты" at bounding box center [482, 357] width 128 height 28
click at [455, 307] on div "Ваши привязанные карты" at bounding box center [791, 317] width 747 height 51
click at [464, 315] on icon at bounding box center [456, 318] width 42 height 14
click at [471, 522] on icon at bounding box center [470, 524] width 13 height 16
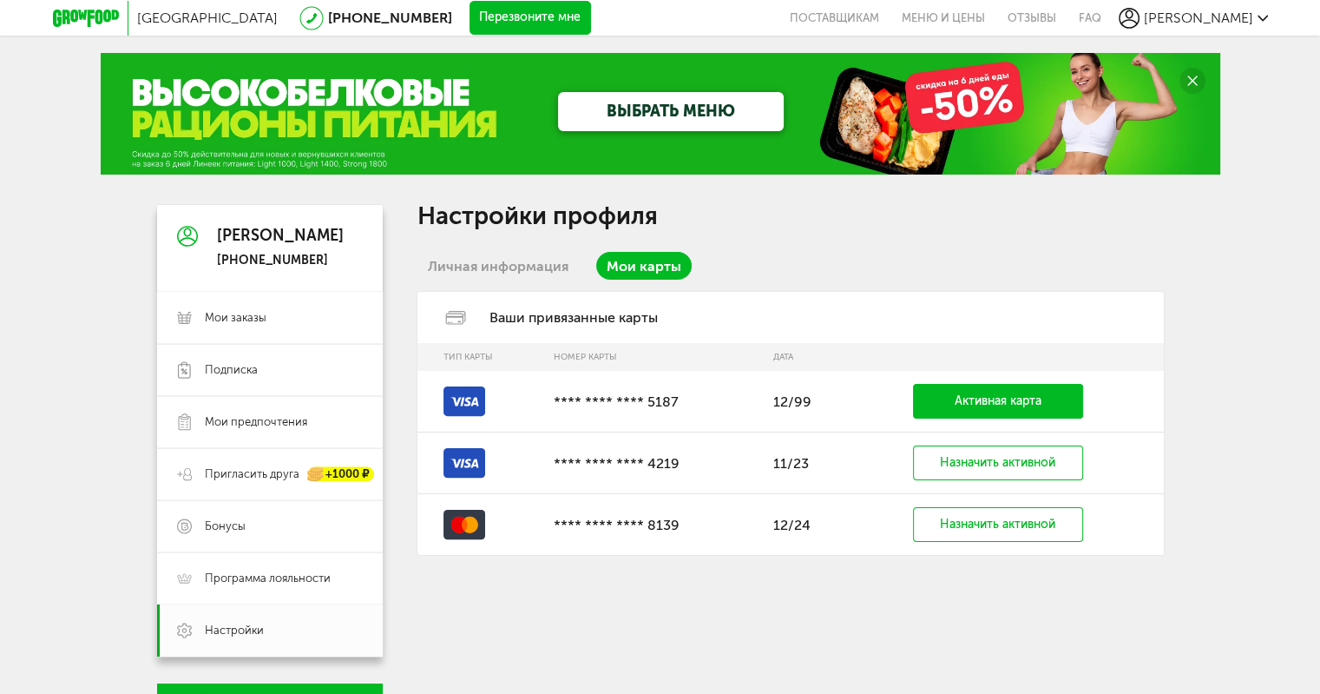
click at [470, 18] on button "Перезвоните мне" at bounding box center [531, 18] width 122 height 35
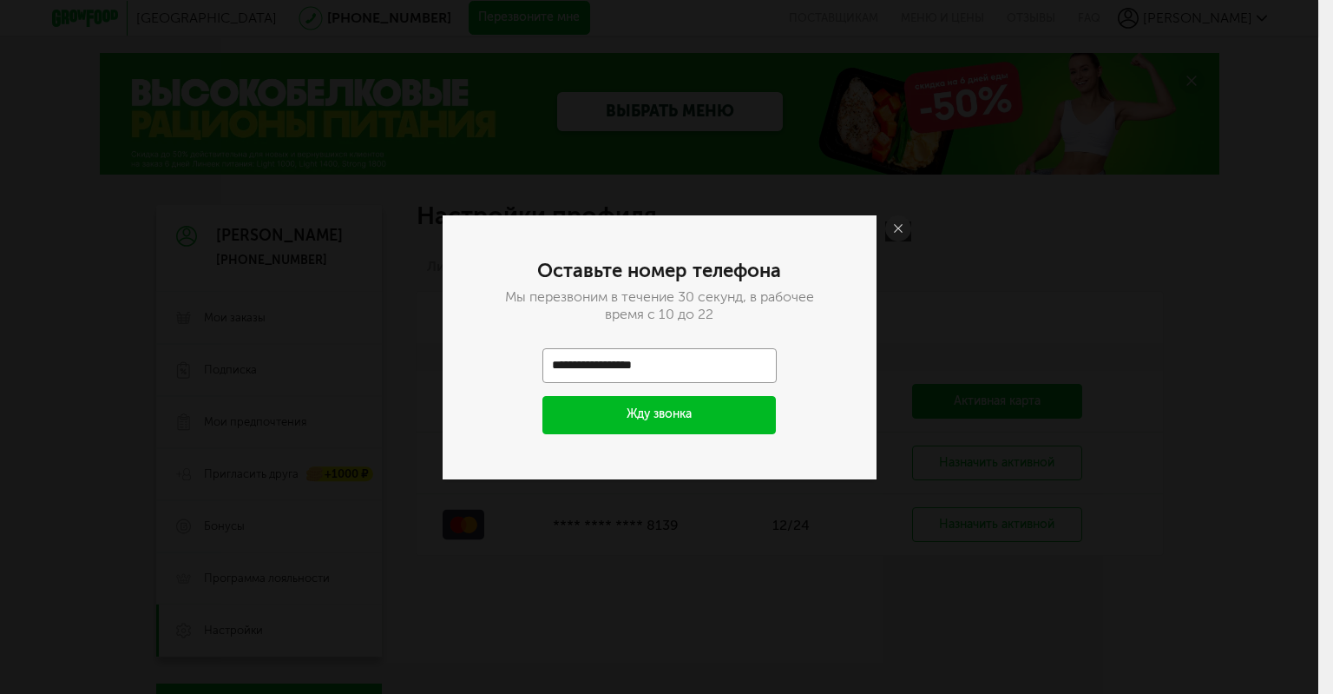
type input "**********"
click at [726, 416] on button "Жду звонка" at bounding box center [660, 415] width 234 height 38
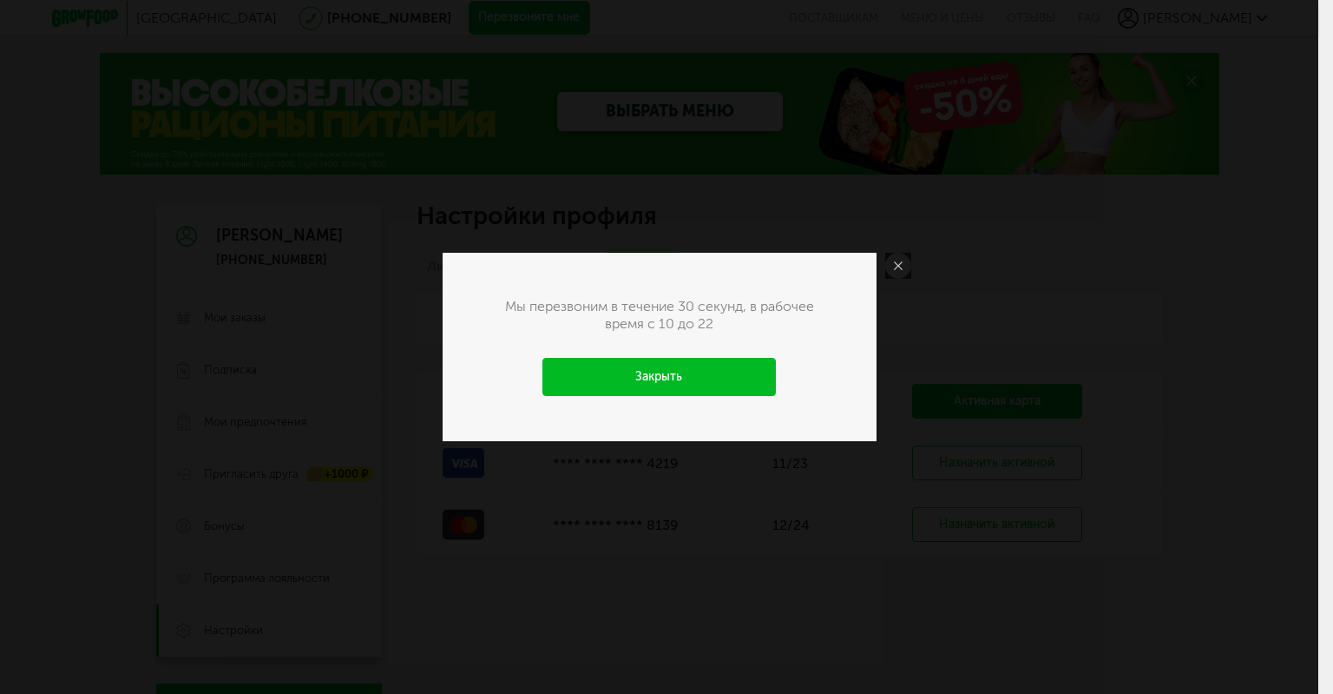
click at [686, 366] on link "Закрыть" at bounding box center [660, 377] width 234 height 38
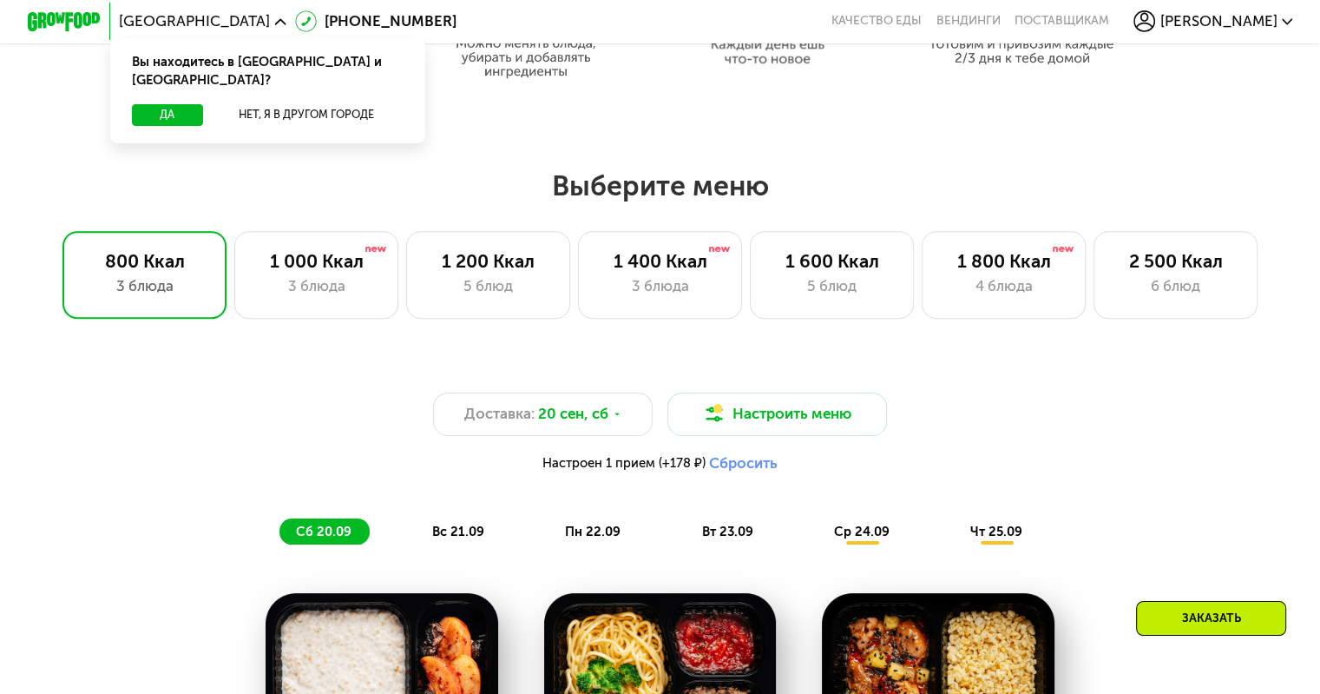
scroll to position [1128, 0]
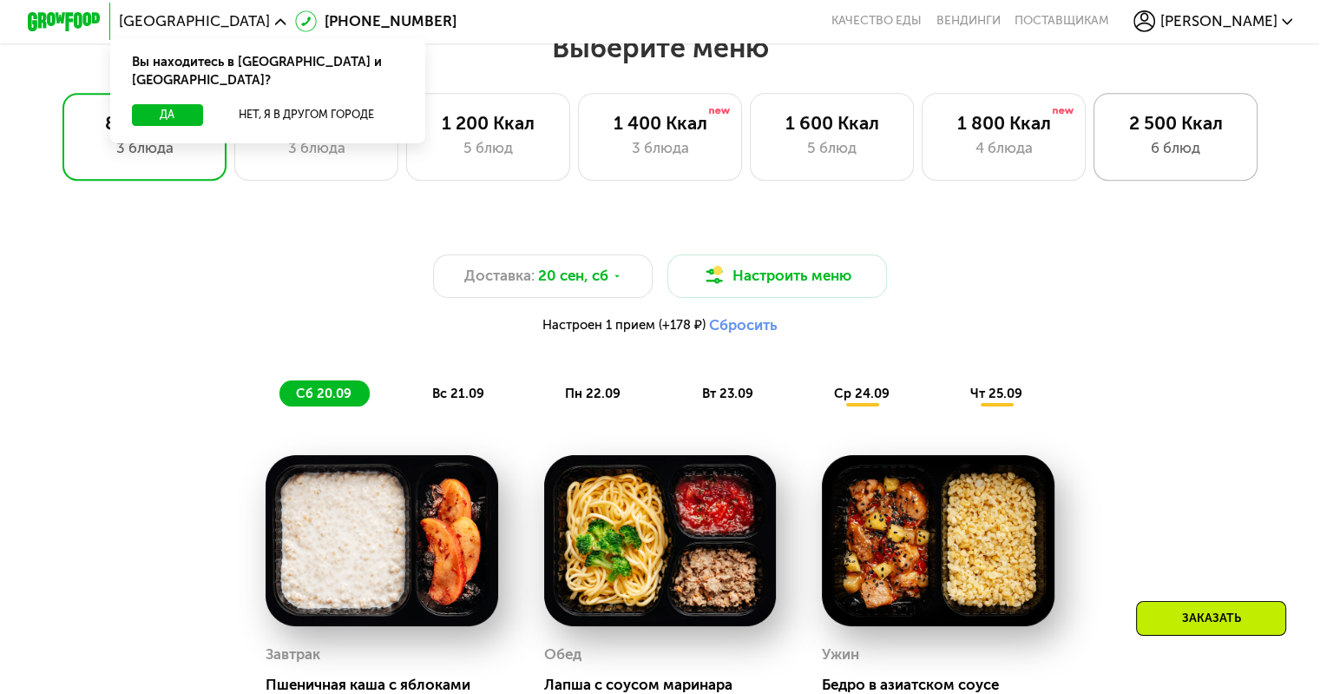
click at [1161, 154] on div "6 блюд" at bounding box center [1176, 148] width 126 height 22
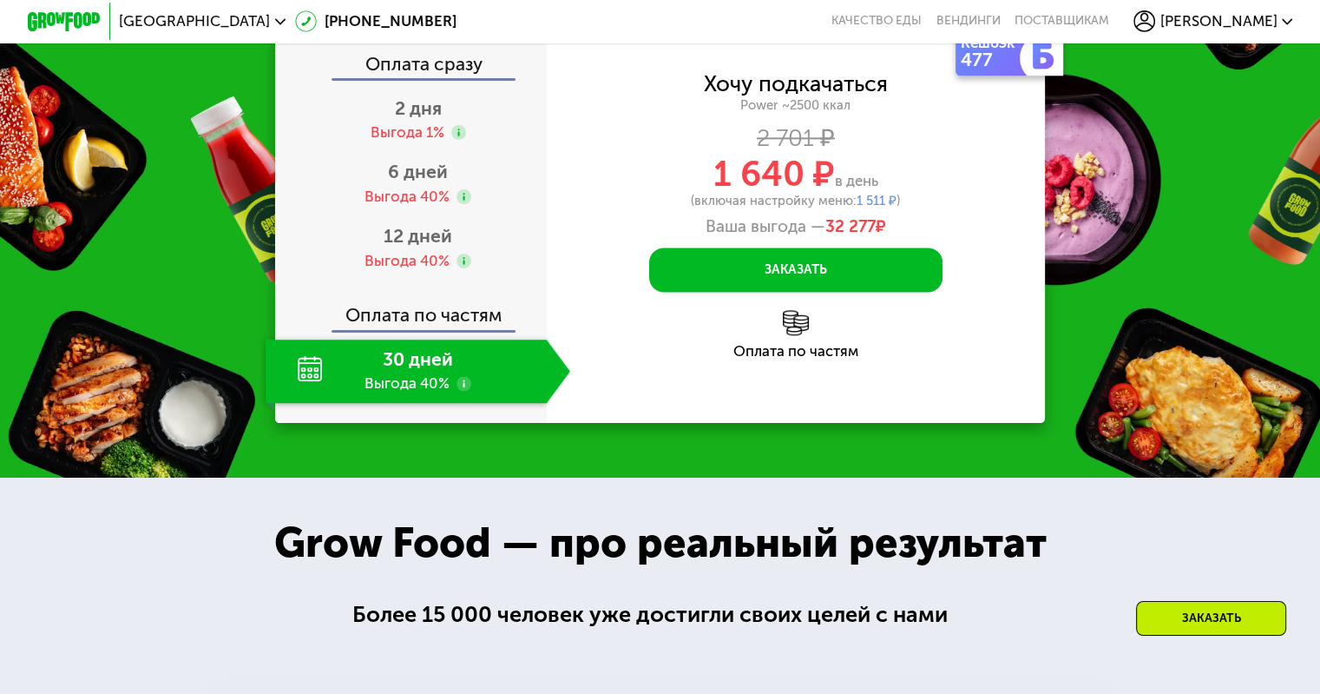
scroll to position [2517, 0]
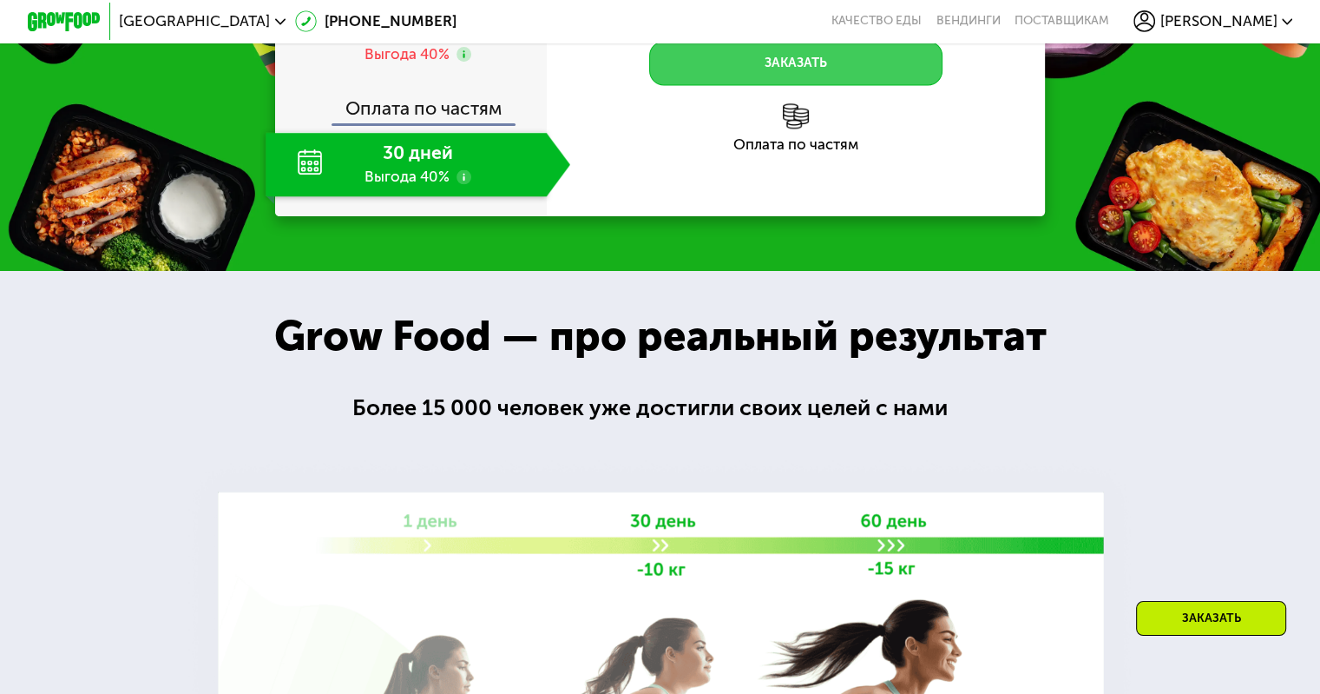
click at [801, 85] on button "Заказать" at bounding box center [795, 63] width 293 height 44
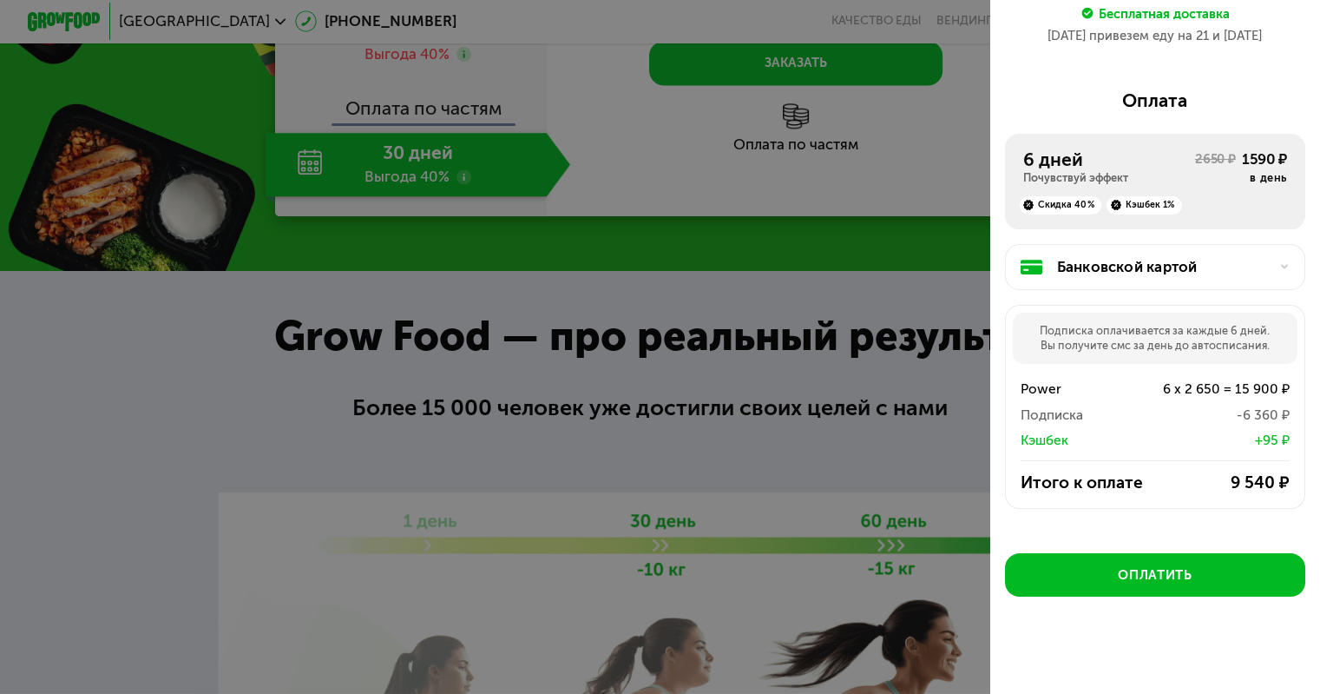
scroll to position [220, 0]
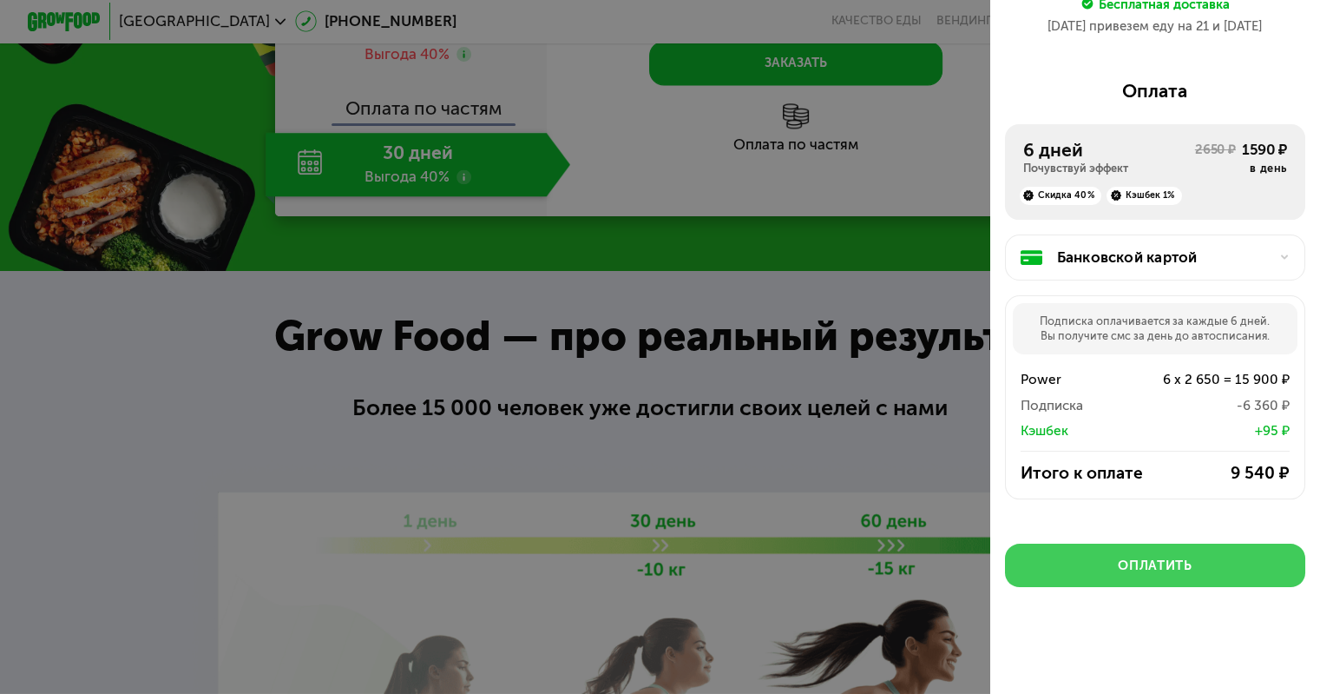
click at [1167, 565] on div "Оплатить" at bounding box center [1155, 565] width 74 height 18
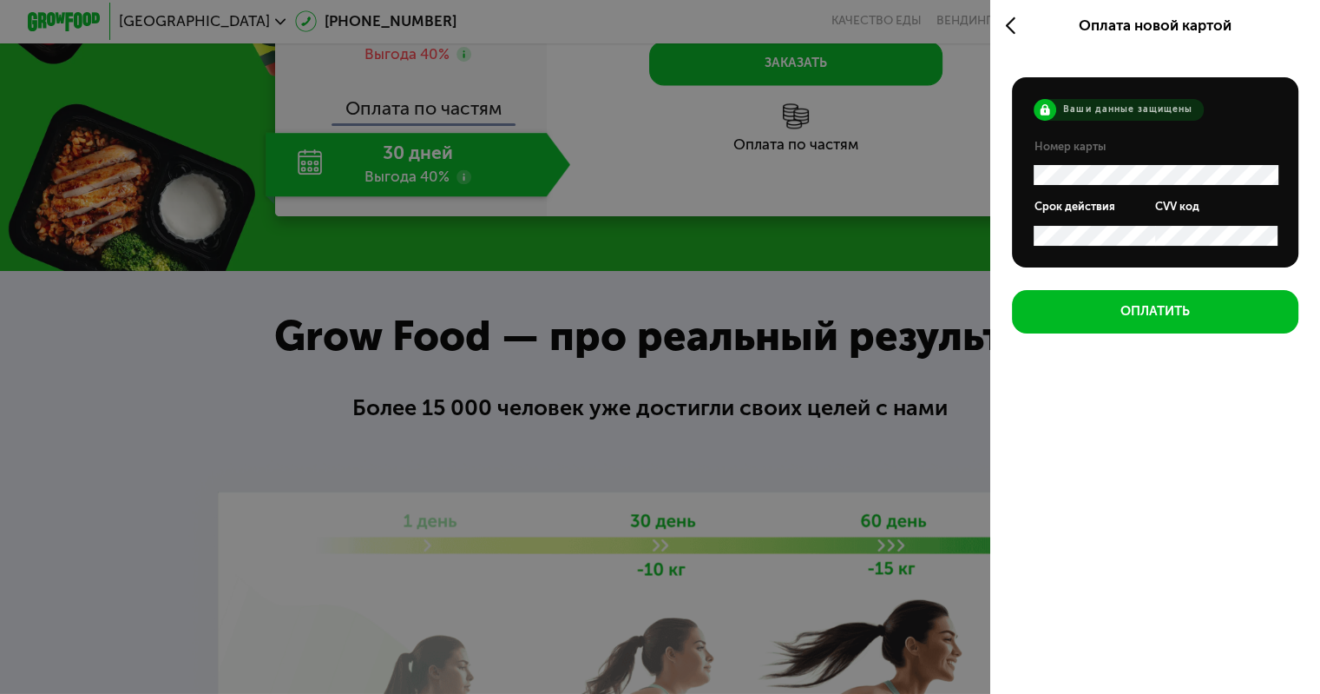
scroll to position [0, 0]
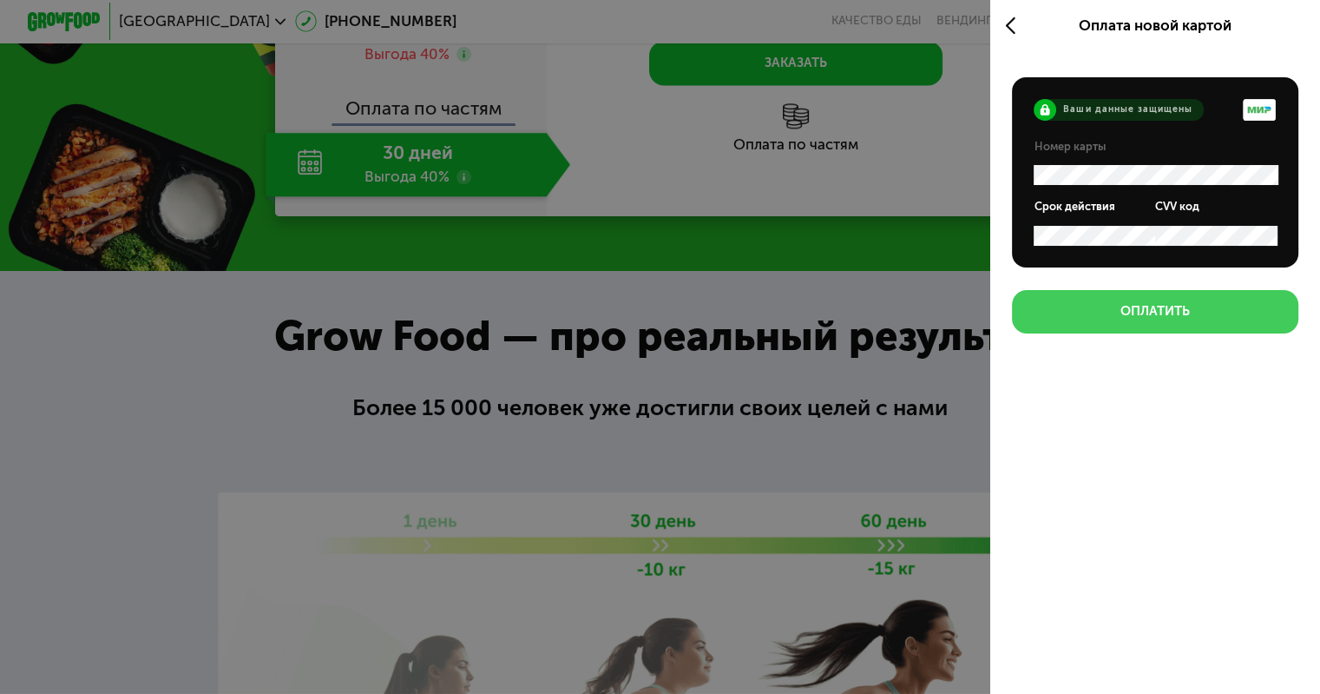
click at [1161, 319] on div "Оплатить" at bounding box center [1155, 311] width 69 height 18
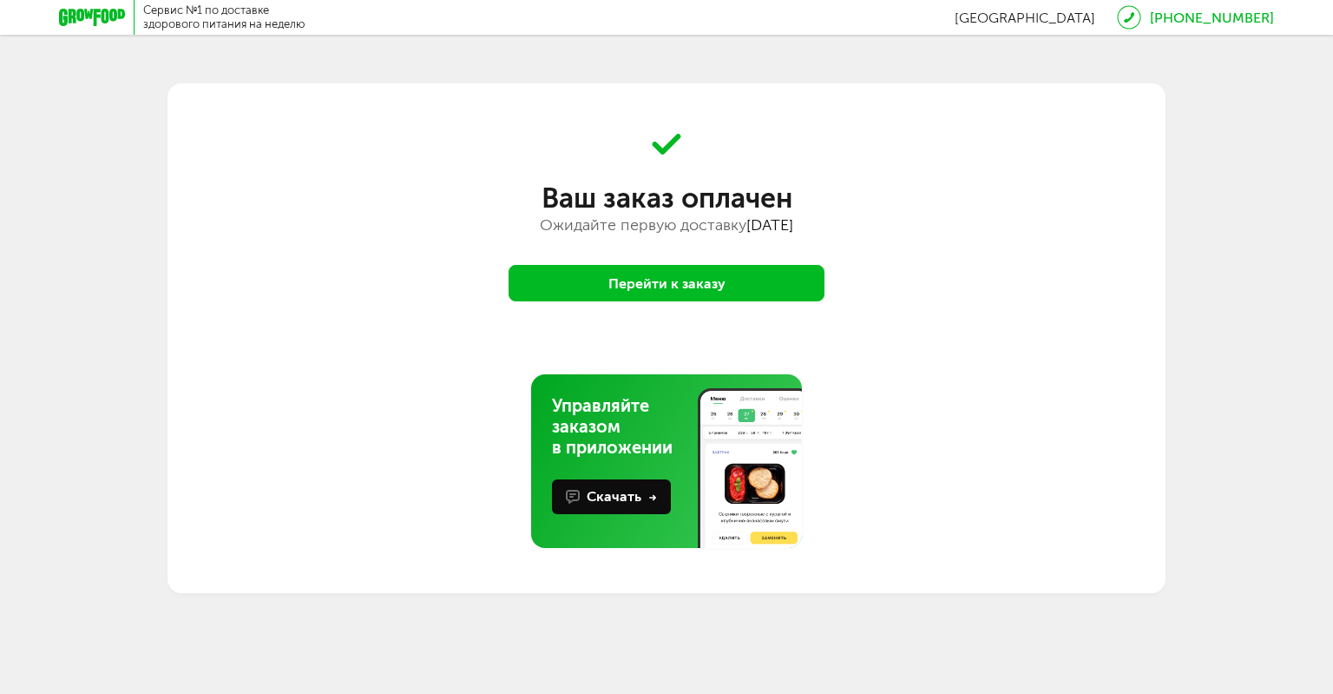
click at [687, 282] on button "Перейти к заказу" at bounding box center [667, 283] width 316 height 36
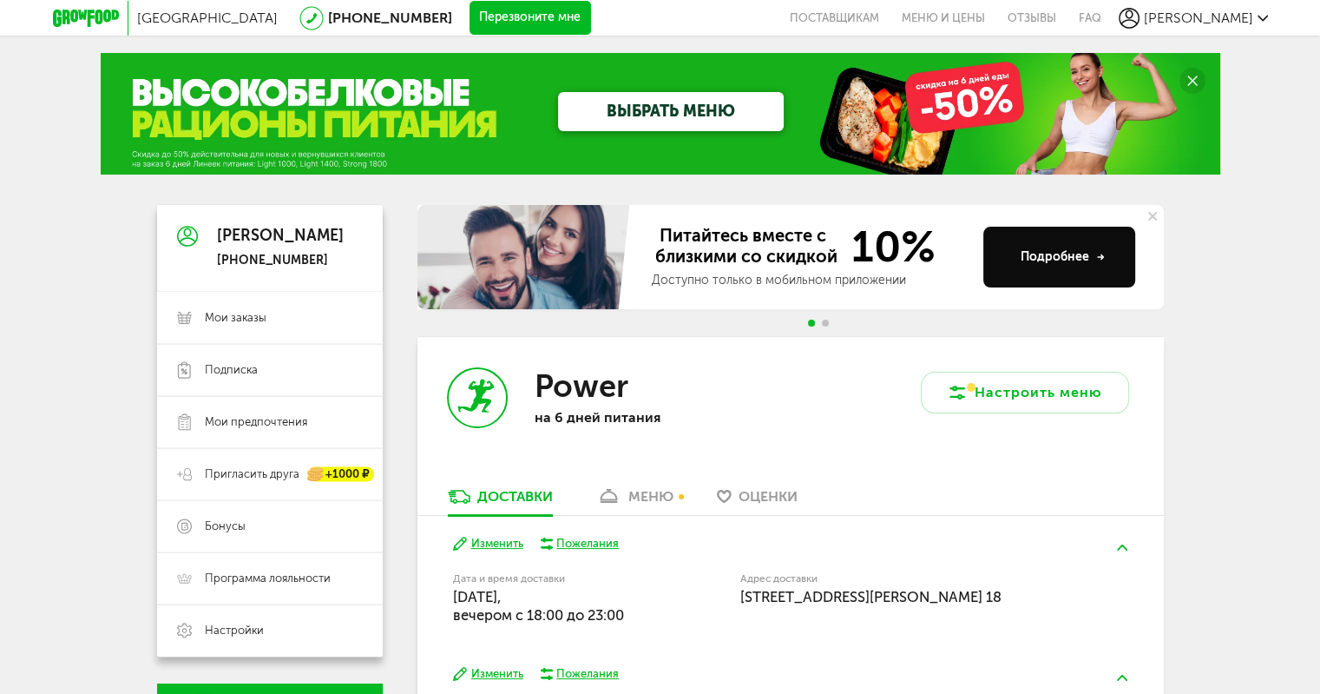
scroll to position [174, 0]
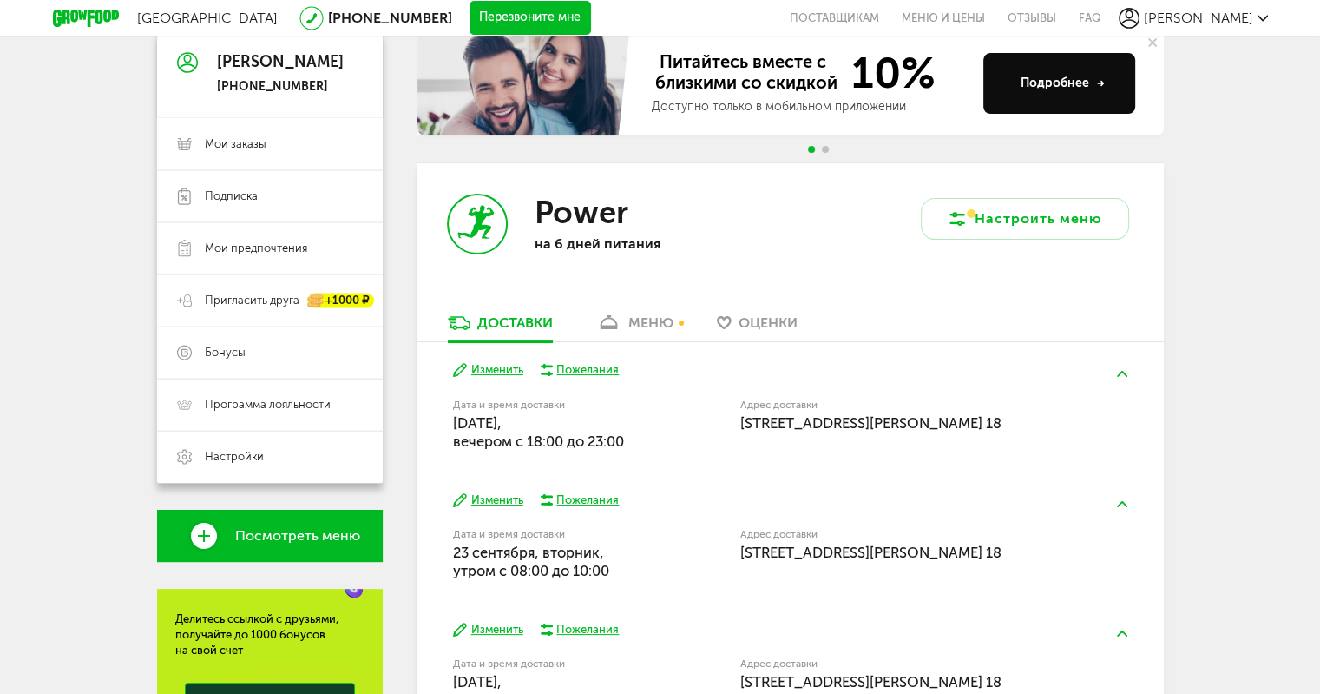
click at [494, 368] on button "Изменить" at bounding box center [488, 370] width 70 height 16
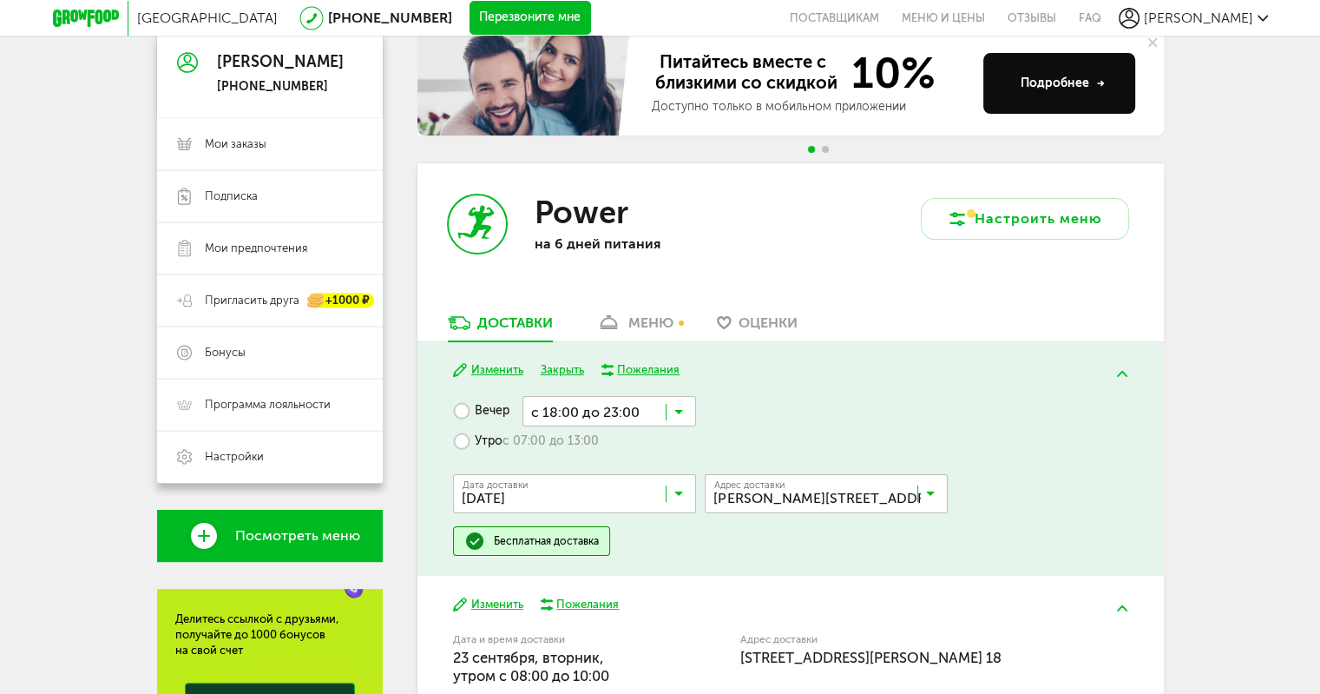
click at [487, 442] on label "Утро с 07:00 до 13:00" at bounding box center [526, 441] width 146 height 30
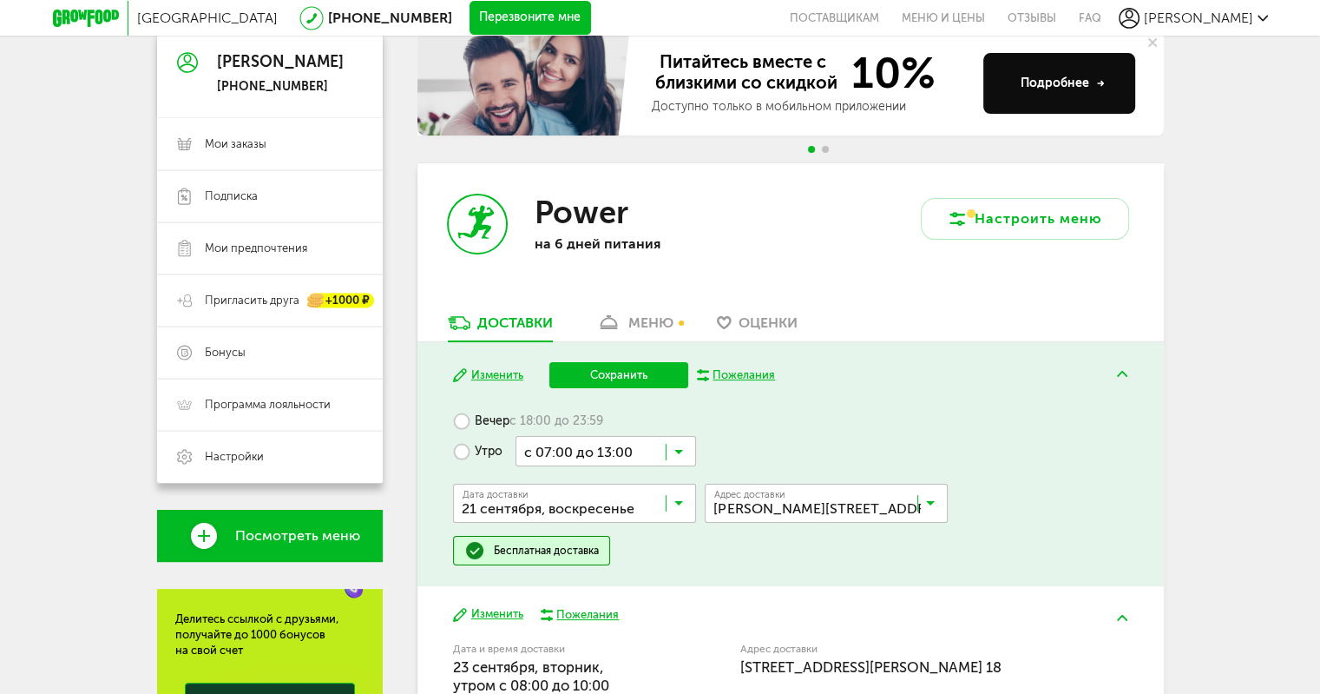
click at [681, 451] on icon at bounding box center [678, 455] width 9 height 17
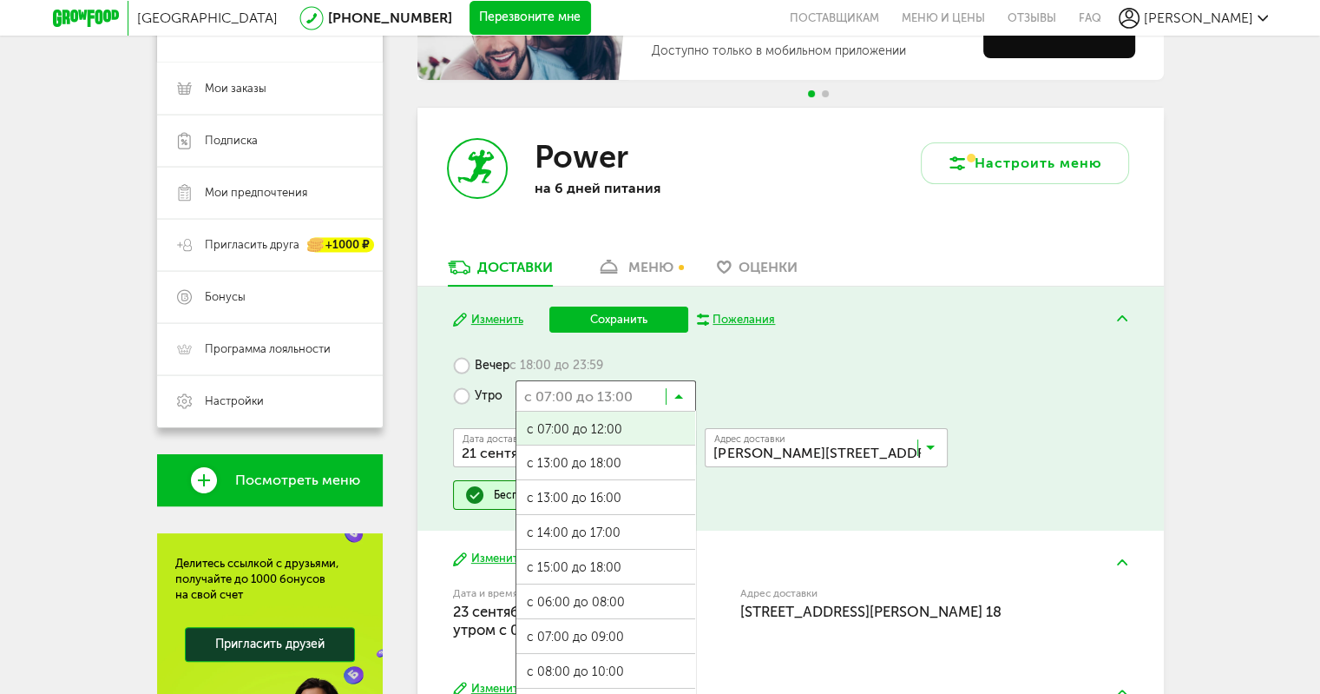
scroll to position [260, 0]
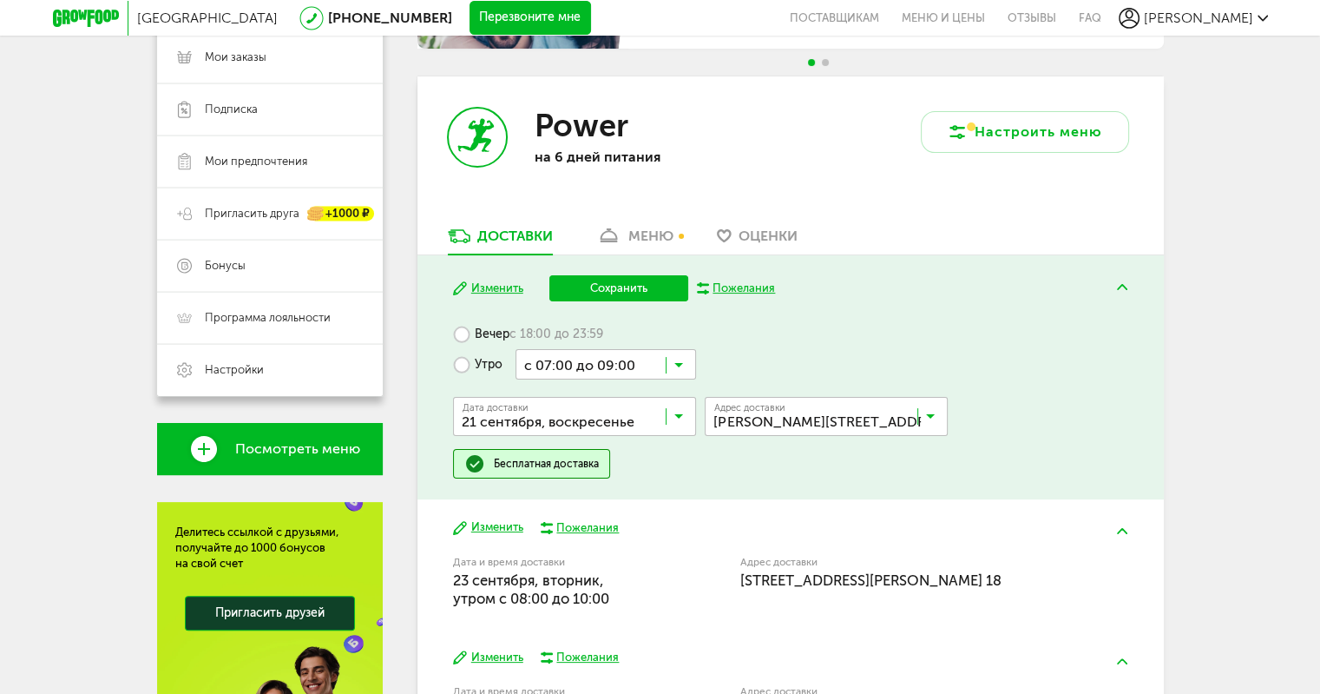
click at [601, 603] on span "с 07:00 до 09:00" at bounding box center [605, 606] width 179 height 36
click at [628, 292] on button "Сохранить" at bounding box center [618, 288] width 139 height 26
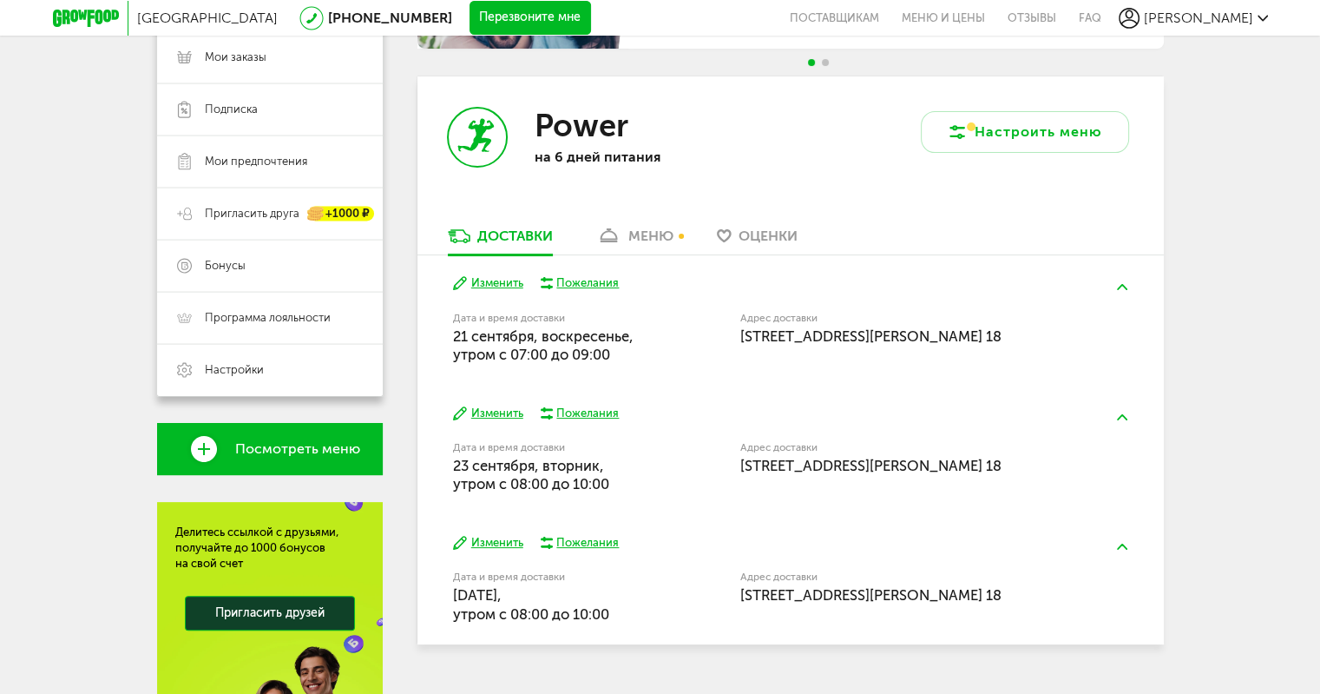
click at [485, 279] on button "Изменить" at bounding box center [488, 283] width 70 height 16
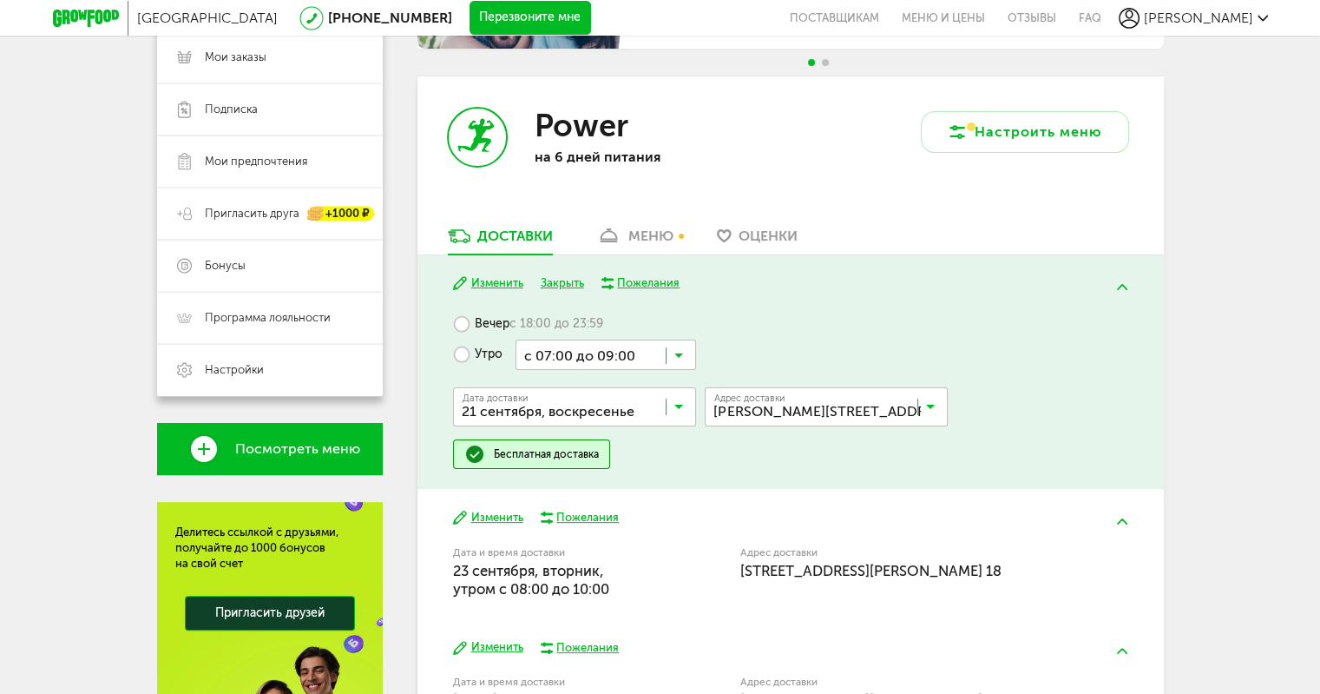
click at [490, 322] on label "Вечер с 18:00 до 23:59" at bounding box center [528, 324] width 150 height 30
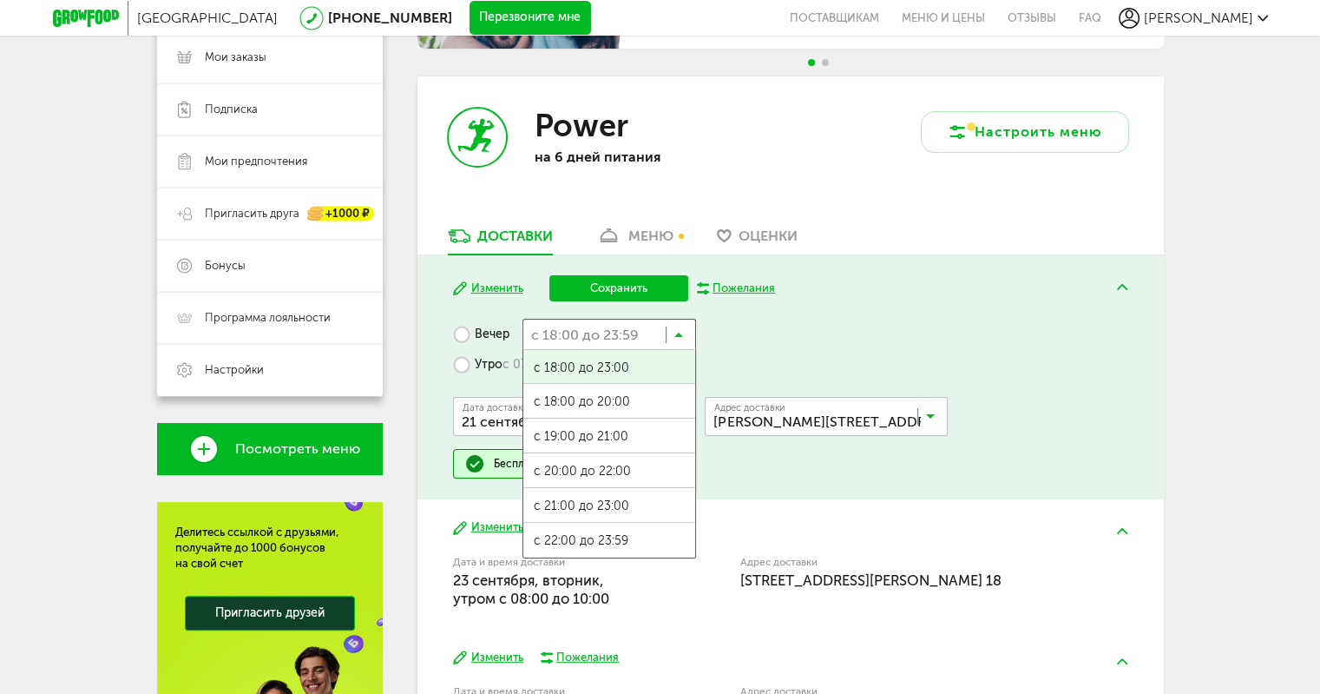
click at [684, 342] on input "Search for option" at bounding box center [610, 334] width 174 height 30
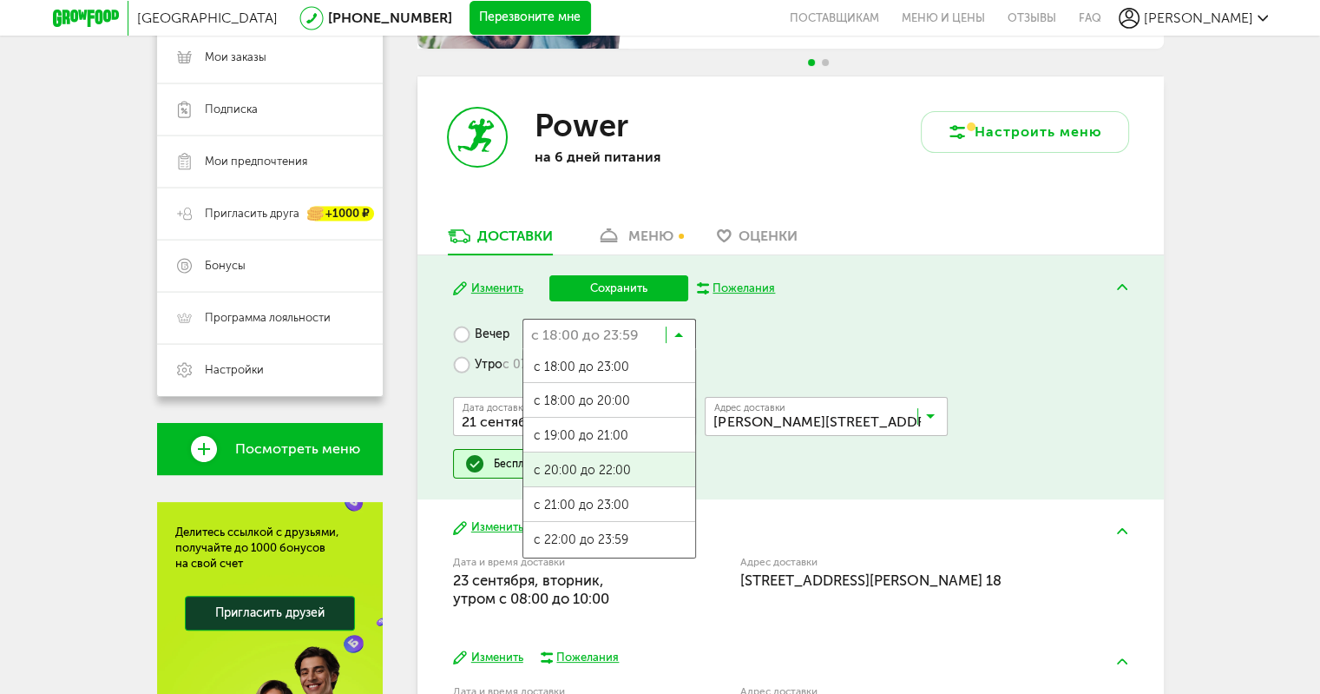
scroll to position [0, 0]
click at [626, 475] on span "с 20:00 до 22:00" at bounding box center [609, 471] width 172 height 36
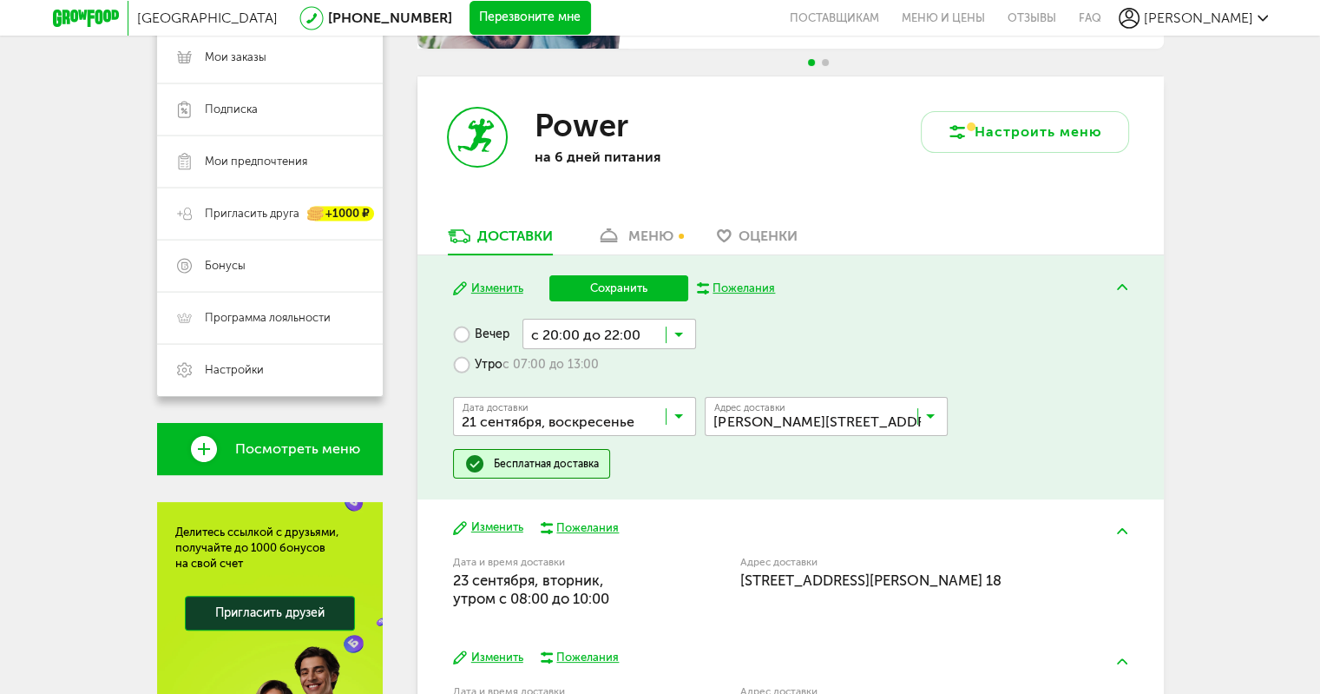
click at [630, 291] on button "Сохранить" at bounding box center [618, 288] width 139 height 26
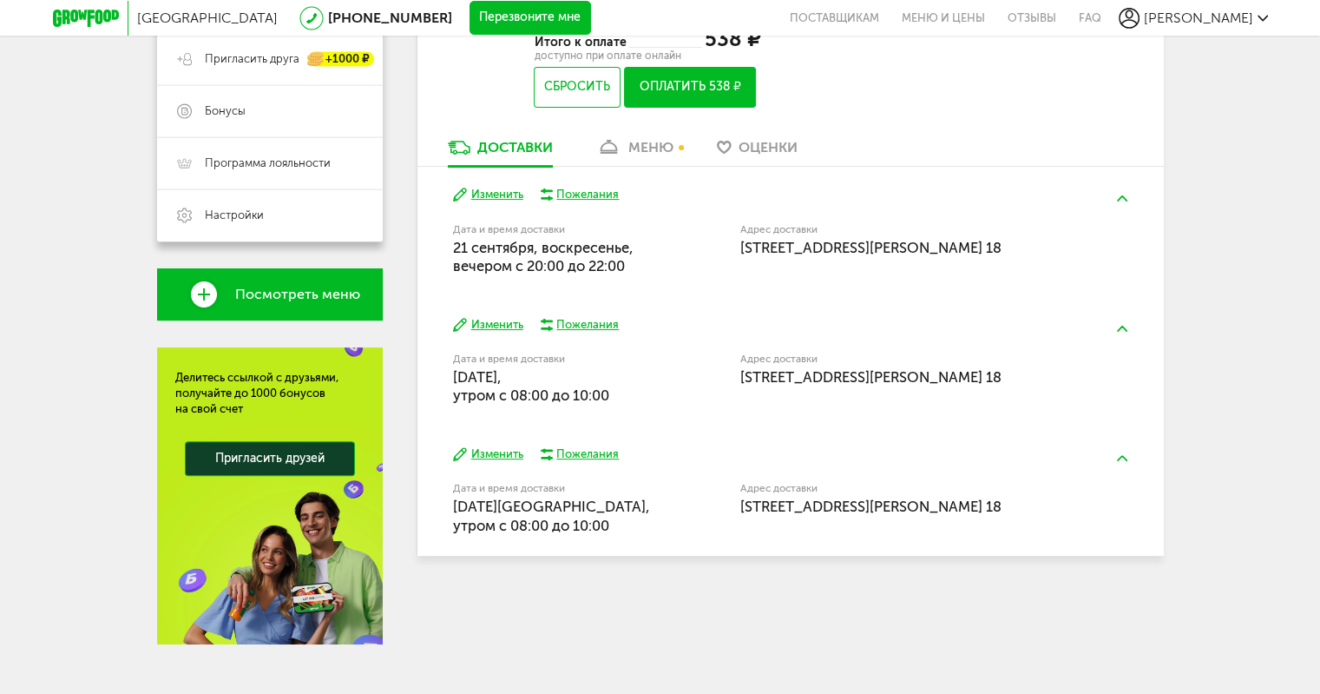
scroll to position [434, 0]
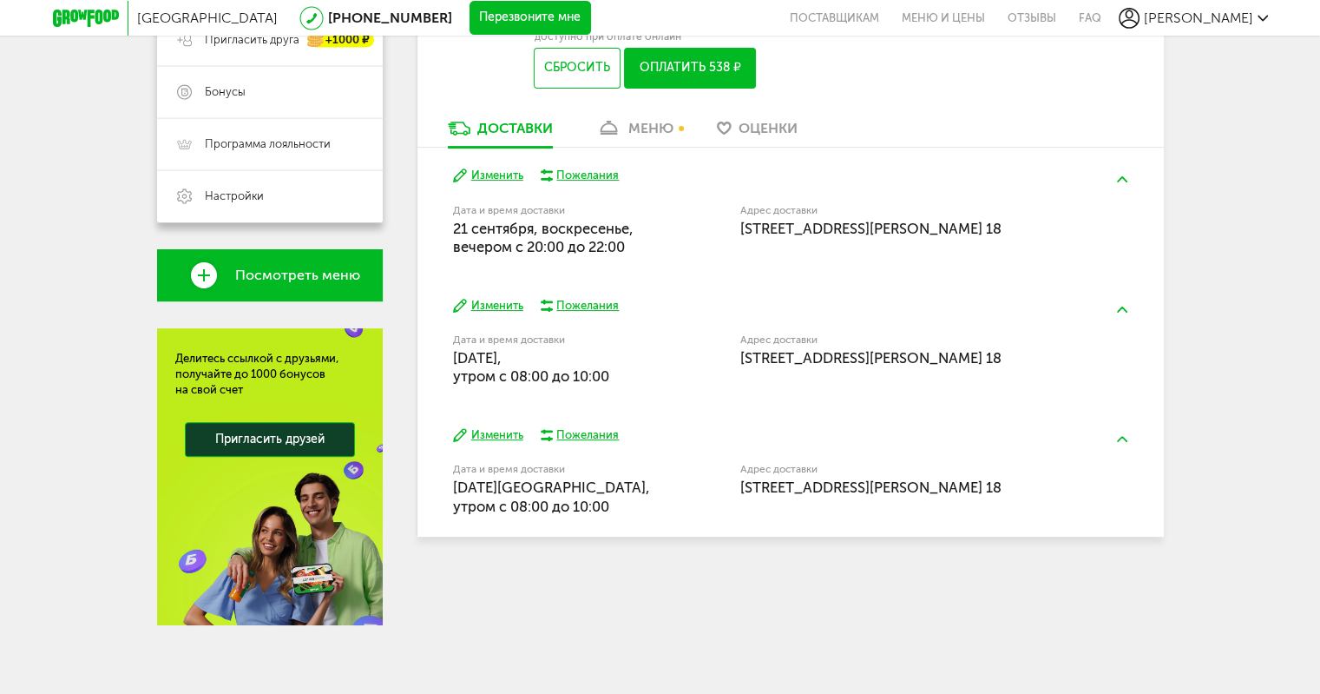
click at [483, 301] on button "Изменить" at bounding box center [488, 306] width 70 height 16
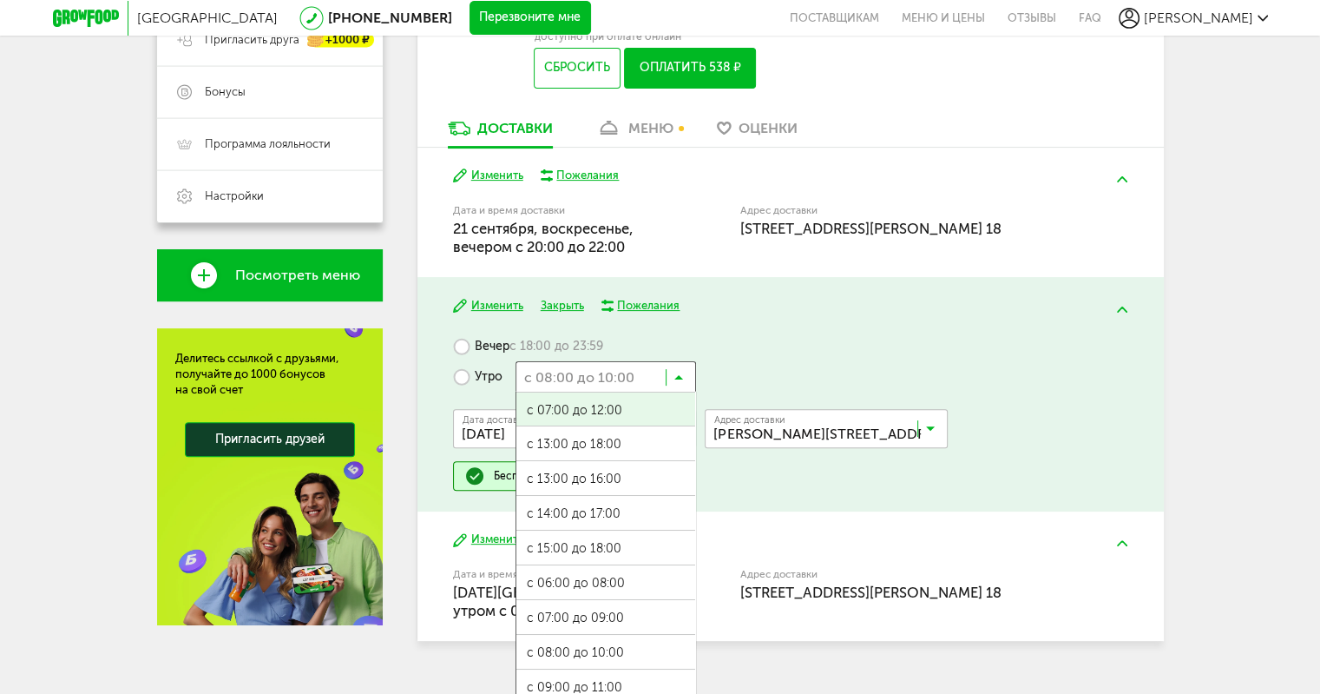
click at [684, 372] on input "Search for option" at bounding box center [606, 376] width 181 height 30
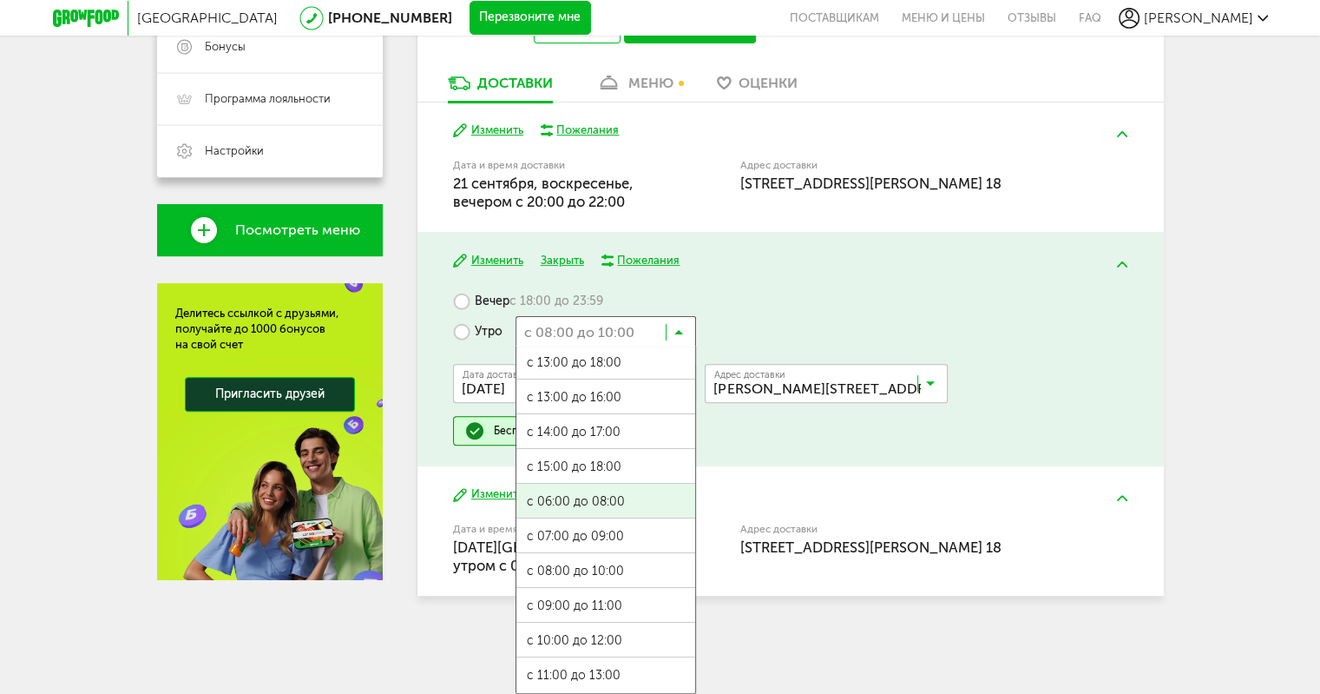
scroll to position [0, 0]
click at [622, 499] on ul "с 07:00 до 12:00 с 13:00 до 18:00 с 13:00 до 16:00 с 14:00 до 17:00 с 15:00 до …" at bounding box center [606, 519] width 181 height 347
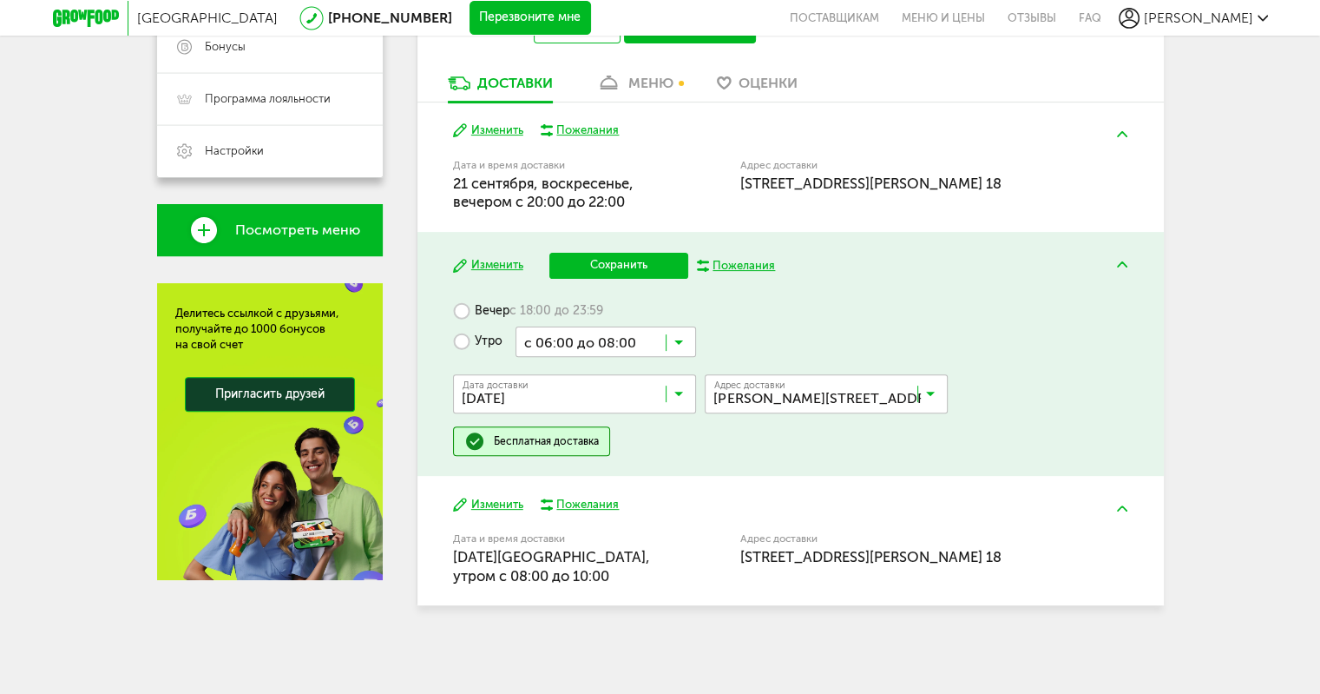
click at [610, 260] on button "Сохранить" at bounding box center [618, 266] width 139 height 26
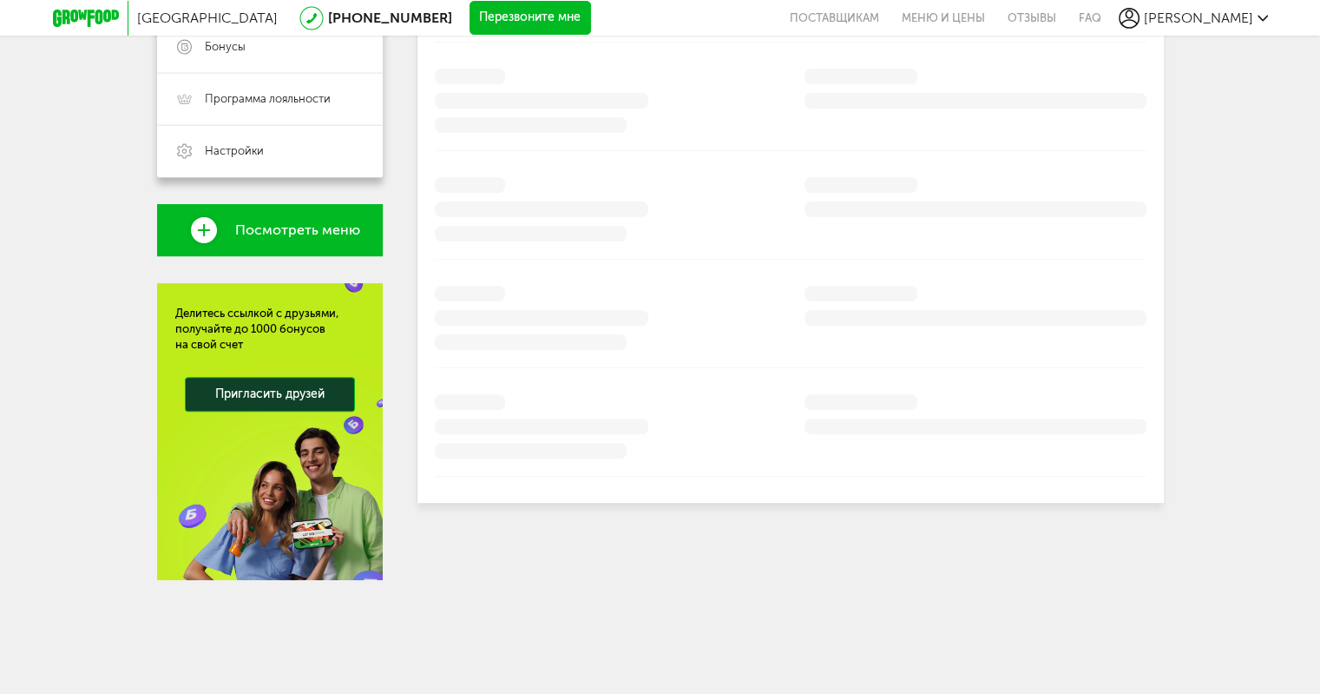
scroll to position [434, 0]
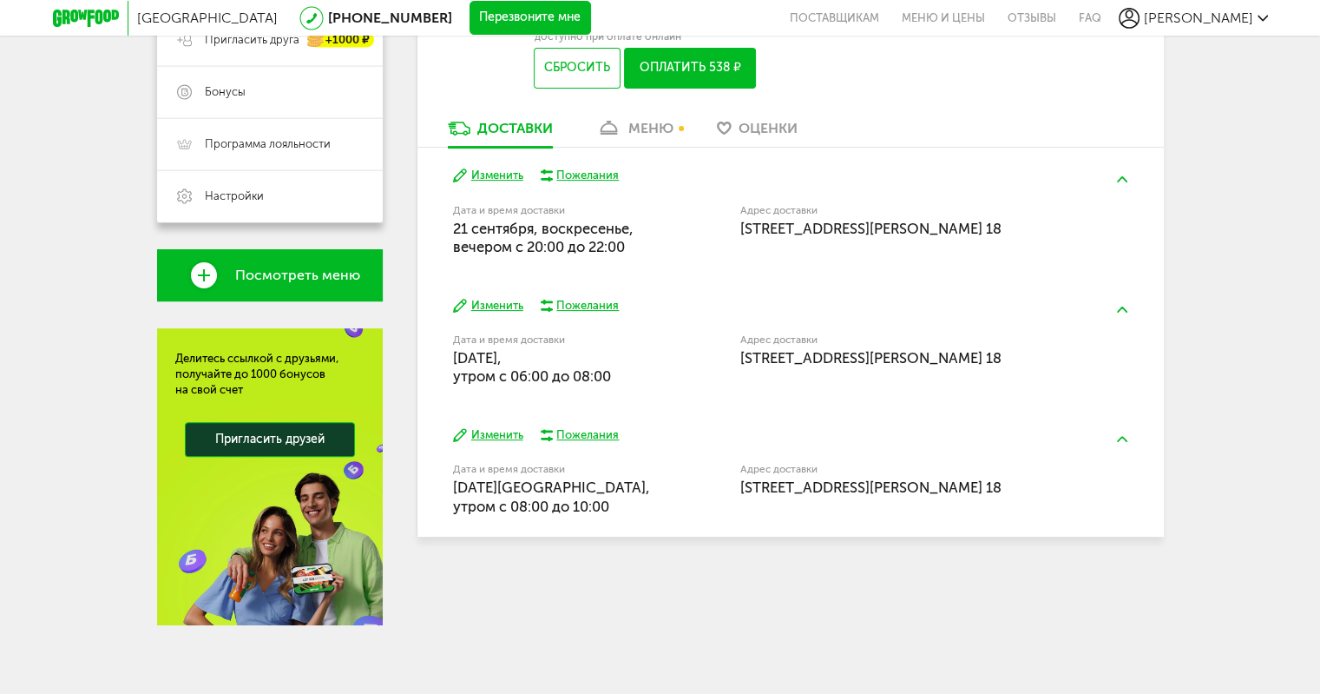
click at [486, 437] on button "Изменить" at bounding box center [488, 435] width 70 height 16
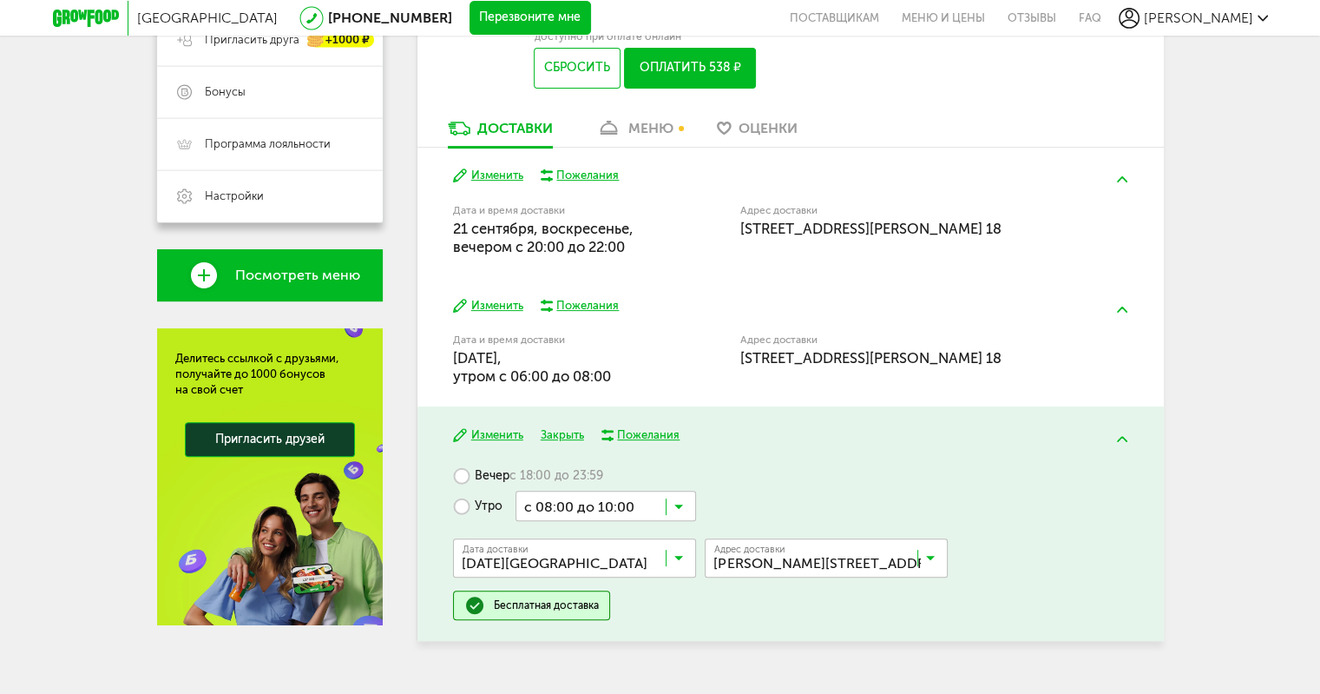
click at [685, 503] on input "Search for option" at bounding box center [606, 505] width 181 height 30
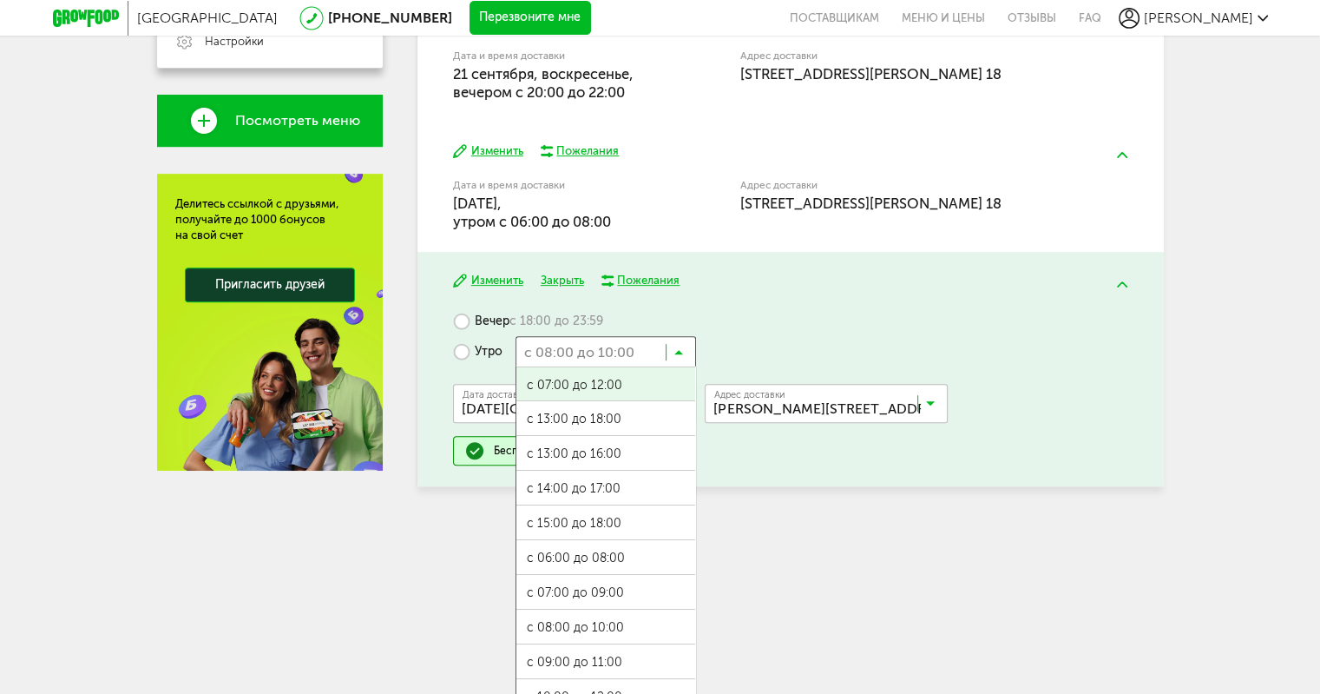
scroll to position [608, 0]
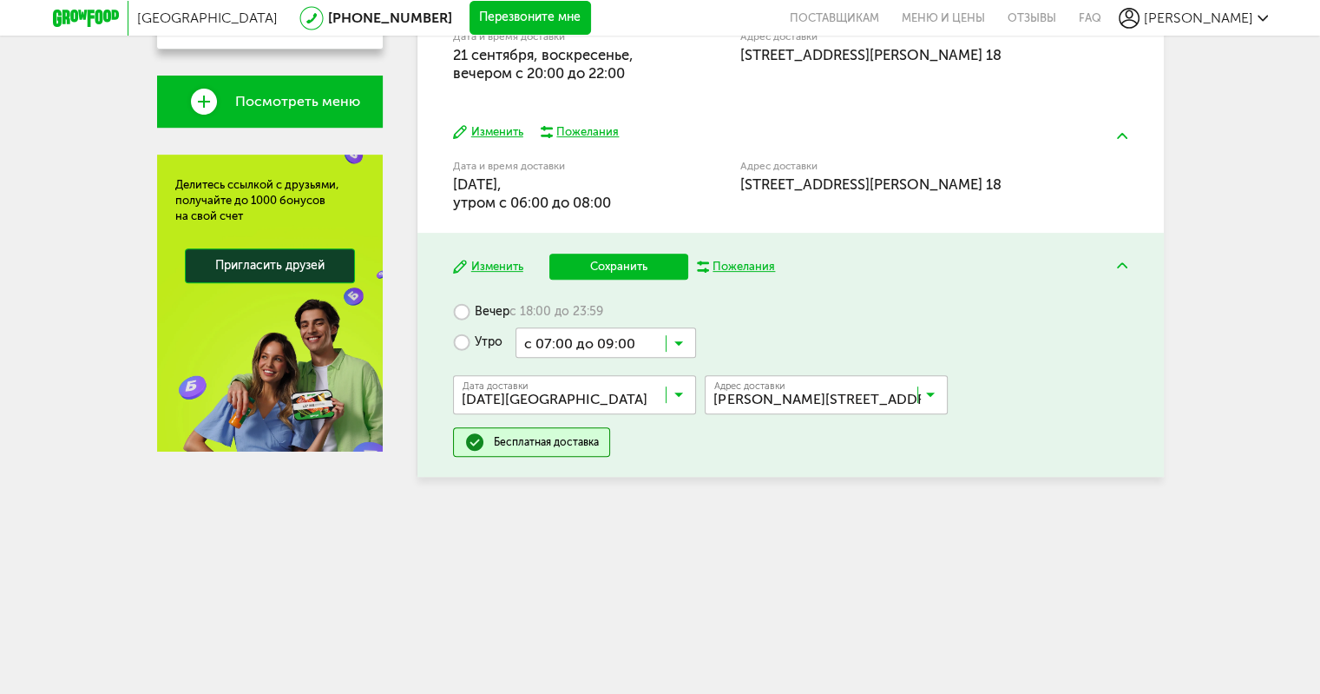
click at [614, 576] on span "с 07:00 до 09:00" at bounding box center [605, 584] width 179 height 36
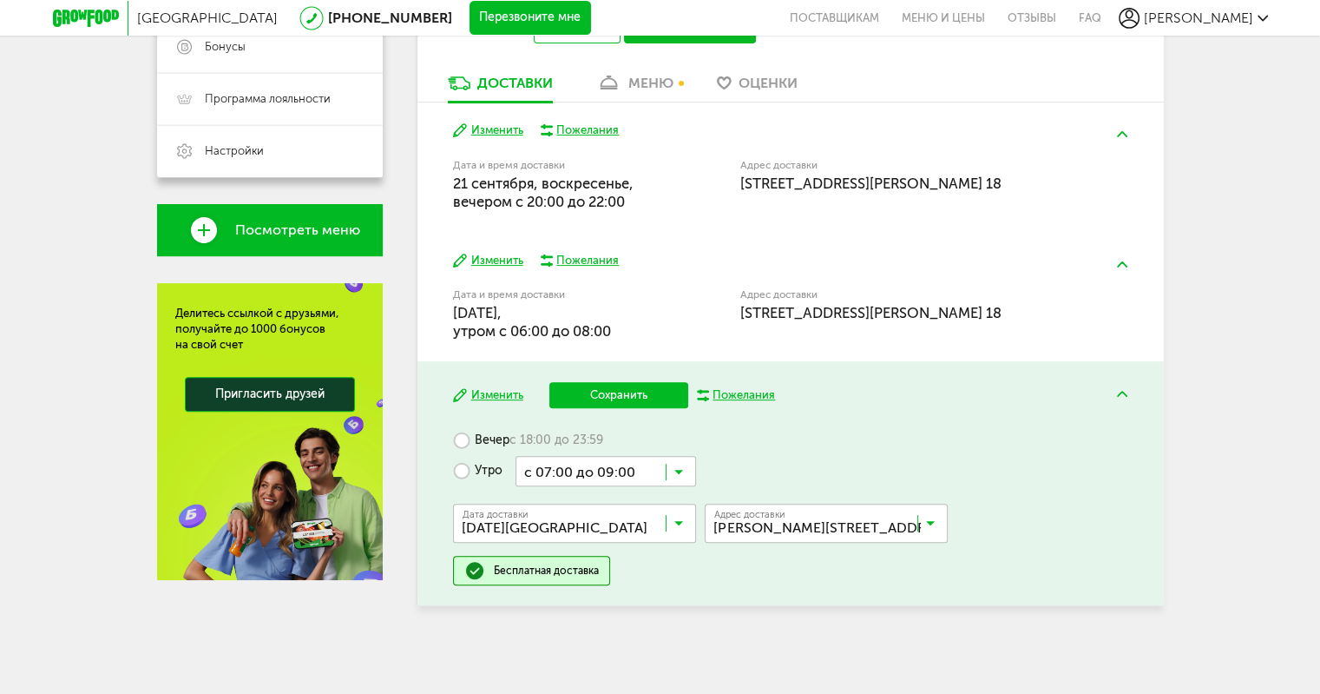
scroll to position [479, 0]
click at [610, 392] on button "Сохранить" at bounding box center [618, 395] width 139 height 26
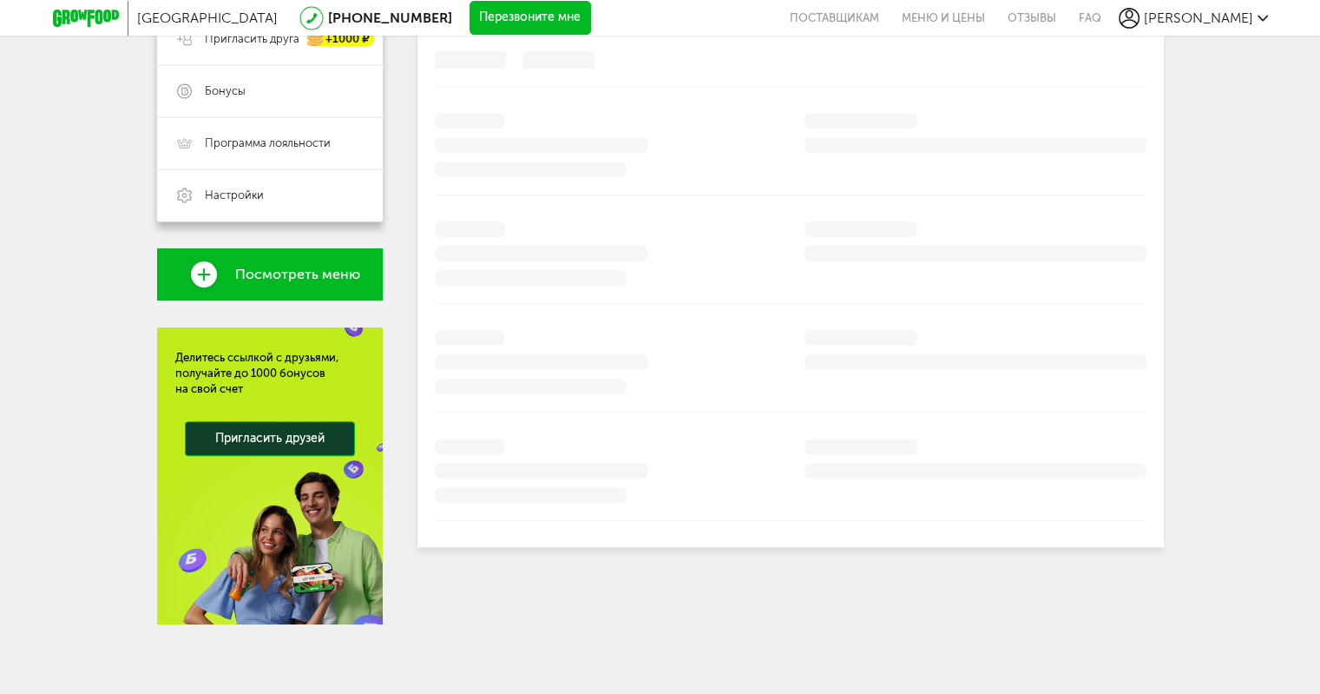
scroll to position [434, 0]
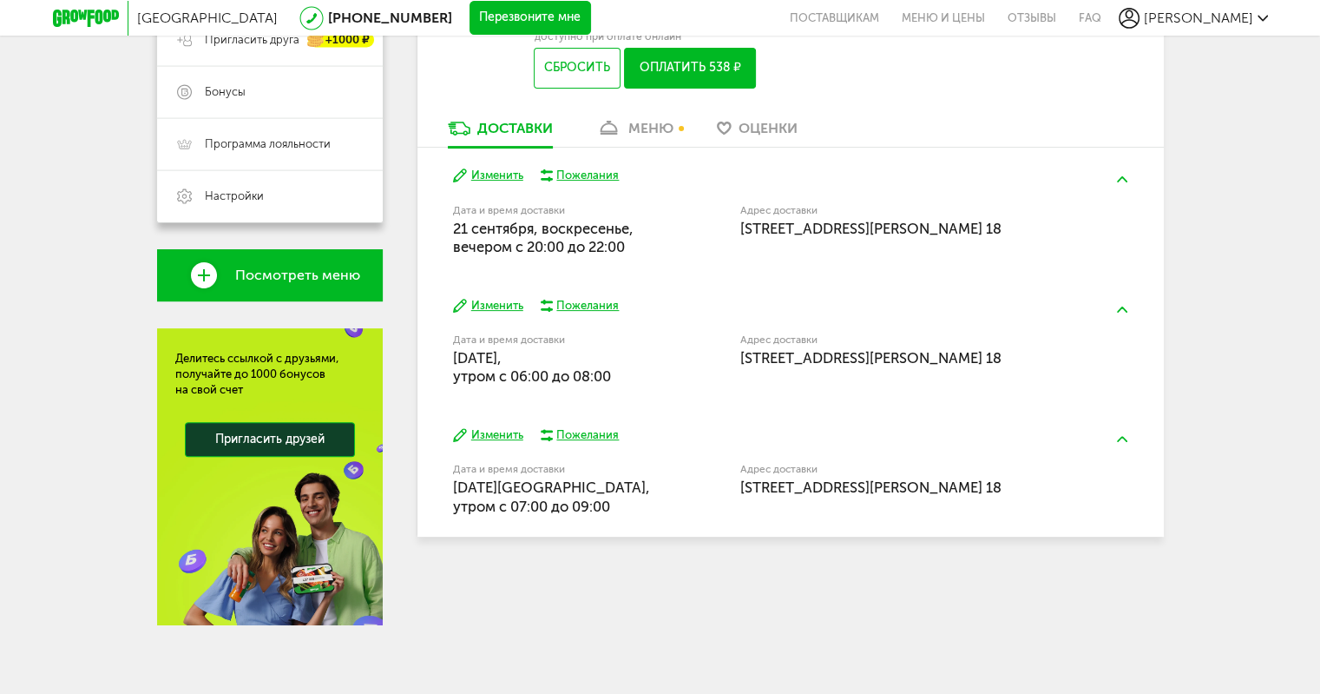
click at [490, 305] on button "Изменить" at bounding box center [488, 306] width 70 height 16
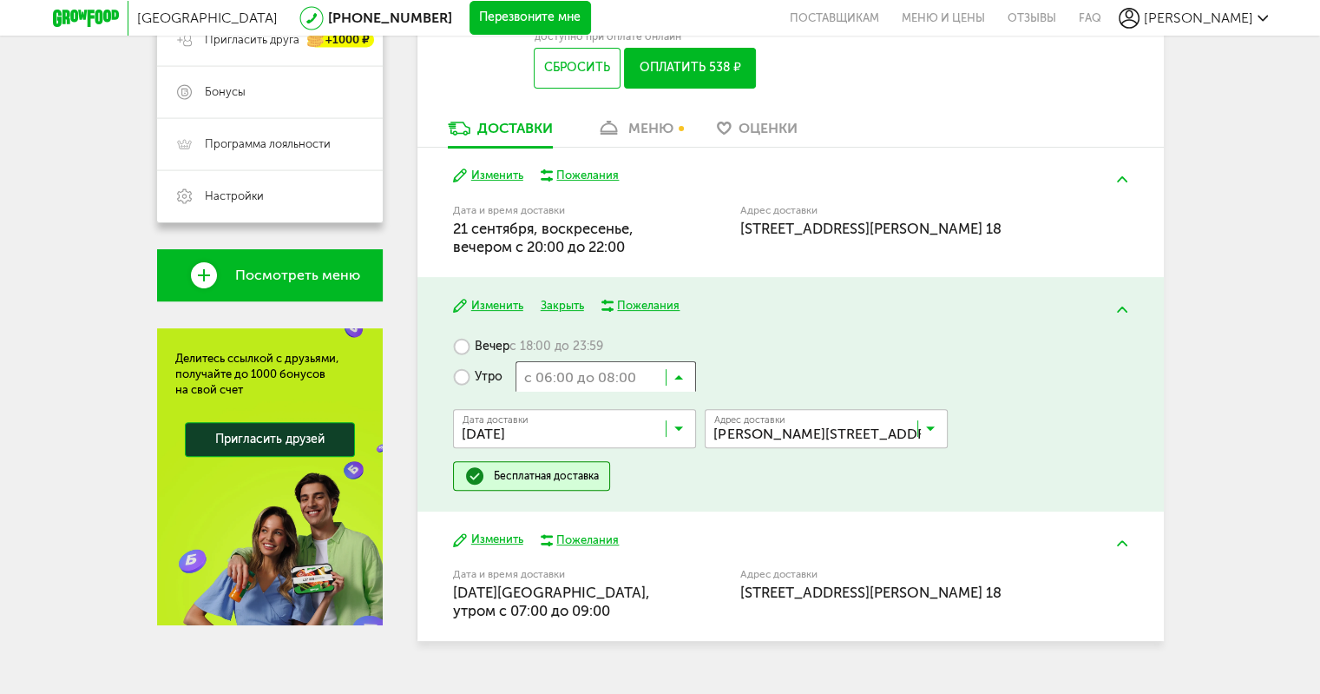
click at [684, 374] on input "Search for option" at bounding box center [606, 376] width 181 height 30
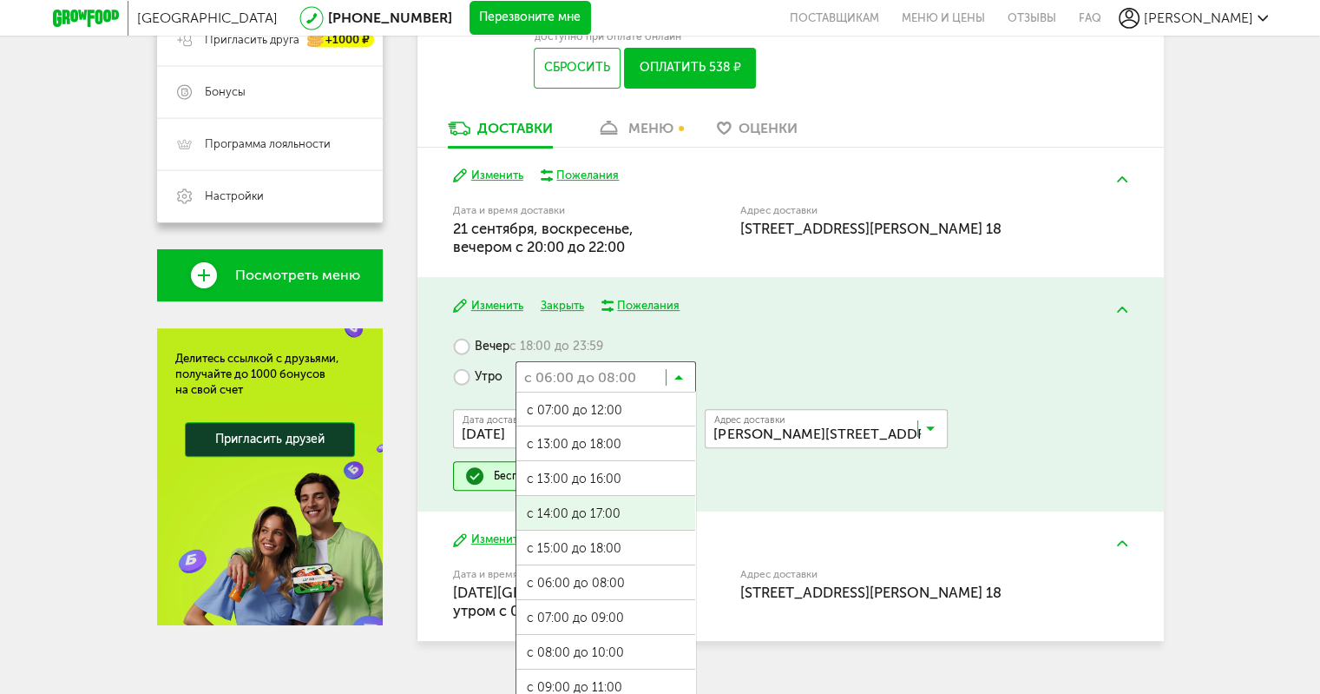
scroll to position [36, 0]
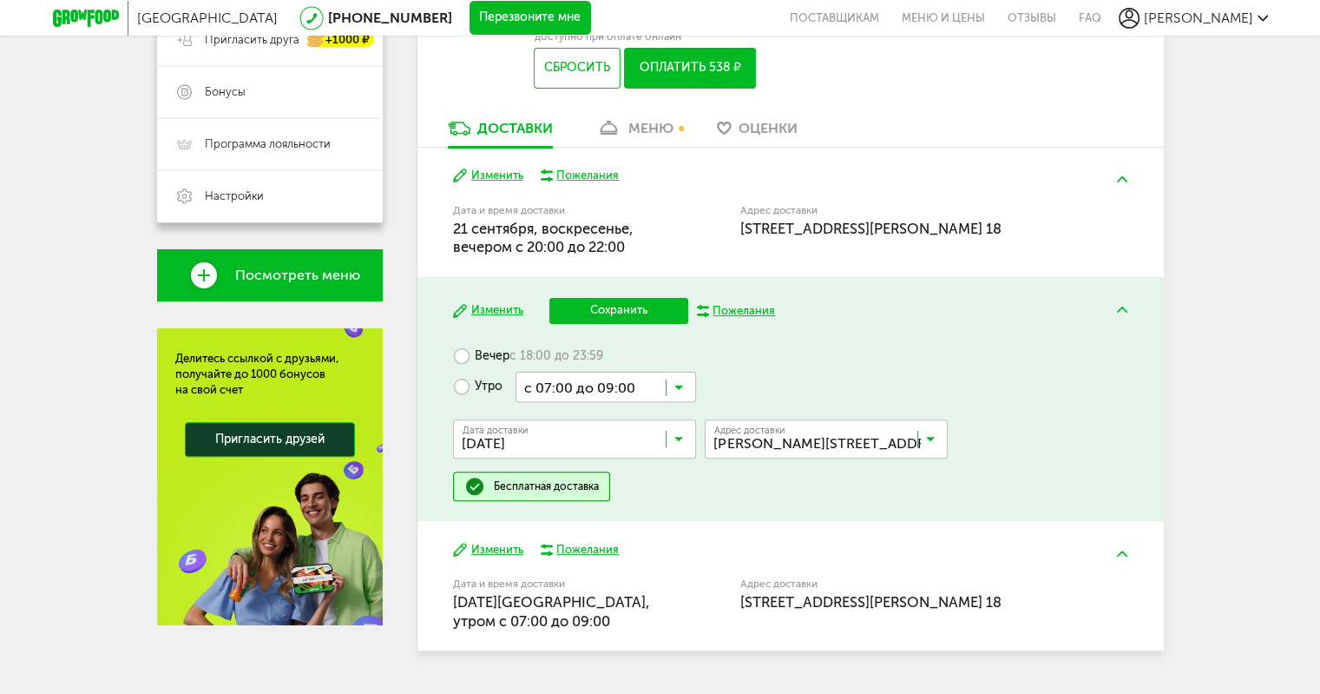
click at [622, 579] on ul "с 07:00 до 12:00 с 13:00 до 18:00 с 13:00 до 16:00 с 14:00 до 17:00 с 15:00 до …" at bounding box center [606, 575] width 181 height 347
click at [647, 299] on button "Сохранить" at bounding box center [618, 311] width 139 height 26
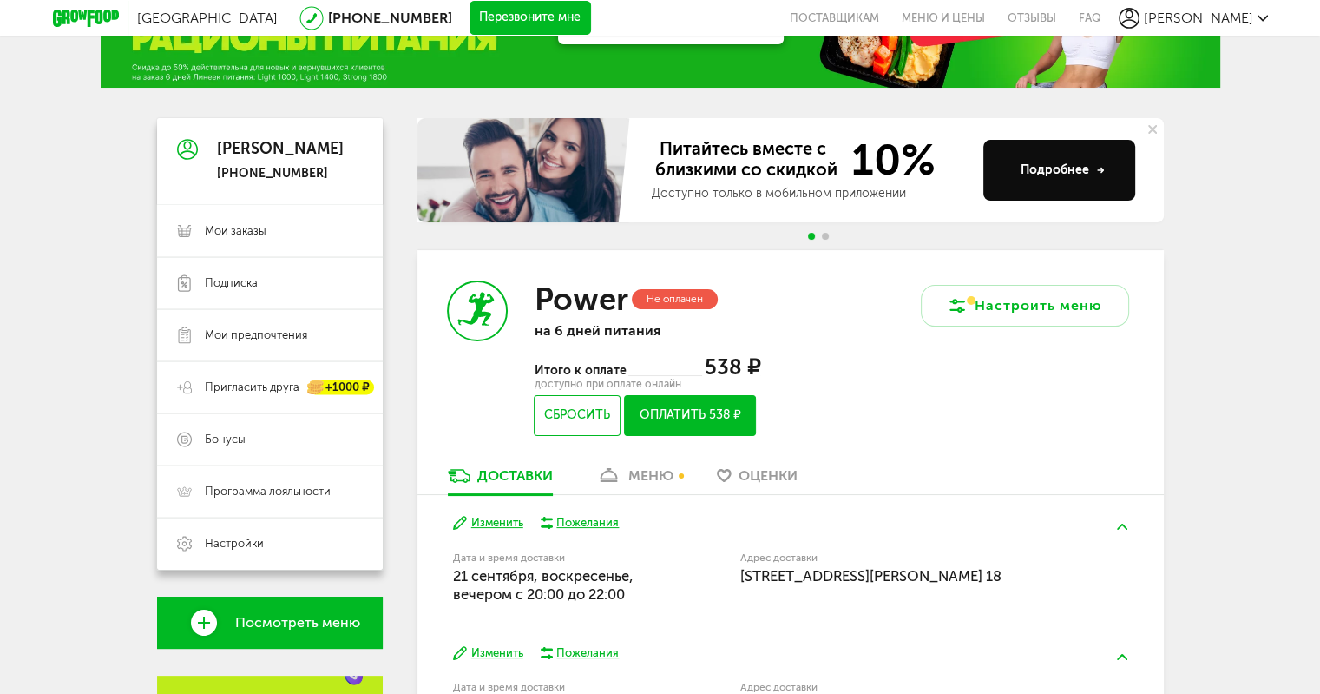
scroll to position [174, 0]
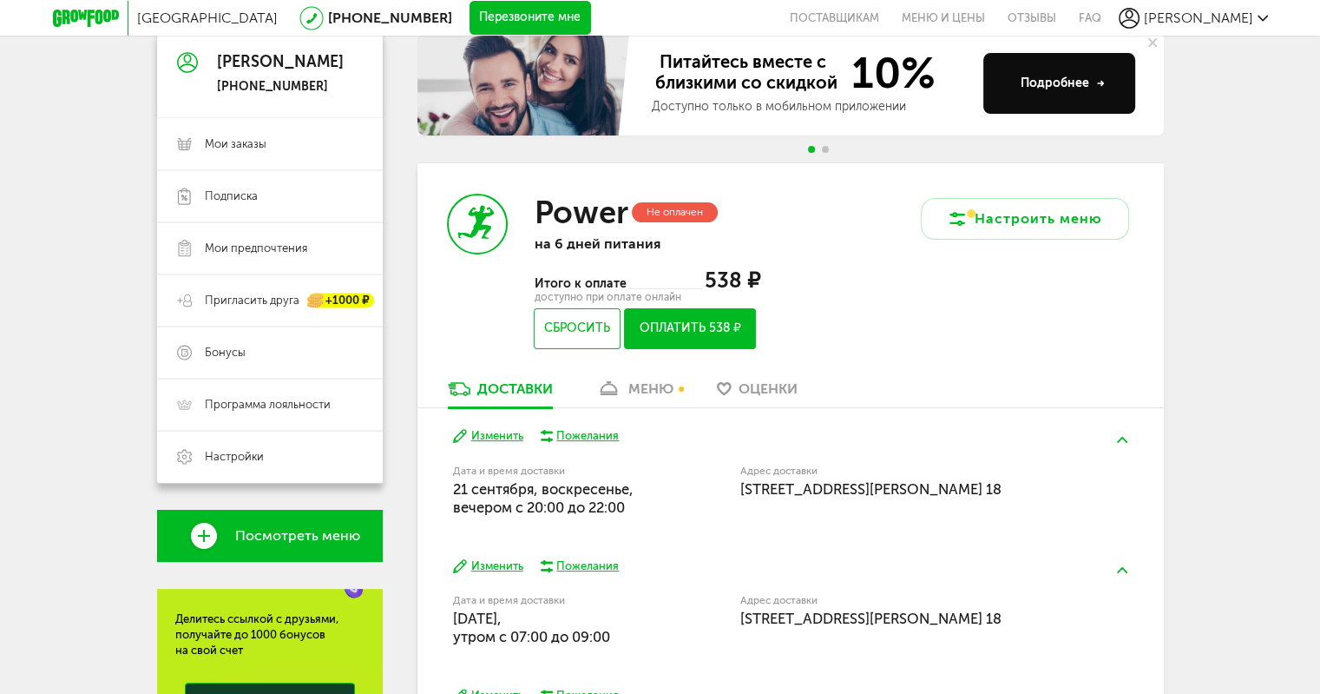
click at [546, 210] on h3 "Power" at bounding box center [581, 212] width 94 height 37
click at [755, 246] on p "на 6 дней питания" at bounding box center [647, 243] width 226 height 16
click at [639, 388] on div "меню" at bounding box center [650, 388] width 45 height 16
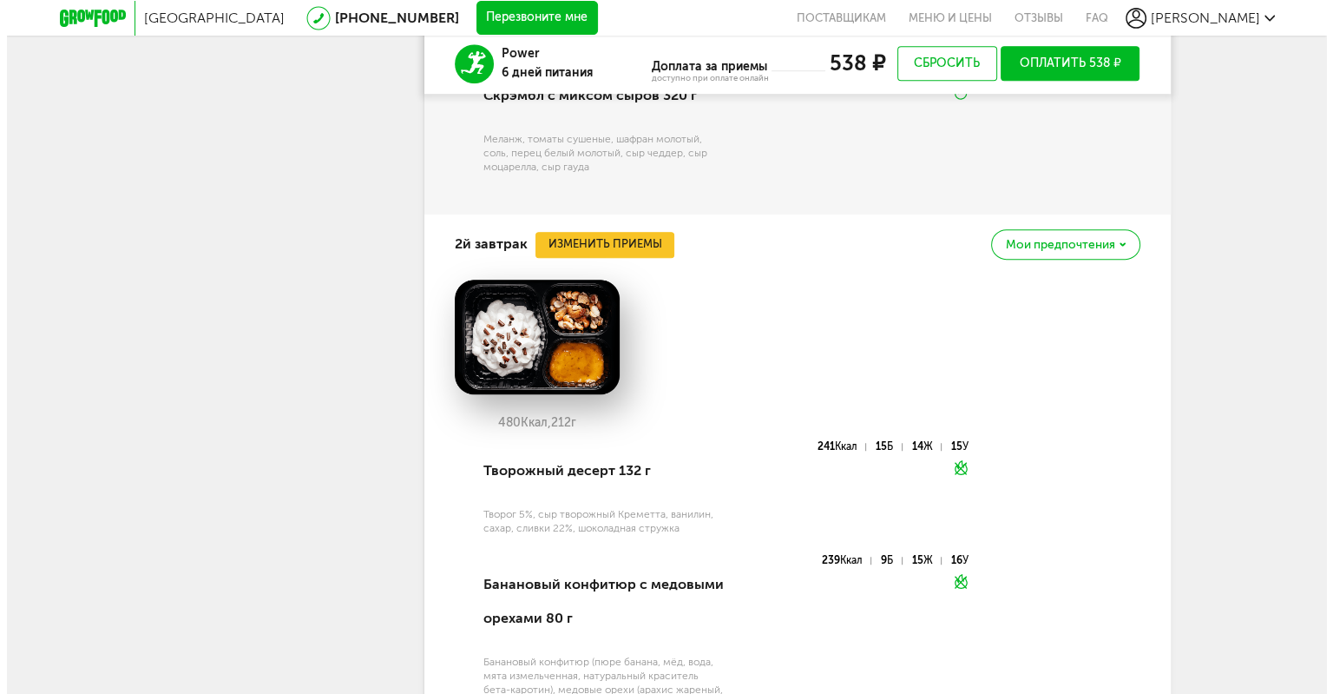
scroll to position [1075, 0]
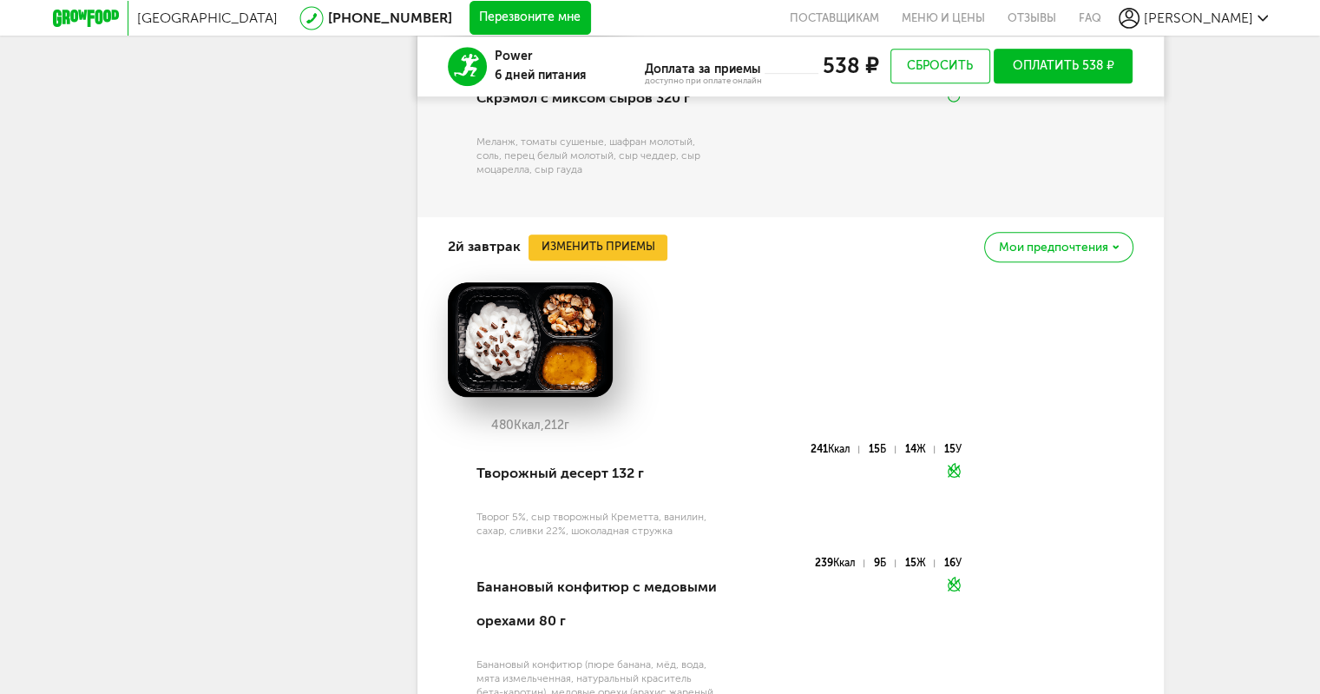
click at [1035, 249] on span "Мои предпочтения" at bounding box center [1053, 247] width 109 height 12
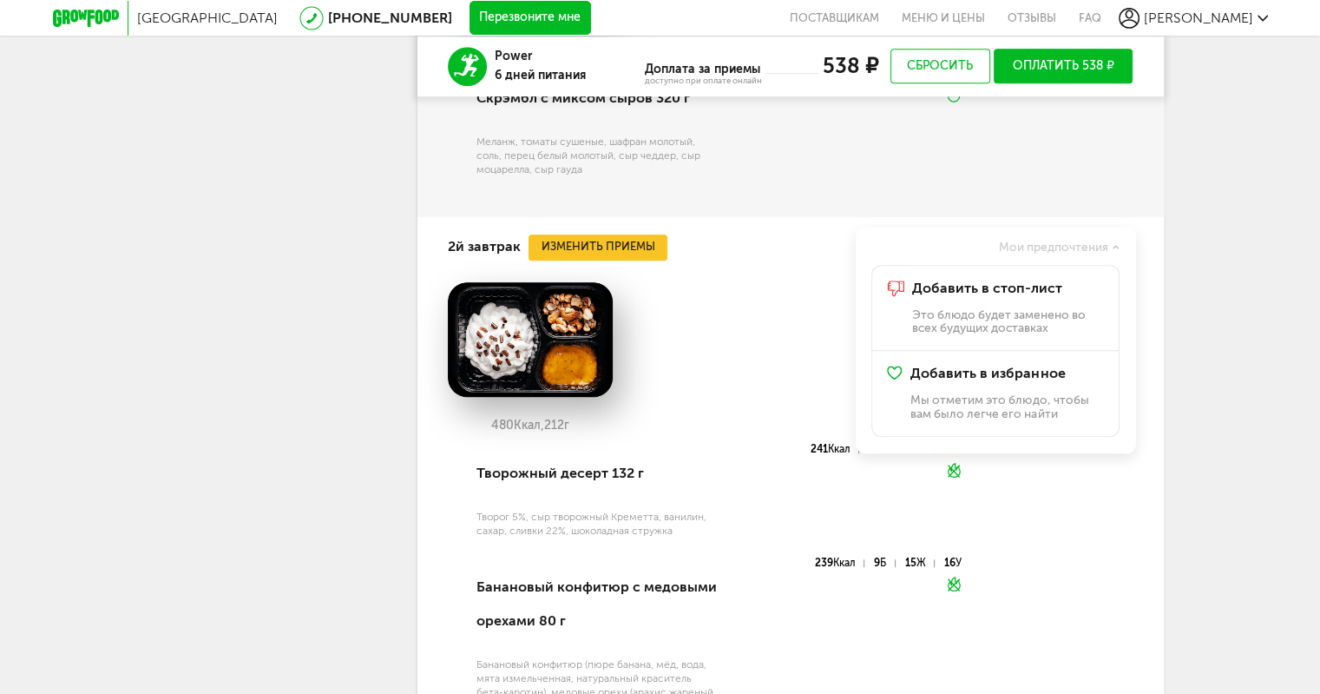
click at [786, 340] on div "480 Ккал, 212 г" at bounding box center [791, 362] width 686 height 161
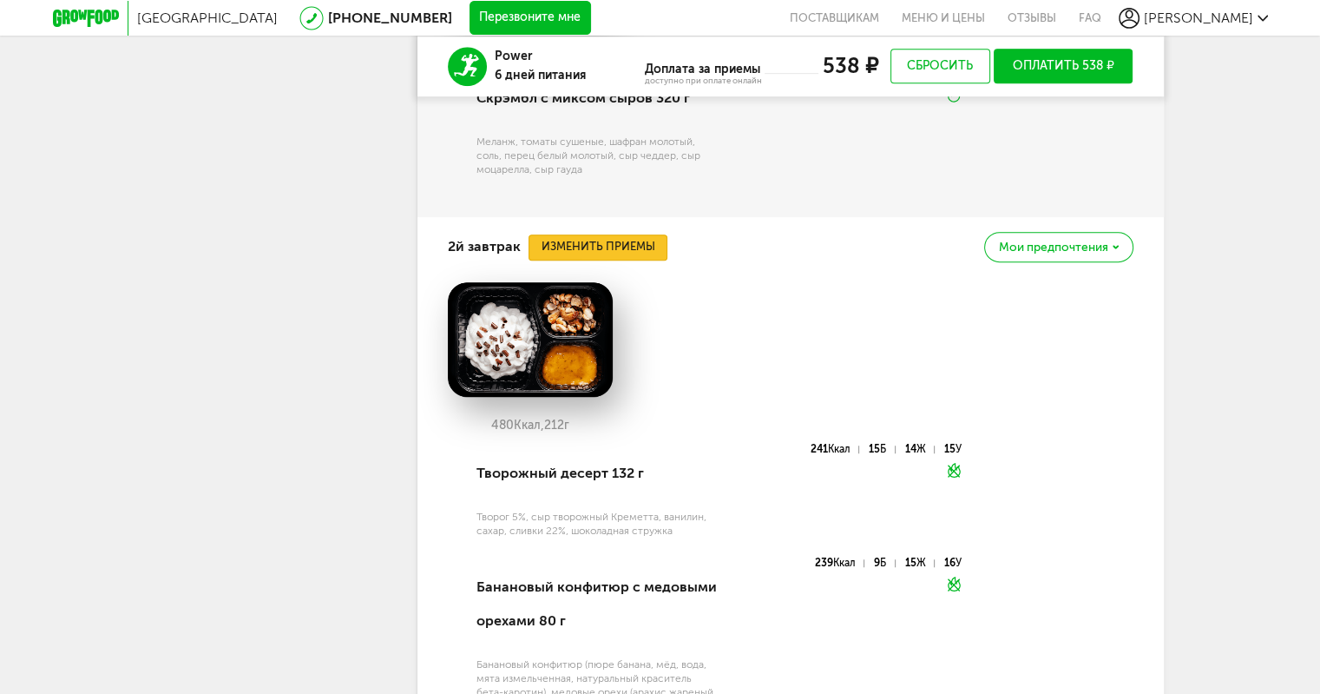
click at [629, 250] on button "Изменить приемы" at bounding box center [598, 247] width 139 height 26
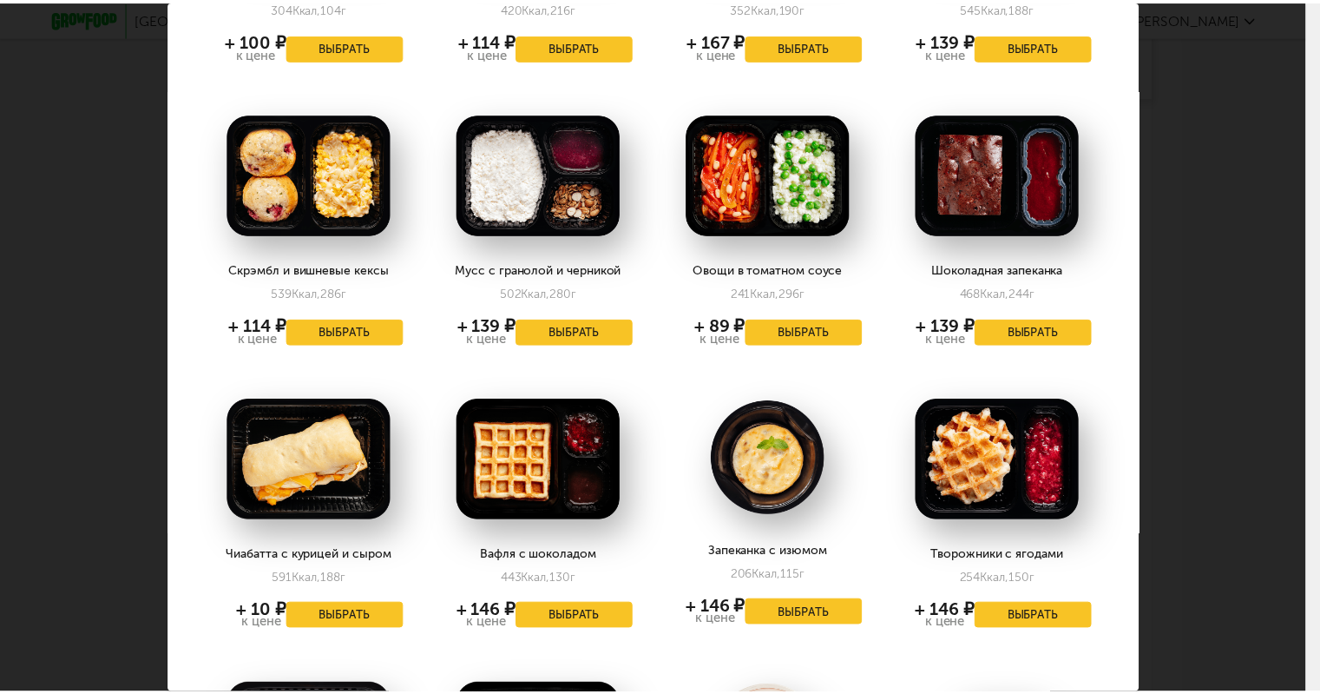
scroll to position [608, 0]
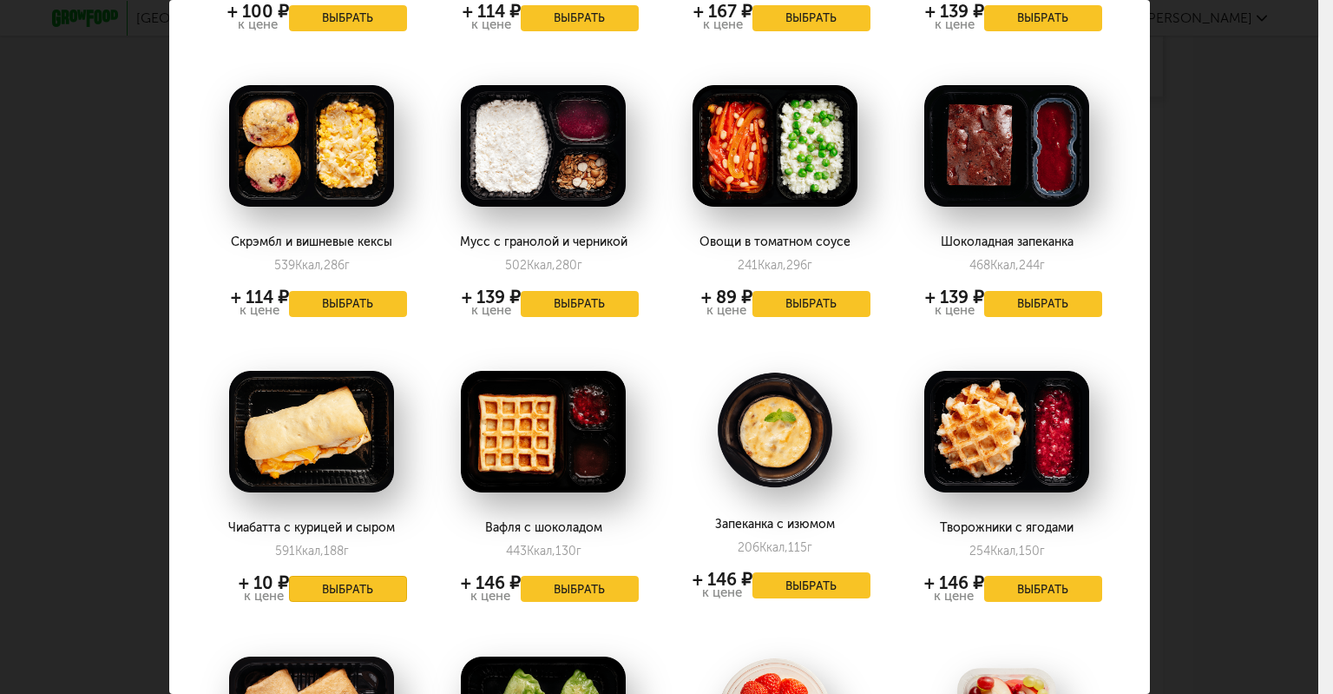
click at [338, 592] on button "Выбрать" at bounding box center [348, 589] width 118 height 26
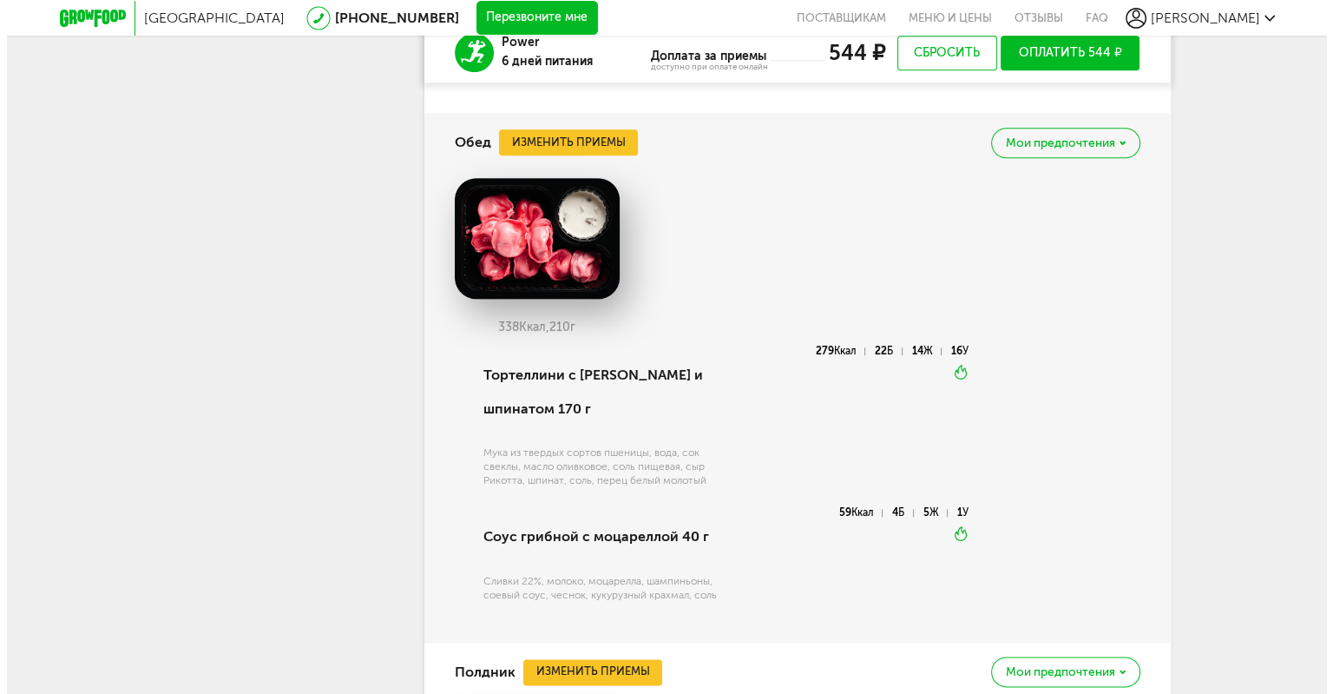
scroll to position [1943, 0]
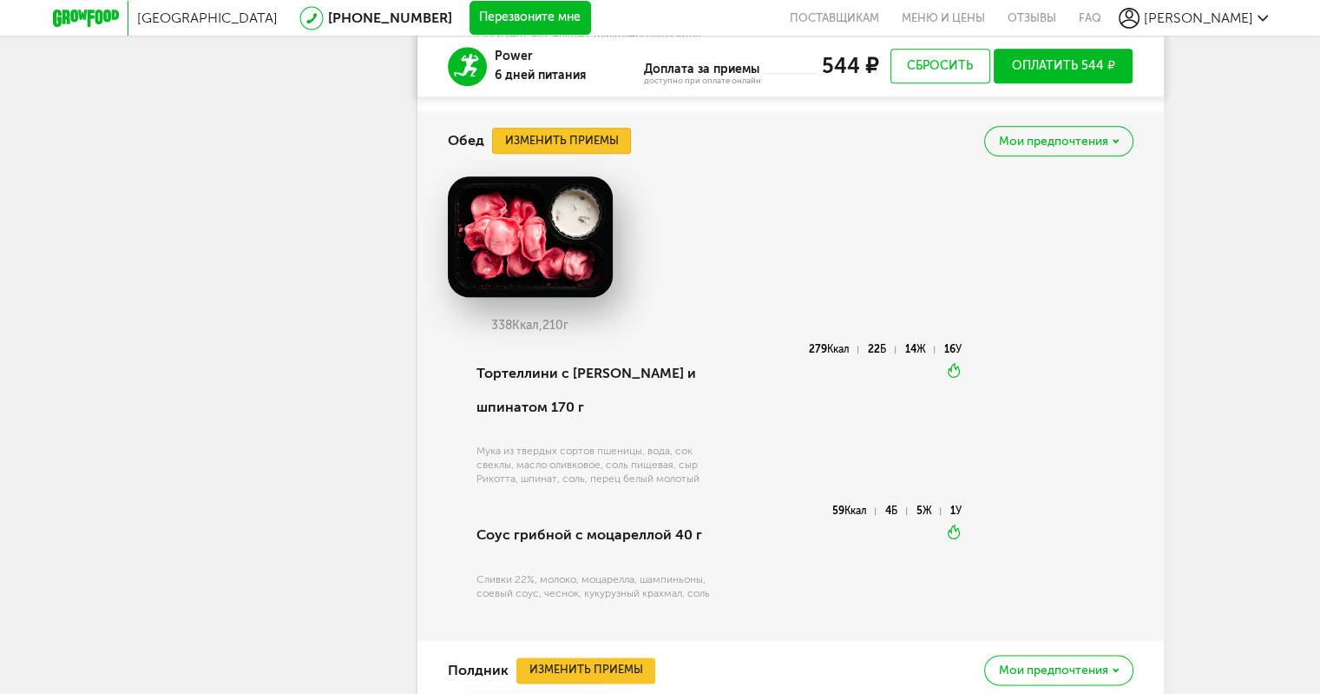
click at [590, 154] on button "Изменить приемы" at bounding box center [561, 141] width 139 height 26
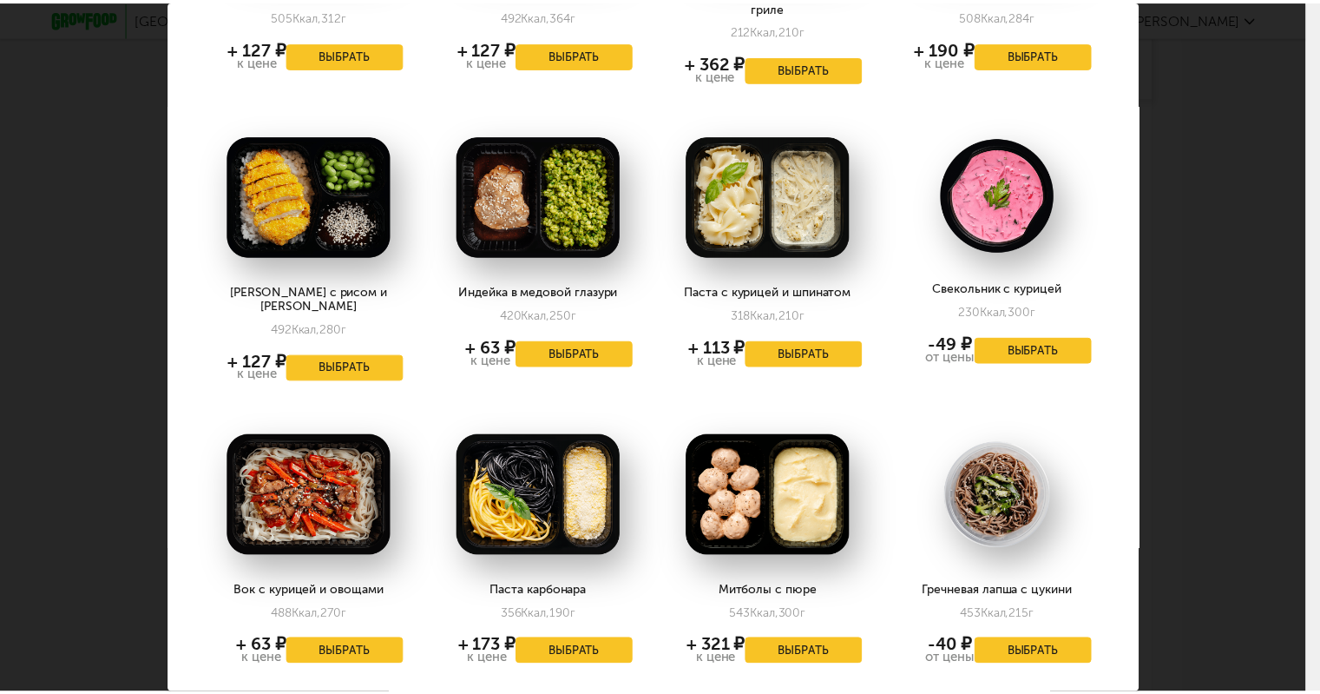
scroll to position [1562, 0]
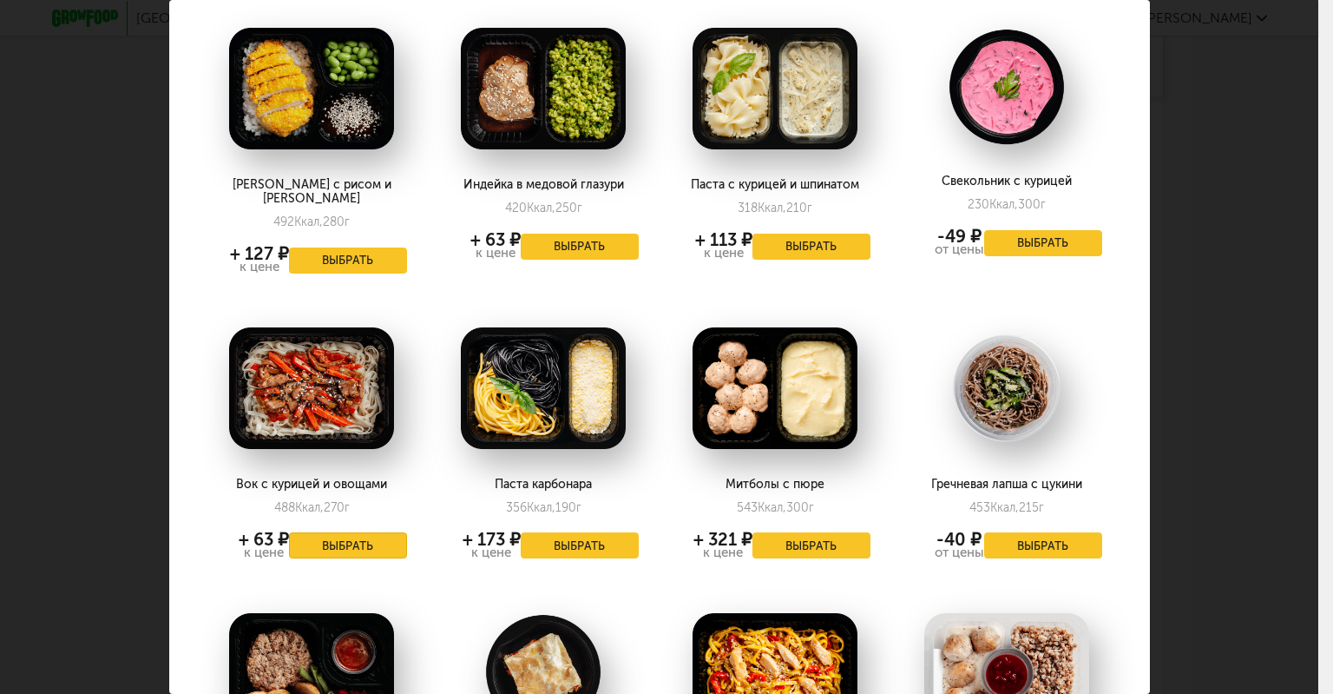
click at [340, 532] on button "Выбрать" at bounding box center [348, 545] width 118 height 26
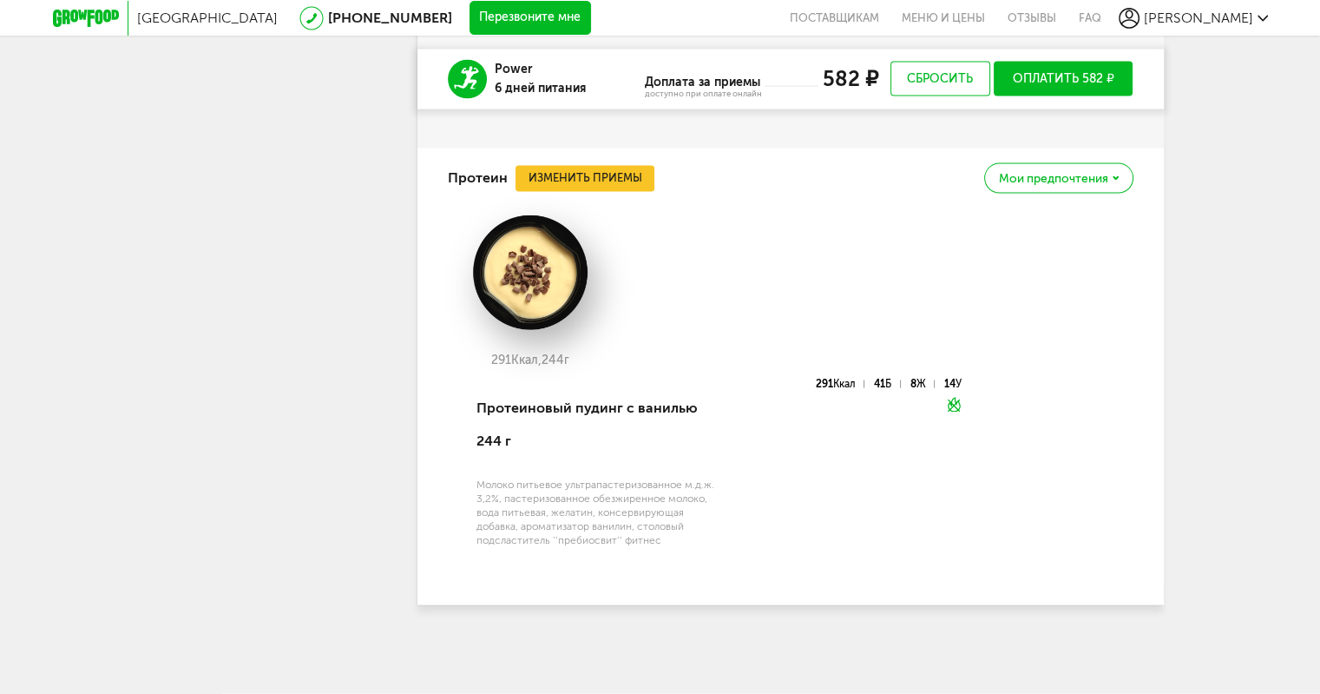
scroll to position [3418, 0]
click at [543, 192] on button "Изменить приемы" at bounding box center [585, 179] width 139 height 26
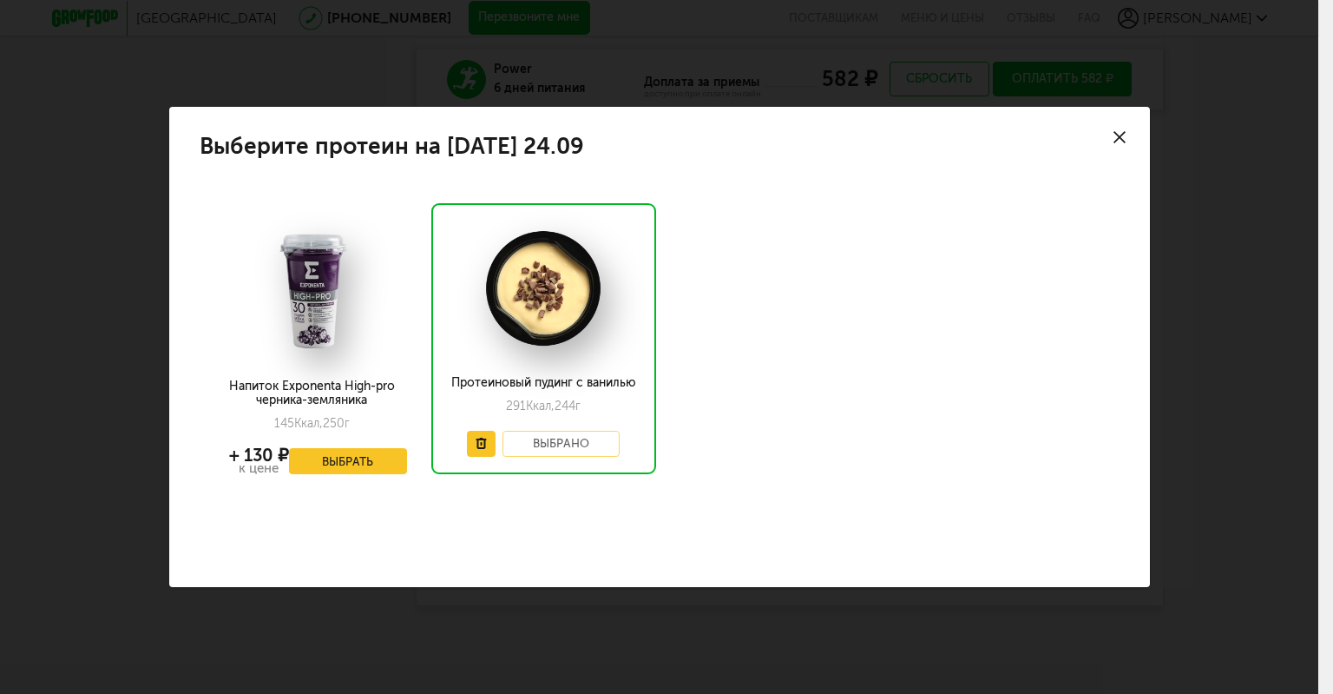
click at [1122, 133] on icon at bounding box center [1120, 137] width 12 height 12
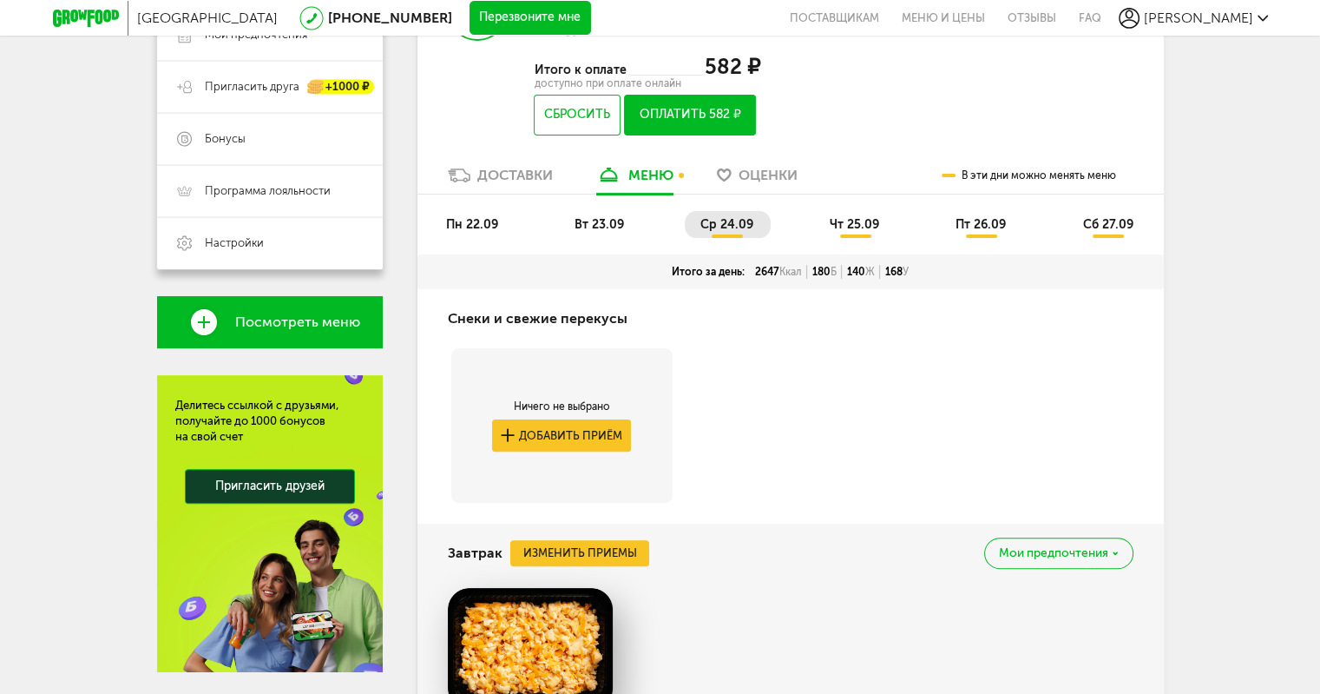
scroll to position [176, 0]
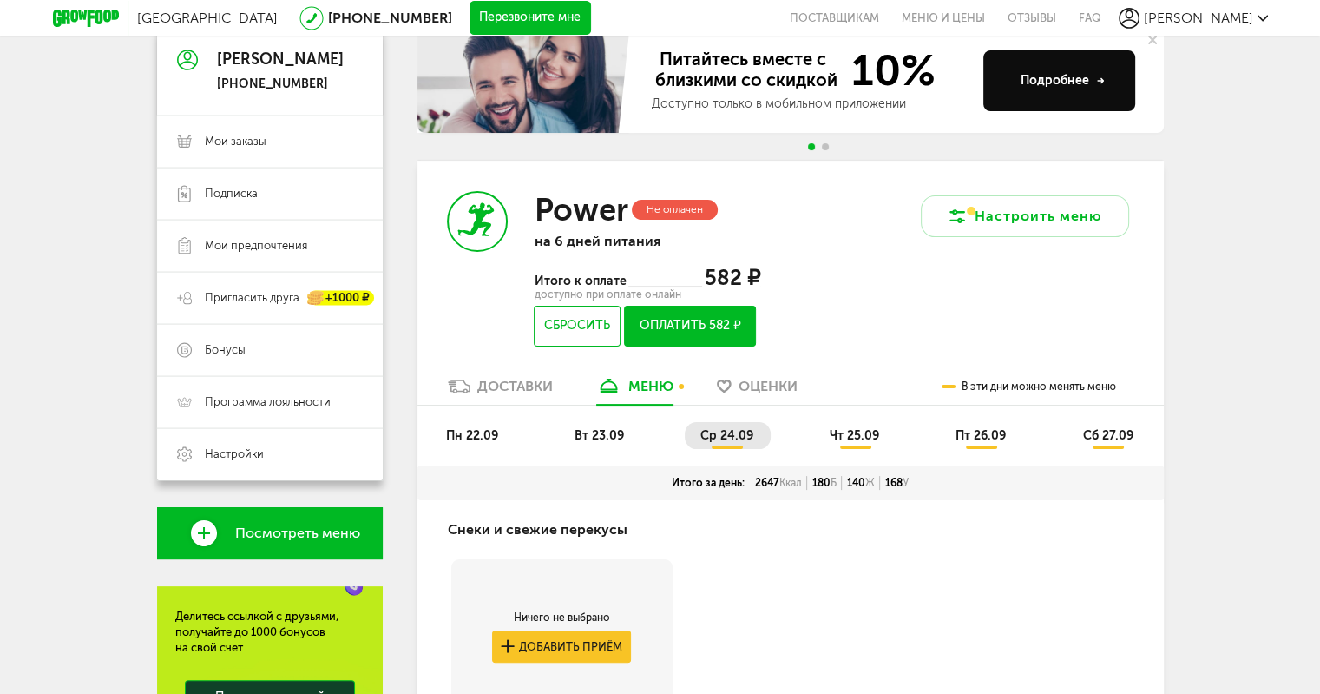
click at [867, 437] on span "чт 25.09" at bounding box center [854, 435] width 49 height 15
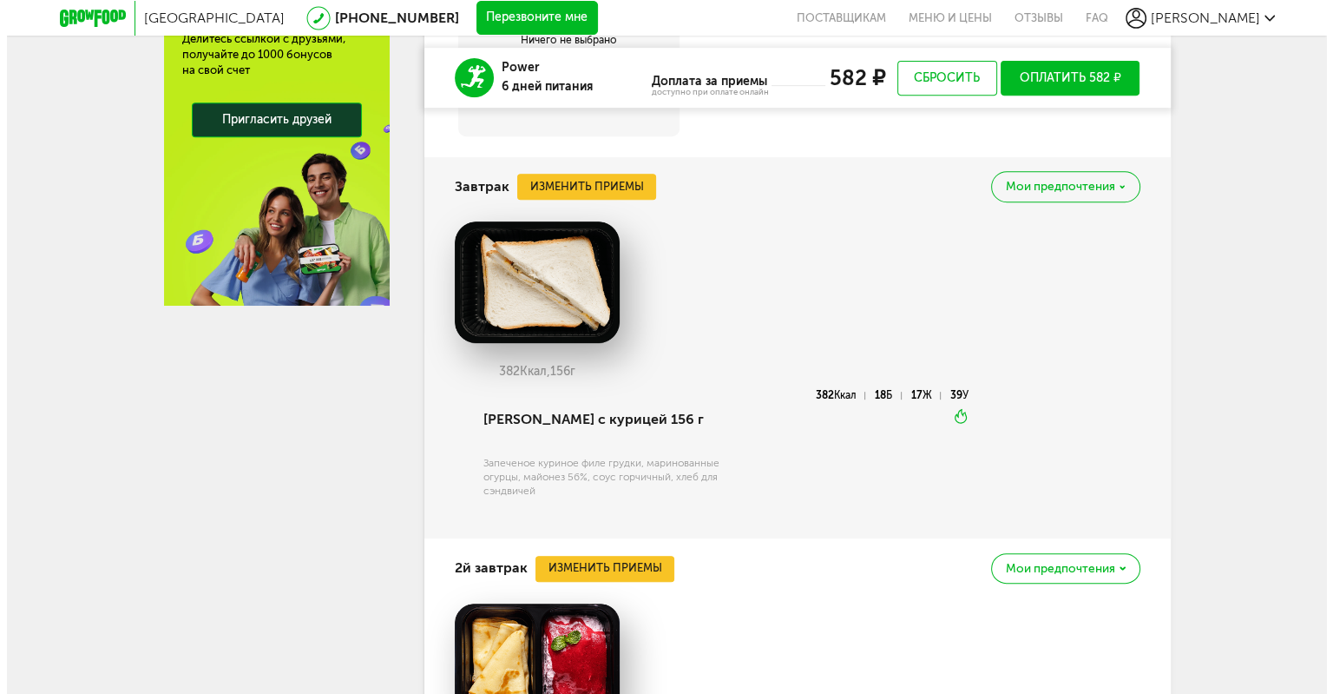
scroll to position [784, 0]
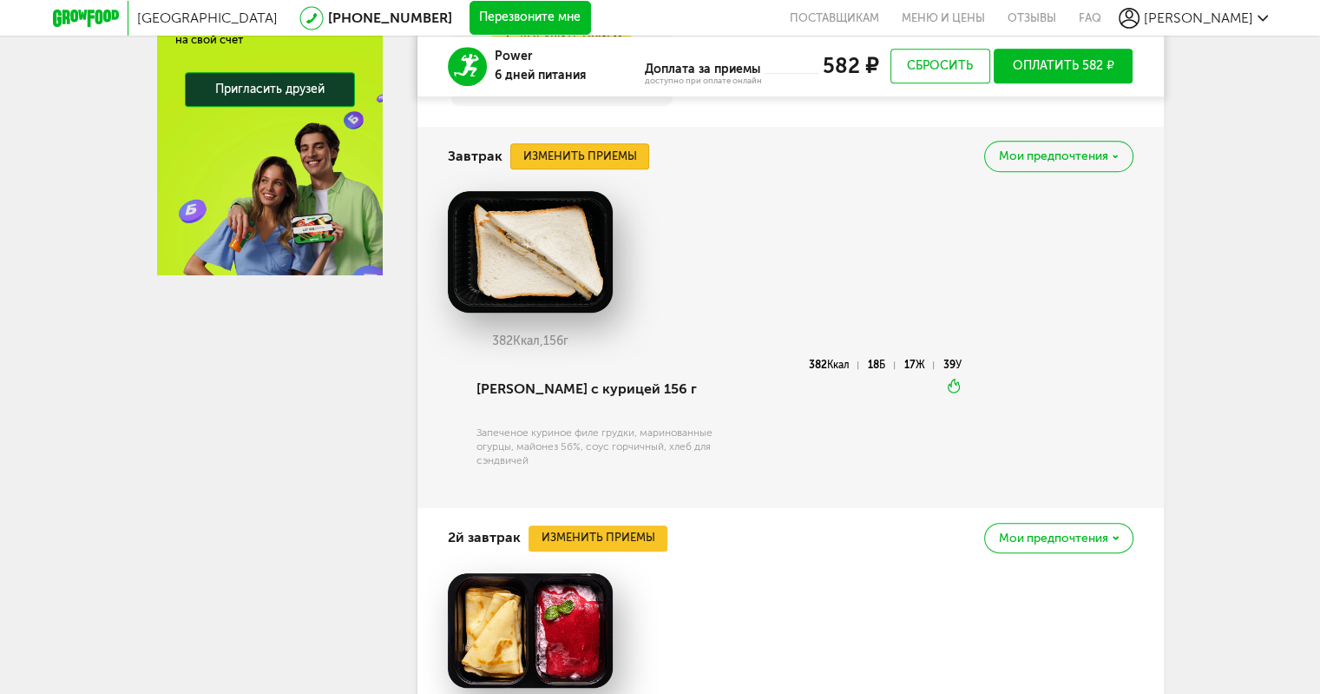
click at [597, 162] on button "Изменить приемы" at bounding box center [579, 156] width 139 height 26
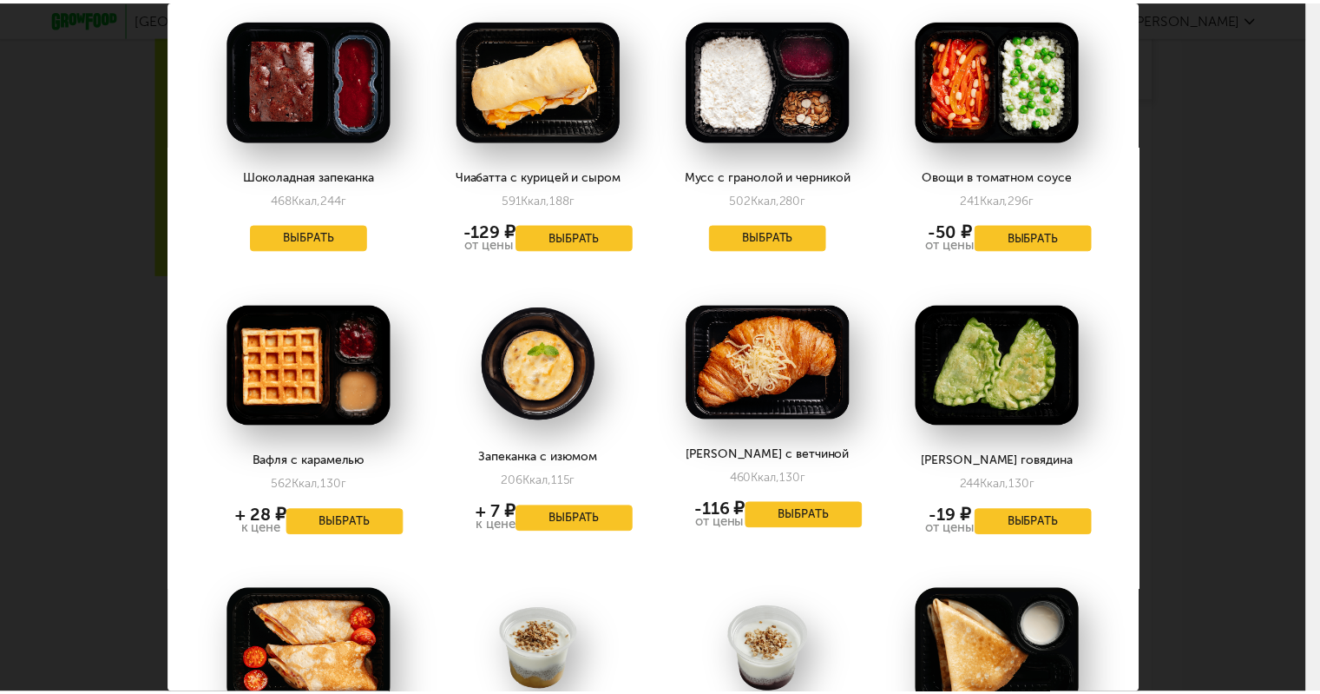
scroll to position [1042, 0]
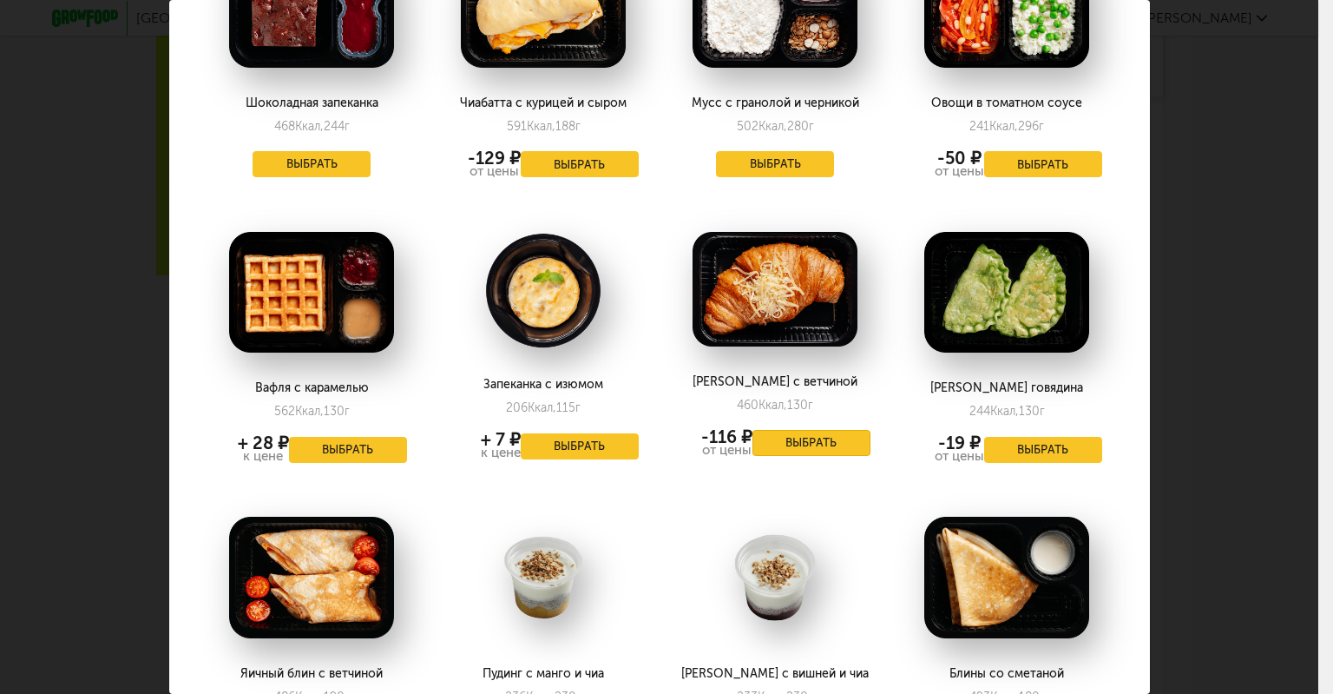
click at [796, 430] on button "Выбрать" at bounding box center [812, 443] width 118 height 26
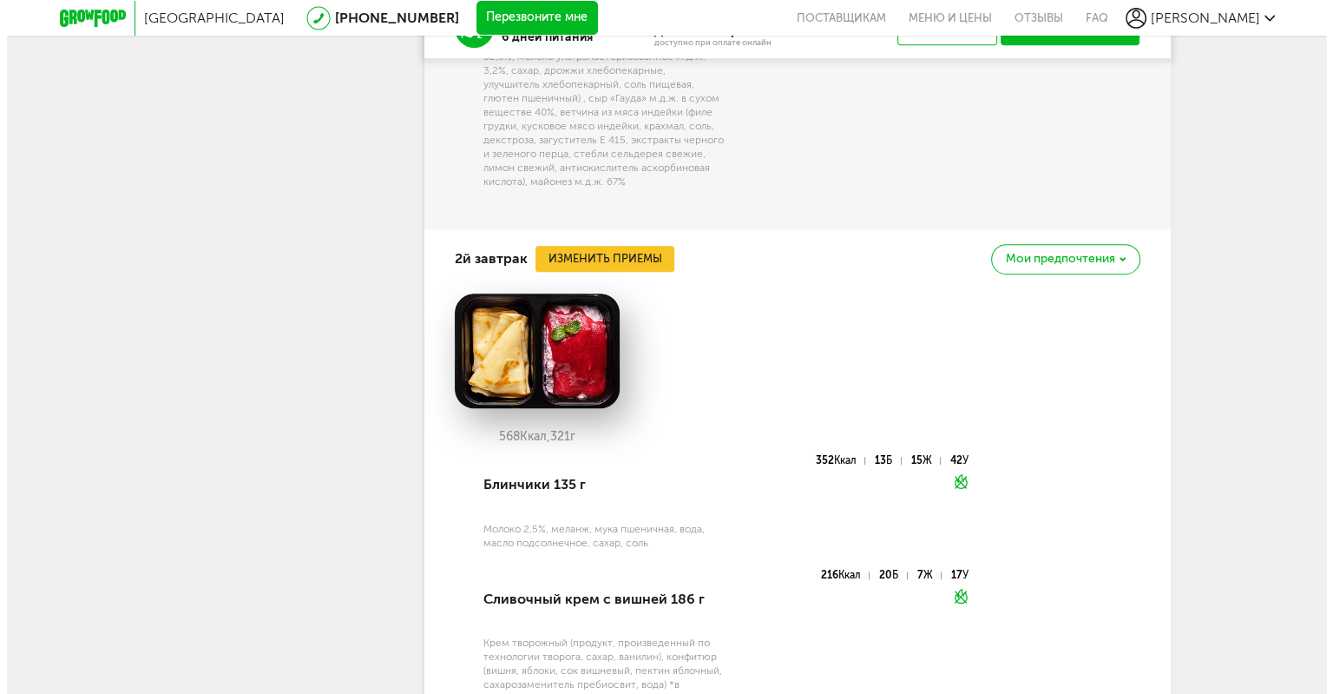
scroll to position [1218, 0]
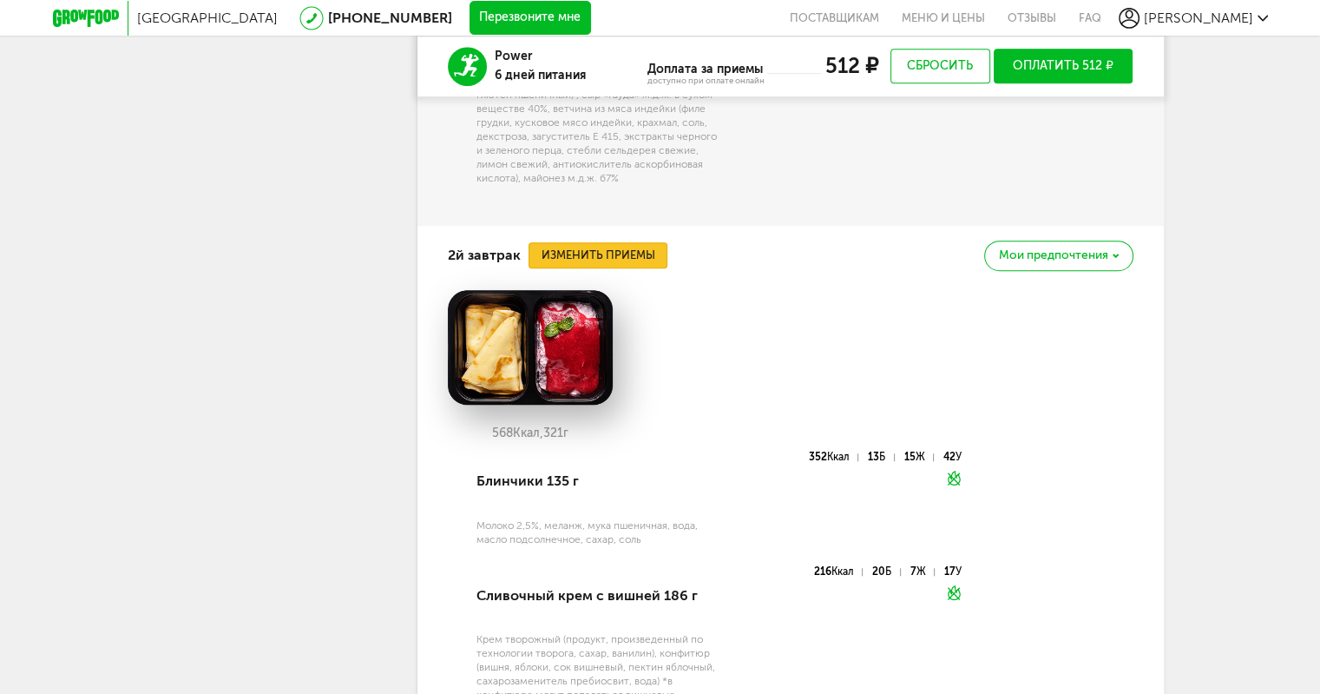
click at [616, 242] on button "Изменить приемы" at bounding box center [598, 255] width 139 height 26
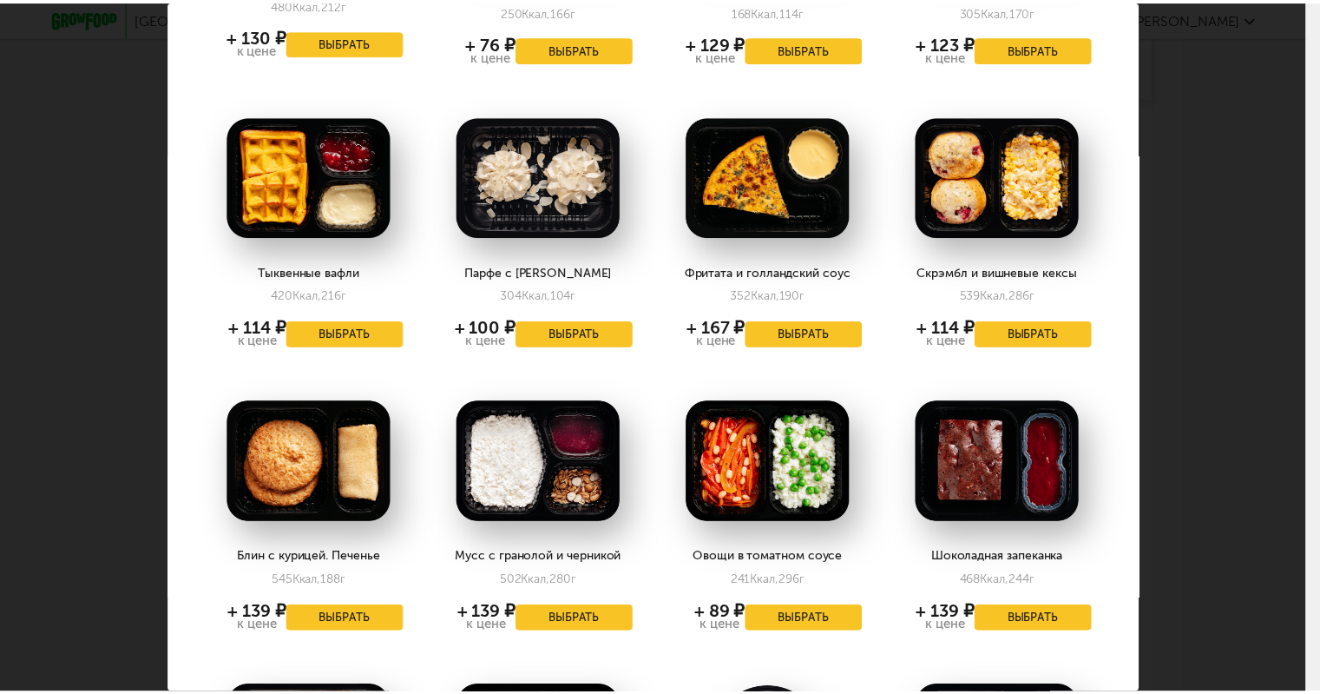
scroll to position [260, 0]
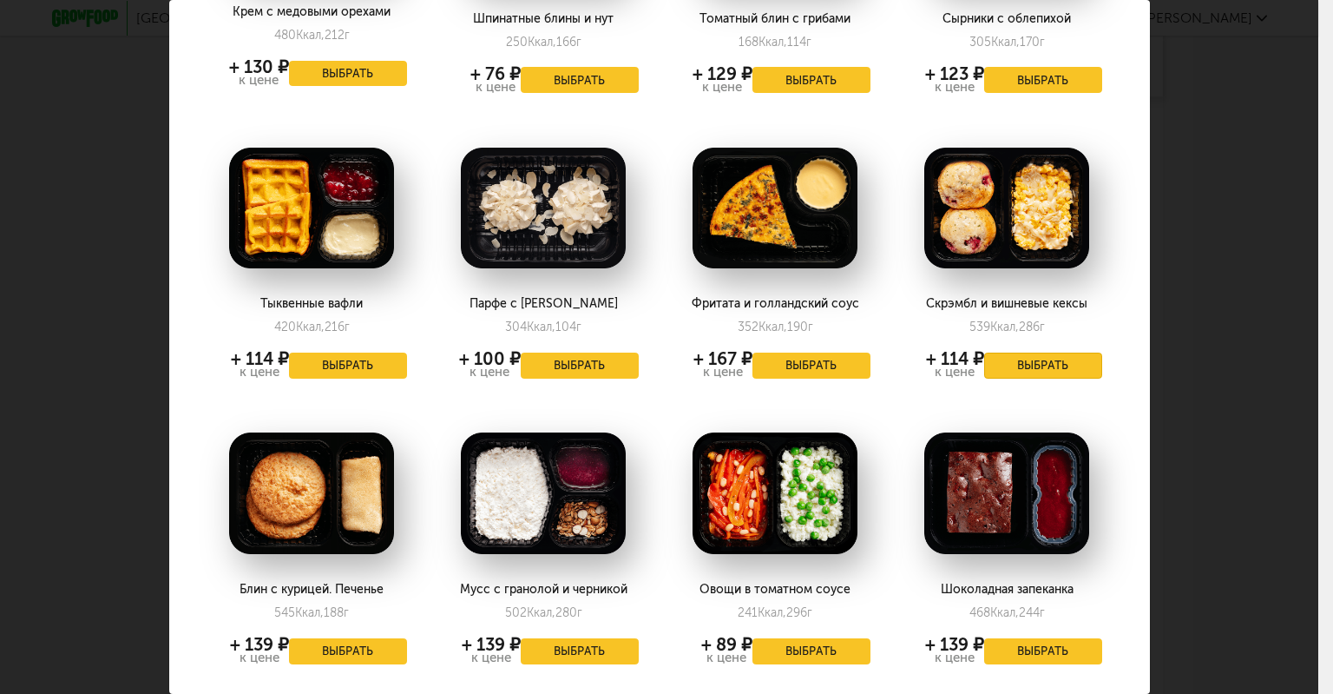
click at [1010, 358] on button "Выбрать" at bounding box center [1043, 365] width 118 height 26
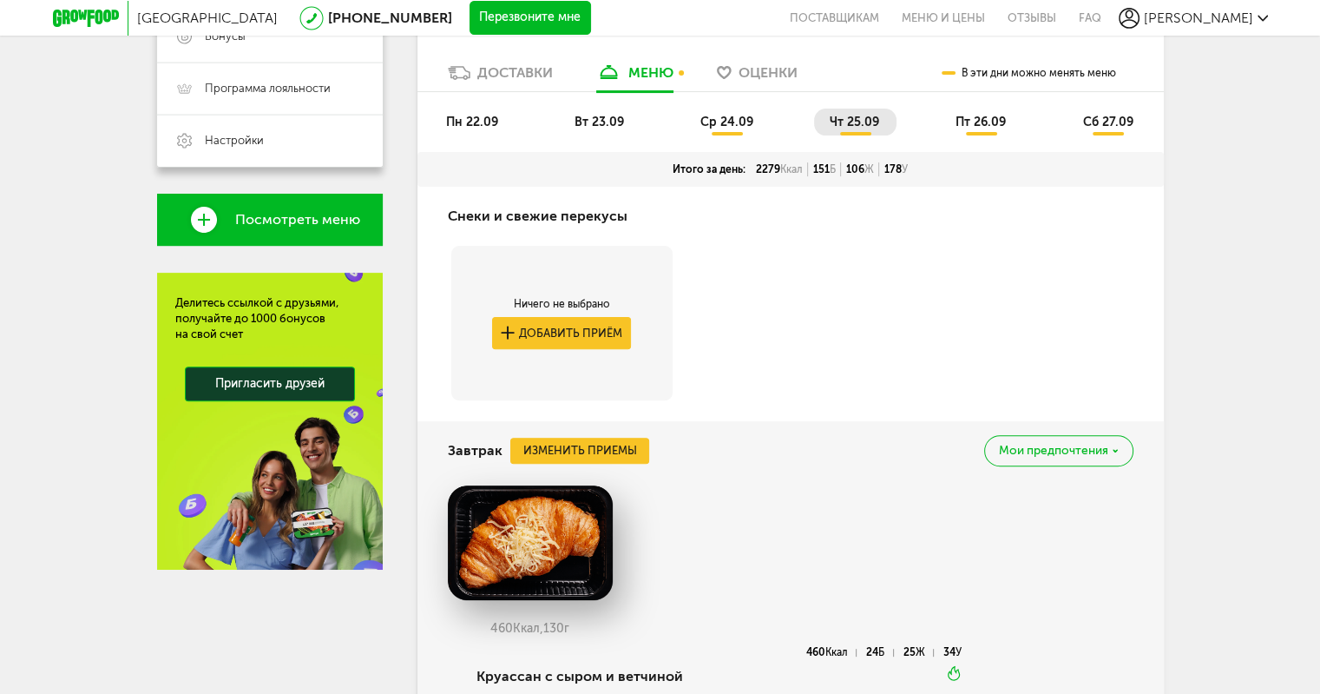
scroll to position [278, 0]
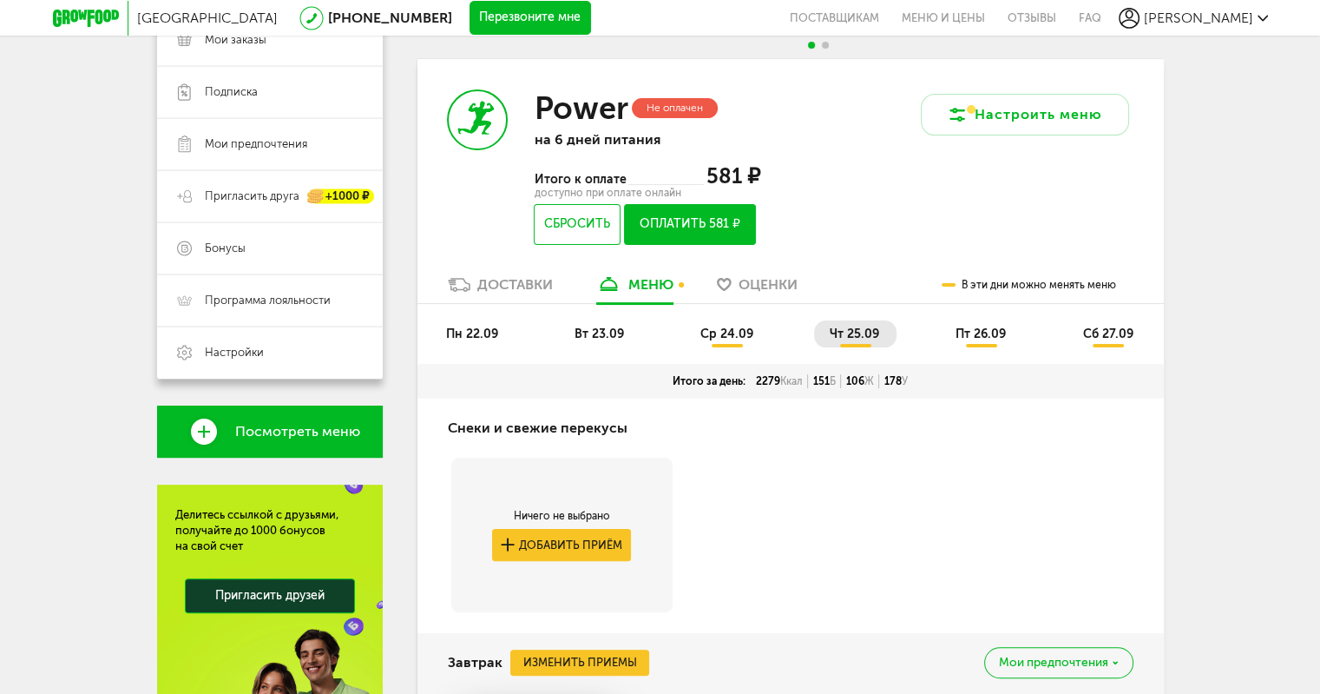
click at [983, 326] on span "пт 26.09" at bounding box center [981, 333] width 50 height 15
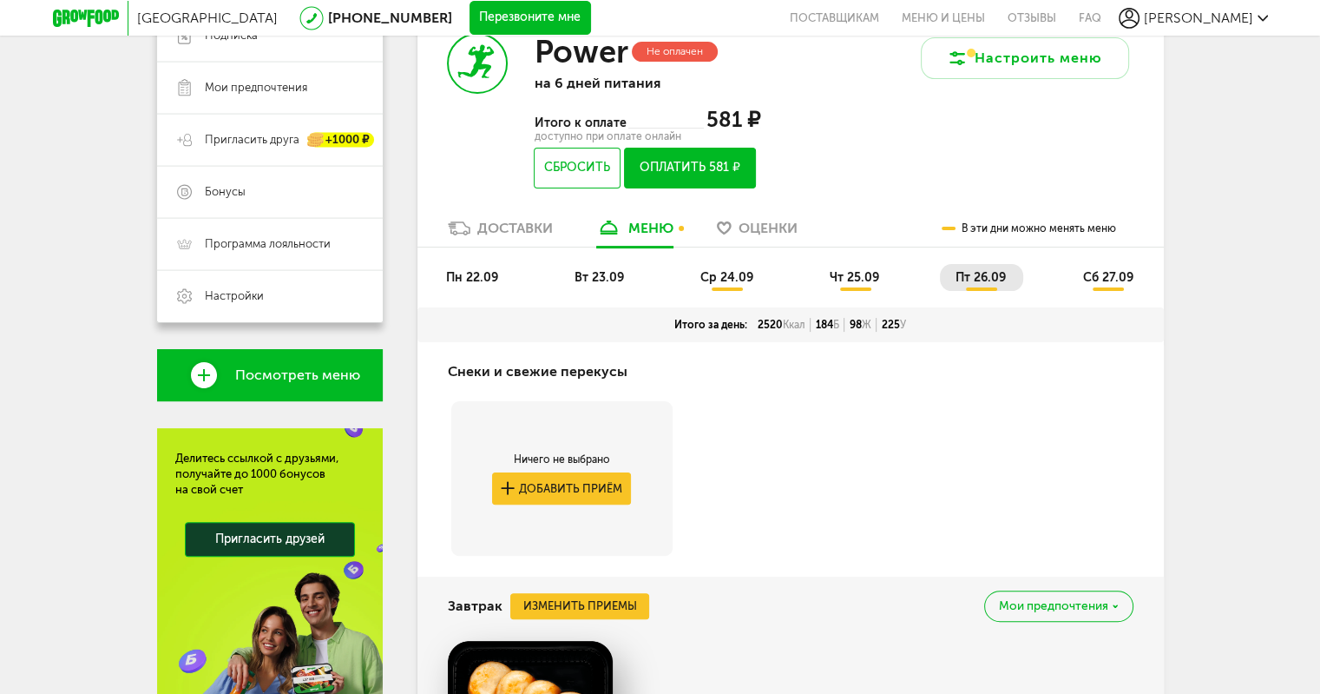
scroll to position [260, 0]
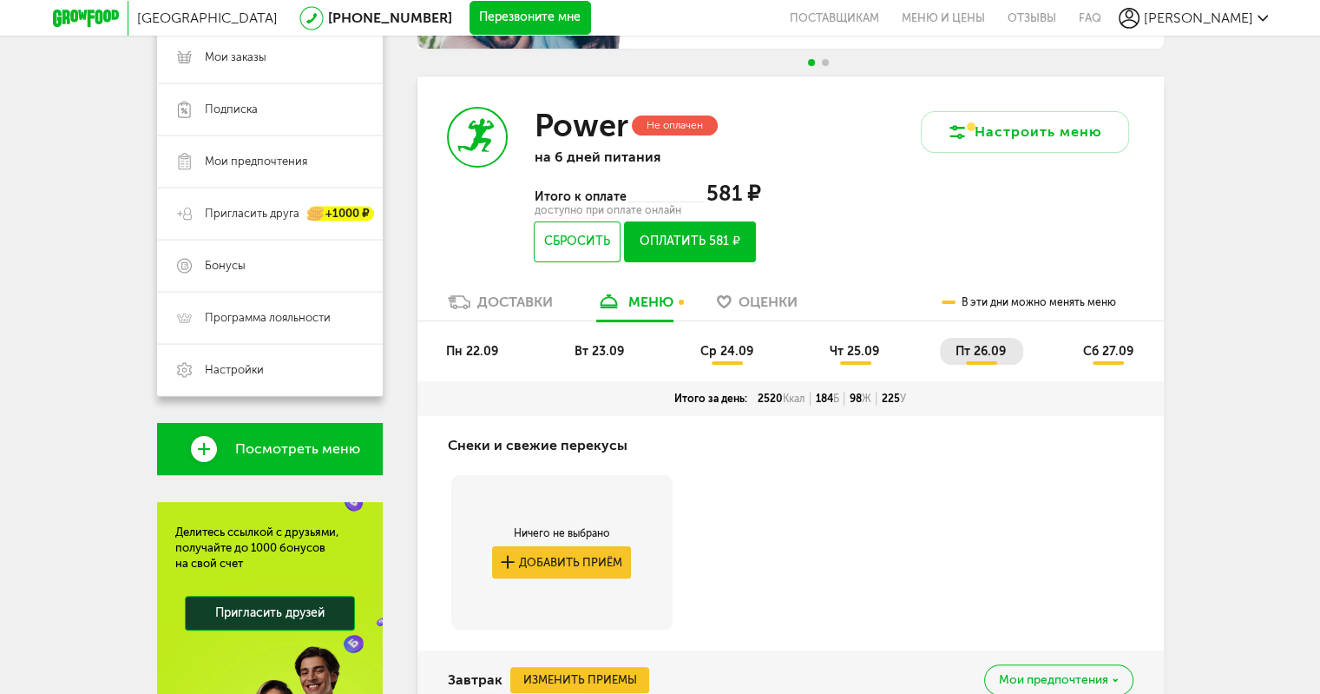
click at [747, 305] on span "Оценки" at bounding box center [768, 301] width 59 height 16
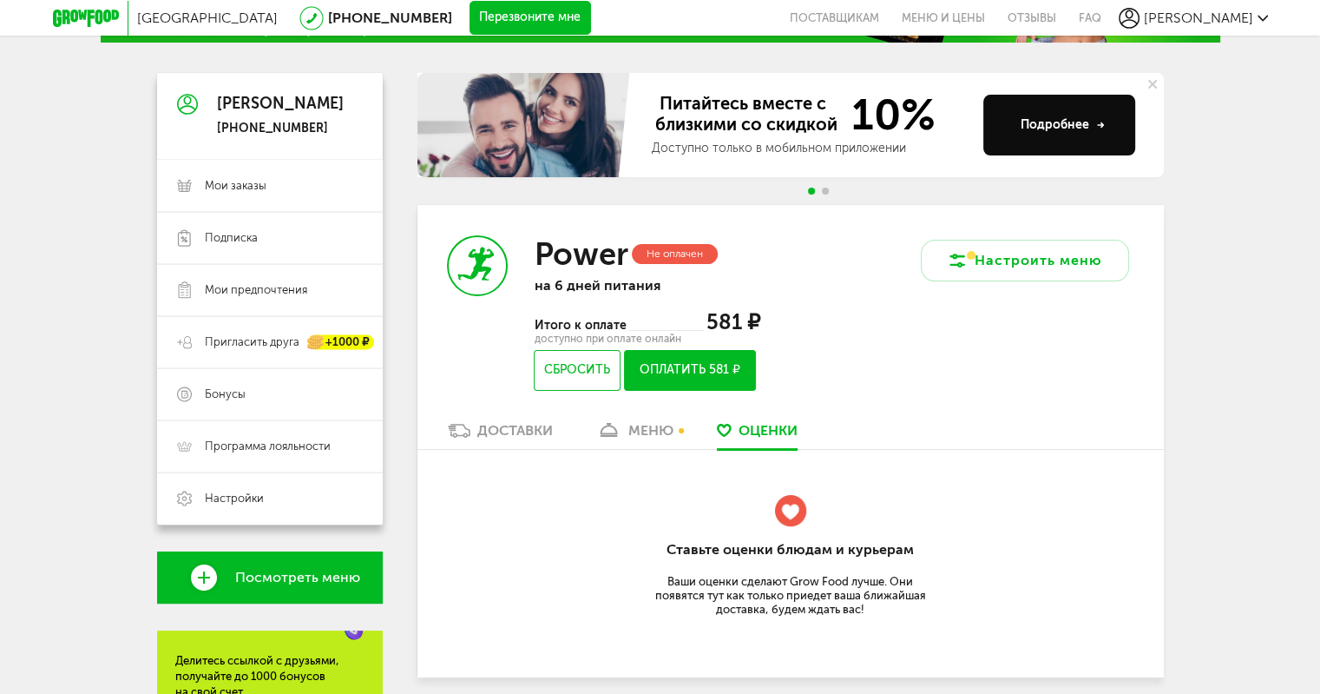
scroll to position [132, 0]
click at [641, 426] on div "меню" at bounding box center [650, 430] width 45 height 16
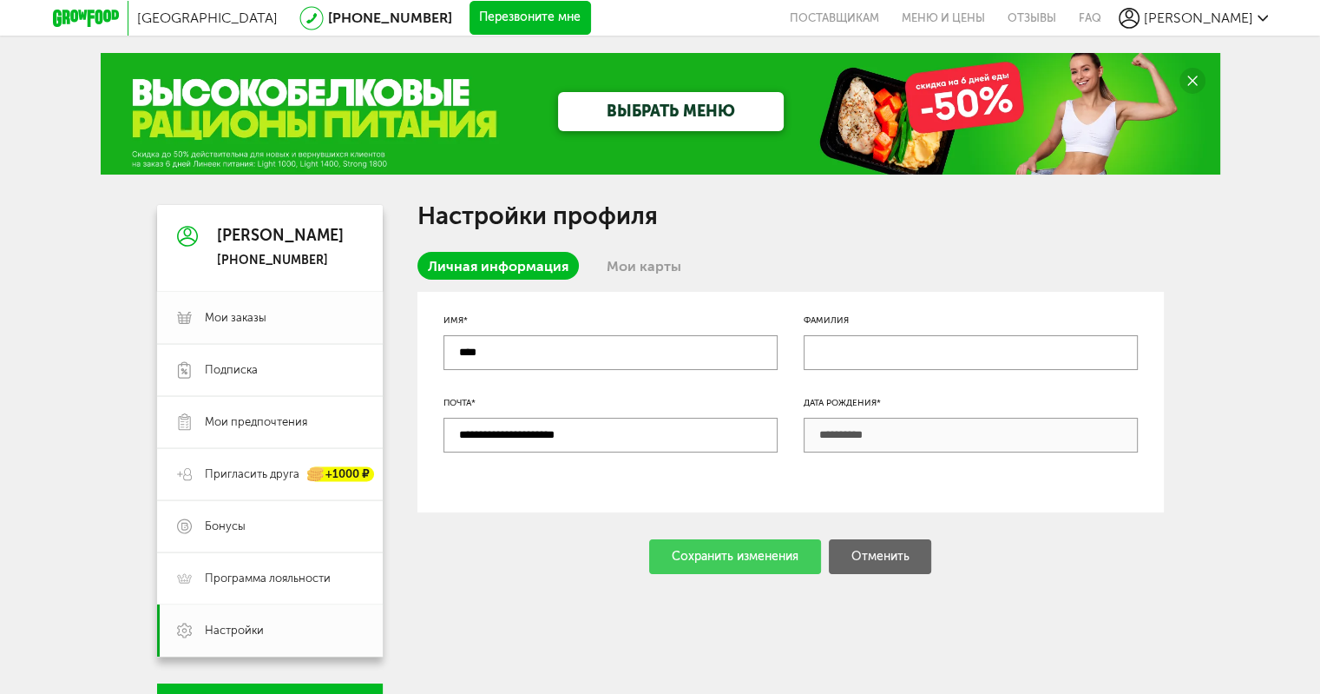
click at [257, 315] on span "Мои заказы" at bounding box center [236, 318] width 62 height 16
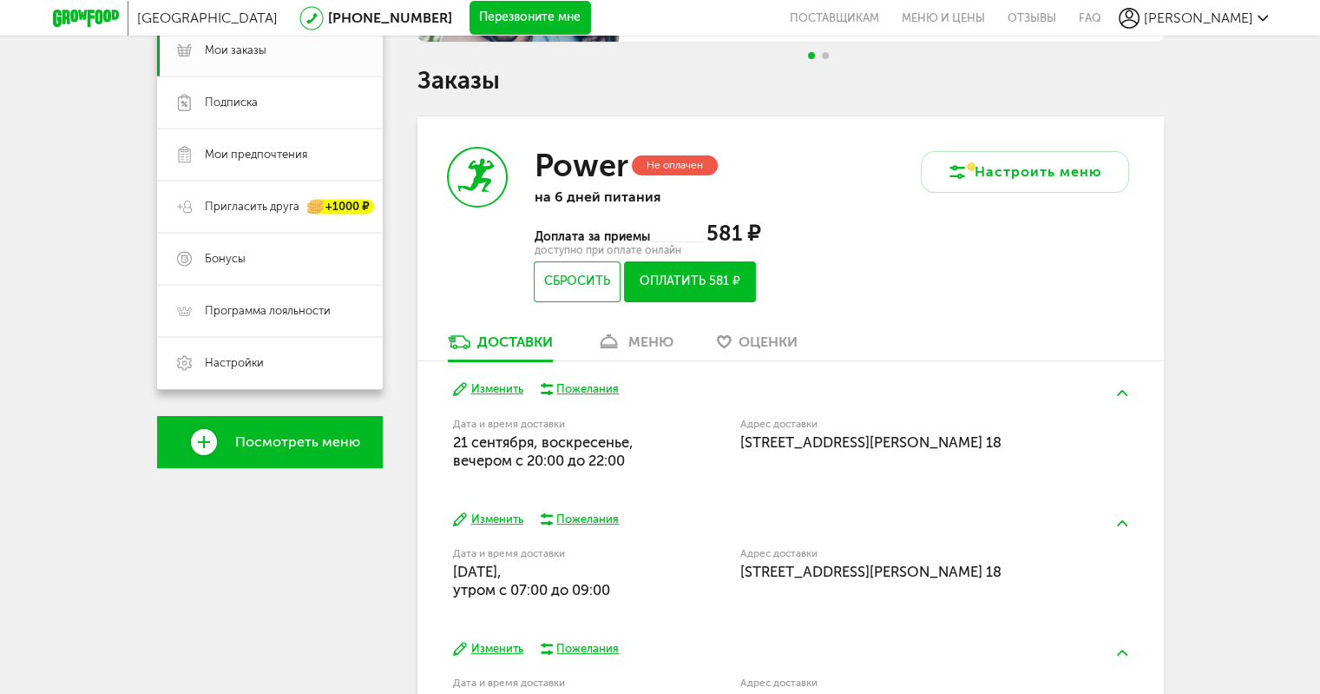
scroll to position [411, 0]
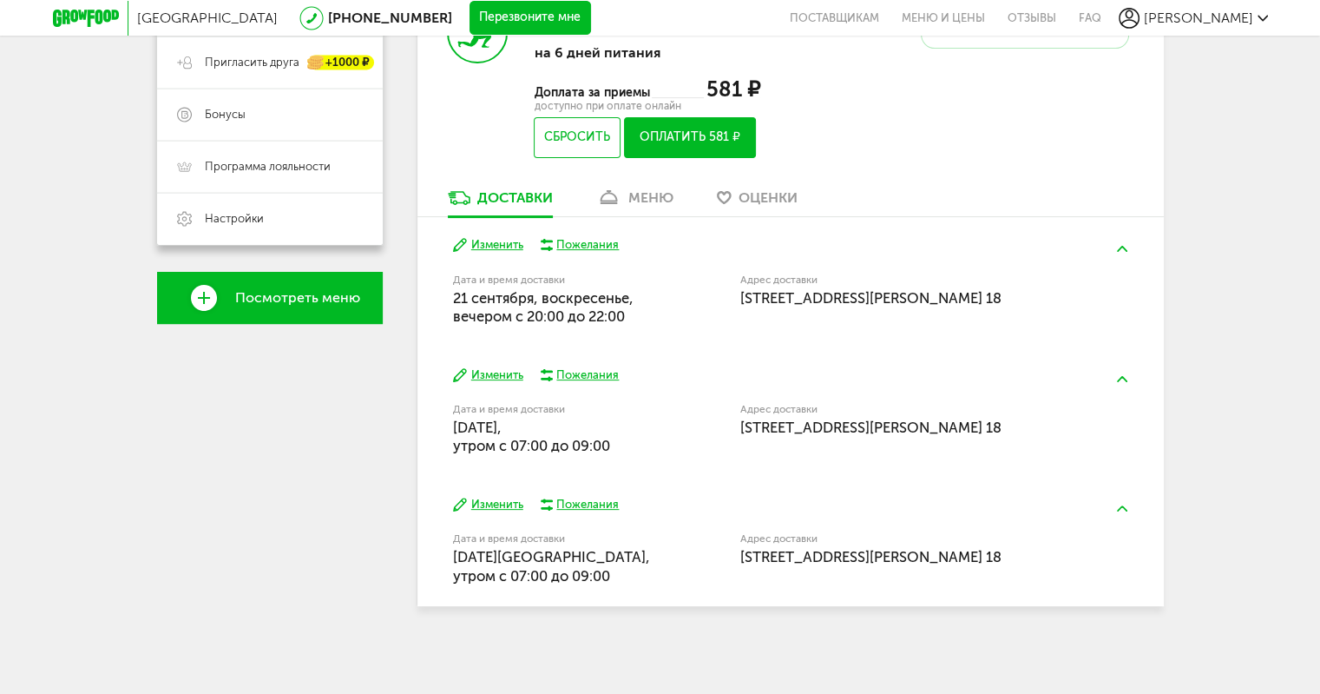
click at [646, 195] on div "меню" at bounding box center [650, 197] width 45 height 16
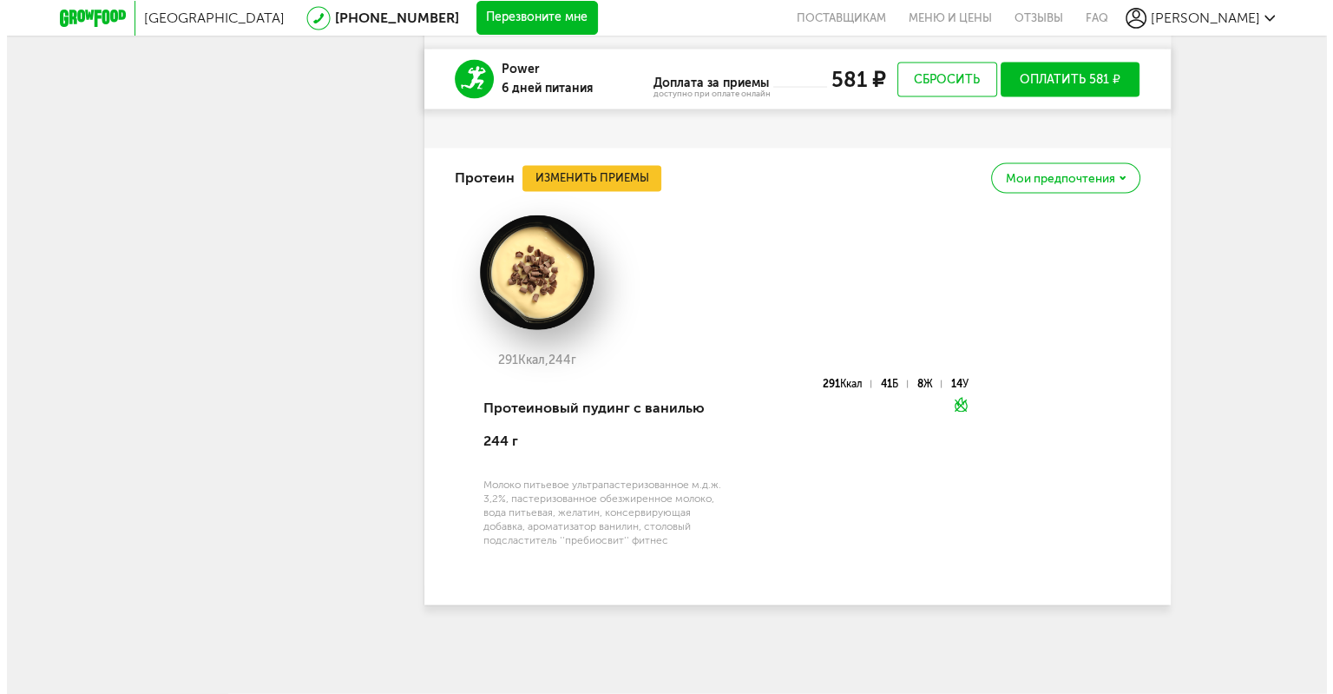
scroll to position [3521, 0]
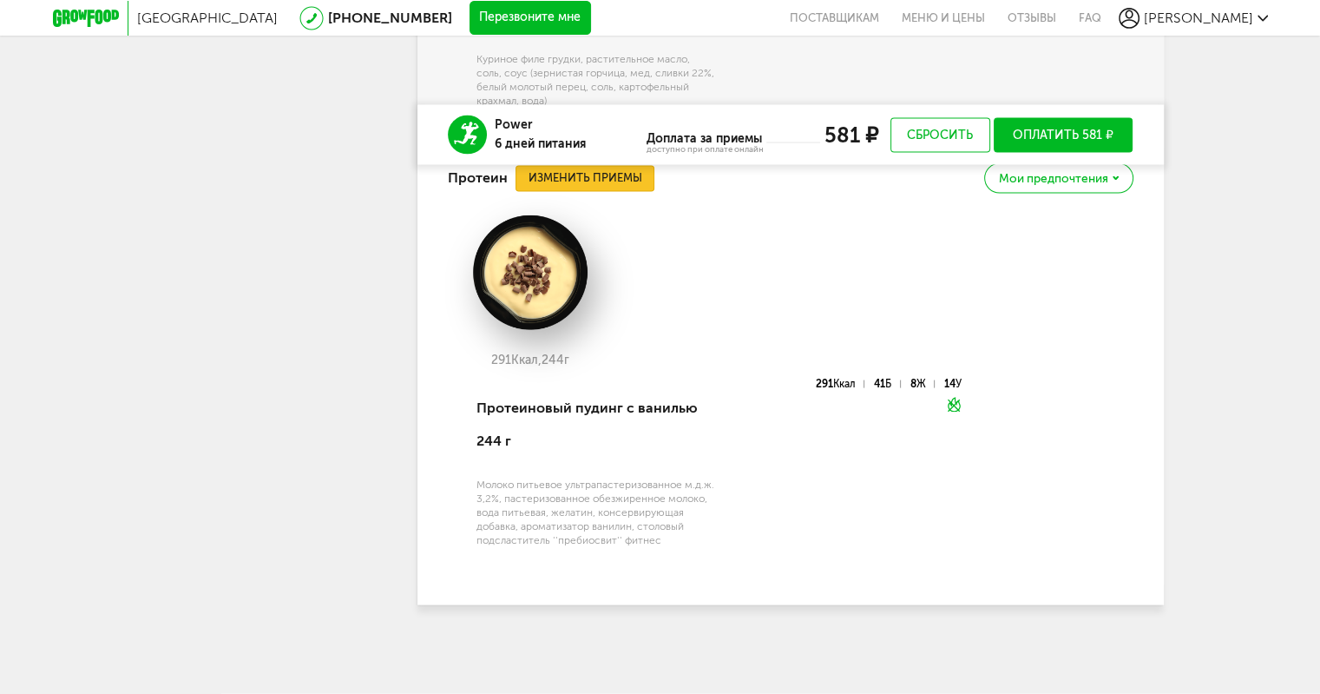
click at [583, 183] on button "Изменить приемы" at bounding box center [585, 179] width 139 height 26
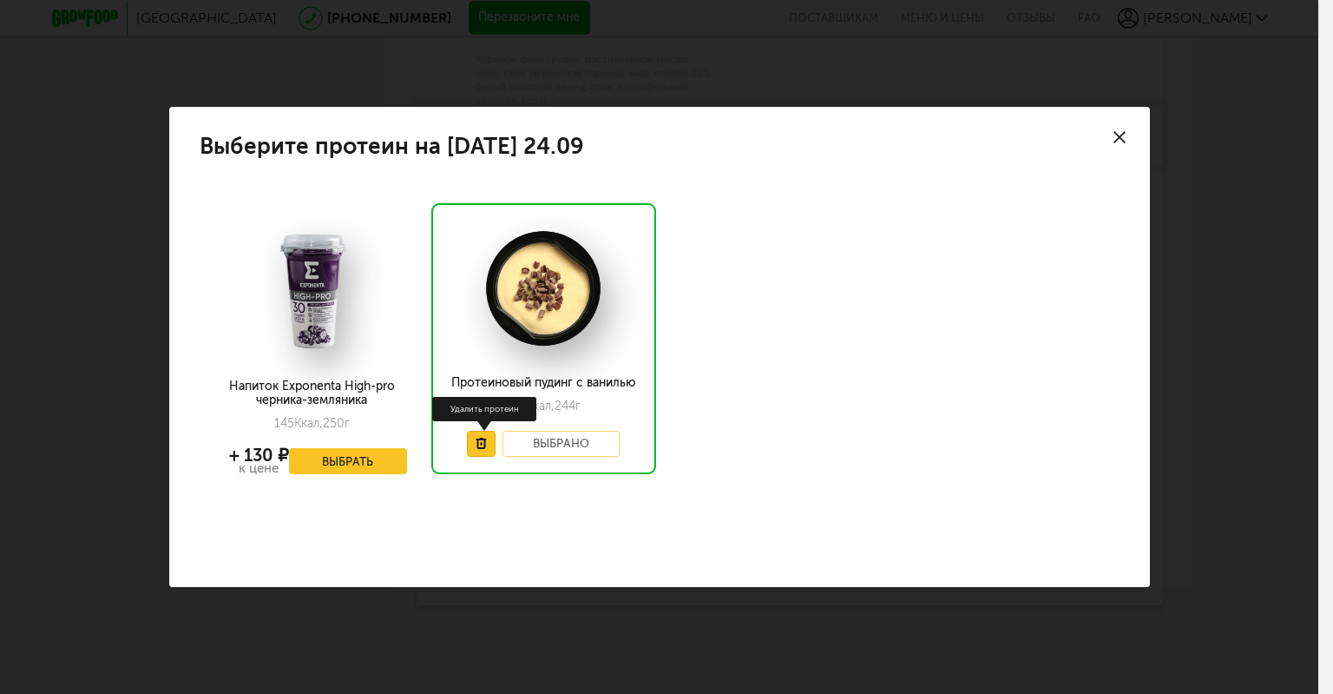
click at [479, 437] on icon at bounding box center [481, 442] width 11 height 11
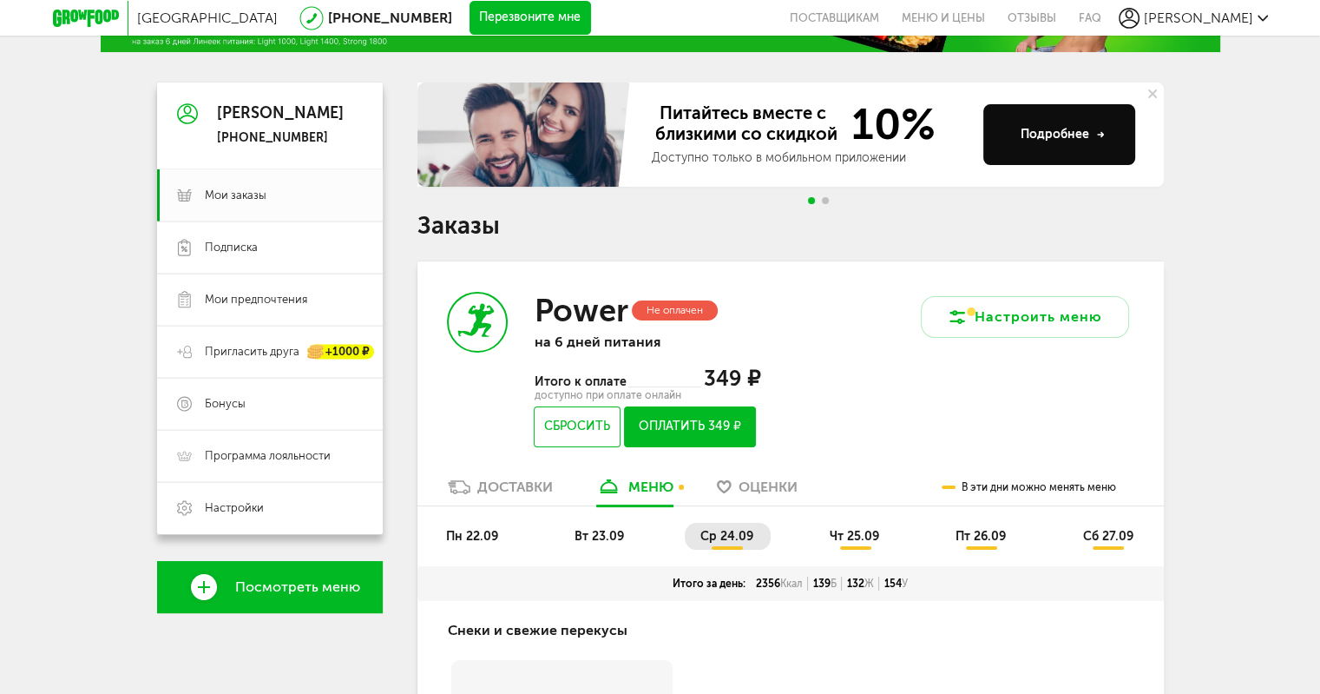
scroll to position [279, 0]
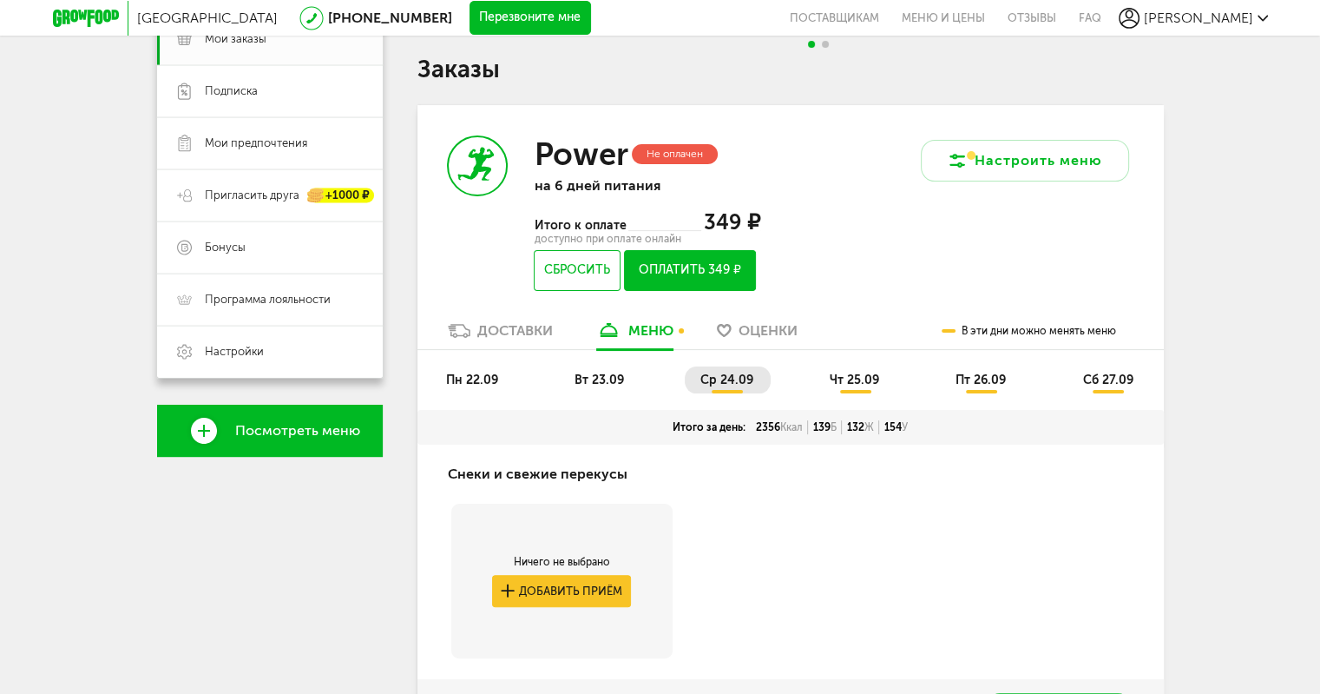
click at [864, 374] on span "чт 25.09" at bounding box center [854, 379] width 49 height 15
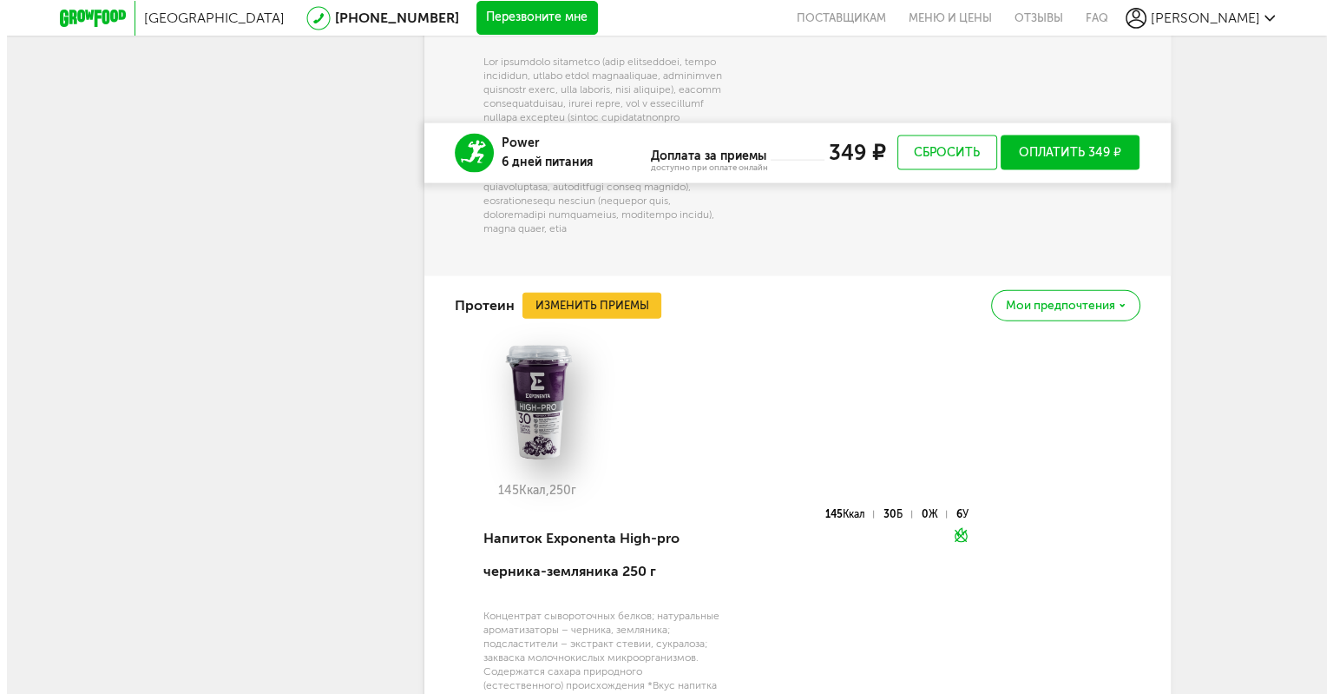
scroll to position [4056, 0]
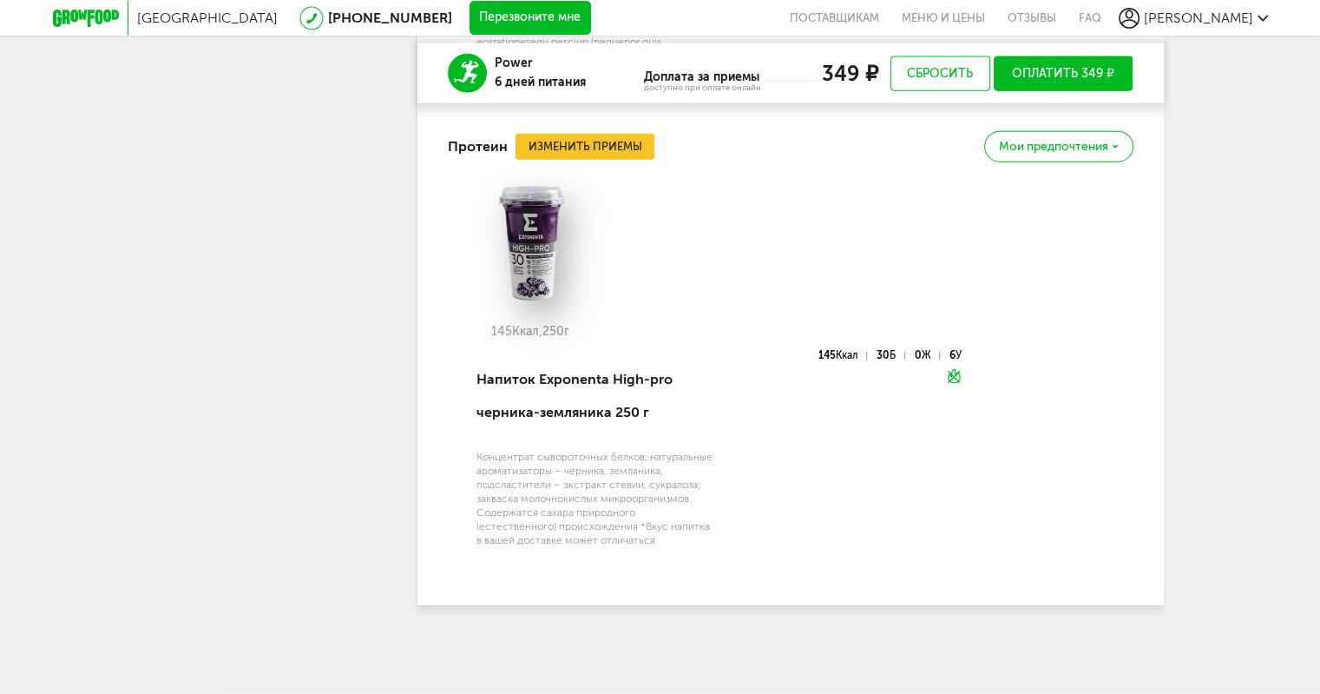
click at [1062, 149] on span "Мои предпочтения" at bounding box center [1053, 147] width 109 height 12
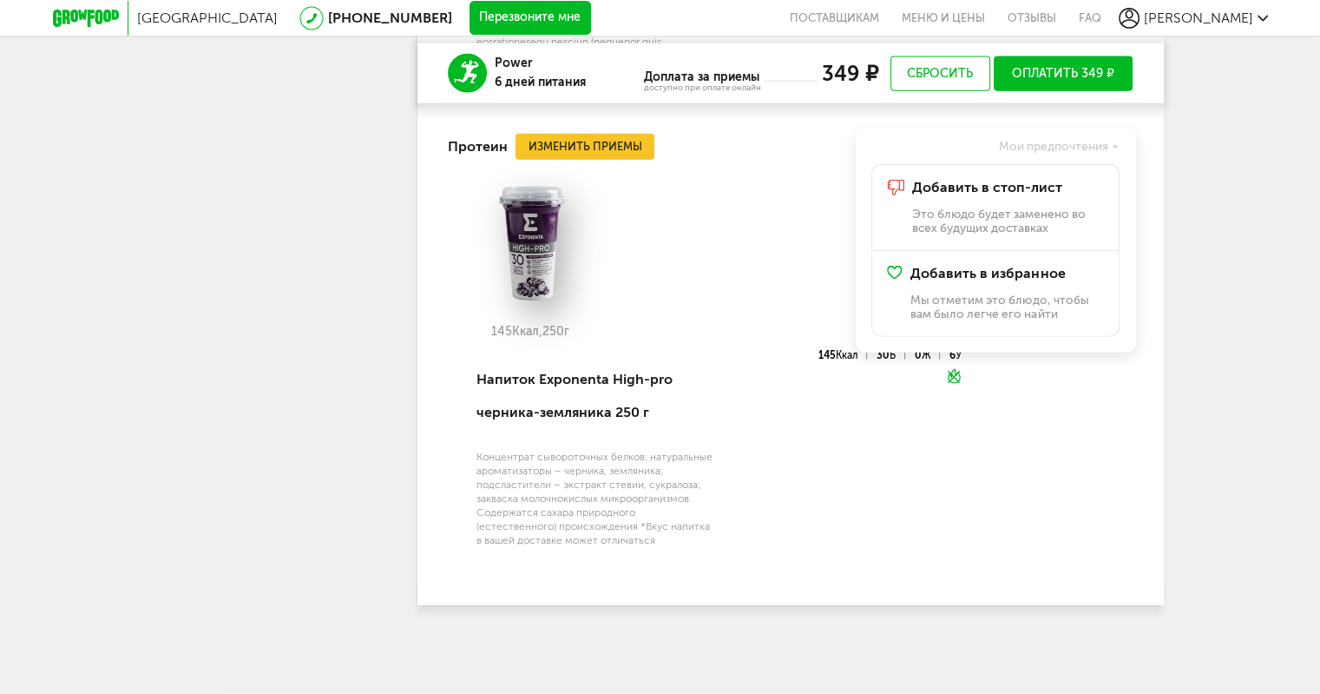
click at [726, 234] on div "145 Ккал, 250 г" at bounding box center [791, 265] width 686 height 168
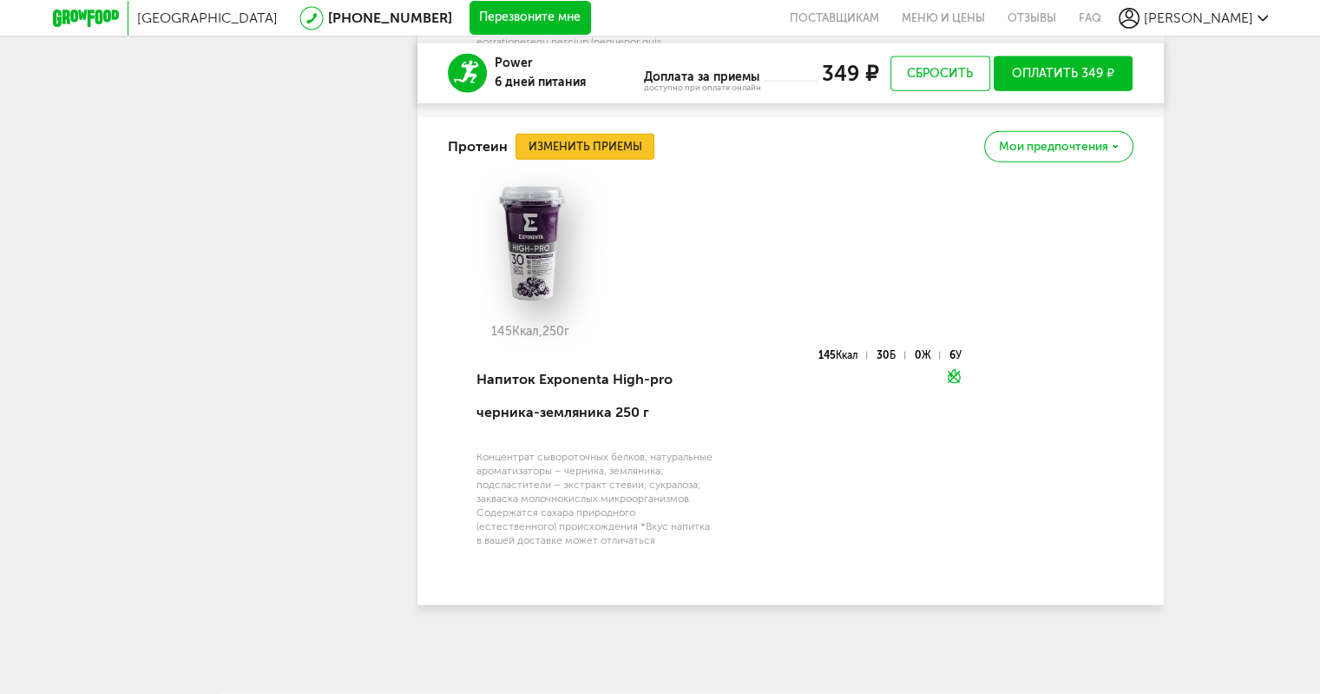
click at [551, 148] on button "Изменить приемы" at bounding box center [585, 147] width 139 height 26
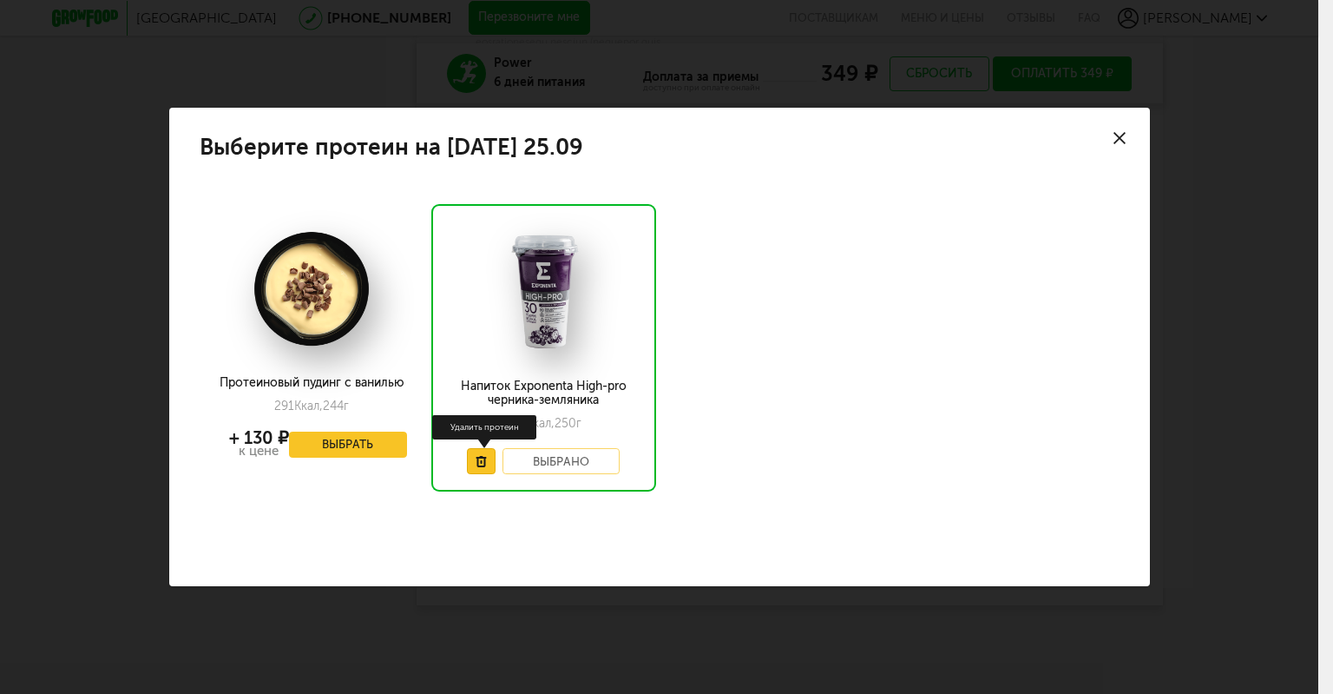
click at [476, 456] on icon at bounding box center [481, 461] width 11 height 11
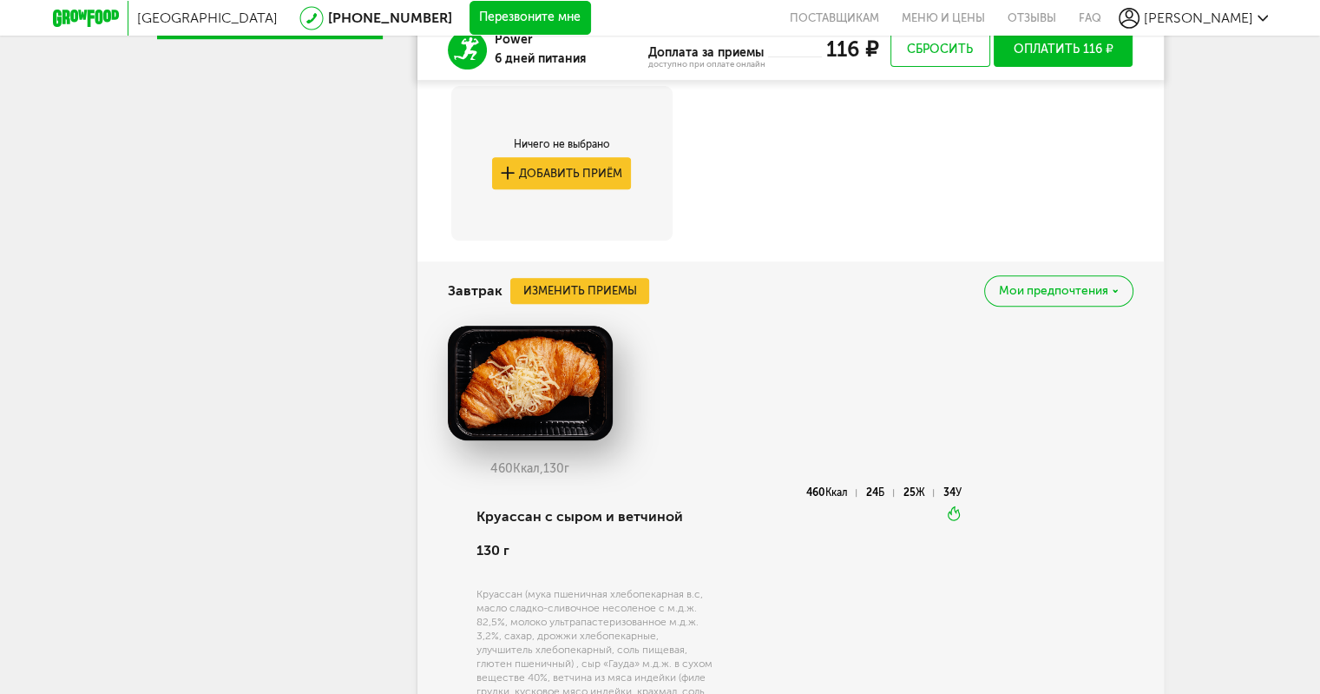
scroll to position [175, 0]
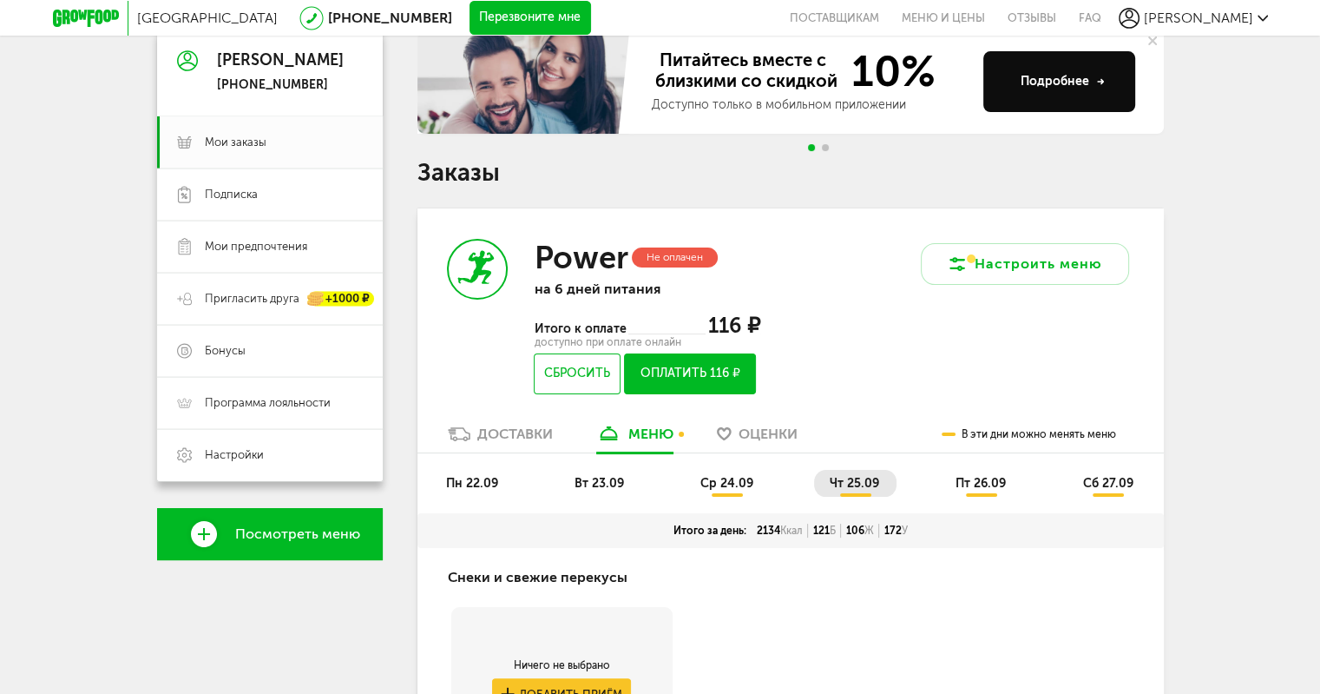
click at [984, 481] on span "пт 26.09" at bounding box center [981, 483] width 50 height 15
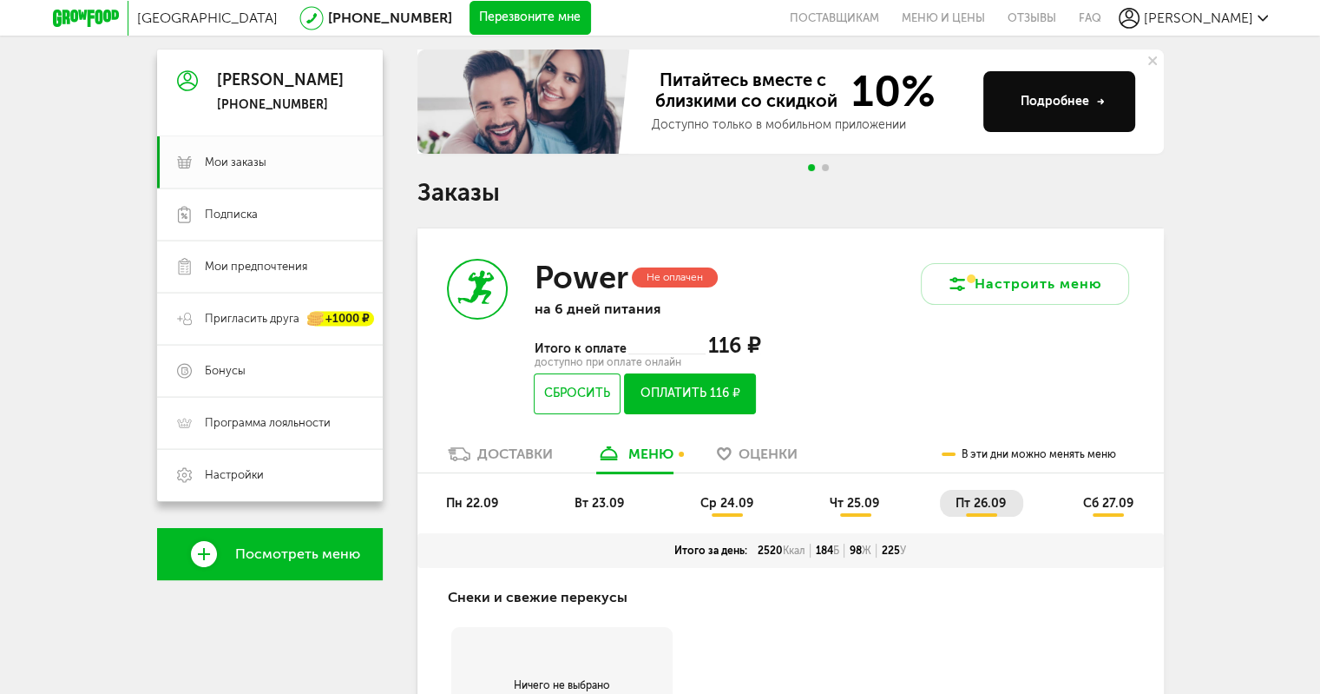
scroll to position [260, 0]
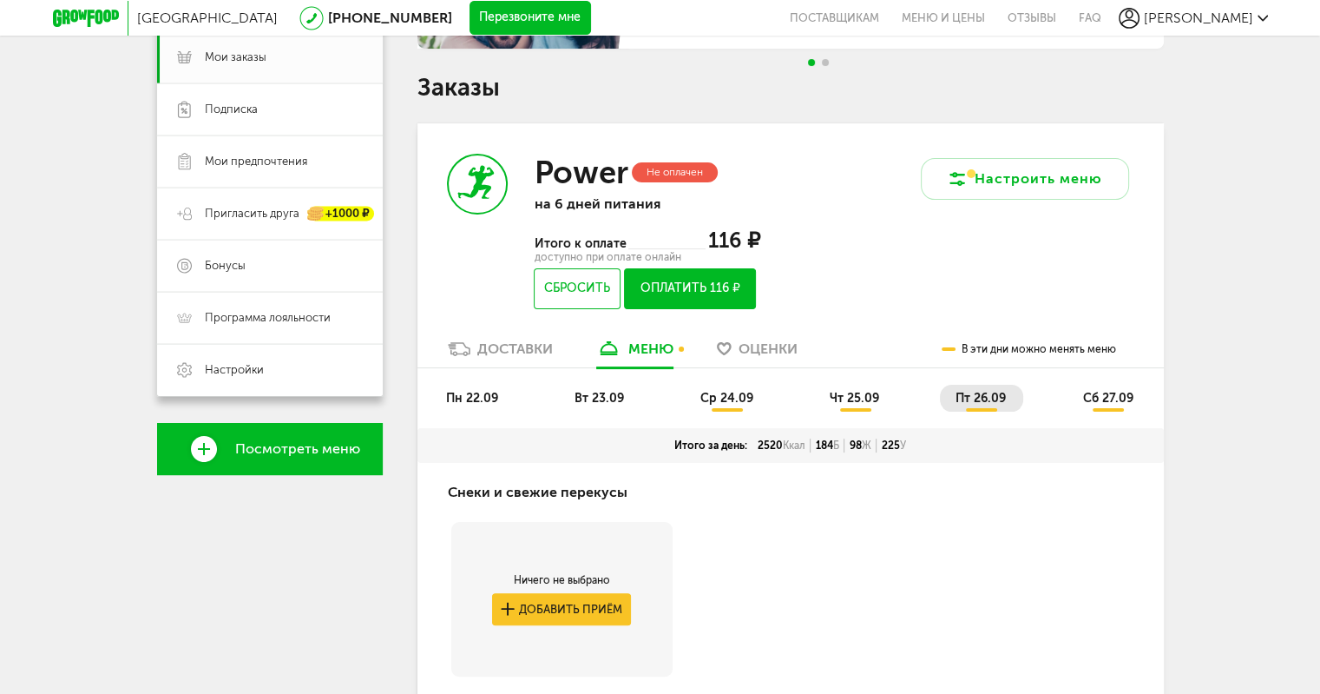
click at [1101, 404] on span "сб 27.09" at bounding box center [1107, 398] width 50 height 15
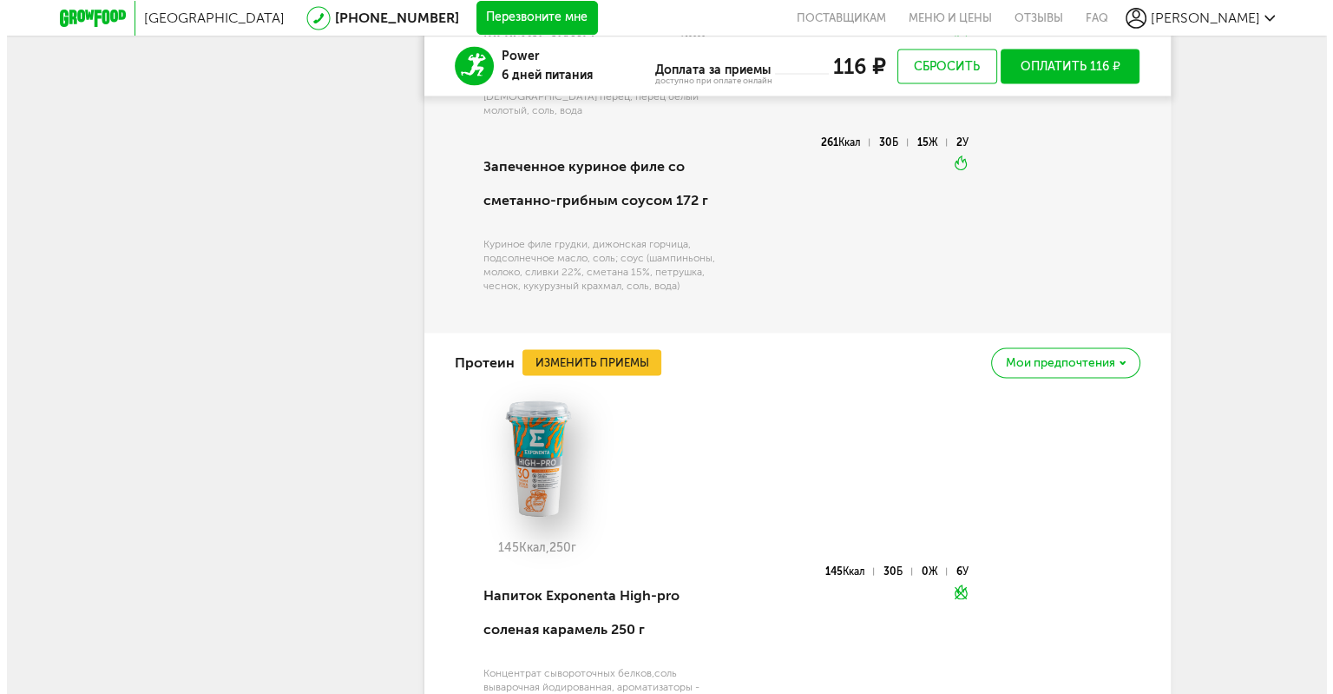
scroll to position [3385, 0]
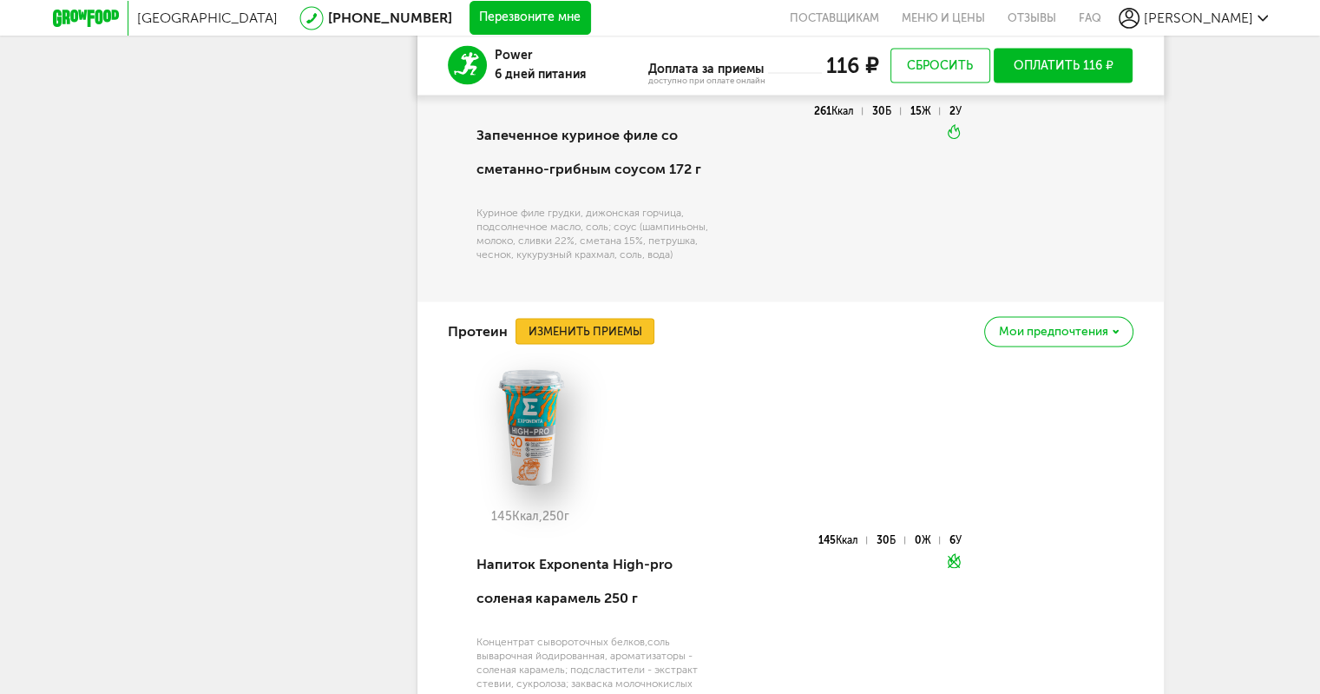
click at [540, 319] on button "Изменить приемы" at bounding box center [585, 332] width 139 height 26
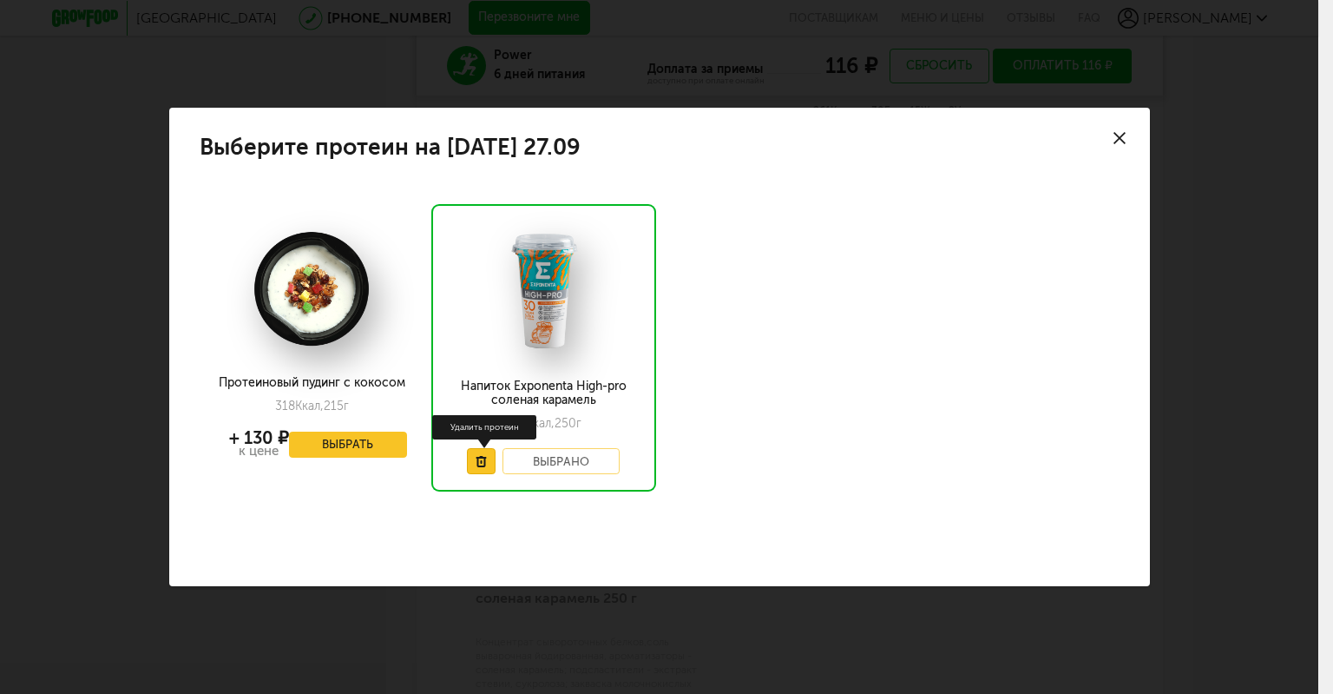
click at [479, 456] on icon at bounding box center [481, 461] width 11 height 11
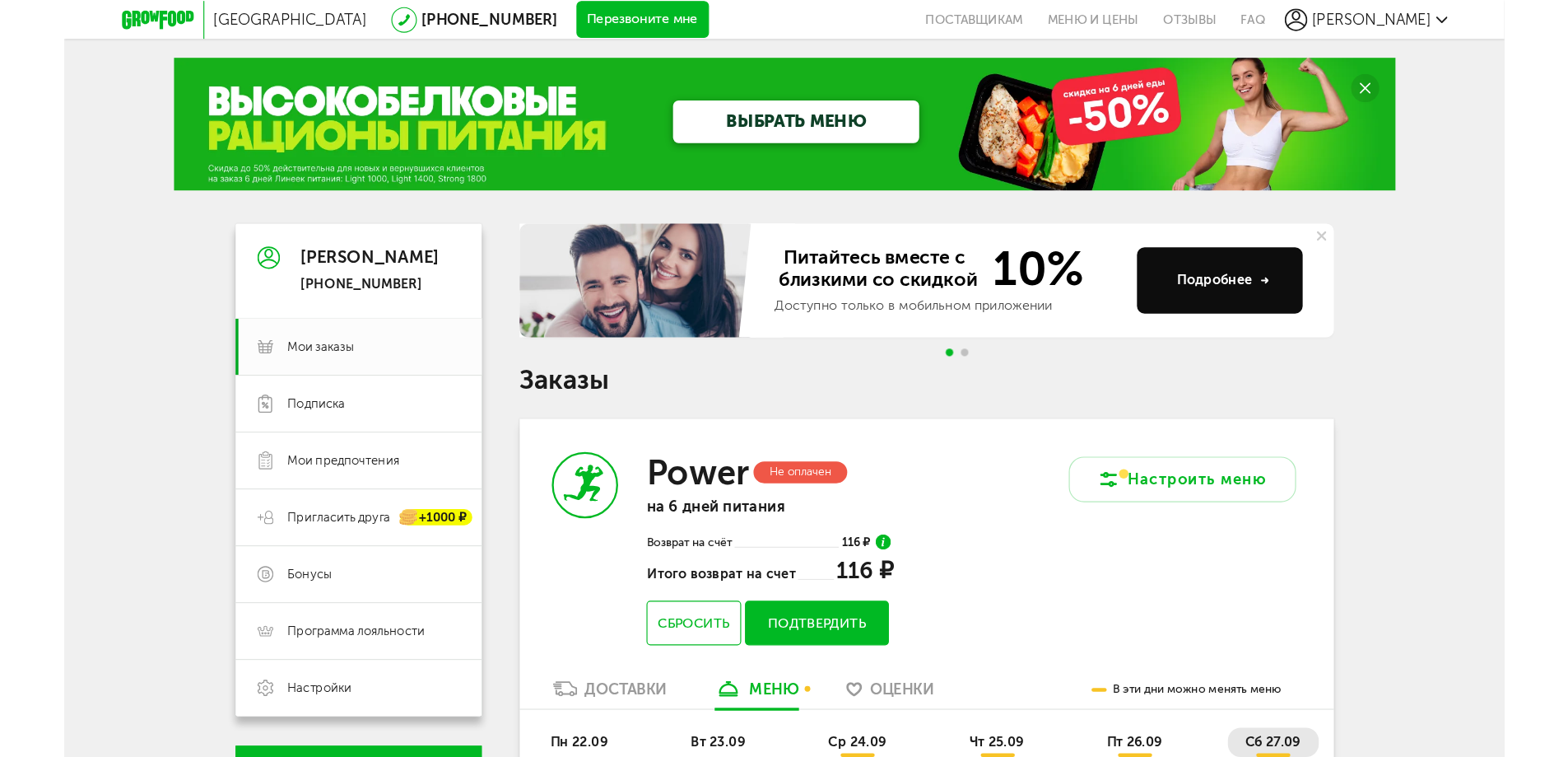
scroll to position [247, 0]
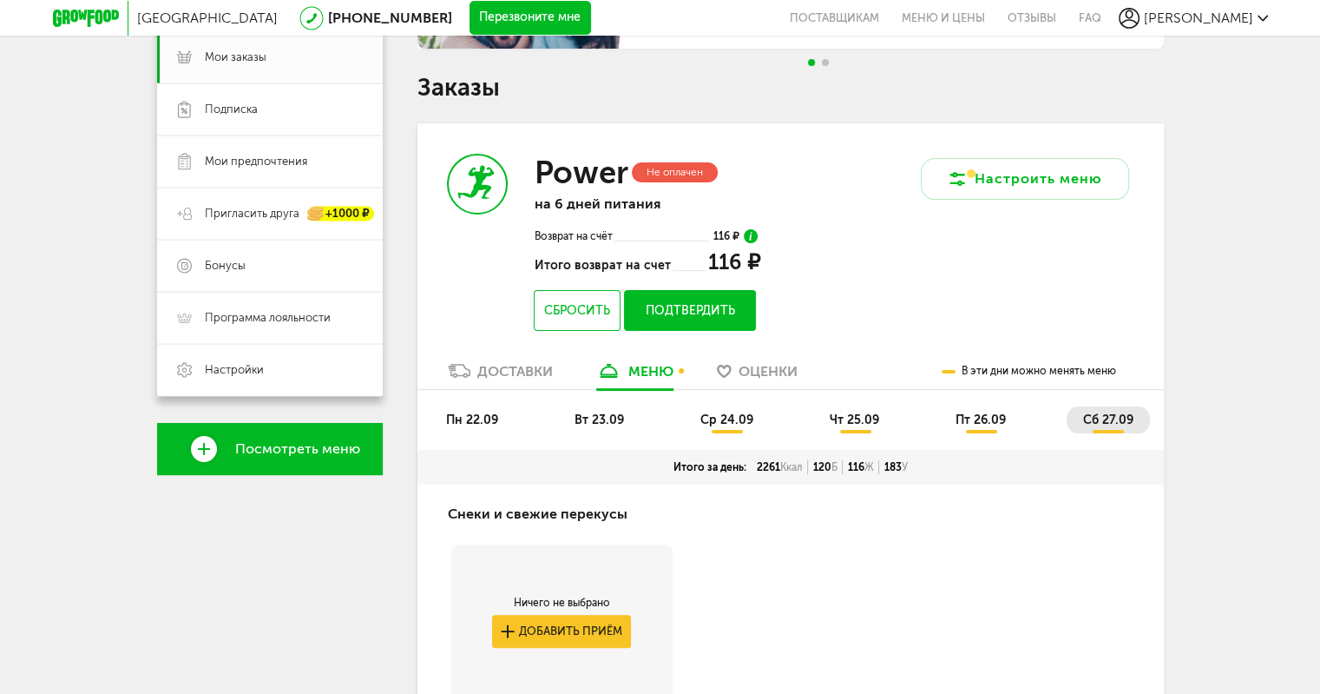
click at [684, 321] on button "Подтвердить" at bounding box center [689, 310] width 131 height 41
